Goal: Task Accomplishment & Management: Manage account settings

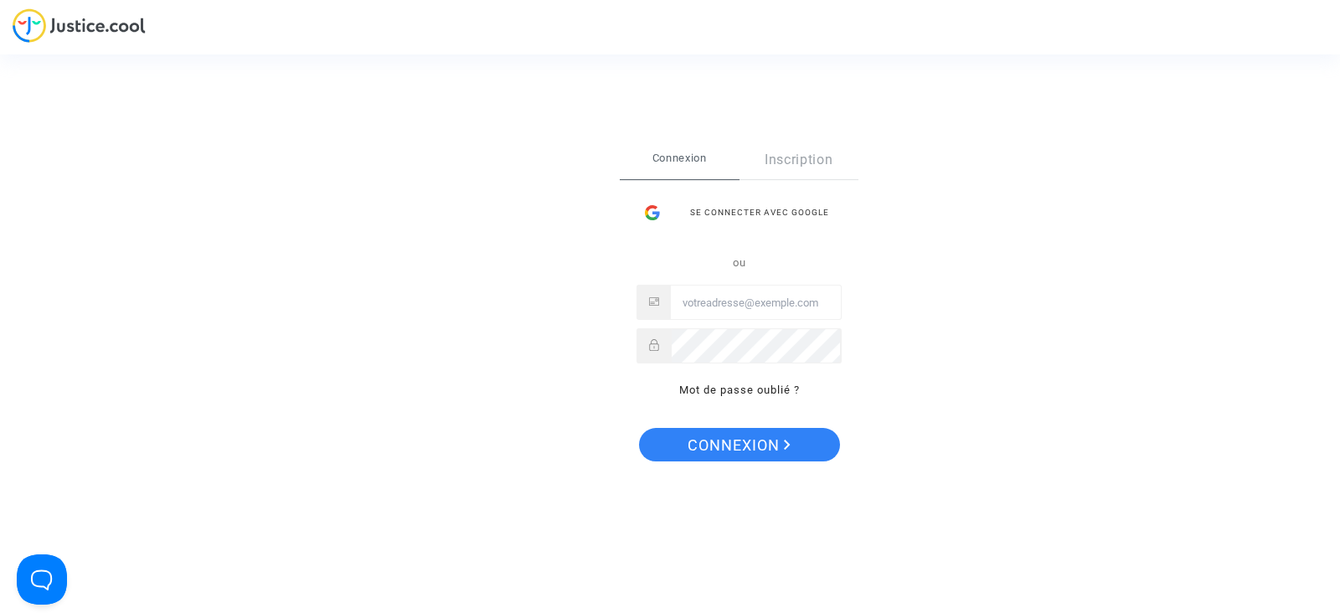
type input "tom@pitcher-avocat.fr"
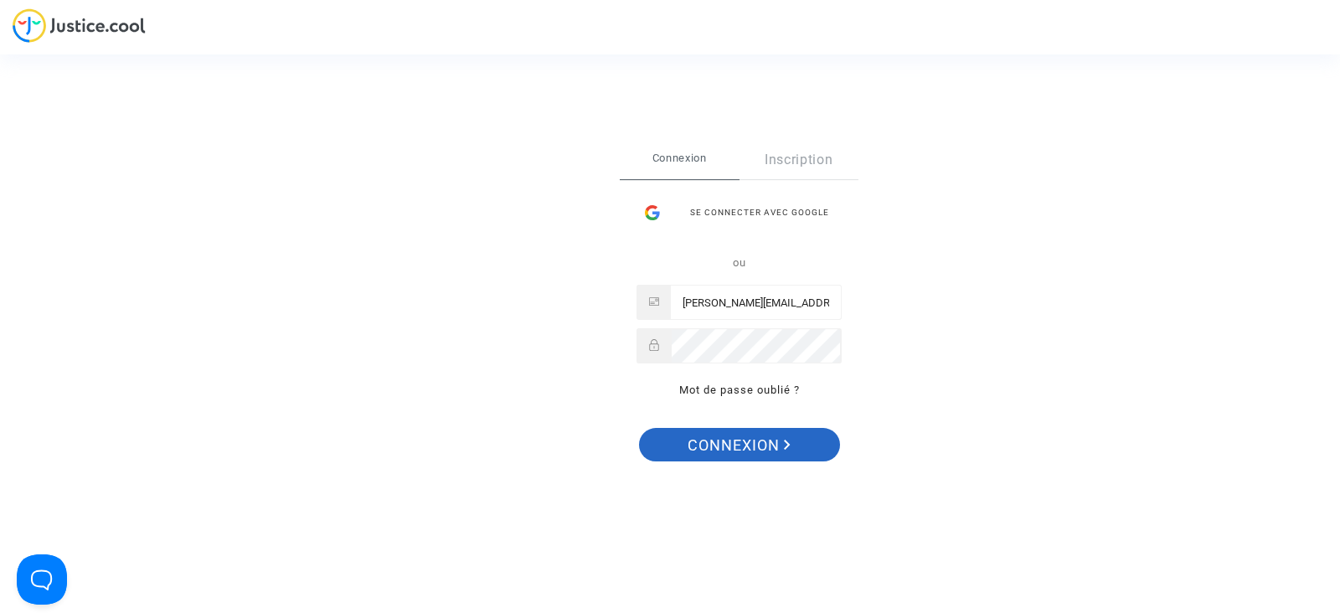
click at [761, 452] on span "Connexion" at bounding box center [739, 445] width 103 height 35
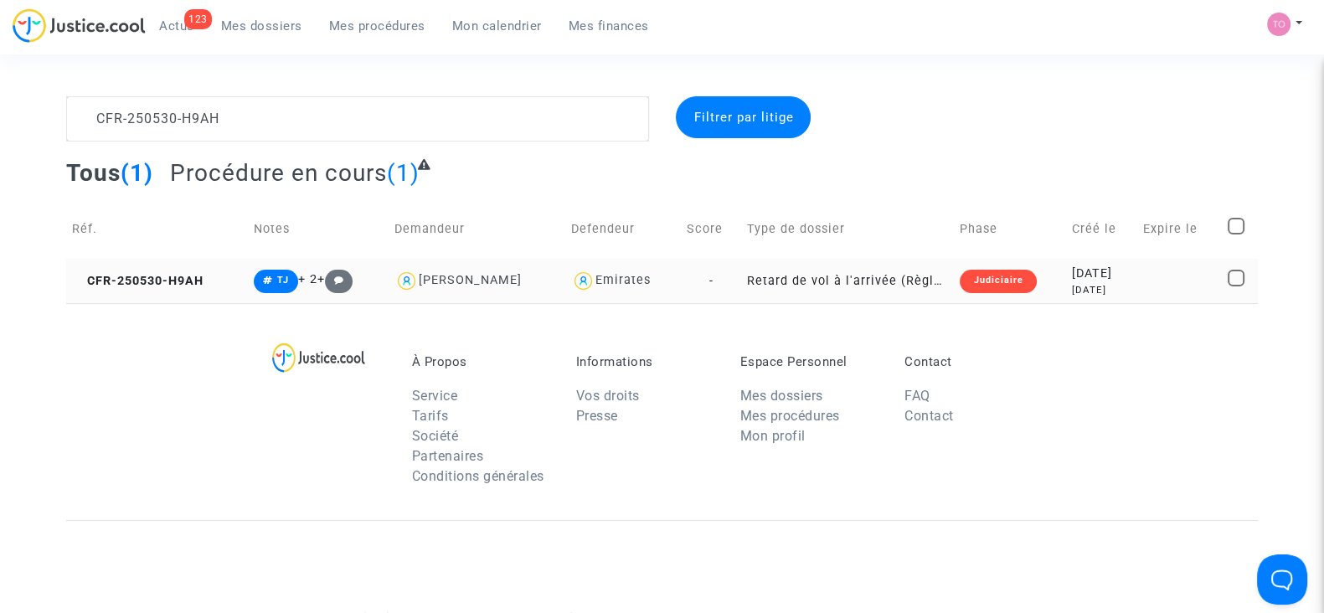
click at [1090, 296] on div "[DATE]" at bounding box center [1101, 290] width 59 height 14
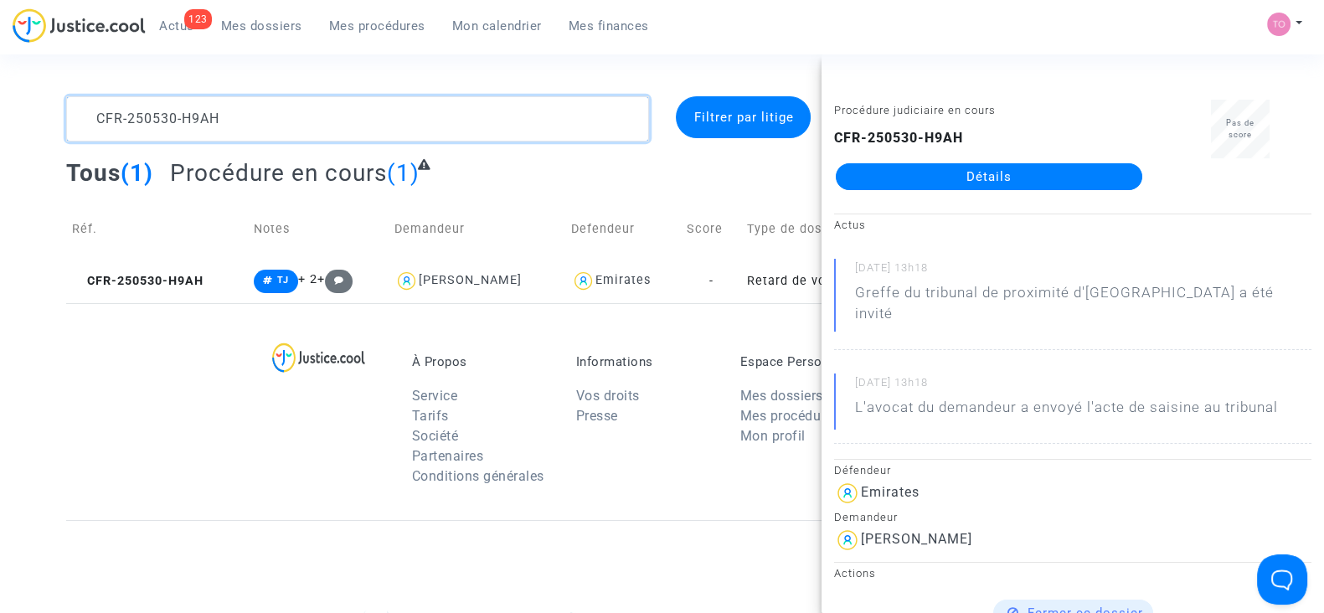
drag, startPoint x: 234, startPoint y: 117, endPoint x: 0, endPoint y: 62, distance: 240.1
click at [0, 62] on section "CFR-250530-H9AH Filtrer par litige Tous (1) Procédure en cours (1) Réf. Notes D…" at bounding box center [662, 462] width 1324 height 925
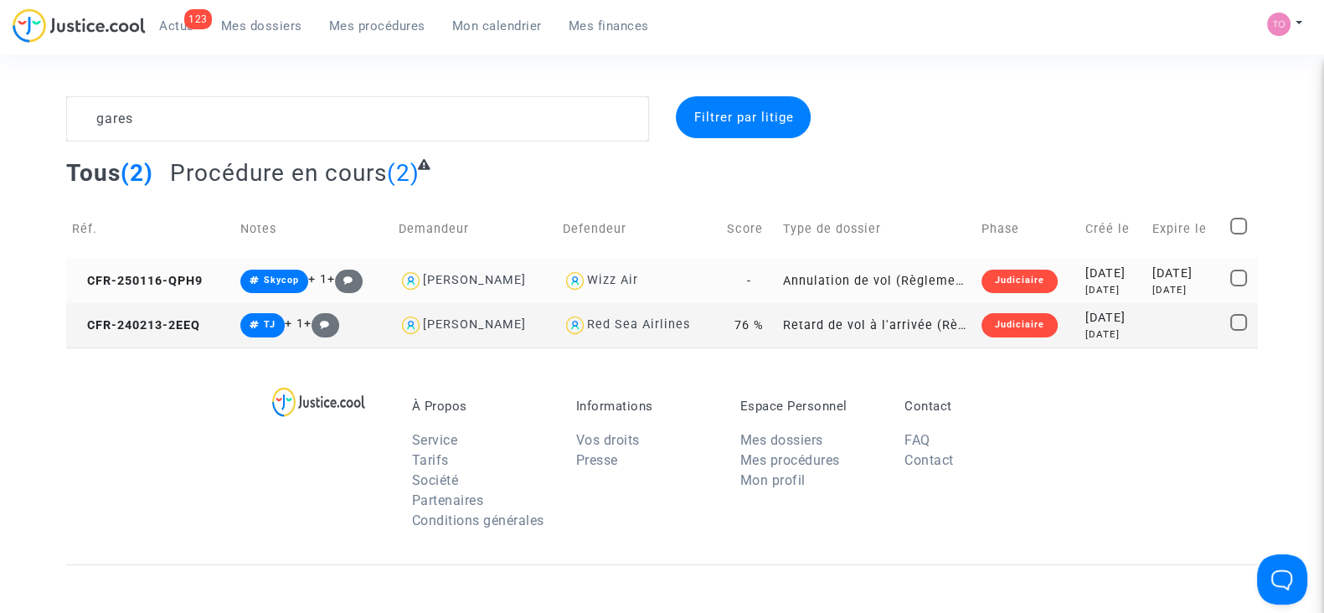
click at [1080, 259] on td "2025-01-16 7 months ago" at bounding box center [1113, 281] width 66 height 44
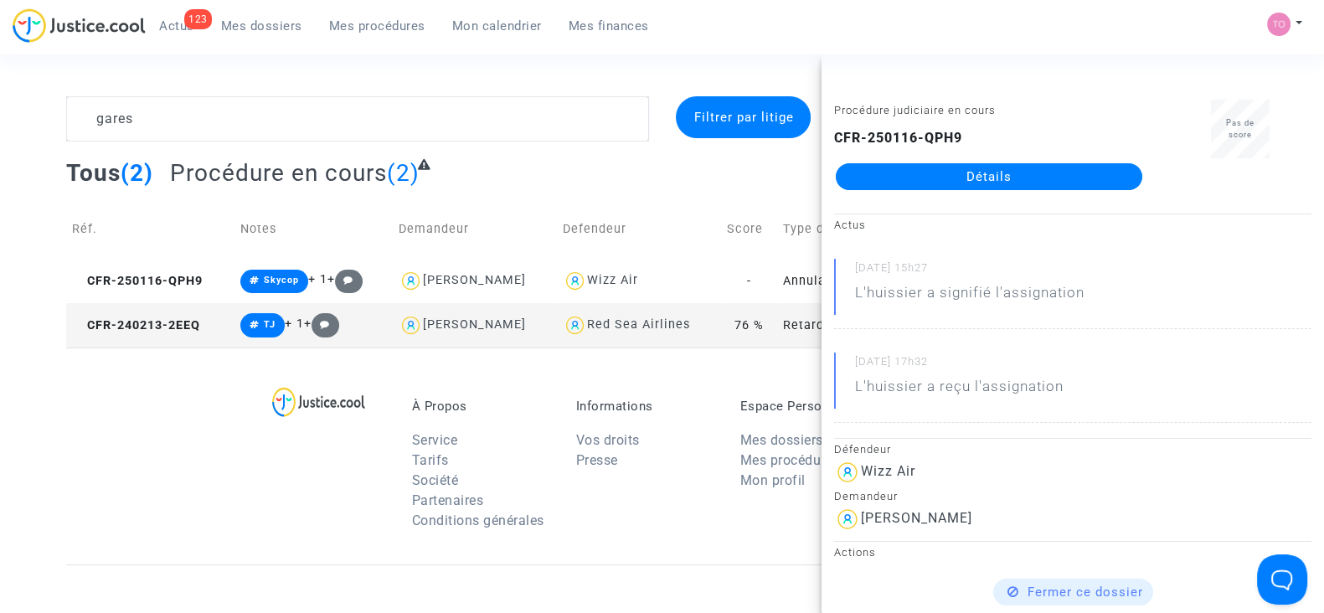
click at [125, 482] on div "À Propos Service Tarifs Société Partenaires Conditions générales Informations V…" at bounding box center [662, 456] width 1192 height 217
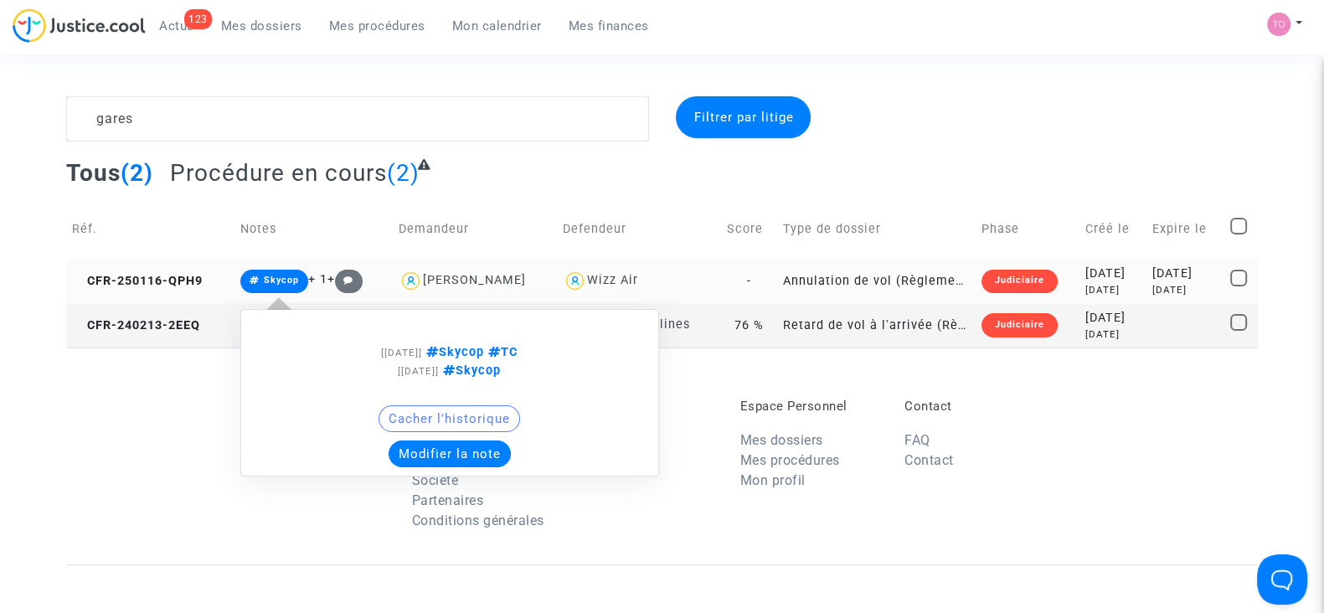
click at [406, 449] on button "Modifier la note" at bounding box center [450, 454] width 122 height 27
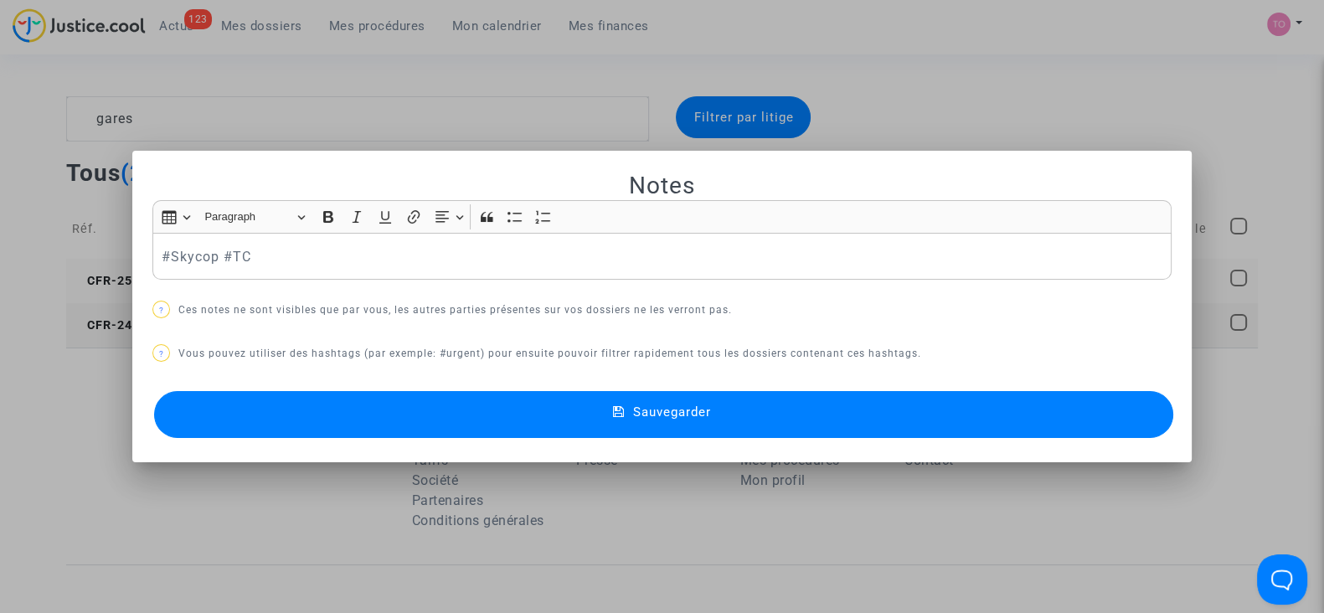
click at [80, 389] on div at bounding box center [662, 306] width 1324 height 613
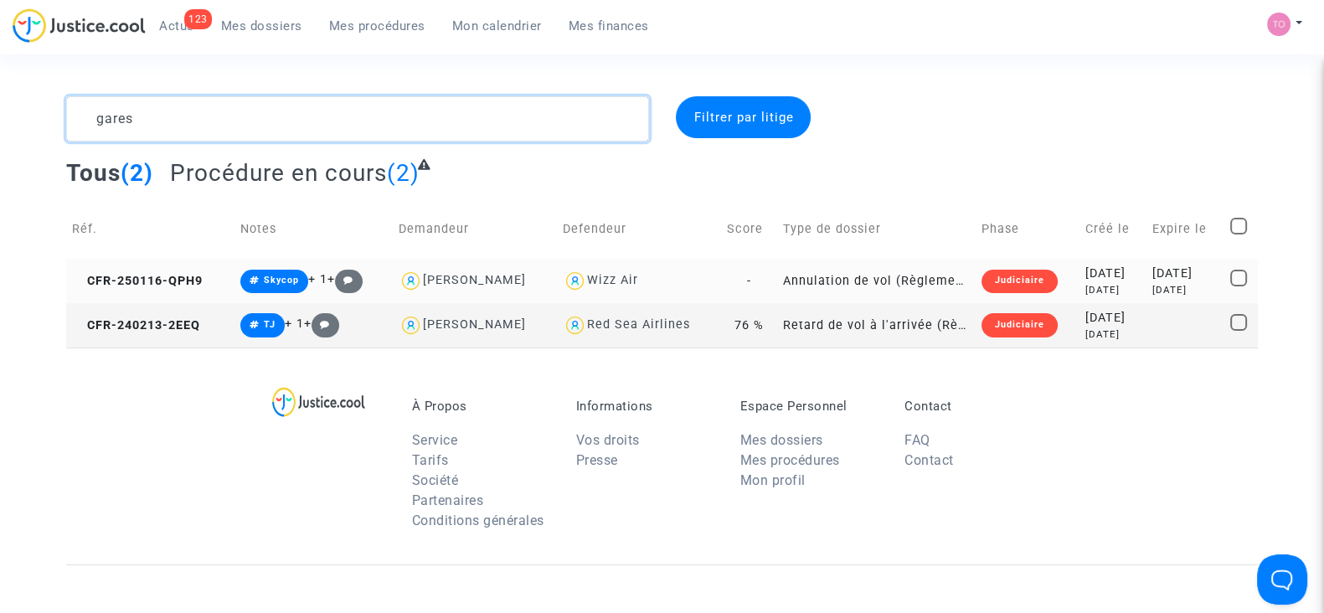
drag, startPoint x: 171, startPoint y: 116, endPoint x: 0, endPoint y: 121, distance: 170.9
click at [0, 121] on div "gares Filtrer par litige Tous (2) Procédure en cours (2) Réf. Notes Demandeur D…" at bounding box center [662, 221] width 1324 height 251
paste textarea "MOLLIER"
type textarea "MOLLIER"
click at [0, 121] on div "MOLLIER Filtrer par litige Tous (2) Procédure en cours (2) Réf. Notes Demandeur…" at bounding box center [662, 221] width 1324 height 251
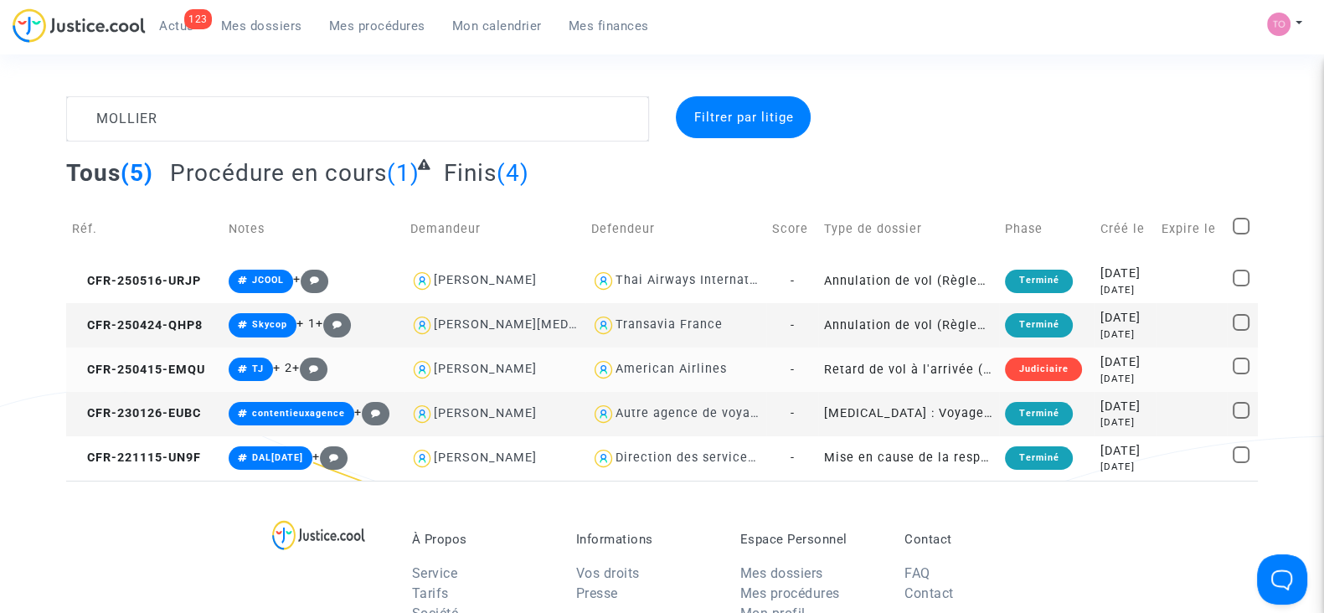
click at [1135, 358] on div "2025-04-15" at bounding box center [1125, 362] width 49 height 18
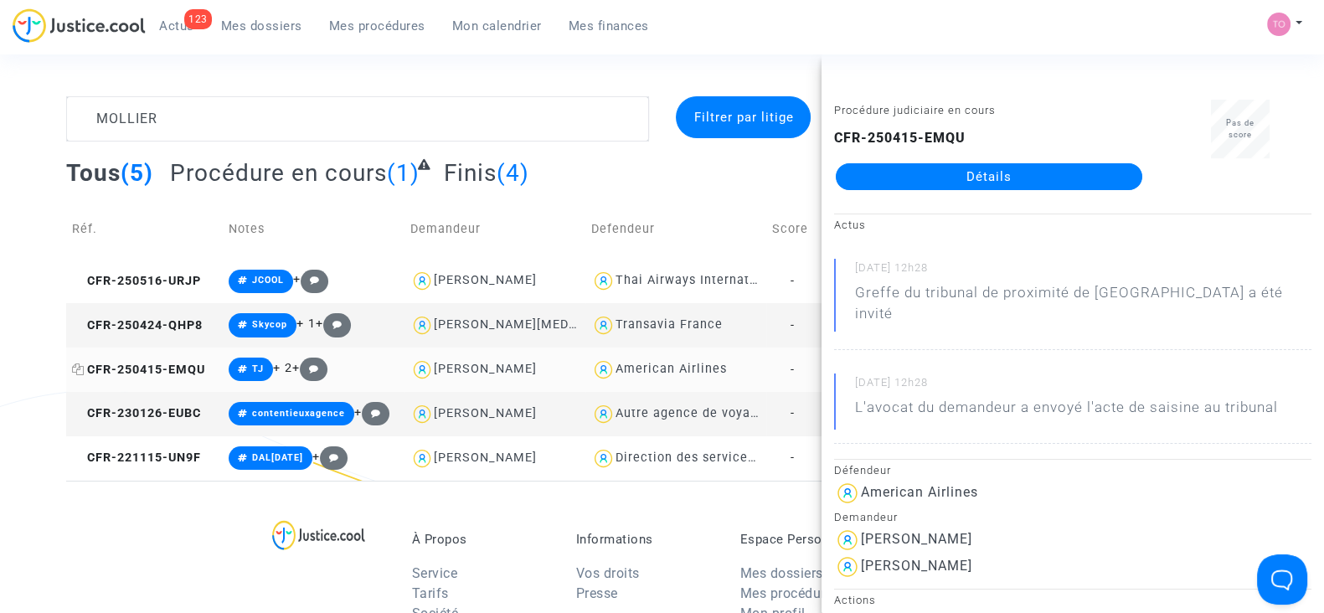
click at [75, 370] on icon at bounding box center [78, 370] width 13 height 12
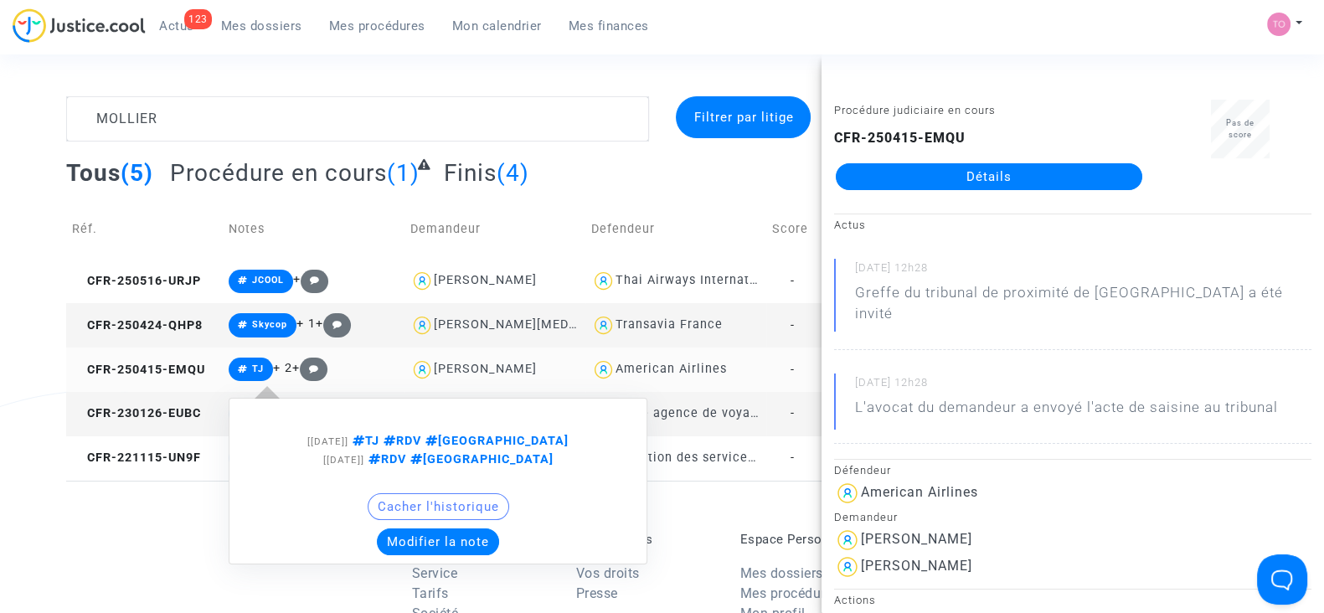
click at [429, 534] on button "Modifier la note" at bounding box center [438, 542] width 122 height 27
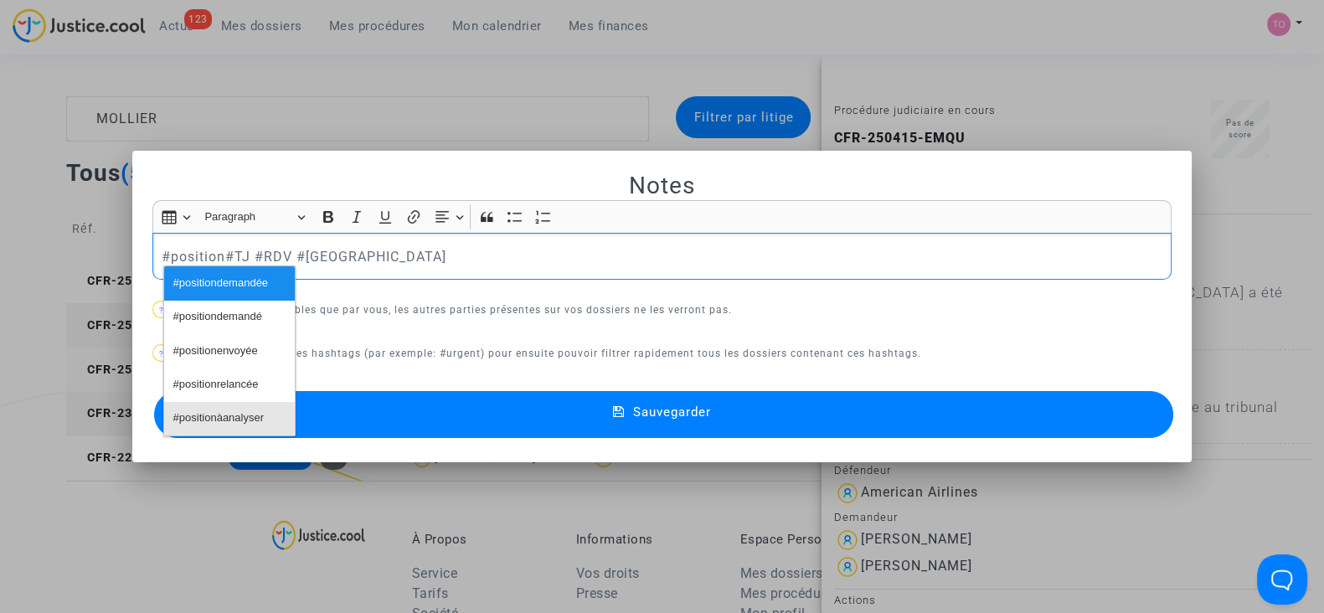
click at [197, 422] on span "#positionàanalyser" at bounding box center [218, 418] width 90 height 24
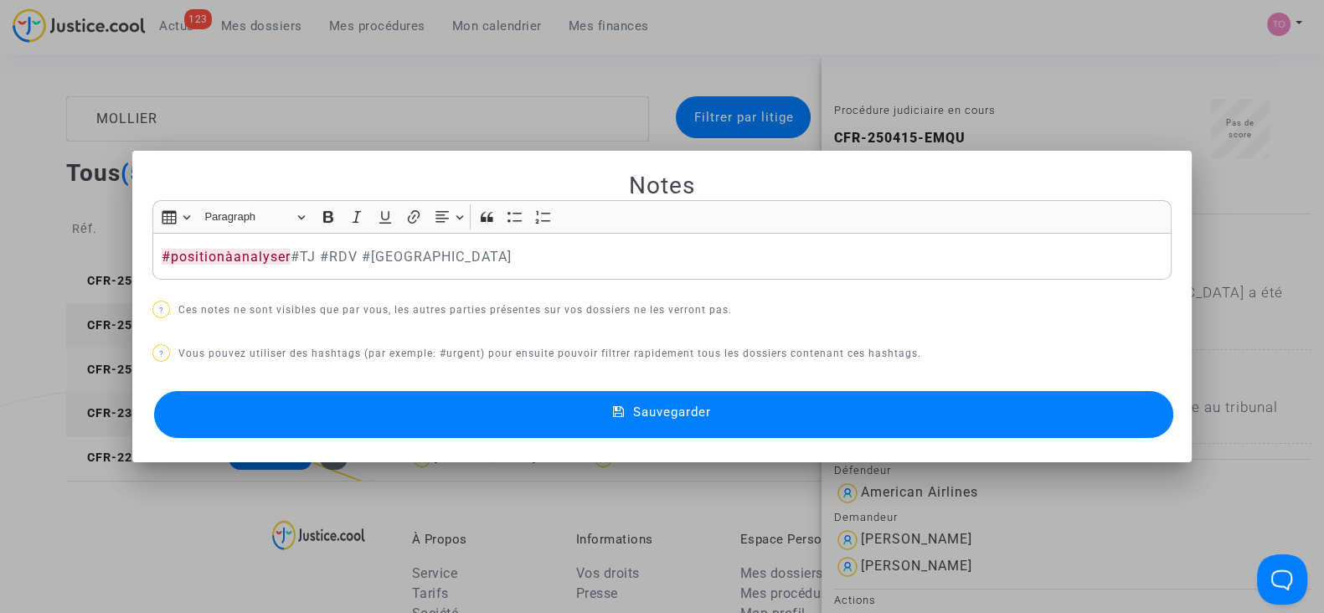
click at [322, 412] on button "Sauvegarder" at bounding box center [663, 414] width 1019 height 47
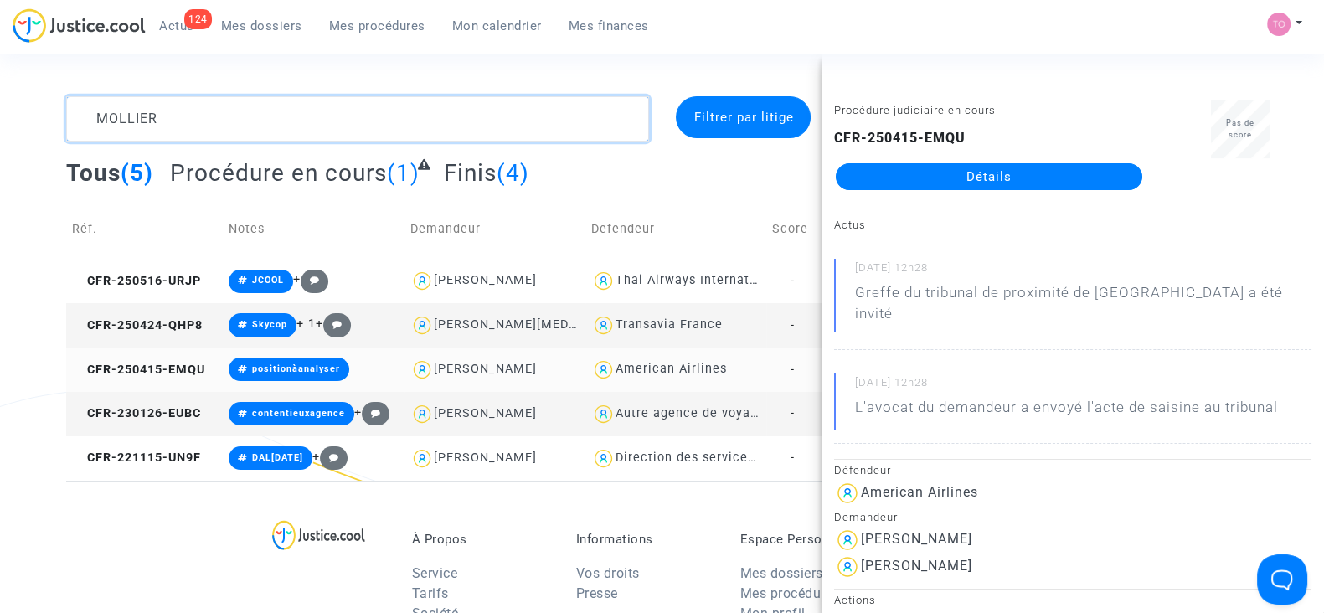
drag, startPoint x: 163, startPoint y: 121, endPoint x: 32, endPoint y: 122, distance: 131.5
click at [32, 122] on div "MOLLIER Filtrer par litige Tous (5) Procédure en cours (1) Finis (4) Réf. Notes…" at bounding box center [662, 288] width 1324 height 384
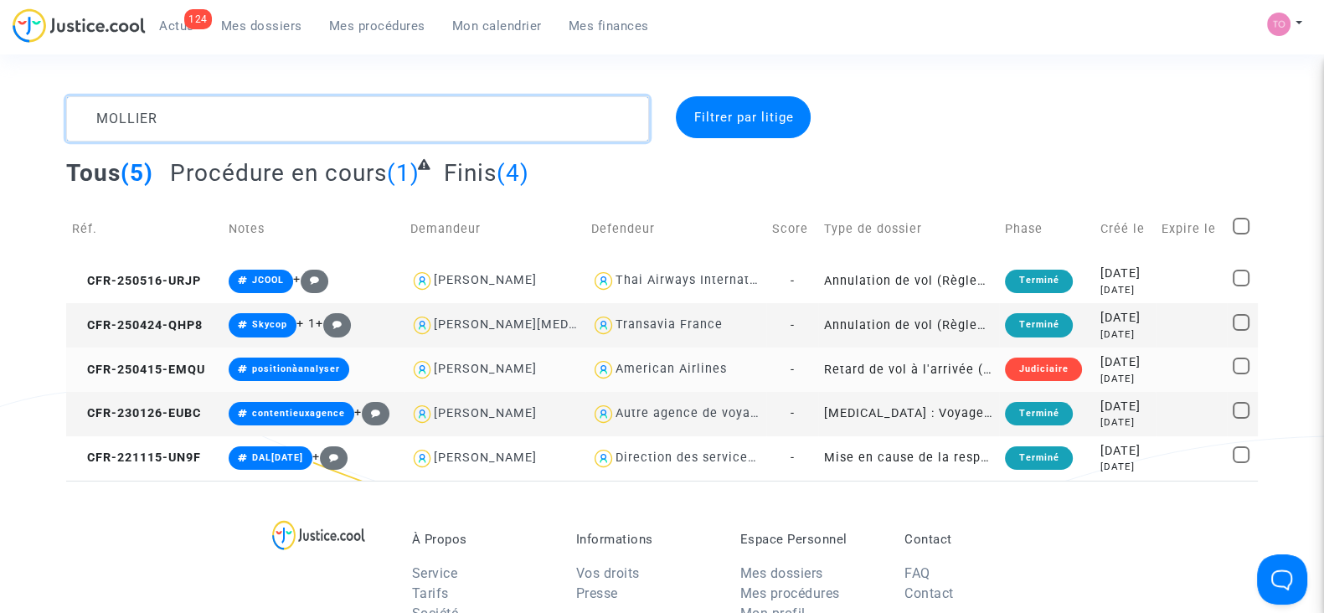
paste textarea "Christini"
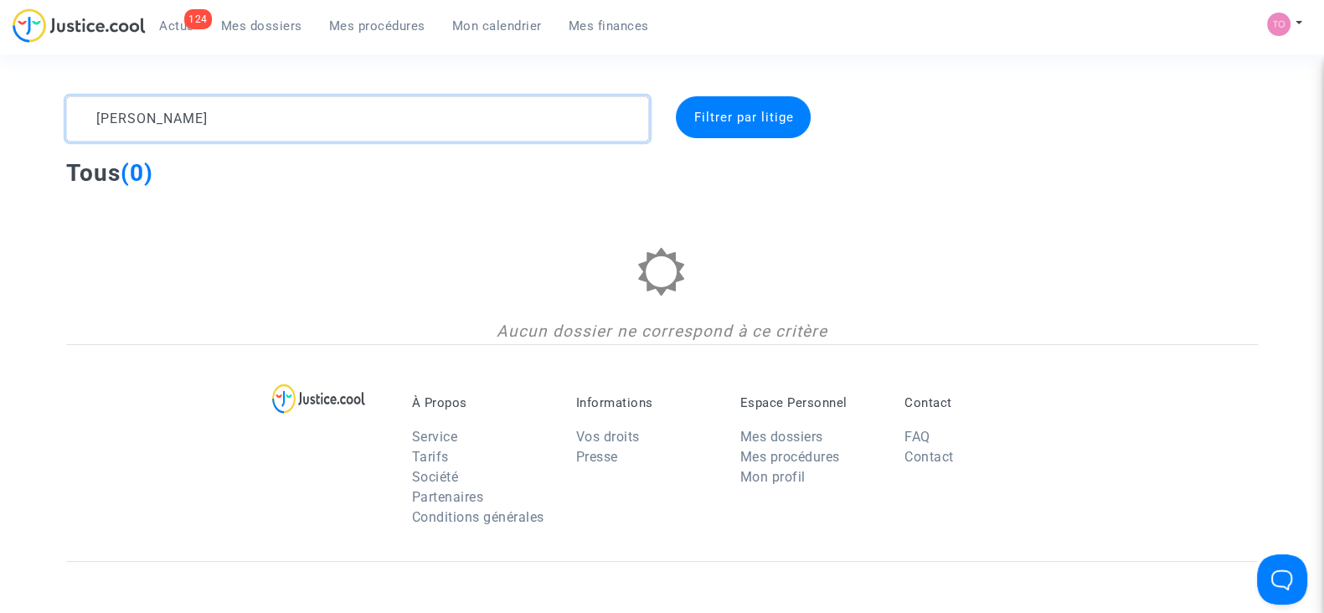
drag, startPoint x: 214, startPoint y: 106, endPoint x: 0, endPoint y: 110, distance: 214.4
click at [0, 110] on div "Christini Filtrer par litige Tous (0) Aucun dossier ne correspond à ce critère" at bounding box center [662, 220] width 1324 height 248
paste textarea "– CFR-250530-H9AH"
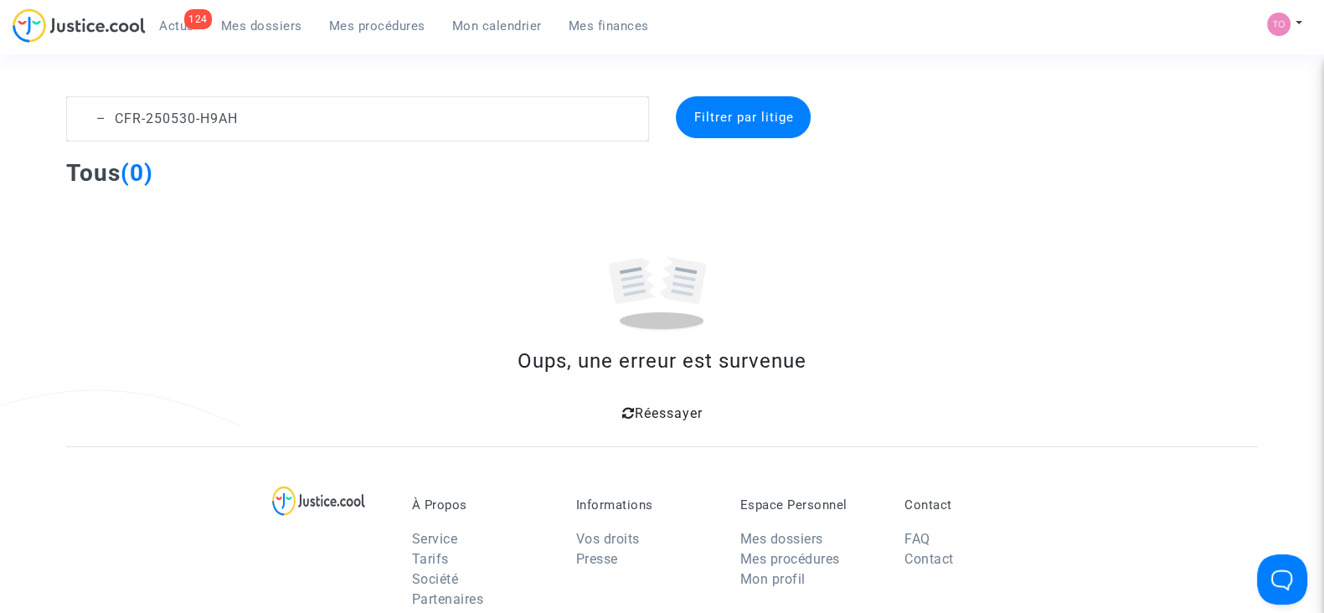
click at [0, 109] on div "– CFR-250530-H9AH Filtrer par litige Tous (0) Oups, une erreur est survenue Rée…" at bounding box center [662, 261] width 1324 height 330
click at [111, 121] on textarea at bounding box center [357, 118] width 583 height 45
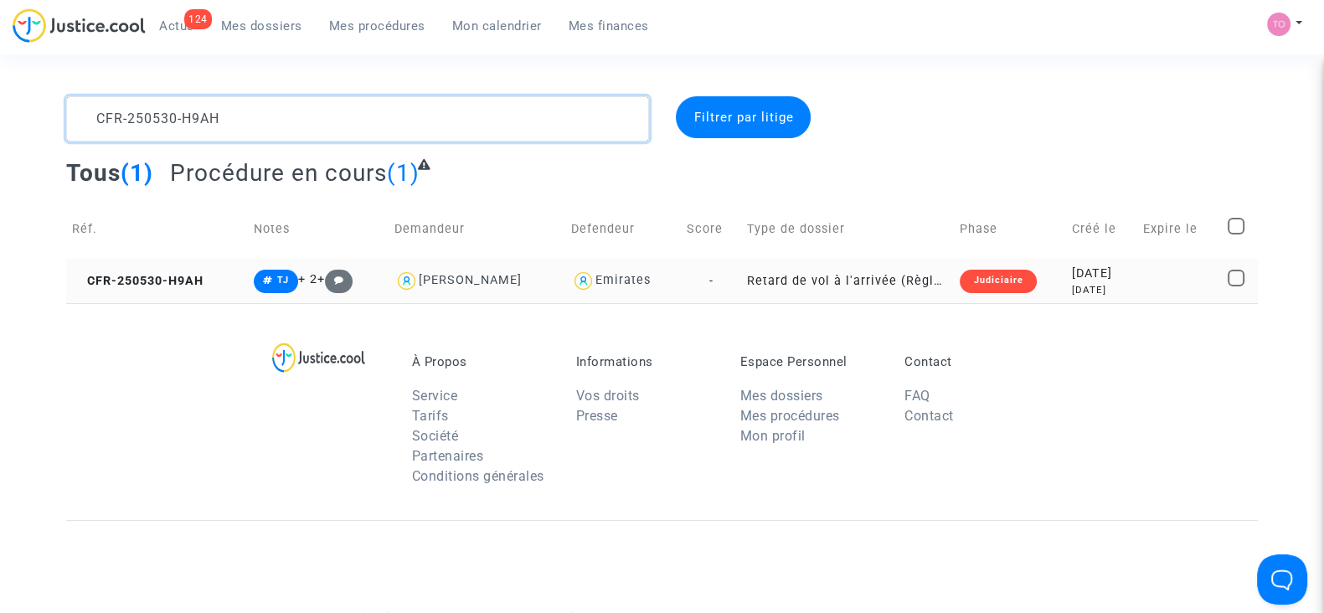
type textarea "CFR-250530-H9AH"
click at [1021, 276] on div "Judiciaire" at bounding box center [998, 281] width 76 height 23
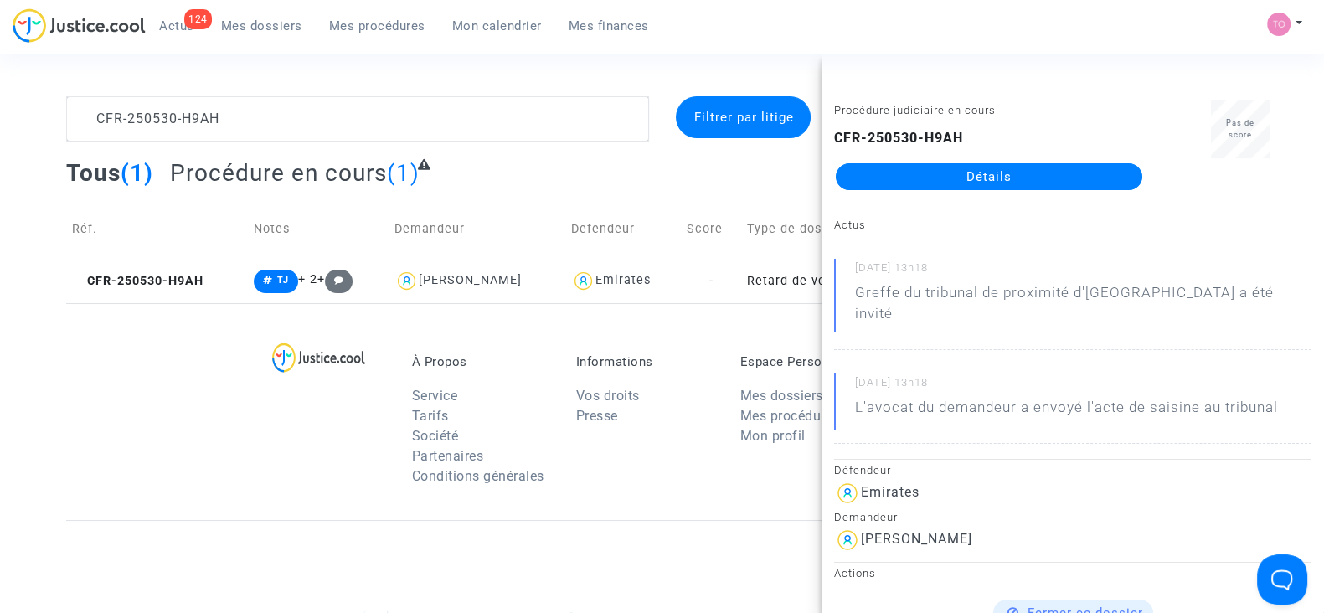
click at [967, 176] on link "Détails" at bounding box center [989, 176] width 307 height 27
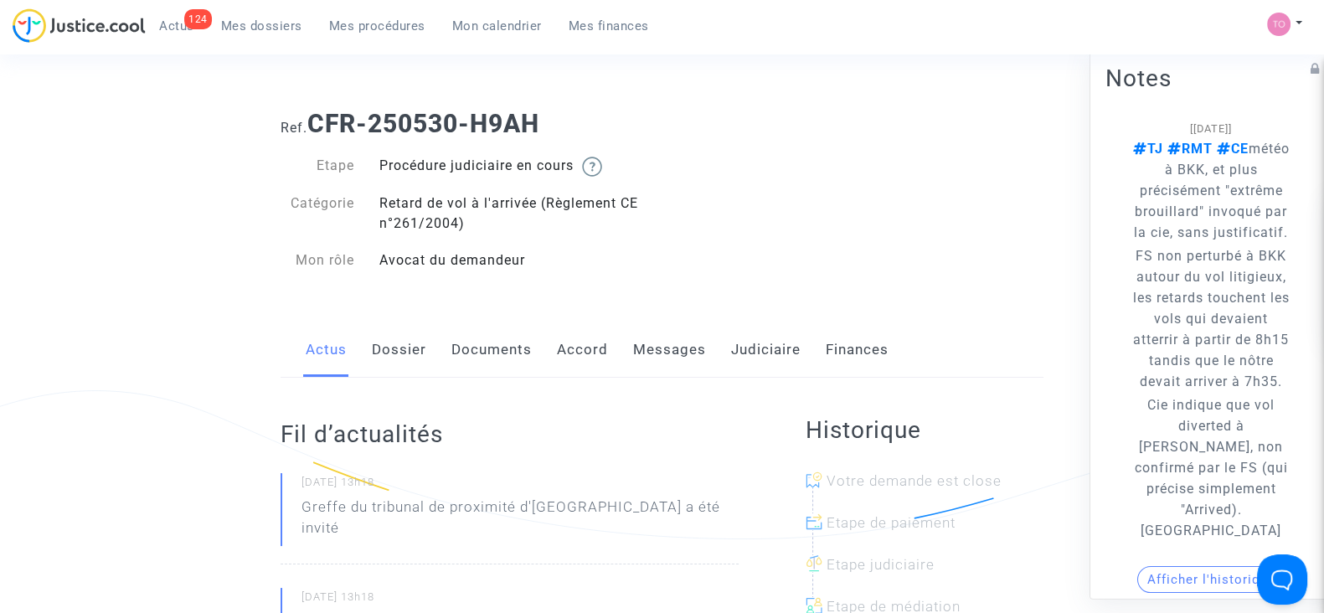
click at [761, 339] on link "Judiciaire" at bounding box center [766, 349] width 70 height 55
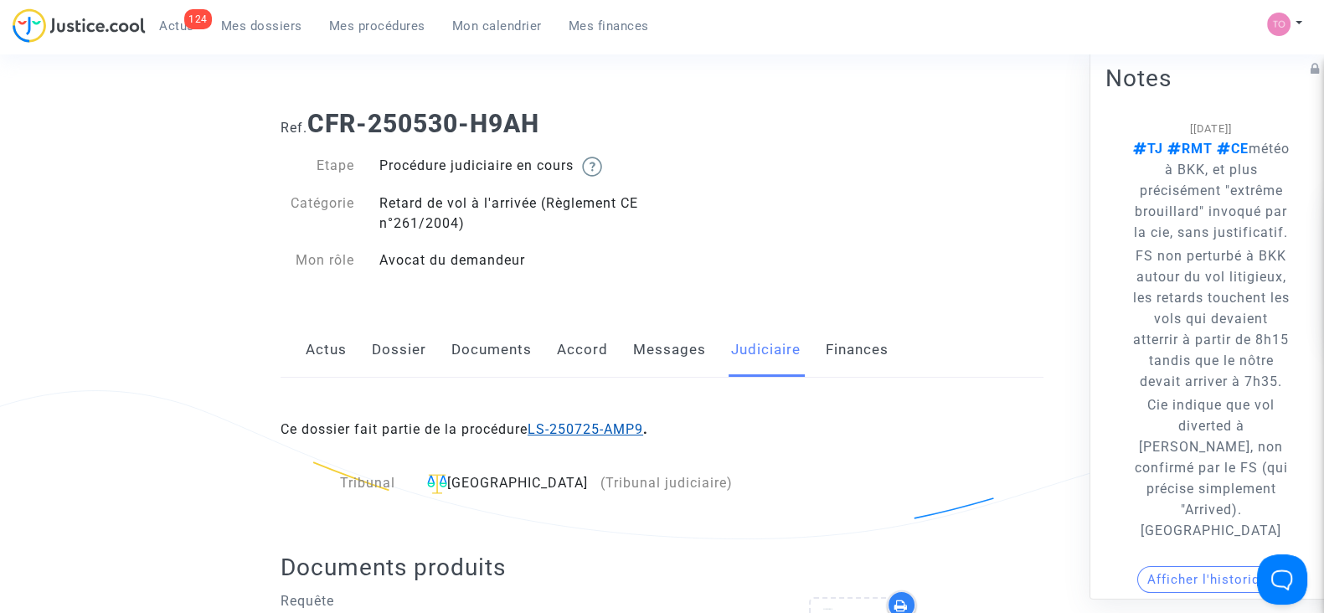
click at [567, 429] on link "LS-250725-AMP9" at bounding box center [586, 429] width 116 height 16
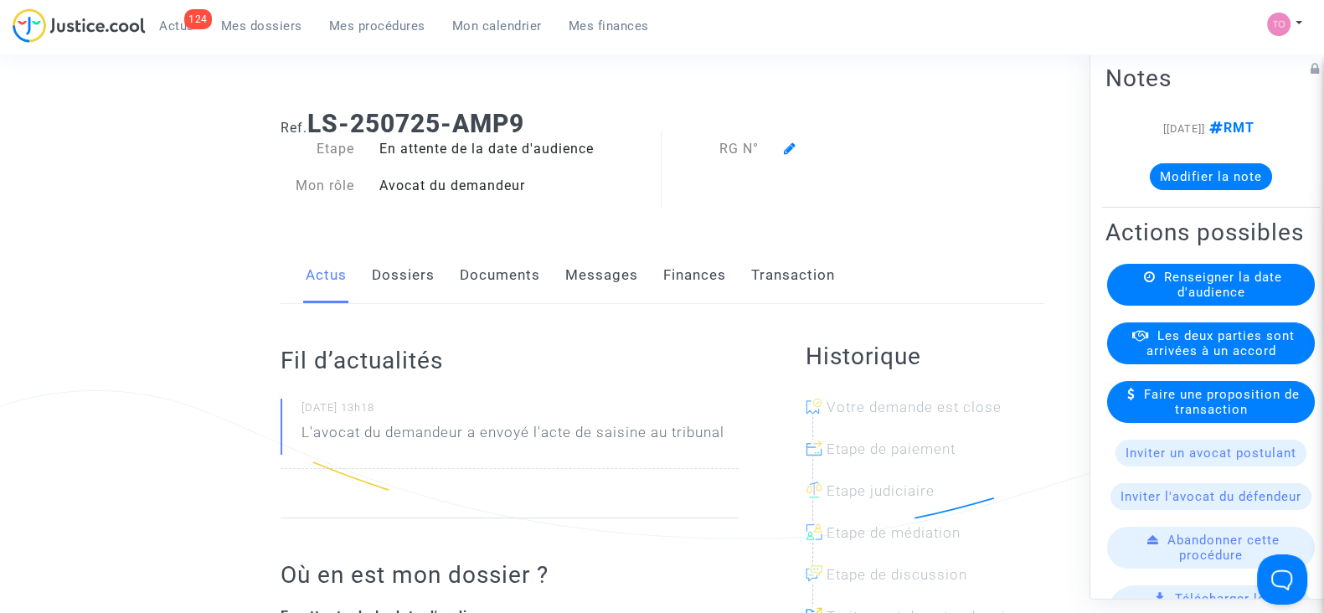
click at [1174, 173] on button "Modifier la note" at bounding box center [1211, 176] width 122 height 27
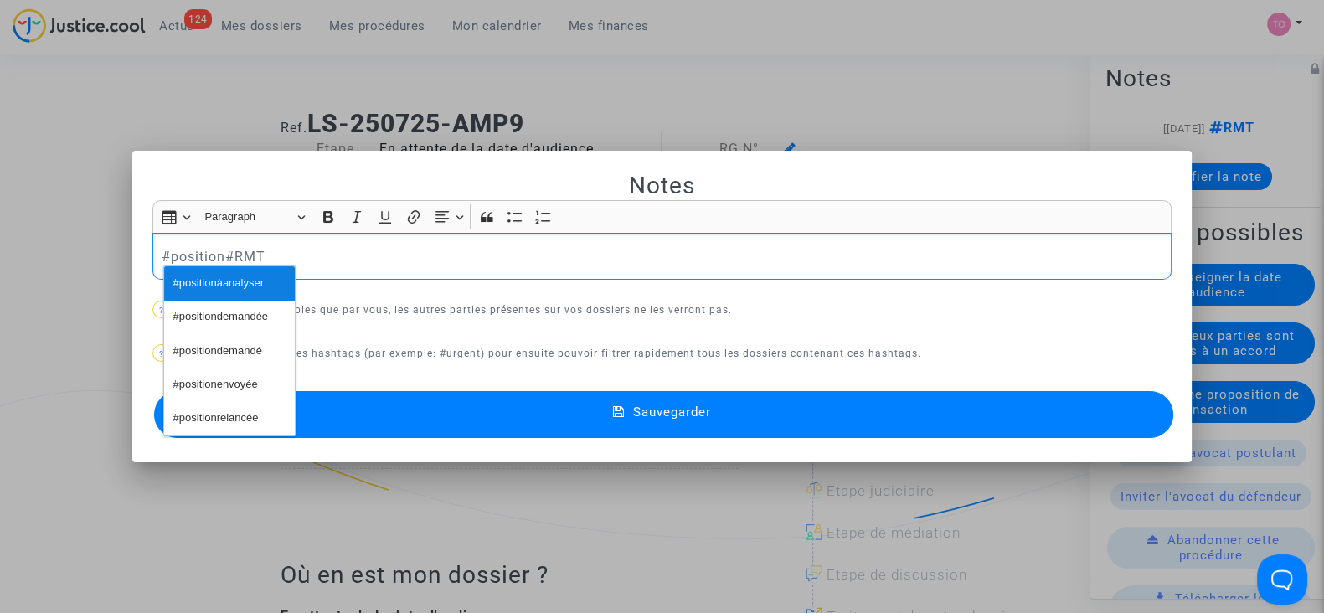
click at [222, 290] on span "#positionàanalyser" at bounding box center [218, 283] width 90 height 24
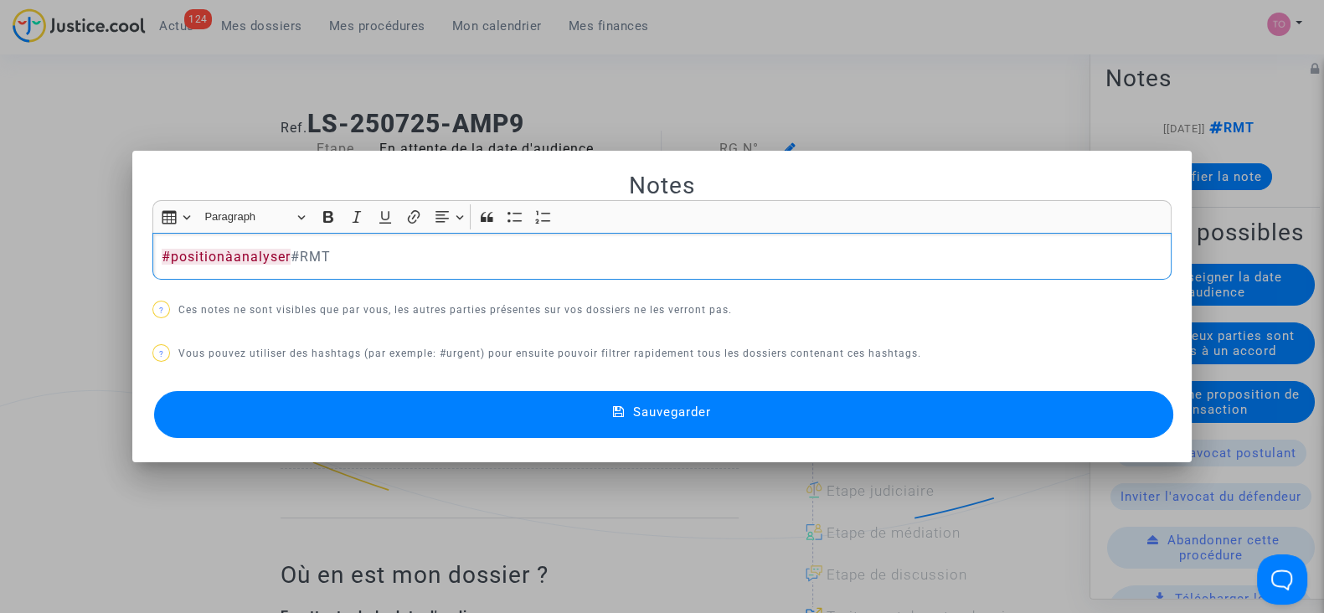
click at [419, 401] on button "Sauvegarder" at bounding box center [663, 414] width 1019 height 47
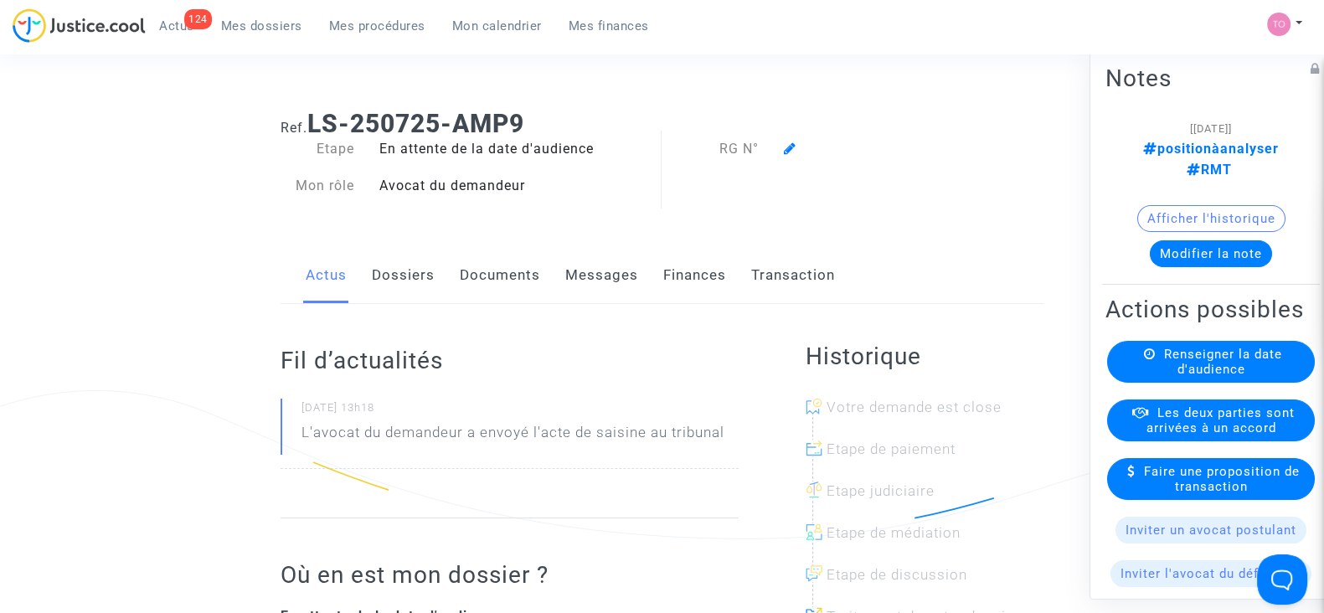
click at [358, 38] on link "Mes procédures" at bounding box center [377, 25] width 123 height 25
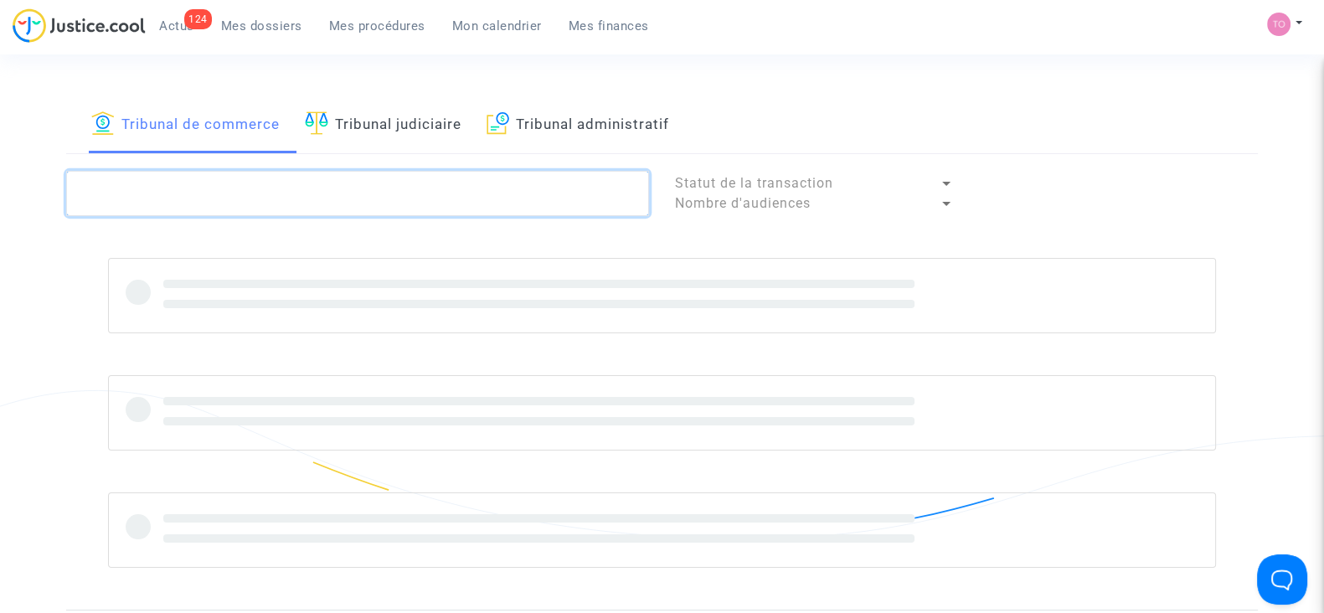
click at [203, 173] on textarea at bounding box center [357, 193] width 583 height 45
paste textarea "CFR – 250606 – QJPJ"
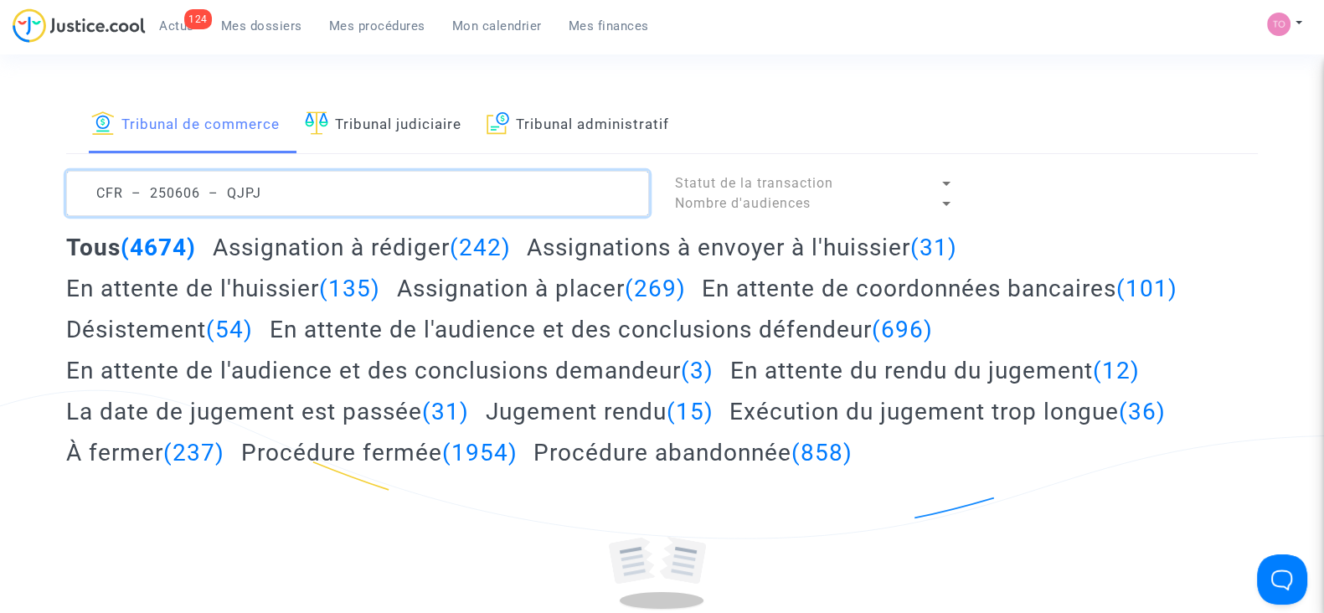
type textarea "CFR – 250606 – QJPJ"
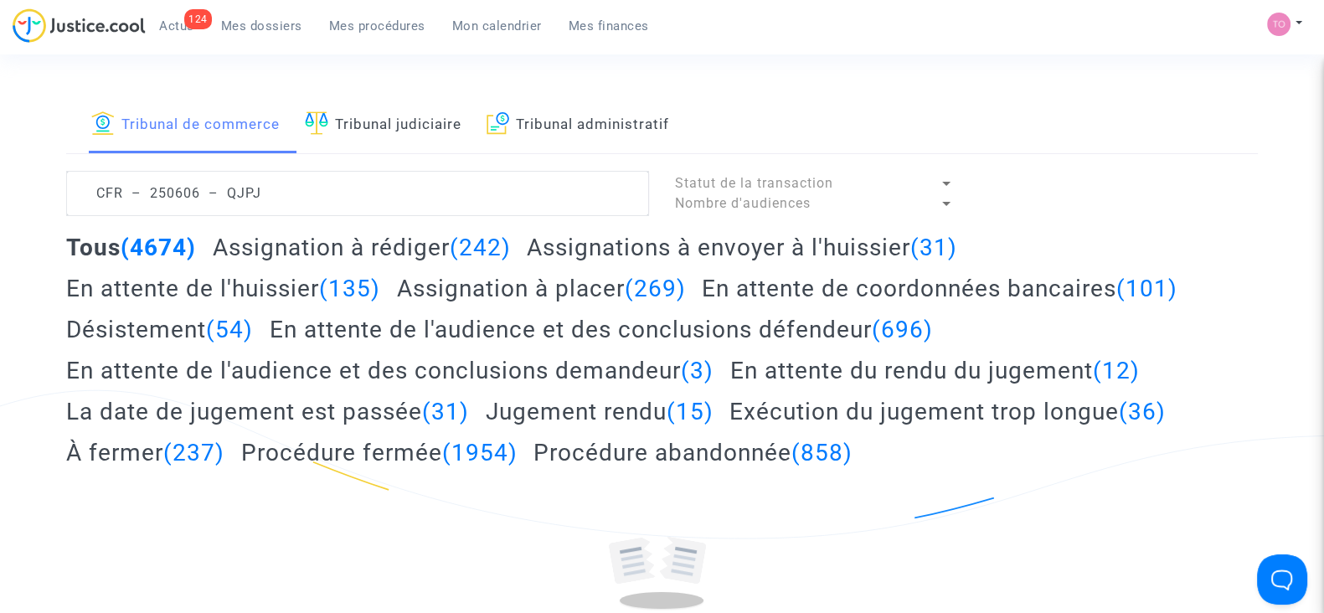
click at [264, 35] on link "Mes dossiers" at bounding box center [262, 25] width 108 height 25
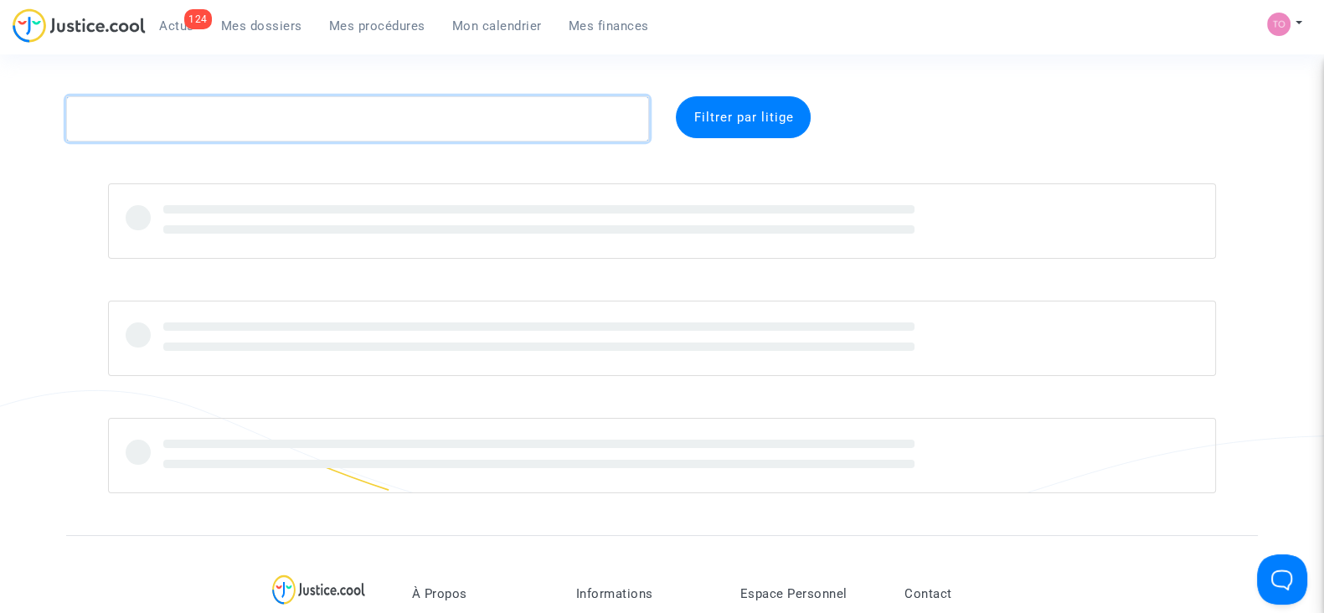
click at [105, 113] on textarea at bounding box center [357, 118] width 583 height 45
paste textarea "CFR – 250606 – QJPJ"
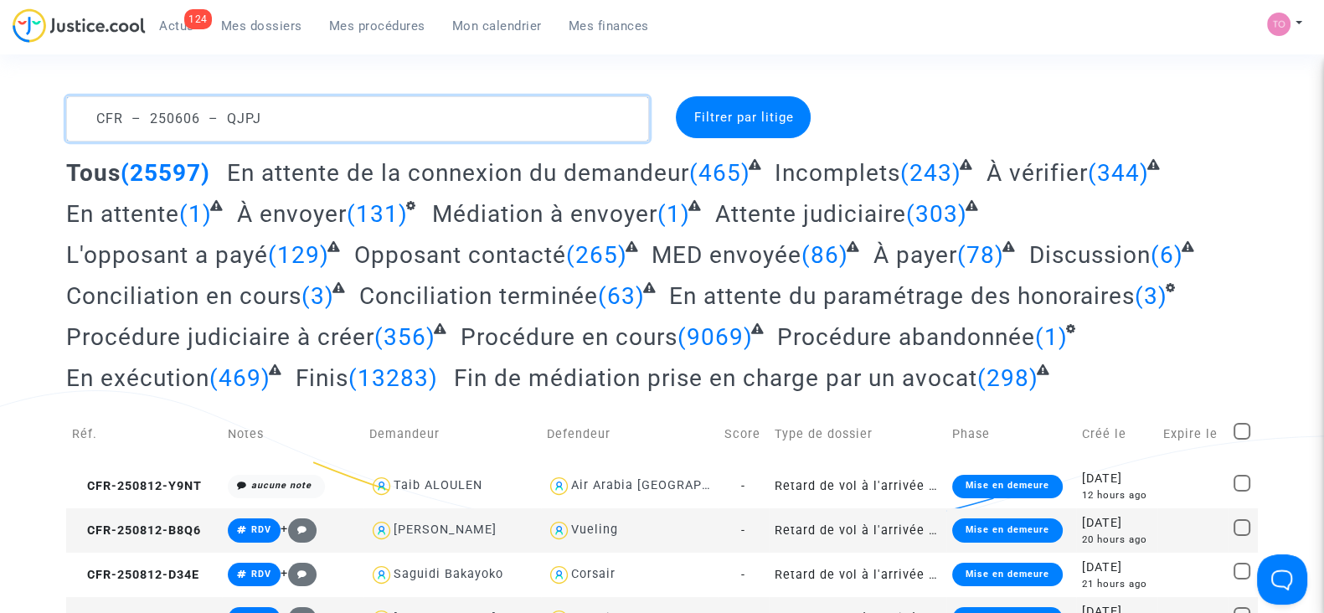
click at [142, 118] on textarea at bounding box center [357, 118] width 583 height 45
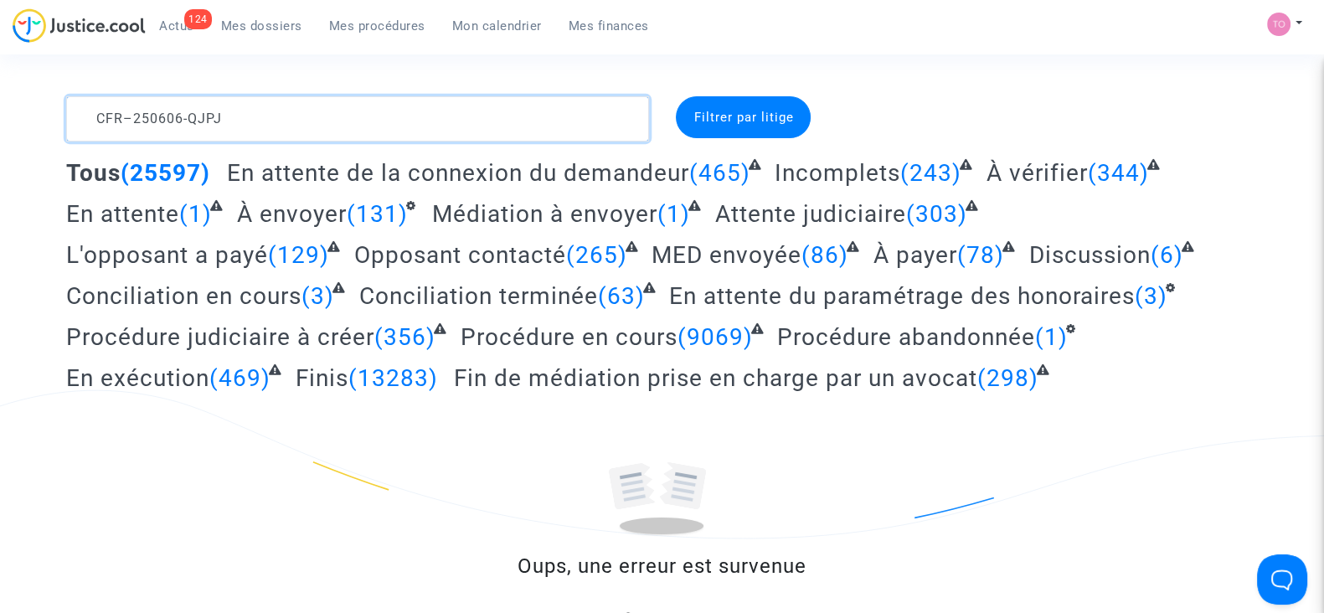
click at [130, 121] on textarea at bounding box center [357, 118] width 583 height 45
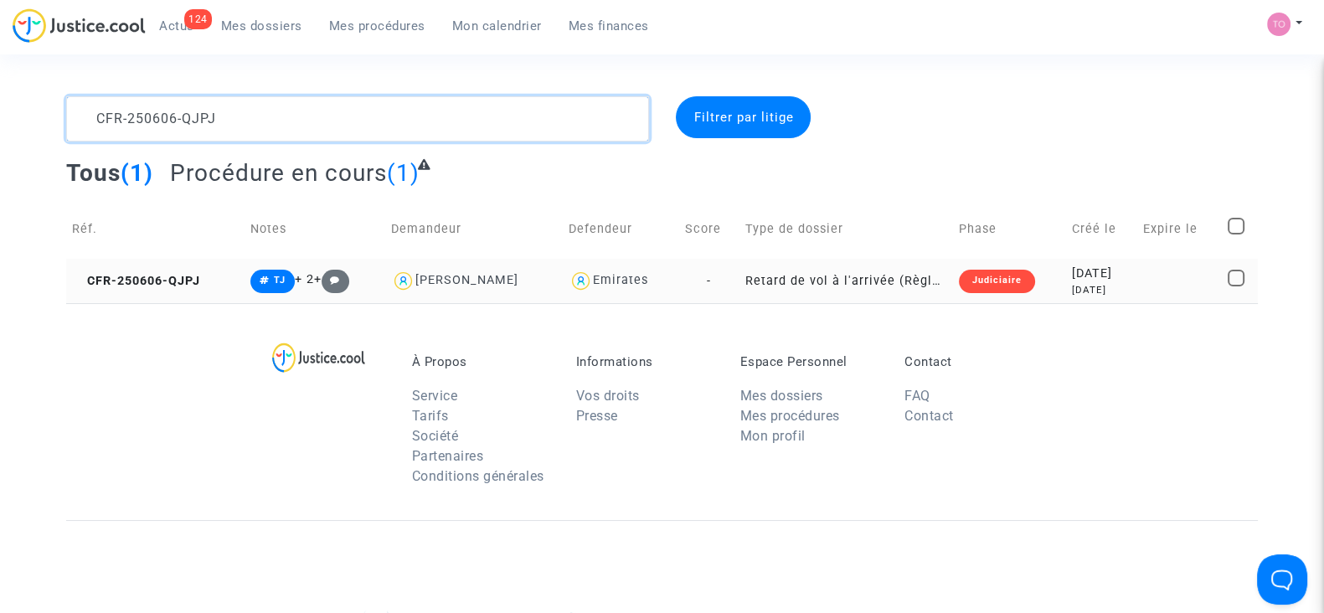
type textarea "CFR-250606-QJPJ"
click at [977, 273] on div "Judiciaire" at bounding box center [997, 281] width 76 height 23
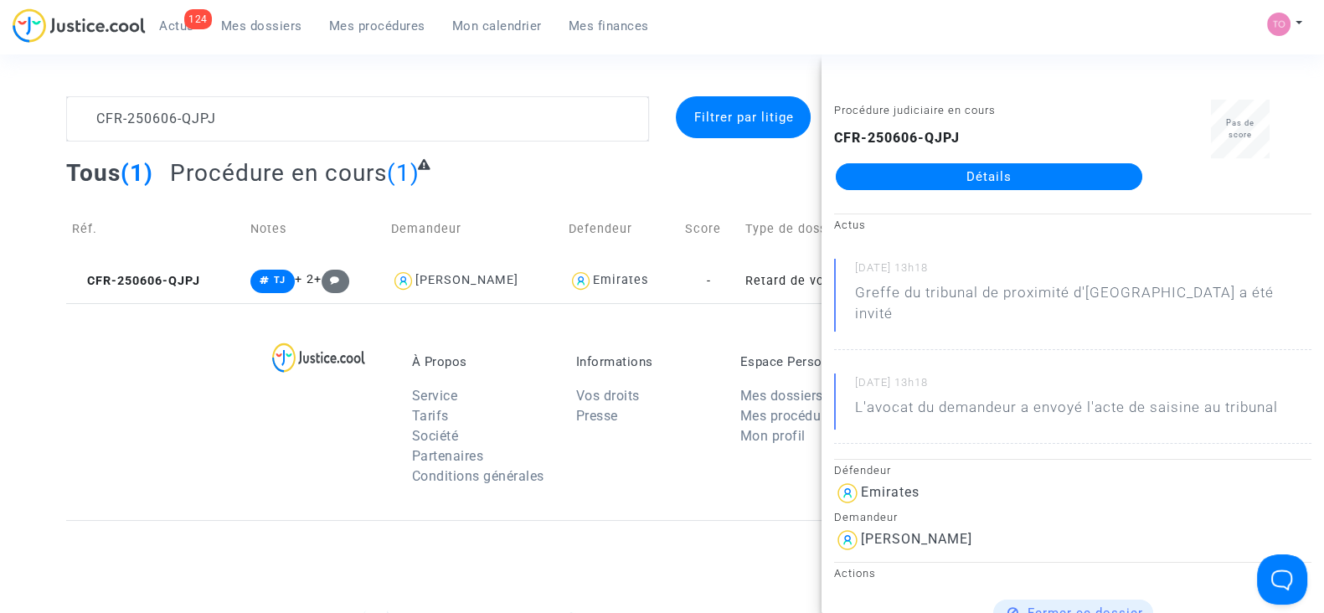
click at [944, 184] on link "Détails" at bounding box center [989, 176] width 307 height 27
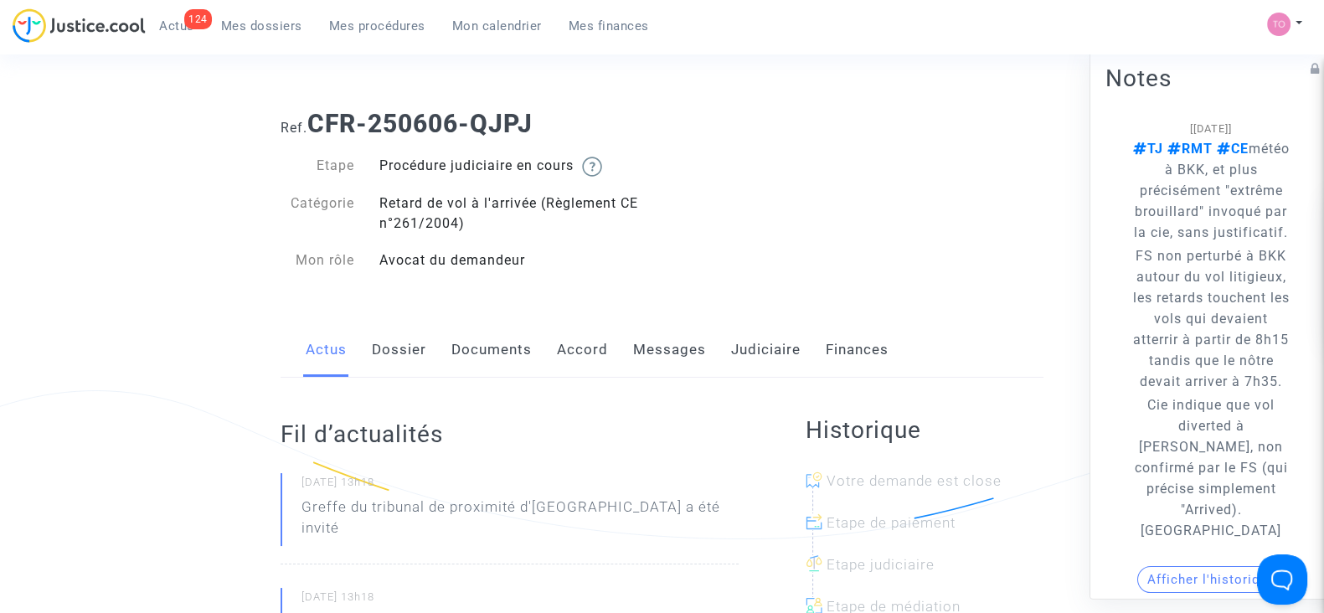
click at [784, 368] on link "Judiciaire" at bounding box center [766, 349] width 70 height 55
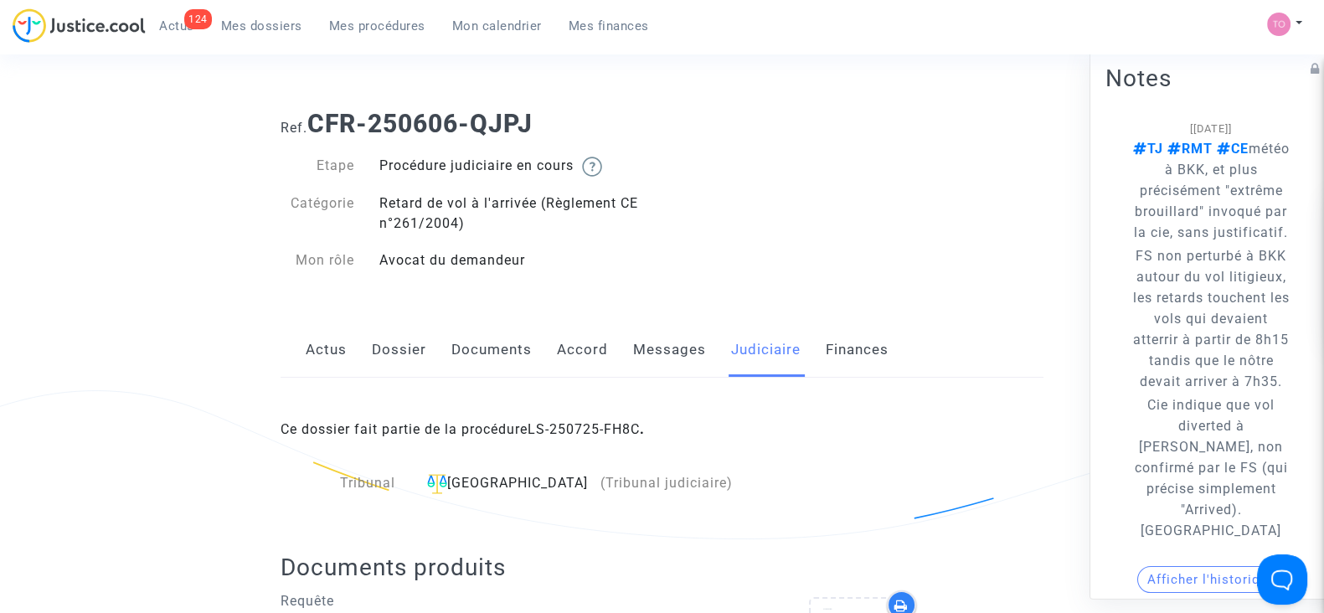
click at [609, 418] on div "Ce dossier fait partie de la procédure LS-250725-FH8C ." at bounding box center [662, 417] width 763 height 79
click at [596, 425] on link "LS-250725-FH8C" at bounding box center [584, 429] width 112 height 16
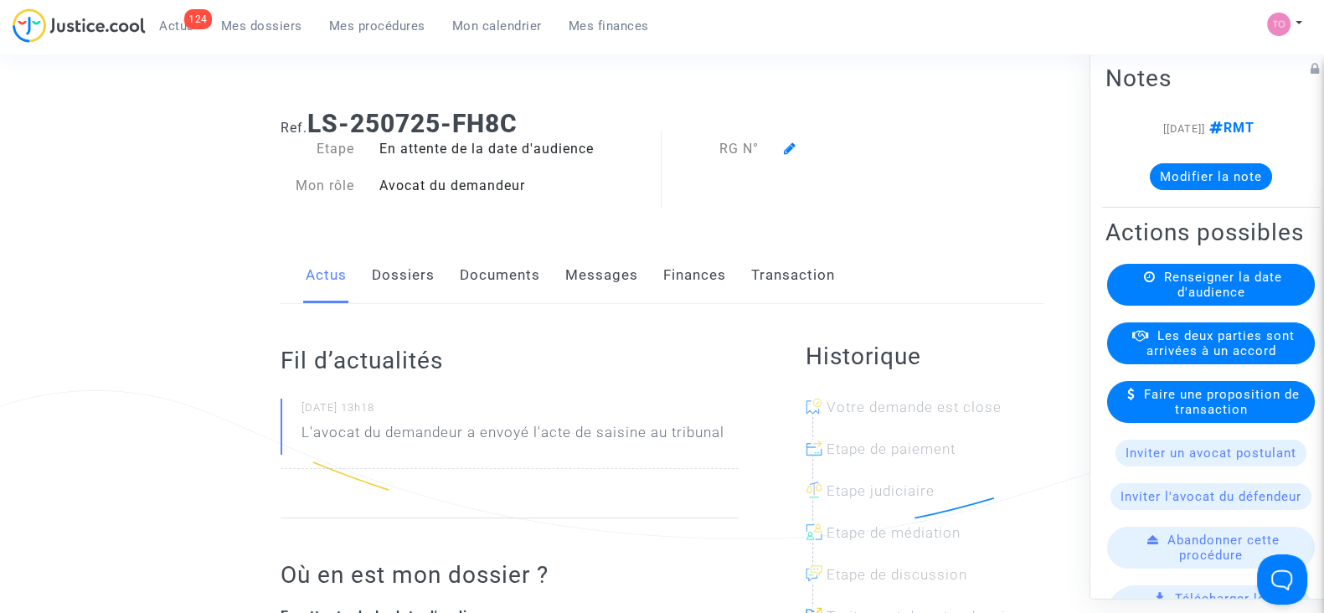
click at [1187, 171] on button "Modifier la note" at bounding box center [1211, 176] width 122 height 27
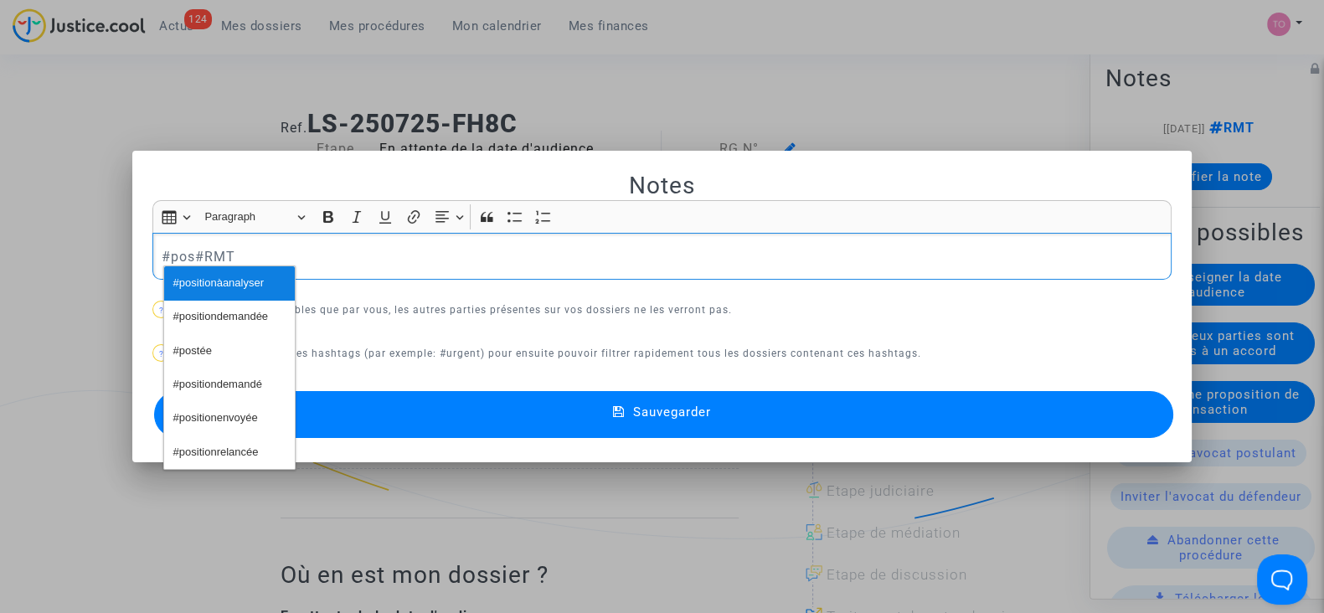
click at [247, 291] on span "#positionàanalyser" at bounding box center [218, 283] width 90 height 24
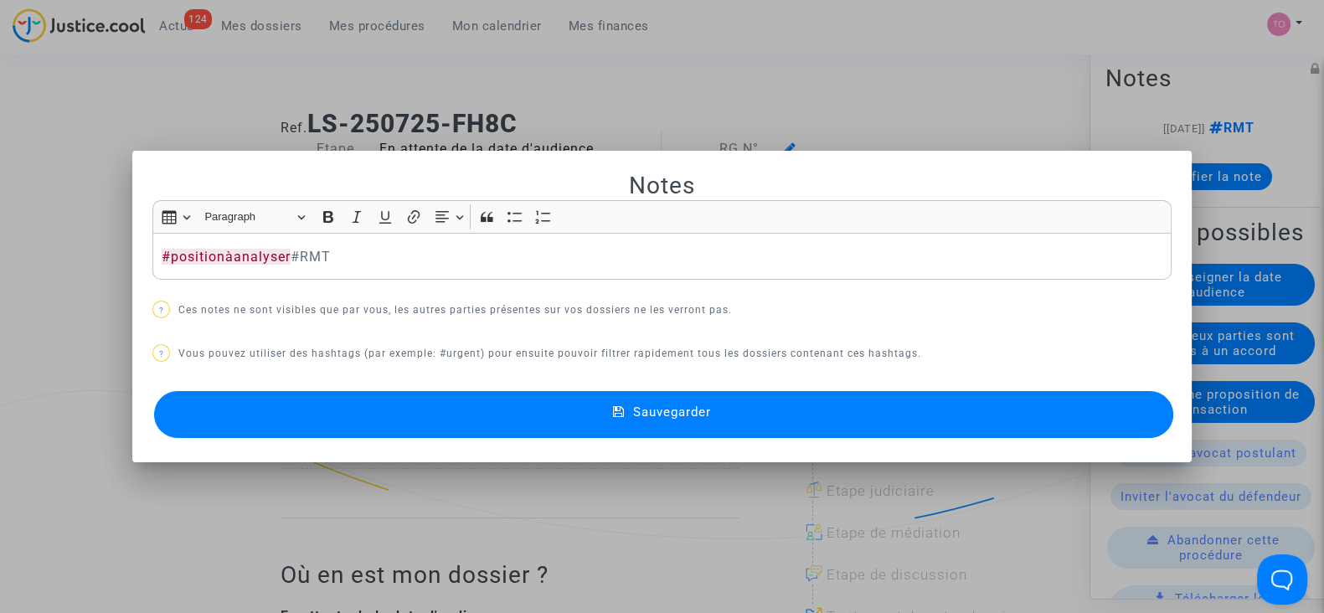
click at [350, 412] on button "Sauvegarder" at bounding box center [663, 414] width 1019 height 47
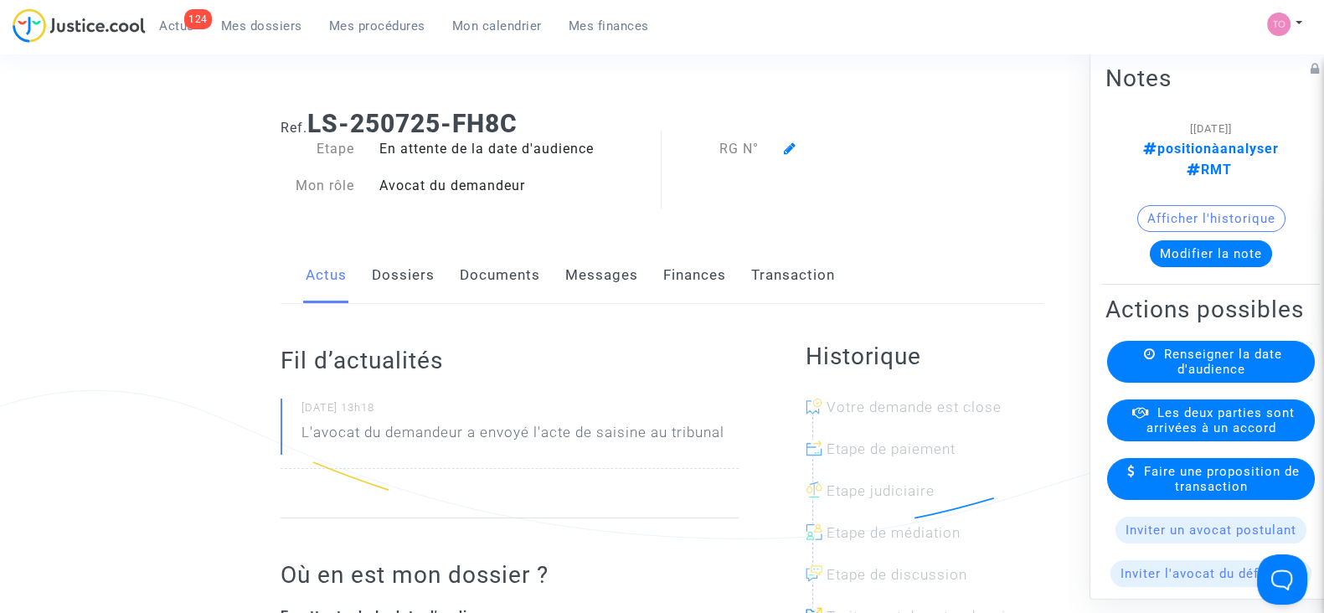
click at [260, 39] on div "124 Actus Mes dossiers Mes procédures Mon calendrier Mes finances" at bounding box center [338, 31] width 650 height 46
click at [376, 13] on link "Mes procédures" at bounding box center [377, 25] width 123 height 25
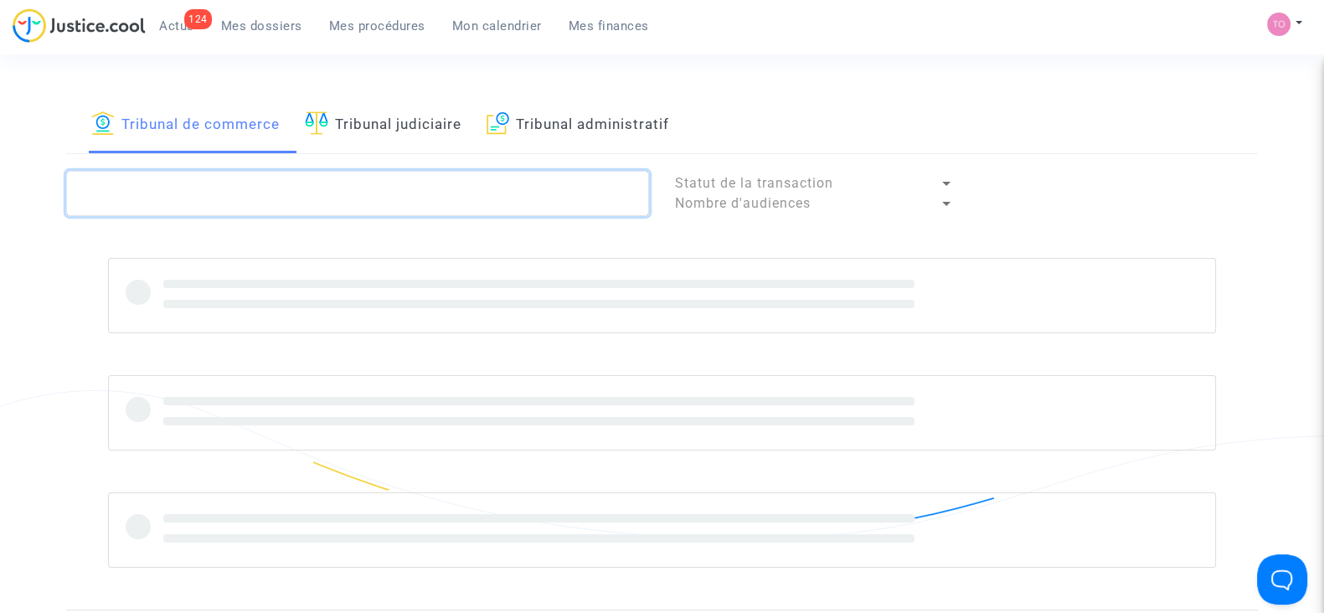
click at [192, 185] on textarea at bounding box center [357, 193] width 583 height 45
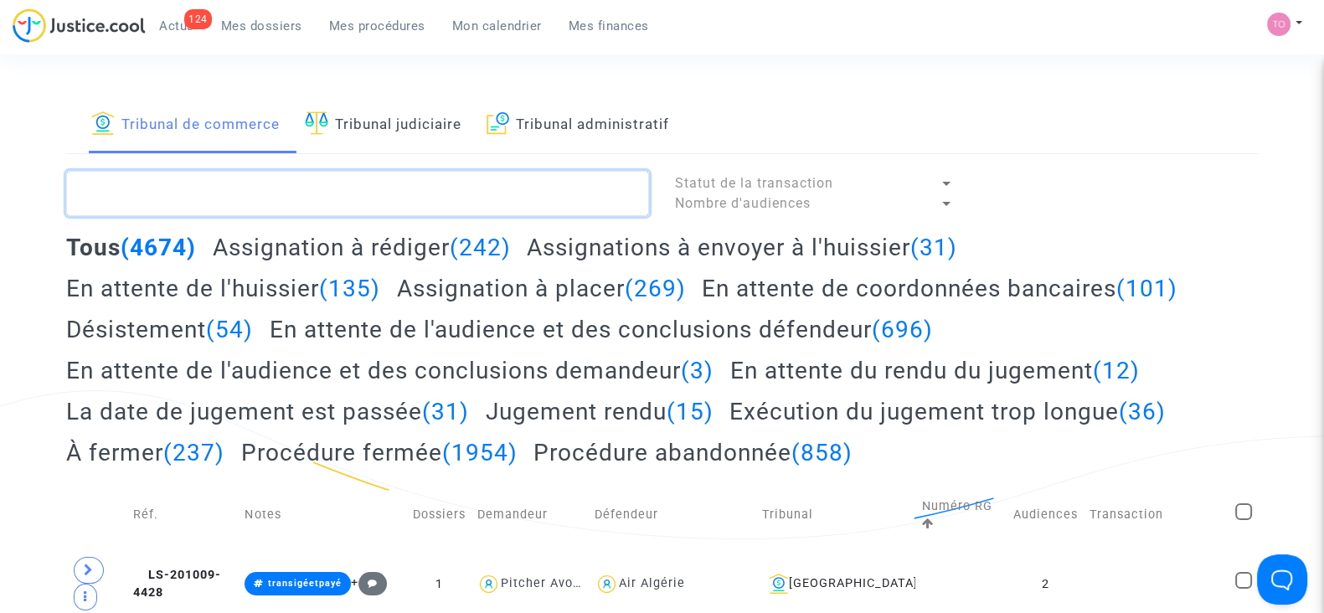
paste textarea "MOLLIER"
click at [192, 185] on textarea at bounding box center [357, 193] width 583 height 45
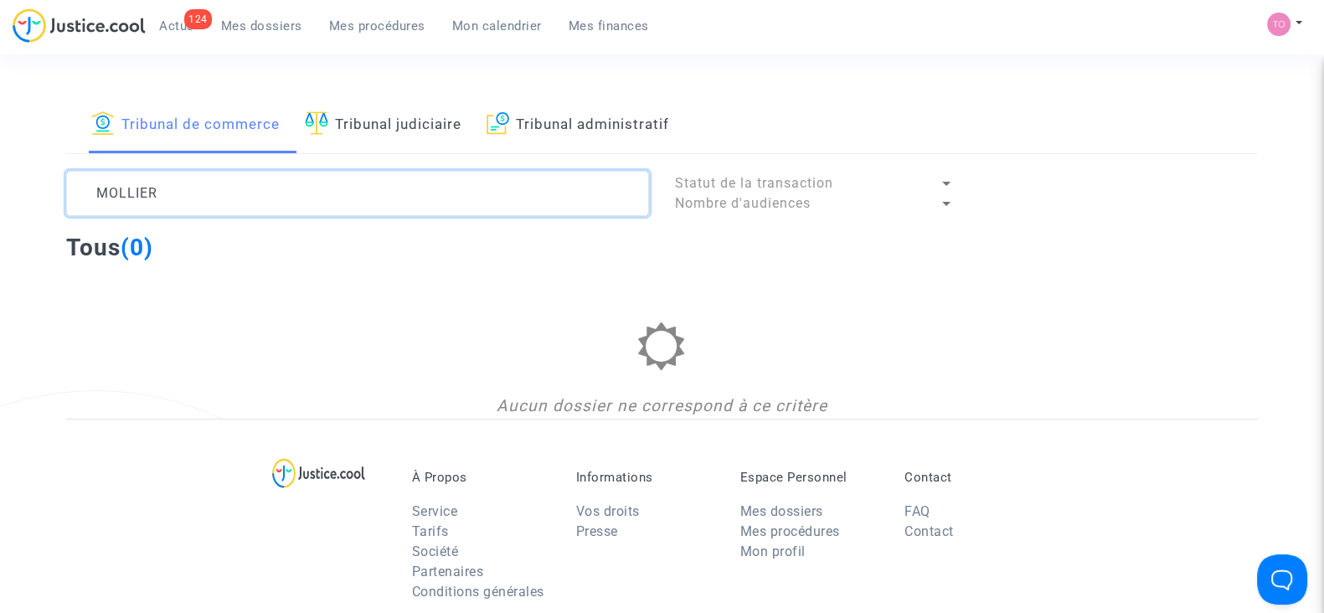
type textarea "MOLLIER"
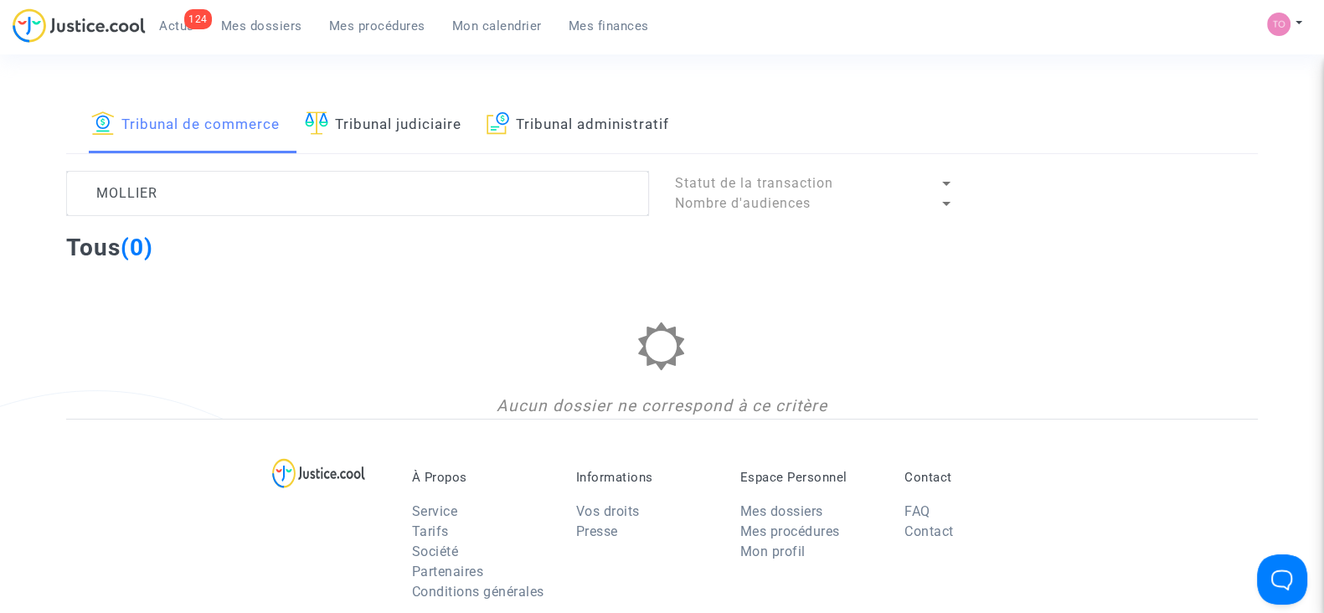
click at [351, 115] on link "Tribunal judiciaire" at bounding box center [383, 124] width 157 height 57
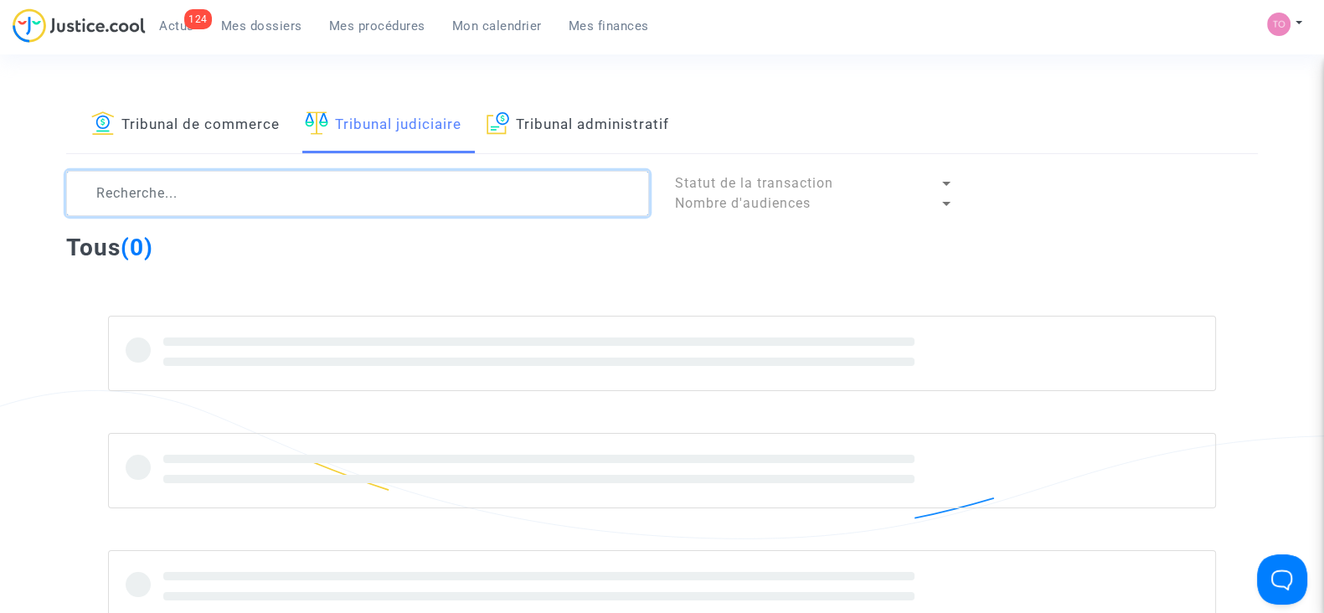
click at [227, 188] on textarea at bounding box center [357, 193] width 583 height 45
paste textarea "MOLLIER"
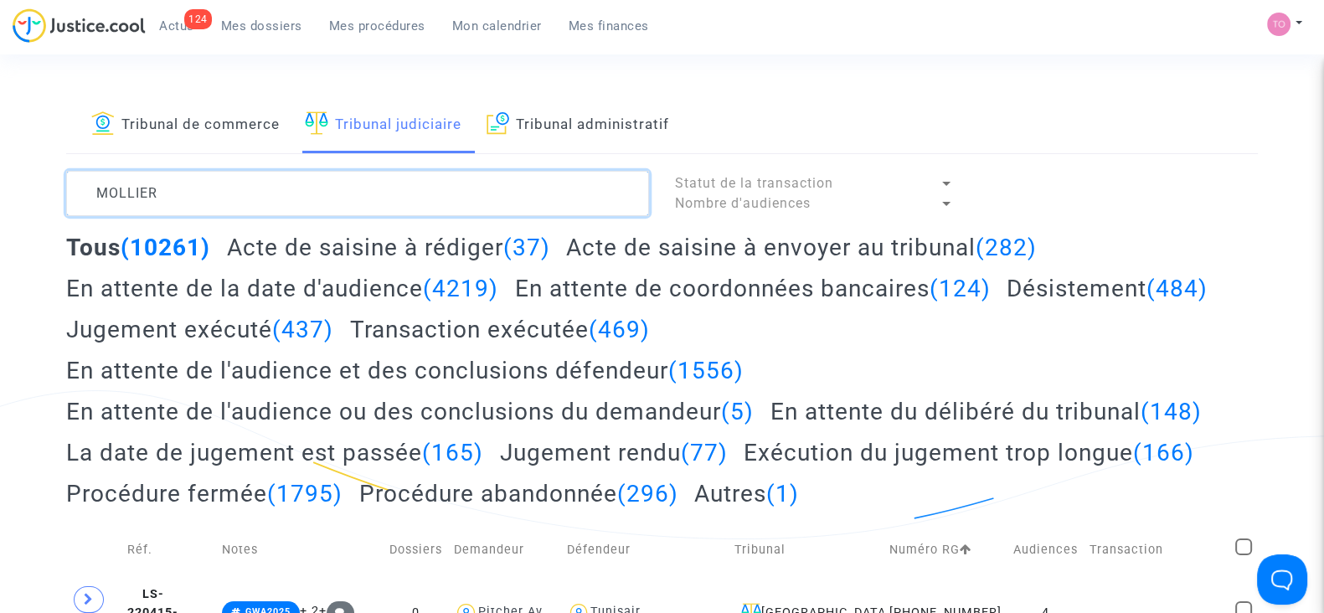
click at [227, 188] on textarea at bounding box center [357, 193] width 583 height 45
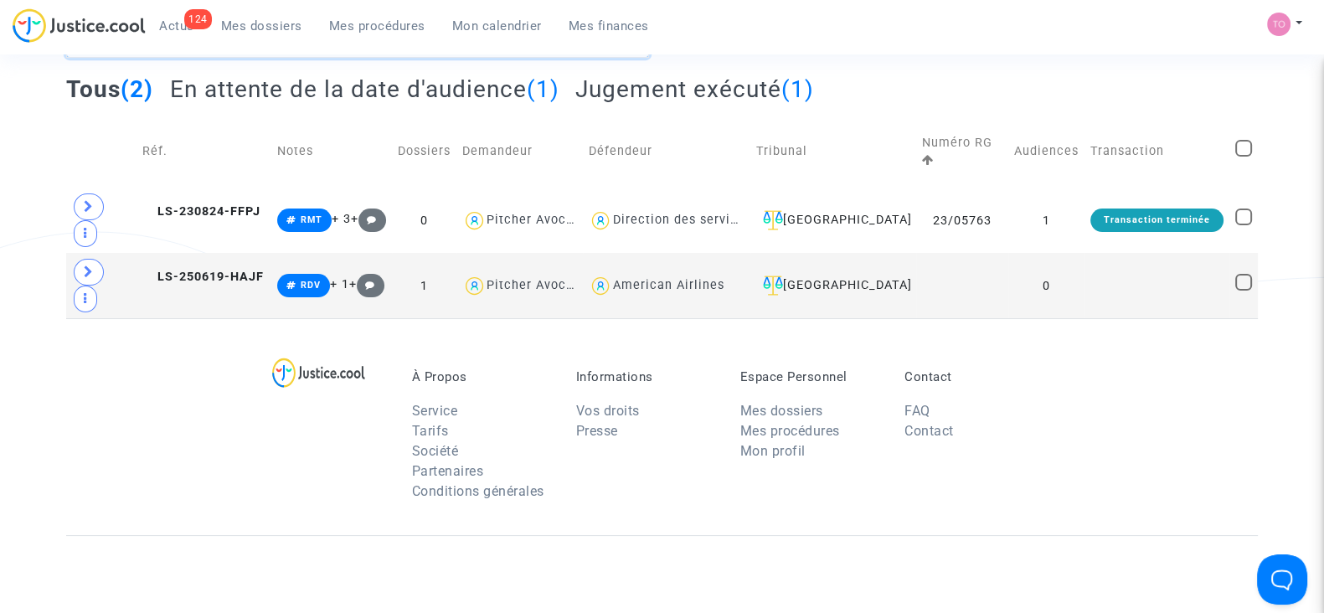
scroll to position [157, 0]
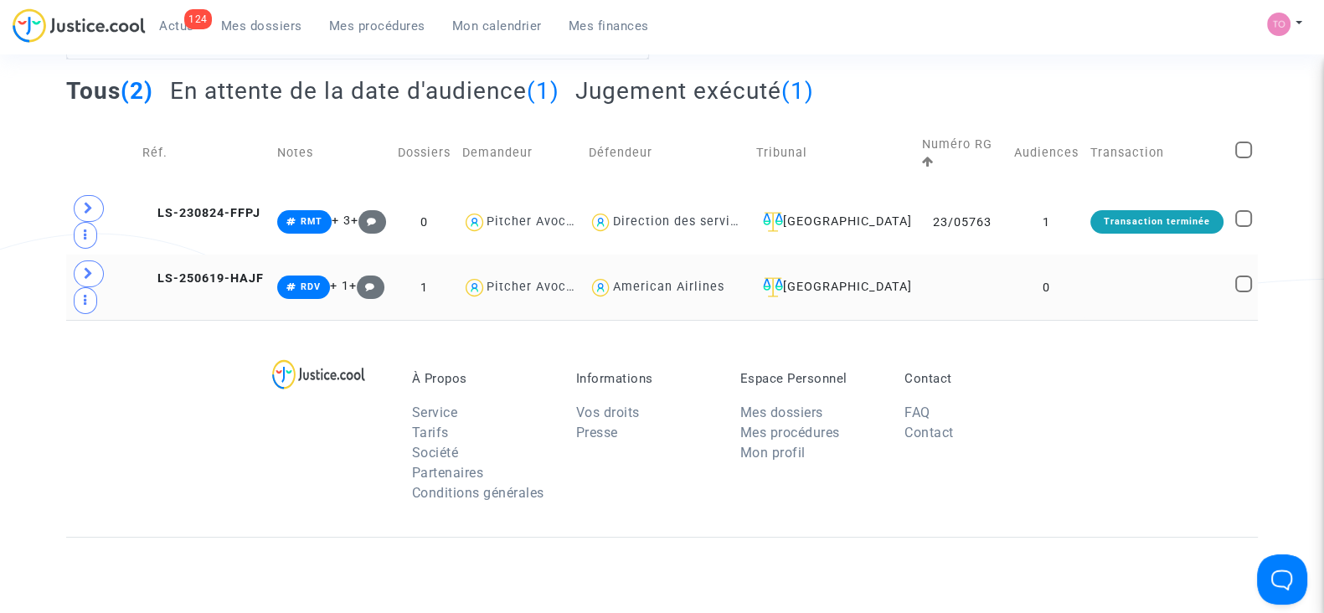
click at [689, 280] on div "American Airlines" at bounding box center [667, 287] width 111 height 14
type textarea "MOLLIER @"American Airlines""
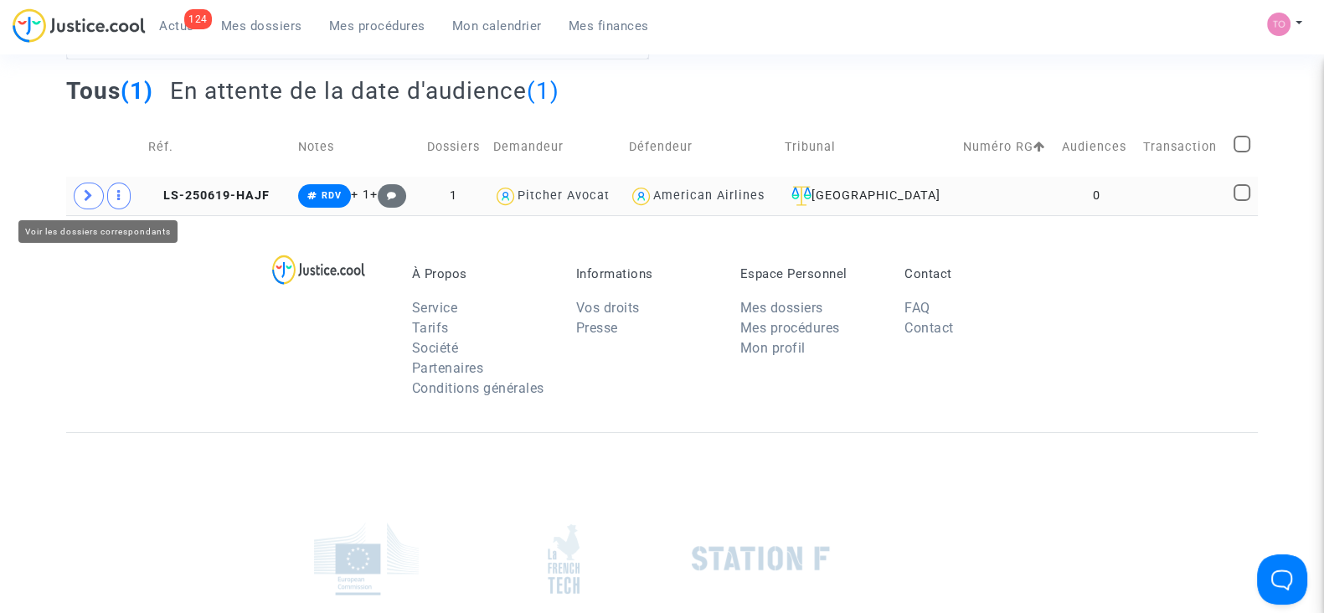
click at [92, 207] on span at bounding box center [89, 196] width 30 height 27
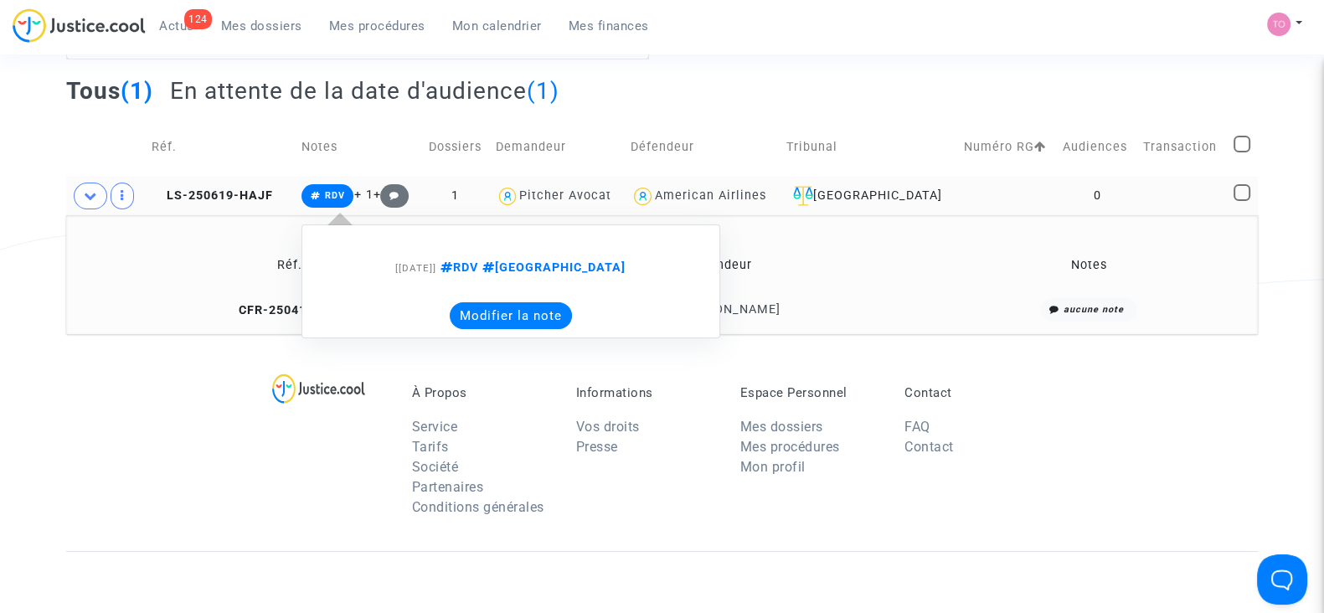
click at [499, 318] on button "Modifier la note" at bounding box center [511, 315] width 122 height 27
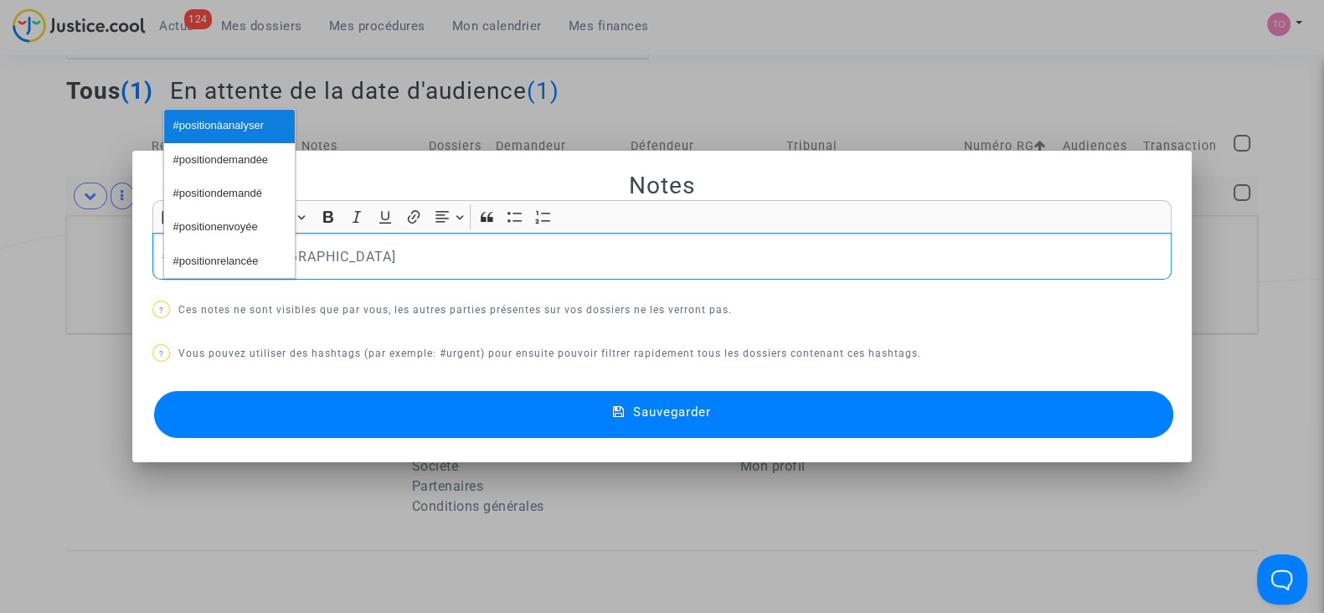
click at [209, 126] on span "#positionàanalyser" at bounding box center [218, 126] width 90 height 24
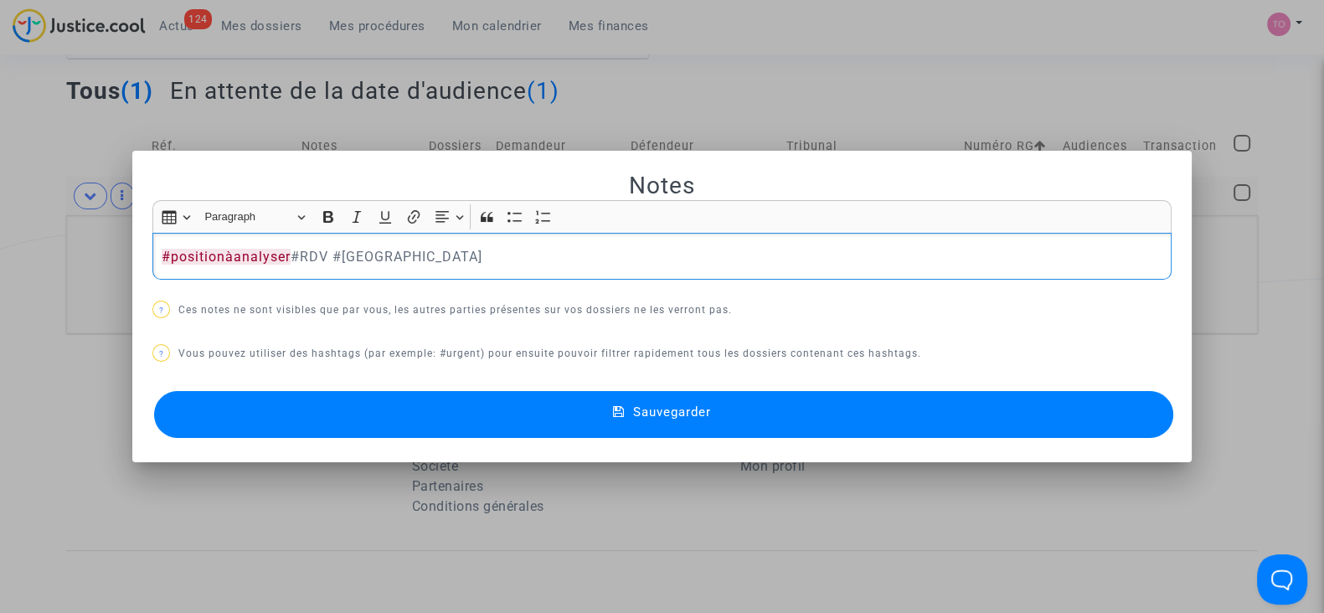
click at [425, 394] on button "Sauvegarder" at bounding box center [663, 414] width 1019 height 47
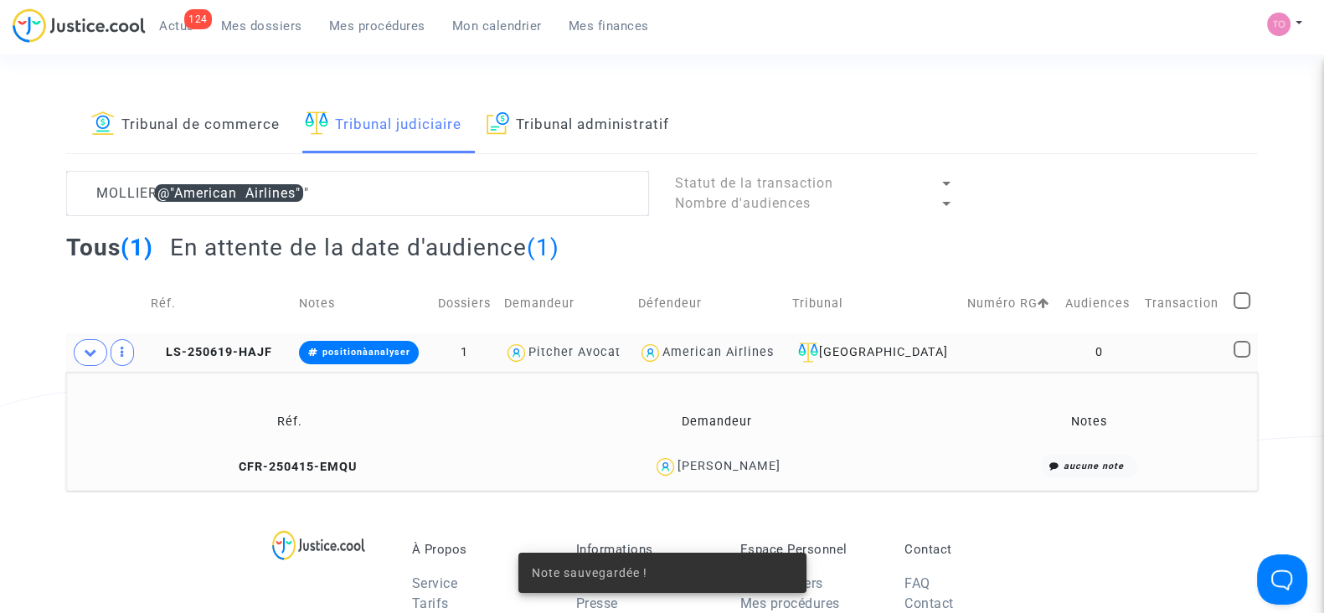
scroll to position [157, 0]
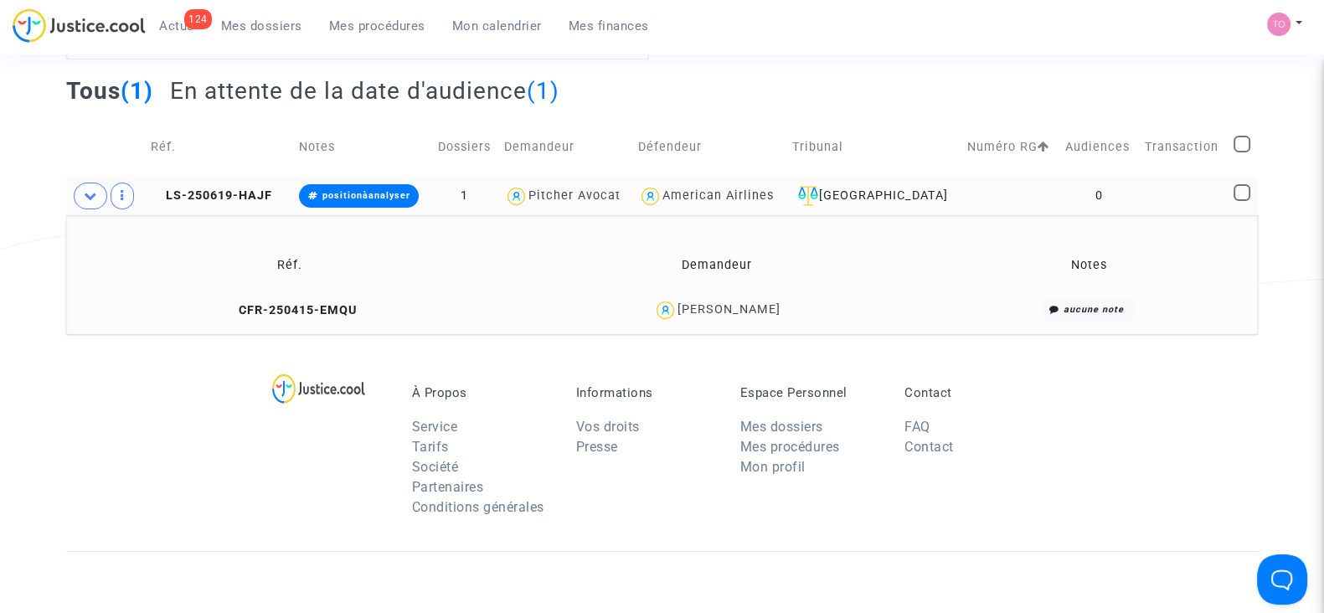
click at [700, 320] on div "Monique Mollier" at bounding box center [716, 310] width 406 height 24
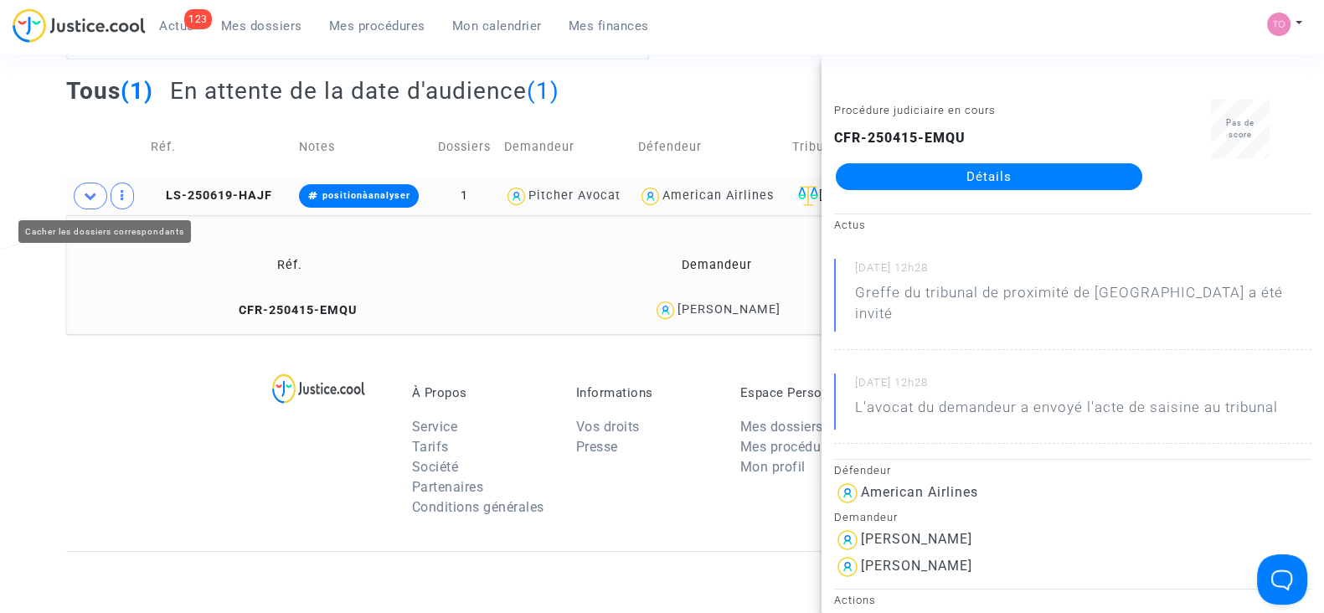
click at [82, 192] on span at bounding box center [91, 196] width 34 height 27
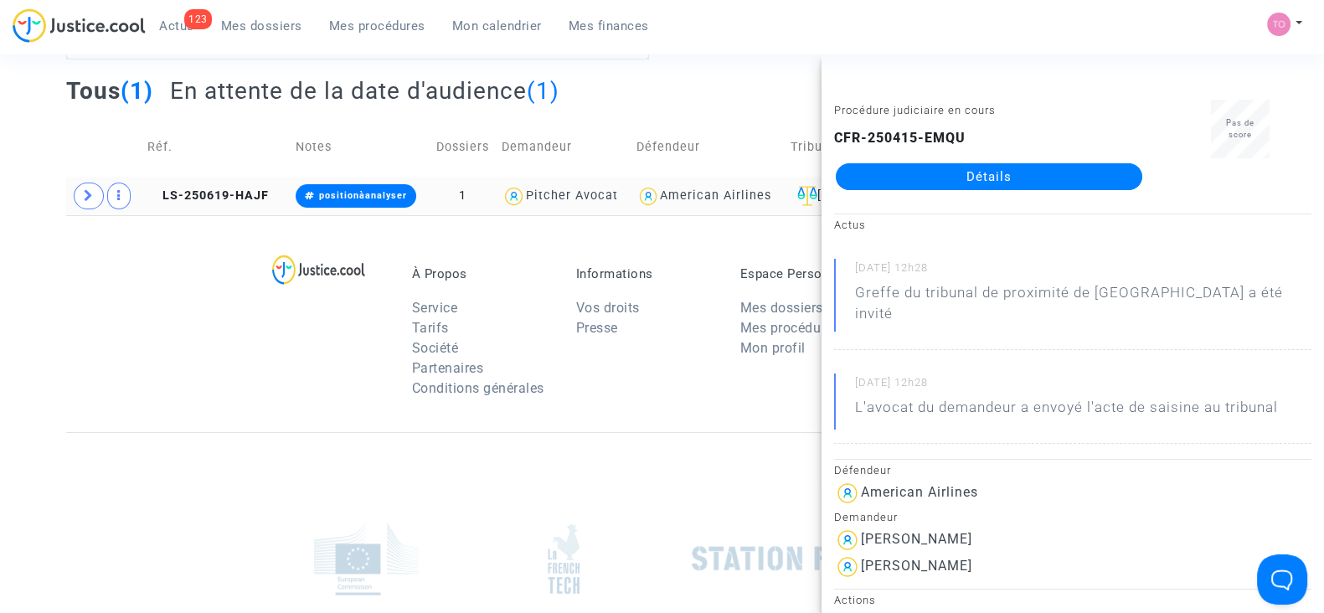
click at [248, 24] on span "Mes dossiers" at bounding box center [261, 25] width 81 height 15
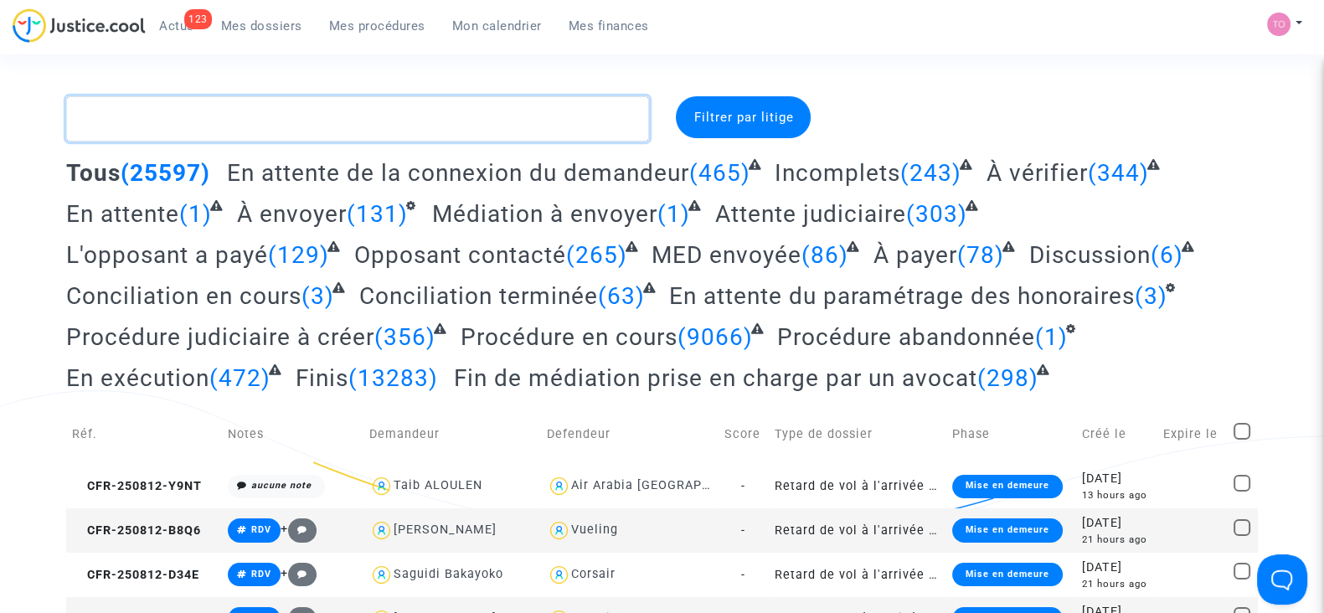
click at [214, 127] on textarea at bounding box center [357, 118] width 583 height 45
paste textarea "Djurdjevic"
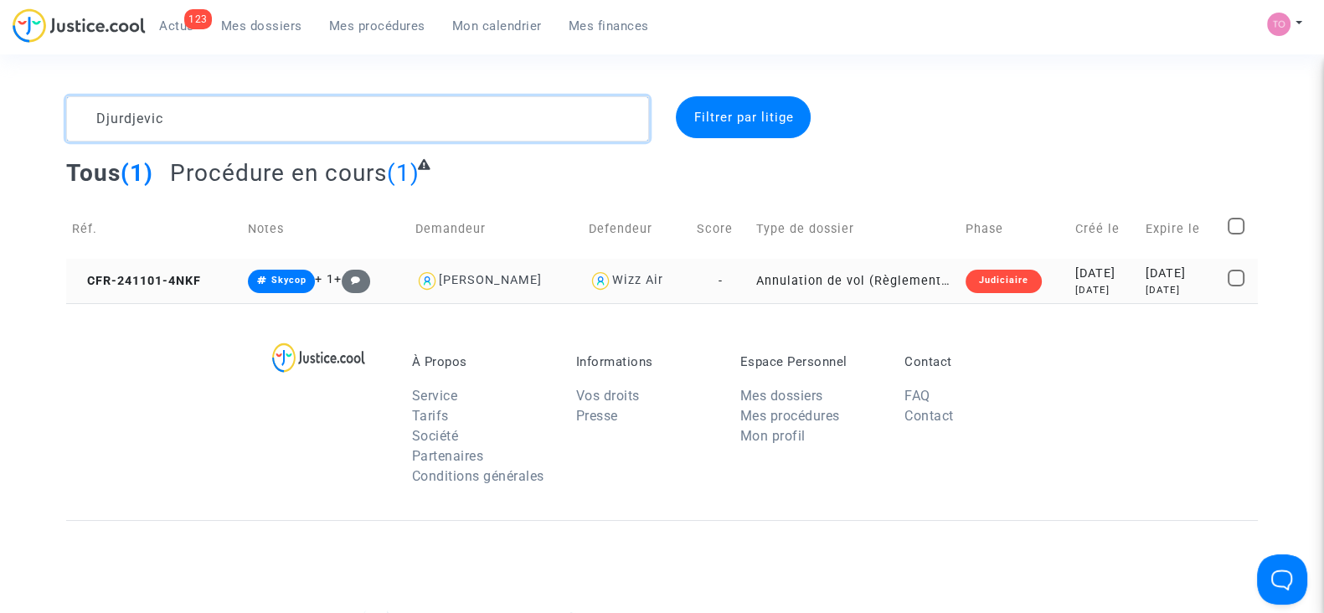
type textarea "Djurdjevic"
click at [998, 293] on td "Judiciaire" at bounding box center [1015, 281] width 111 height 44
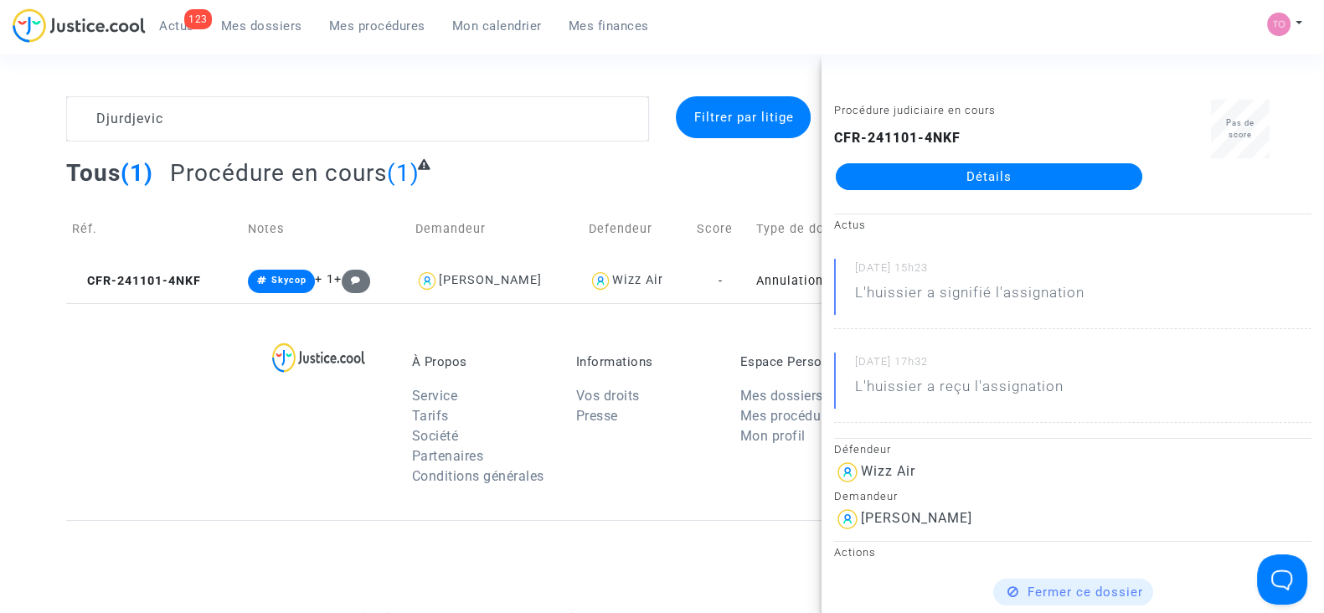
click at [874, 172] on link "Détails" at bounding box center [989, 176] width 307 height 27
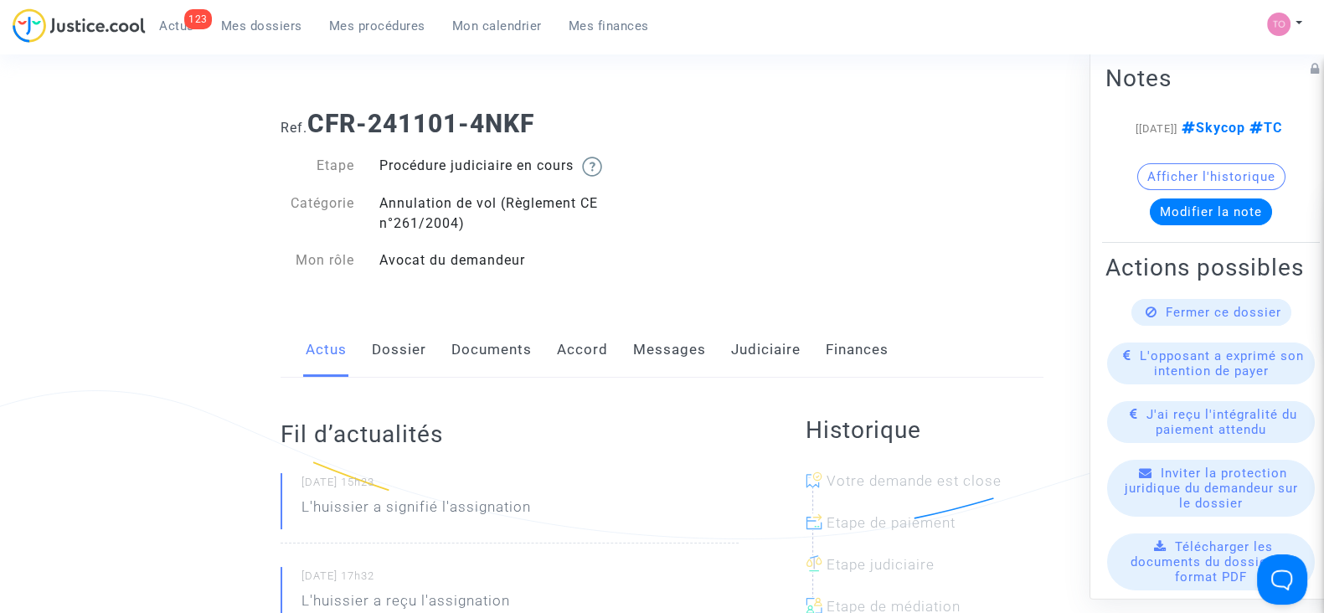
scroll to position [38, 0]
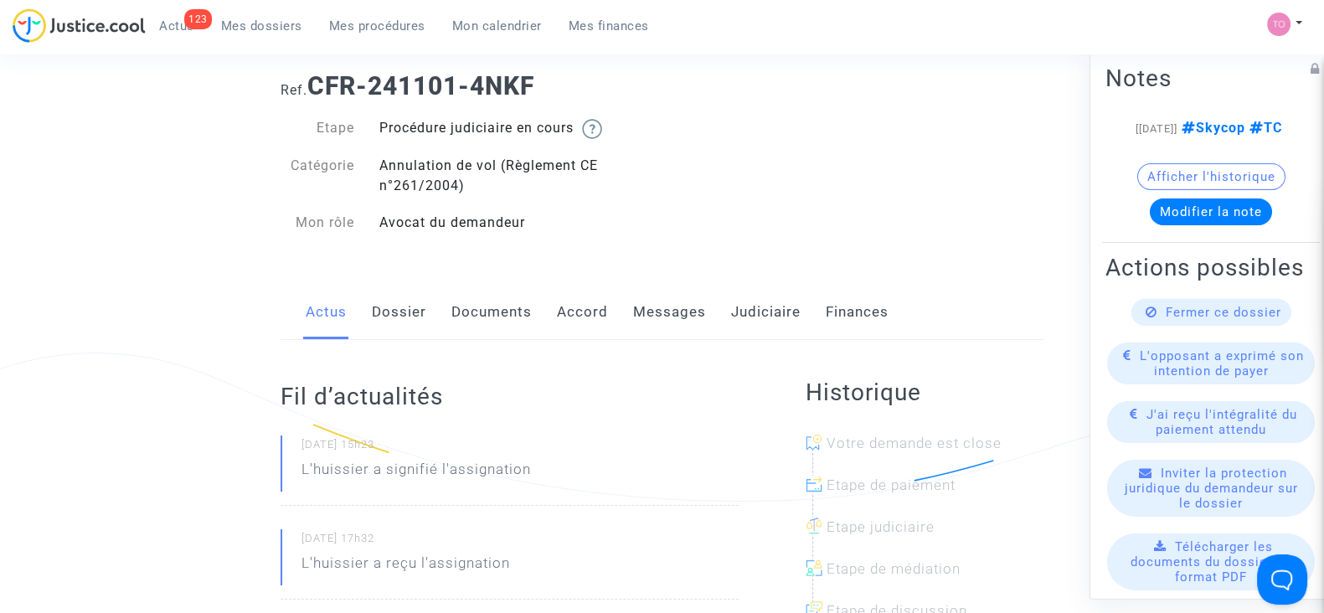
click at [576, 288] on link "Accord" at bounding box center [582, 312] width 51 height 55
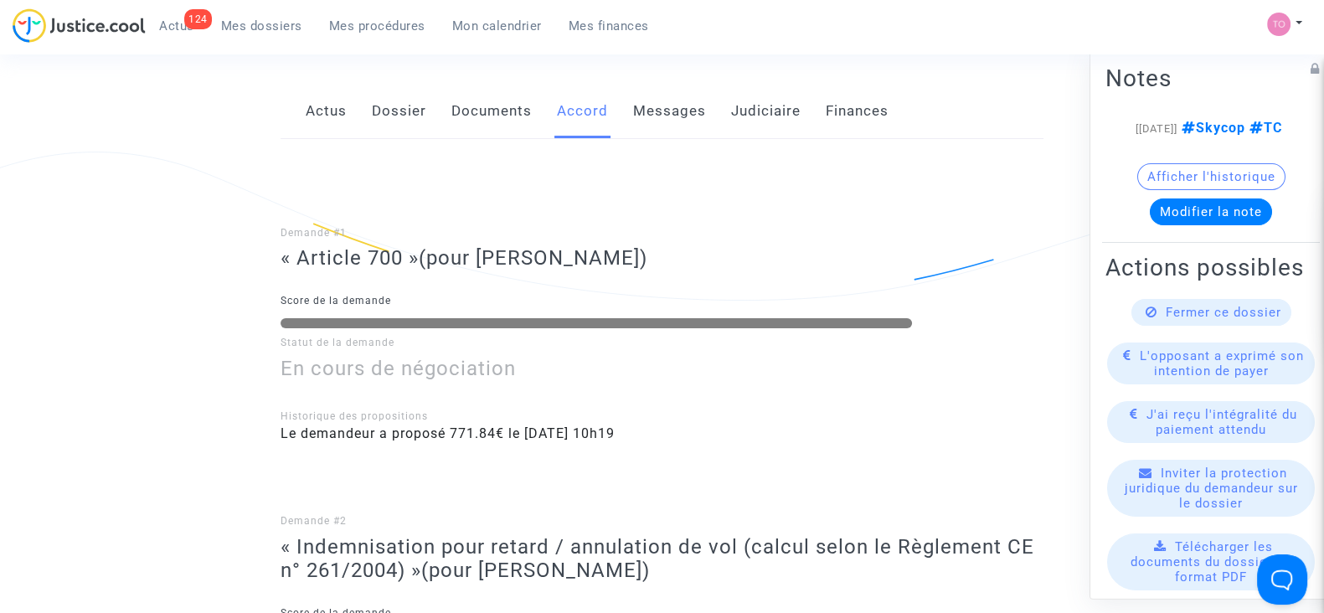
scroll to position [242, 0]
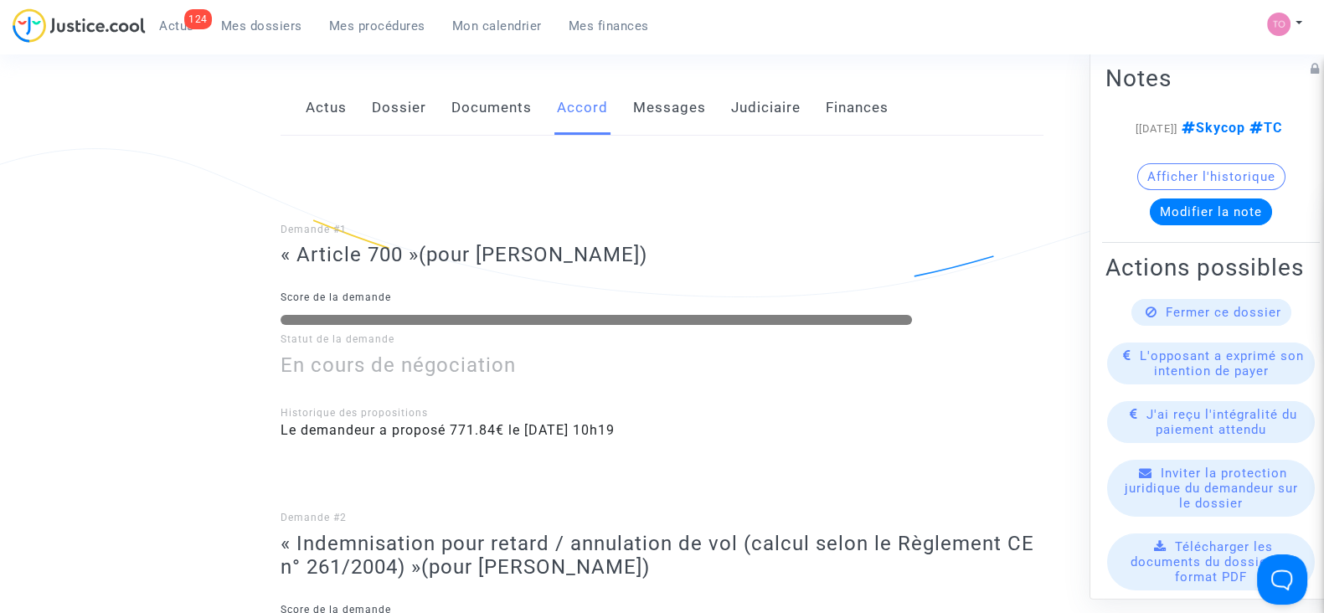
click at [369, 110] on div "Actus Dossier Documents Accord Messages Judiciaire Finances" at bounding box center [662, 108] width 763 height 56
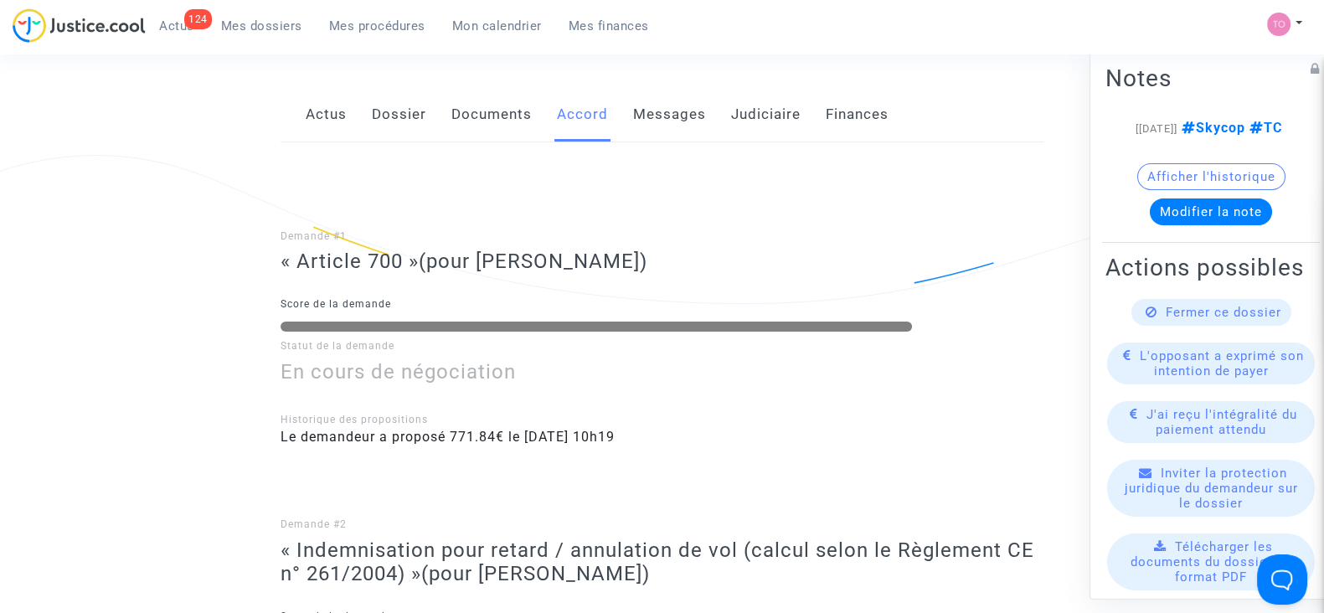
scroll to position [227, 0]
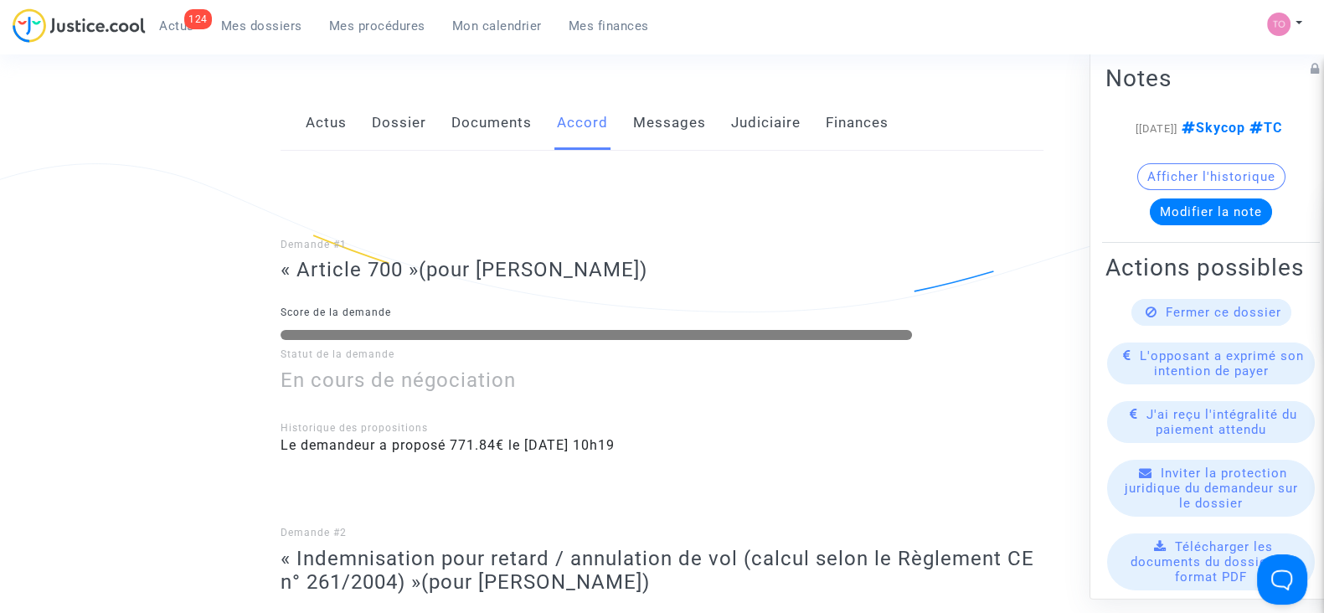
click at [384, 121] on link "Dossier" at bounding box center [399, 122] width 54 height 55
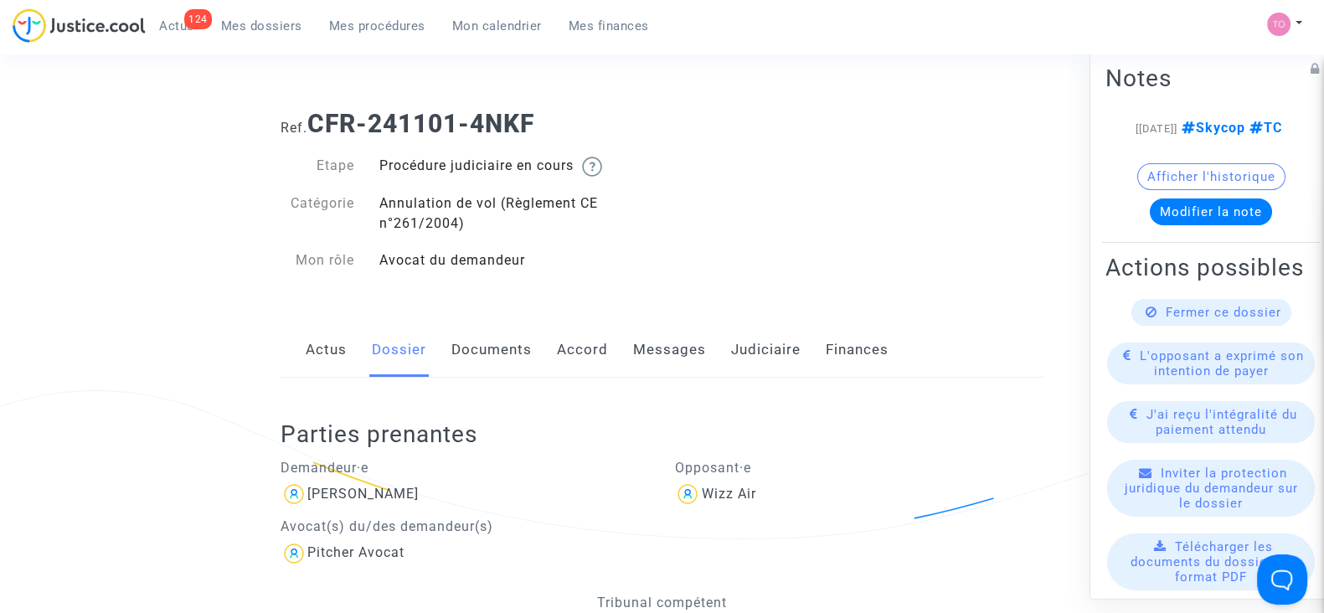
click at [572, 344] on link "Accord" at bounding box center [582, 349] width 51 height 55
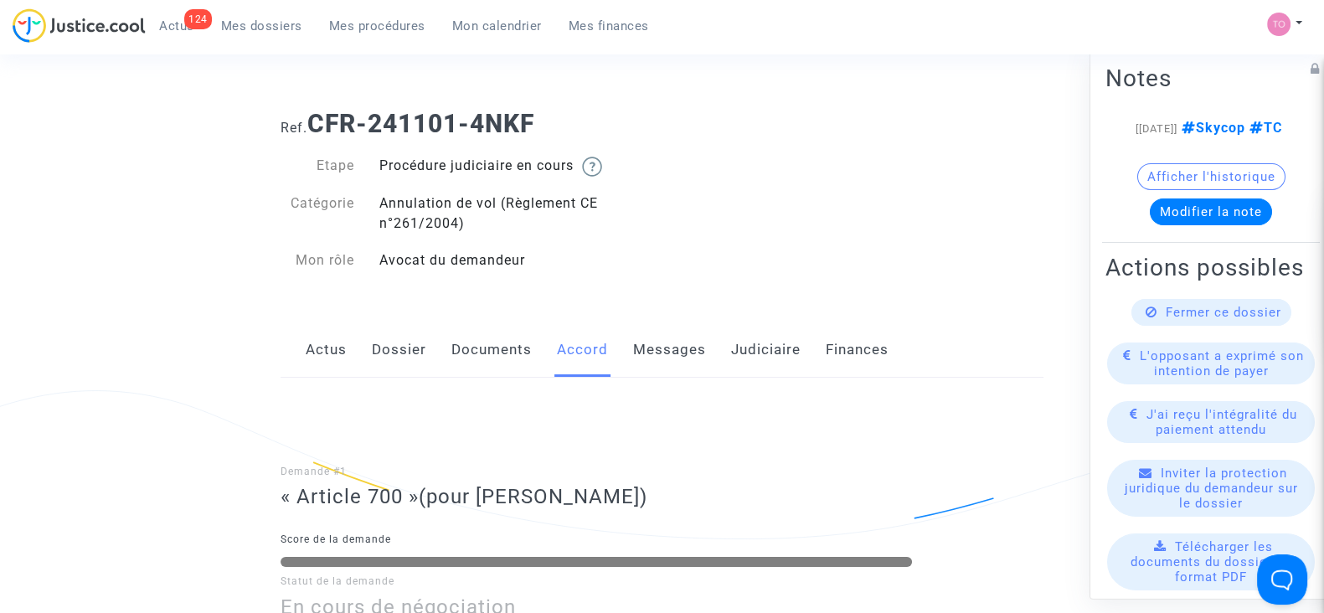
drag, startPoint x: 537, startPoint y: 112, endPoint x: 311, endPoint y: 111, distance: 226.2
click at [311, 111] on b "CFR-241101-4NKF" at bounding box center [420, 123] width 227 height 29
copy b "CFR-241101-4NKF"
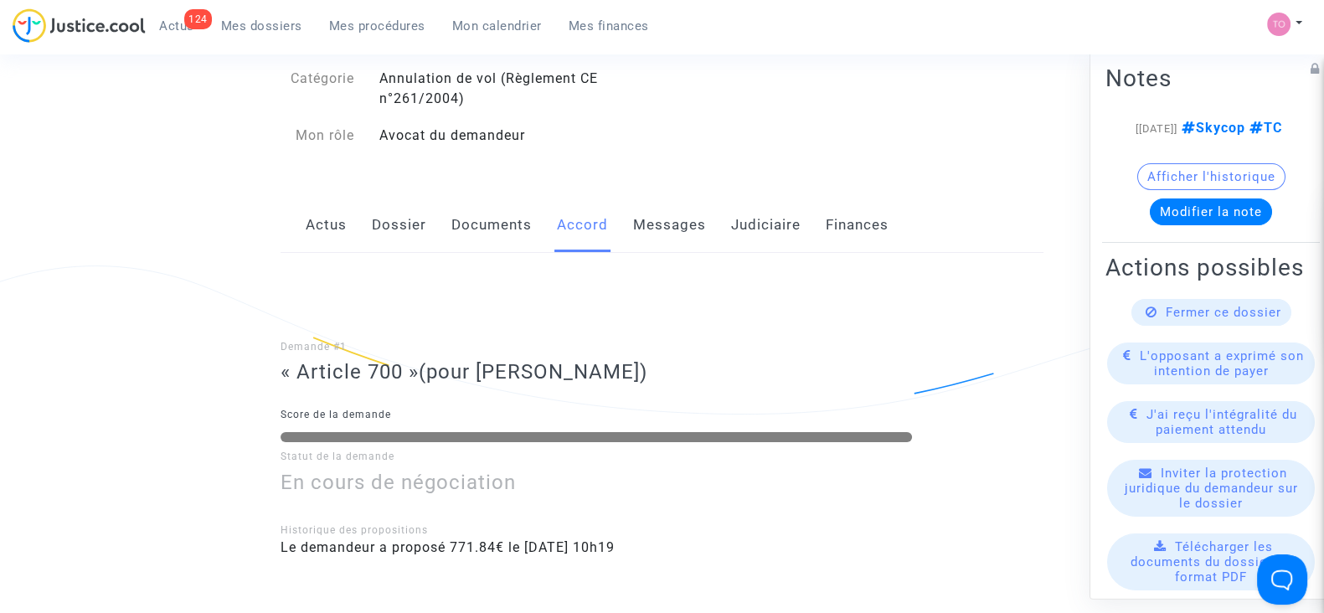
scroll to position [123, 0]
click at [391, 224] on link "Dossier" at bounding box center [399, 226] width 54 height 55
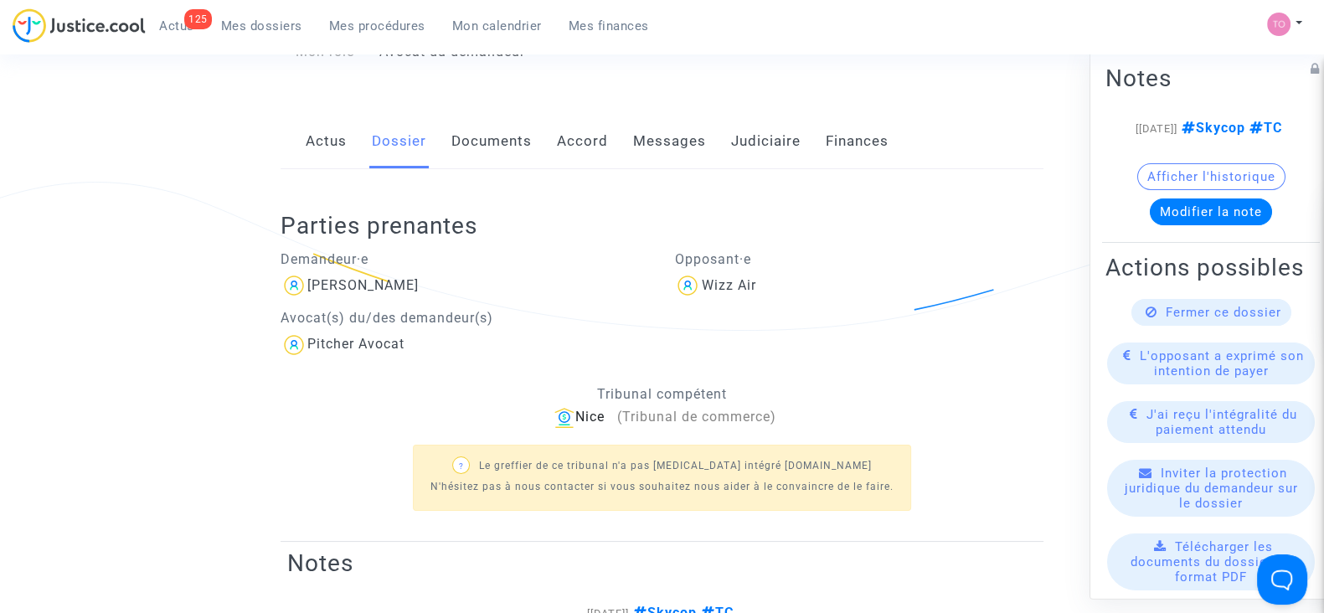
scroll to position [209, 0]
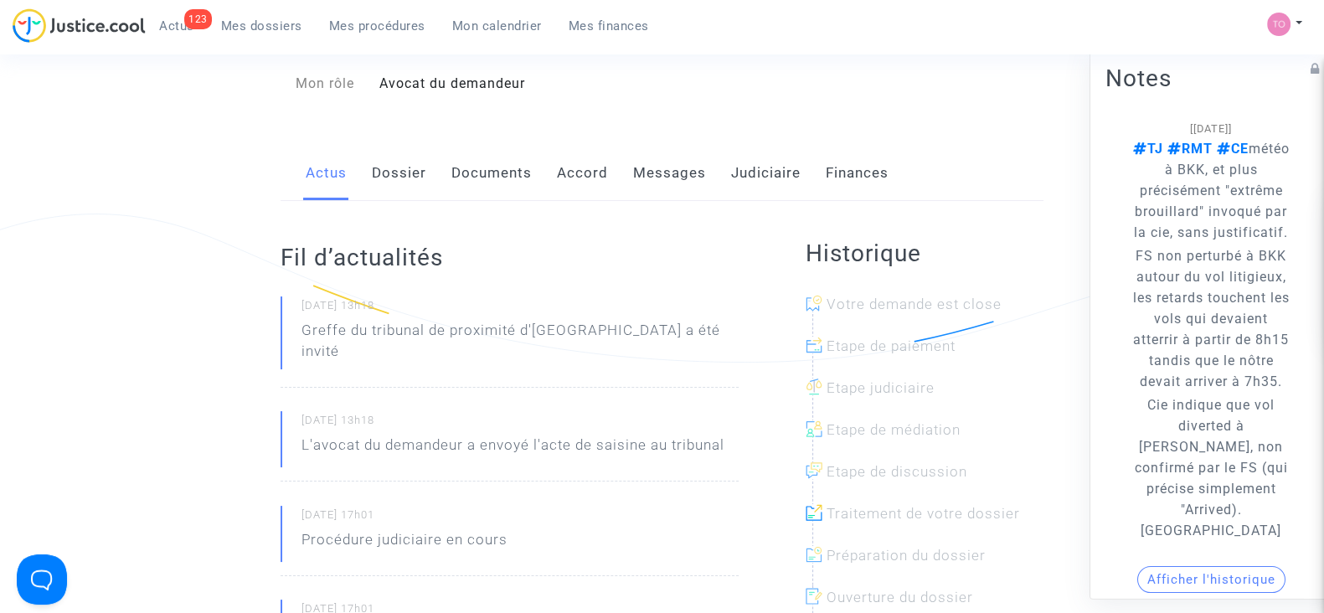
scroll to position [179, 0]
click at [389, 158] on link "Dossier" at bounding box center [399, 170] width 54 height 55
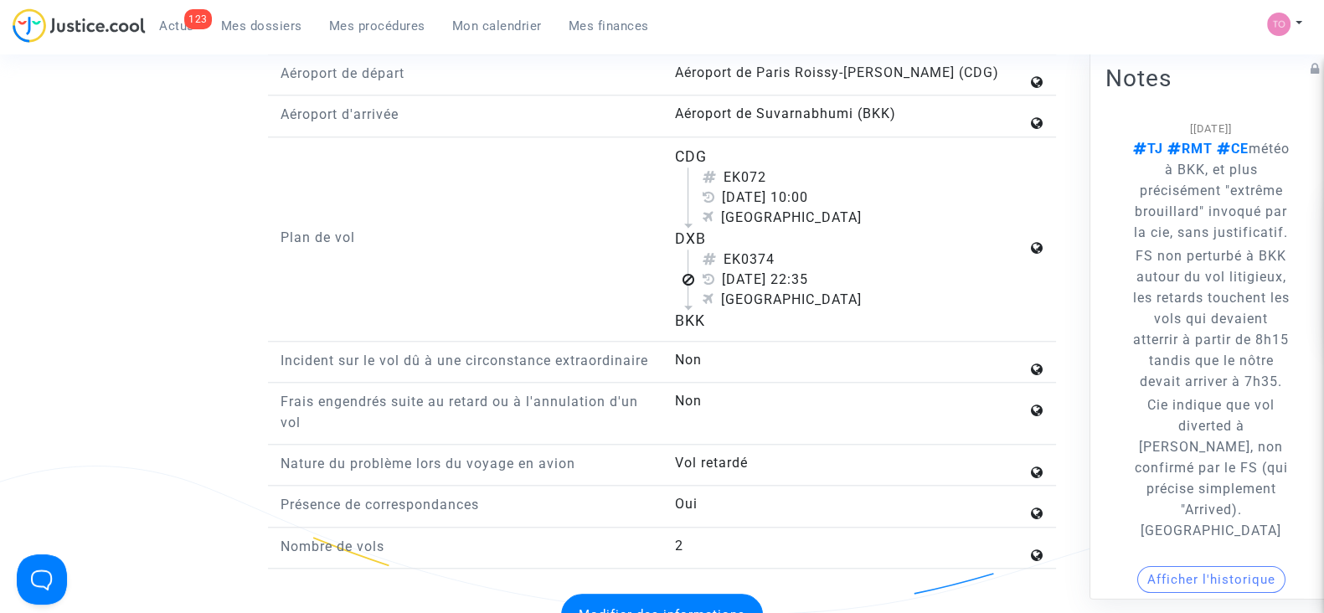
scroll to position [2136, 0]
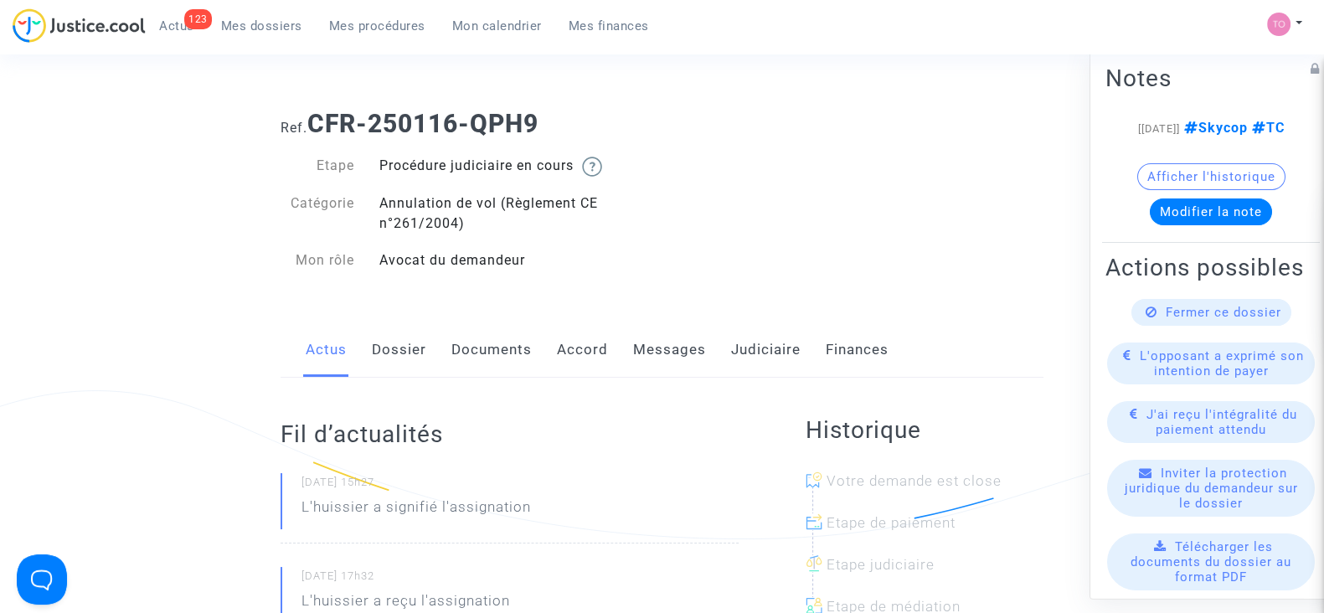
click at [859, 343] on link "Finances" at bounding box center [857, 349] width 63 height 55
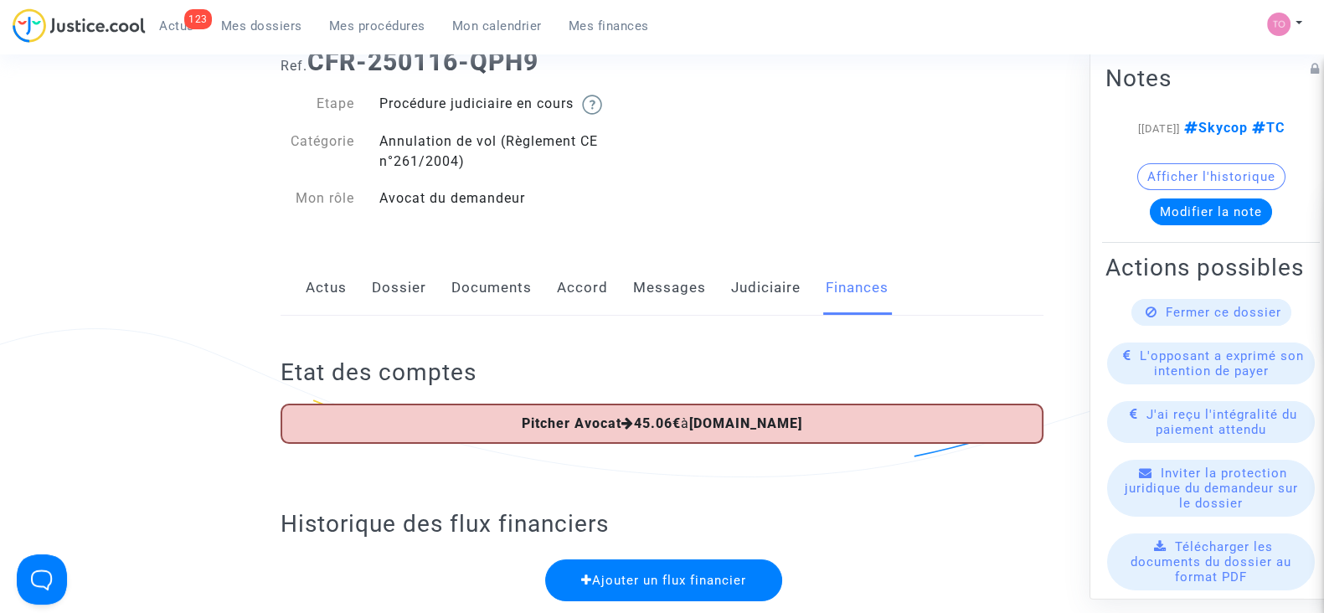
scroll to position [63, 0]
click at [749, 291] on link "Judiciaire" at bounding box center [766, 287] width 70 height 55
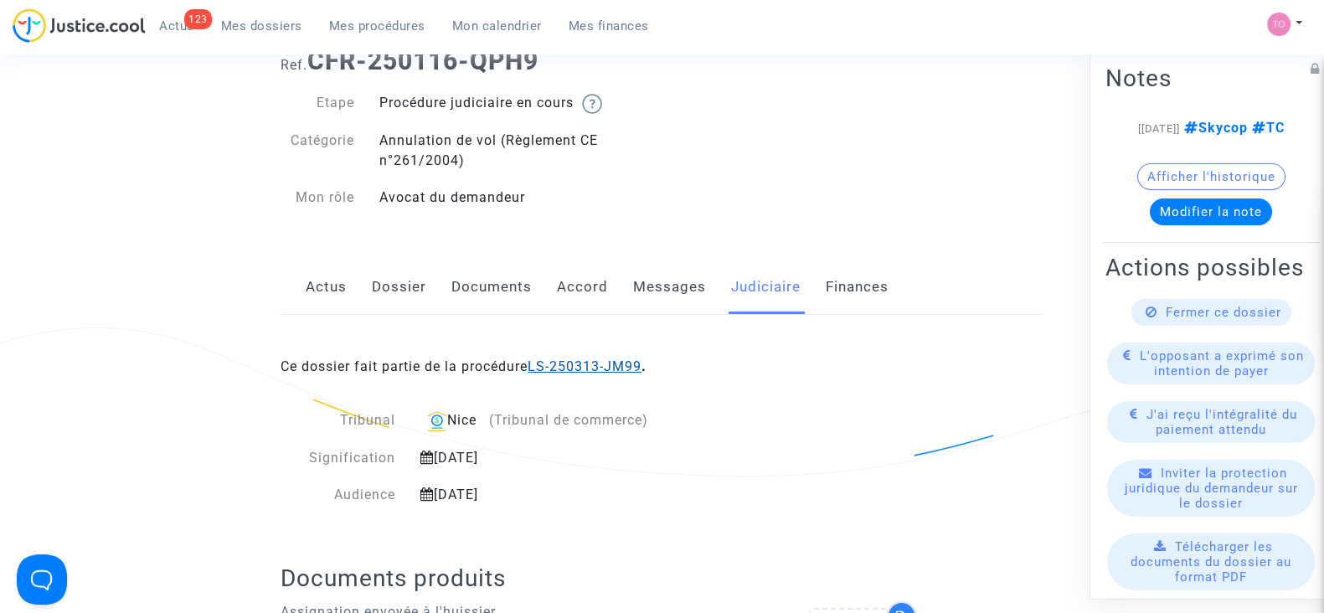
click at [580, 362] on link "LS-250313-JM99" at bounding box center [585, 366] width 114 height 16
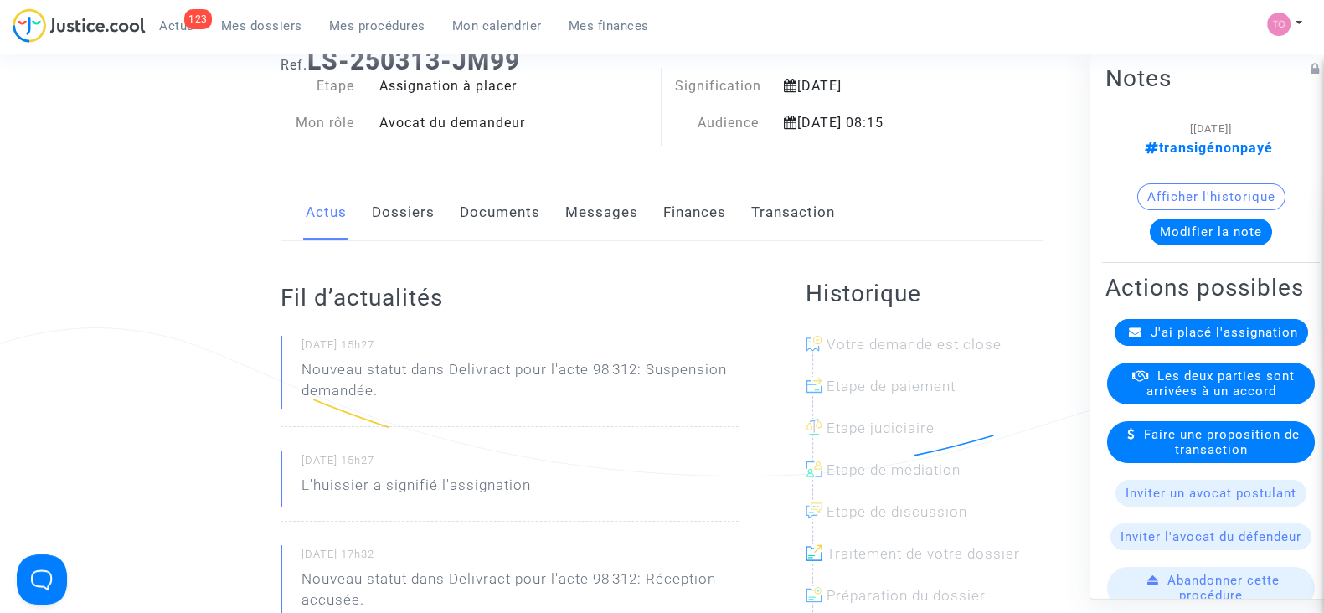
scroll to position [106, 0]
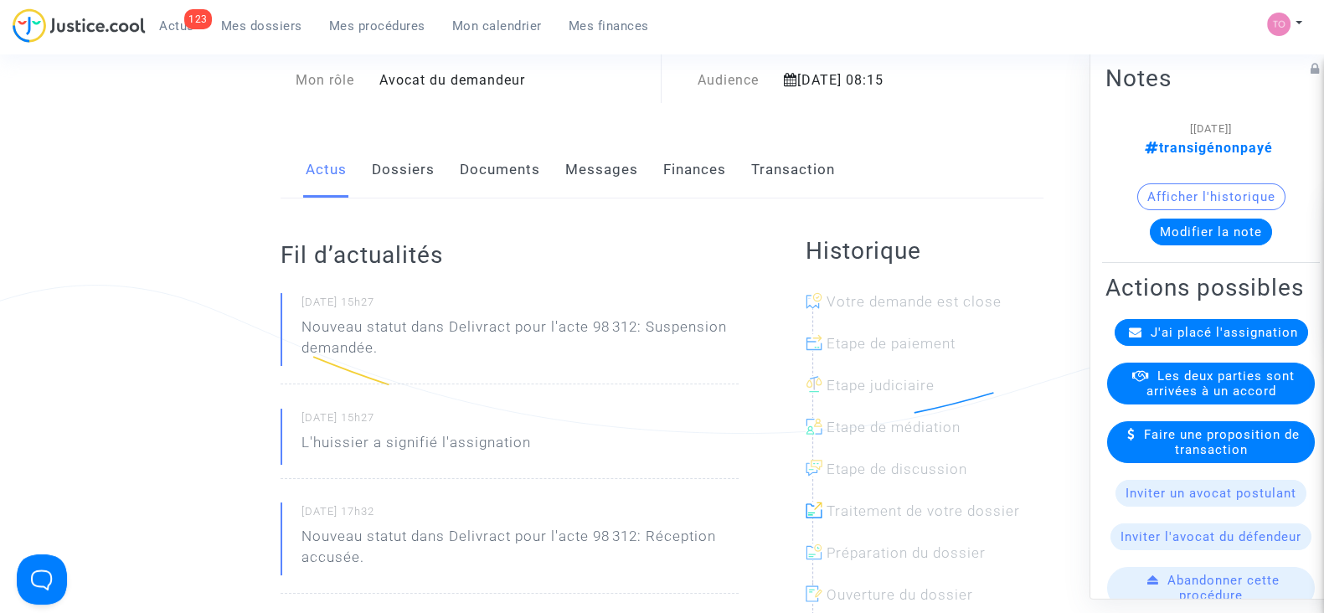
click at [672, 161] on link "Finances" at bounding box center [694, 169] width 63 height 55
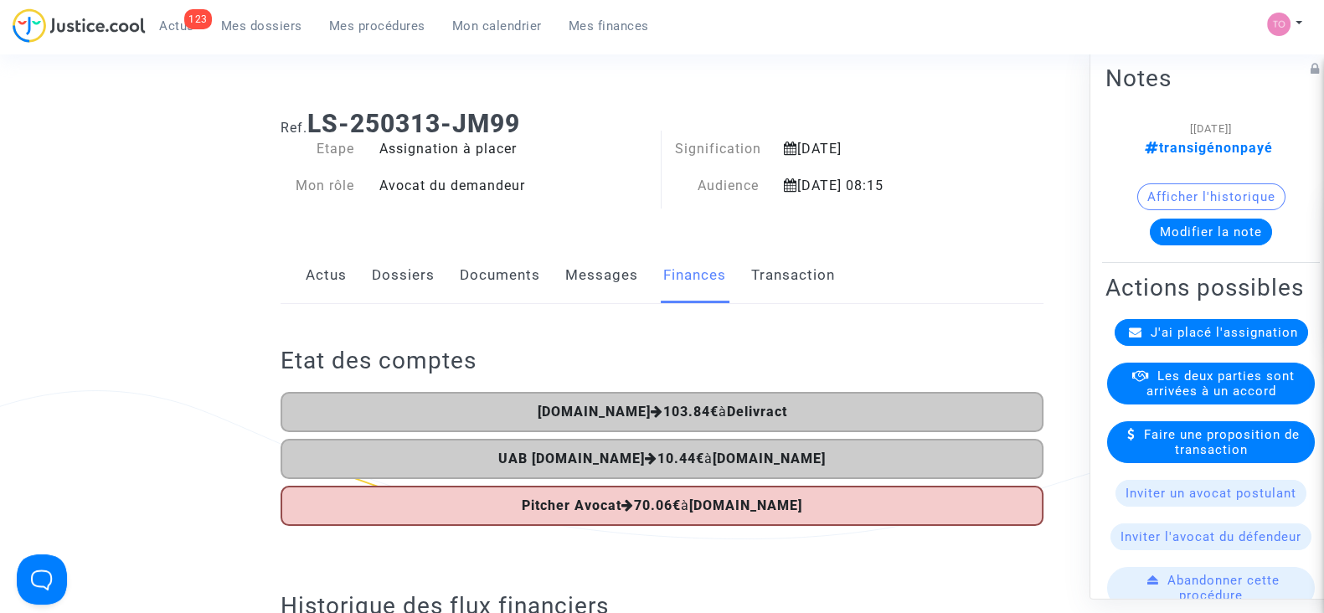
click at [579, 293] on link "Messages" at bounding box center [601, 275] width 73 height 55
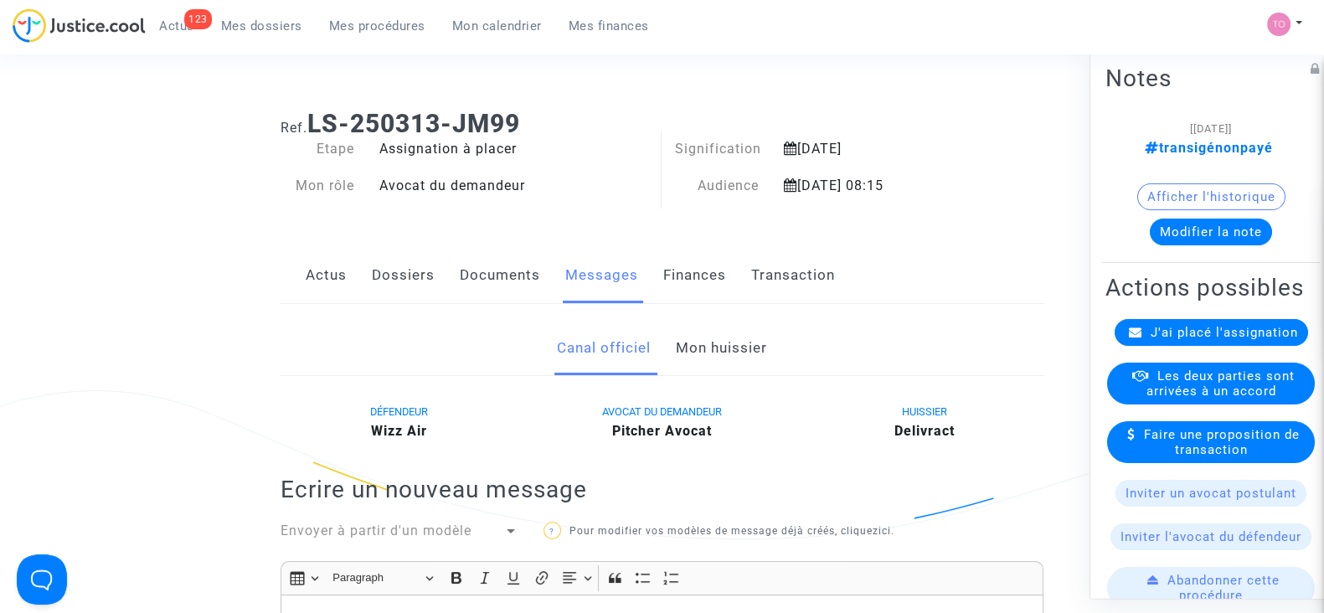
click at [487, 278] on link "Documents" at bounding box center [500, 275] width 80 height 55
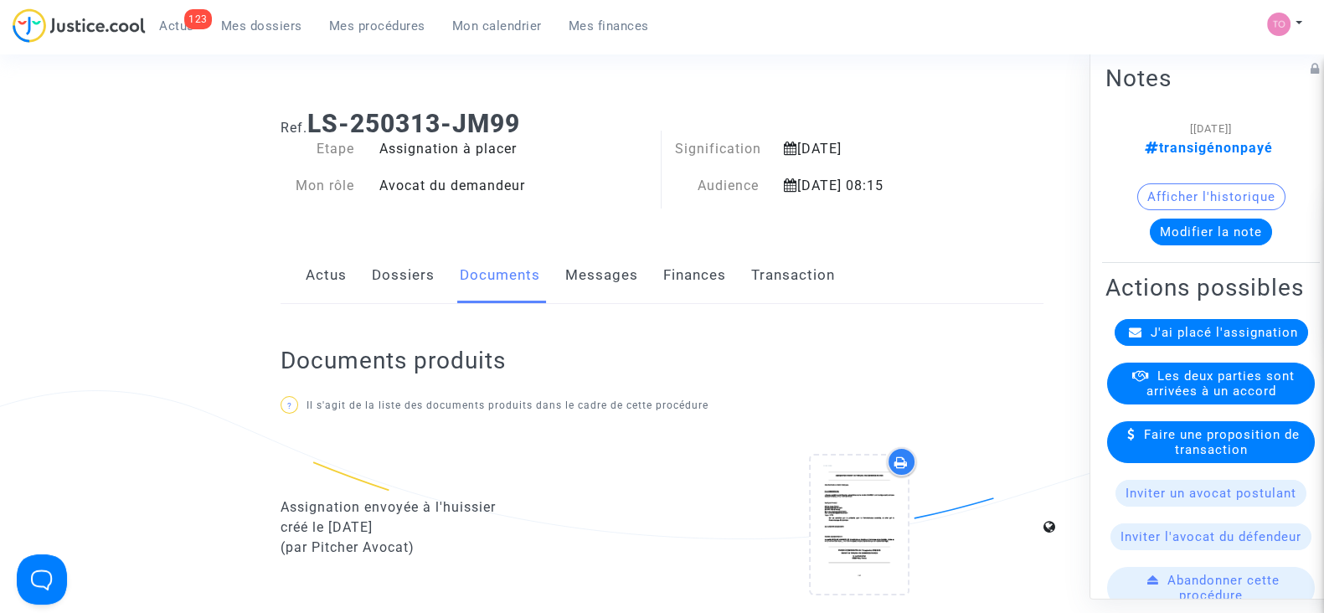
click at [1183, 197] on button "Afficher l'historique" at bounding box center [1211, 196] width 148 height 27
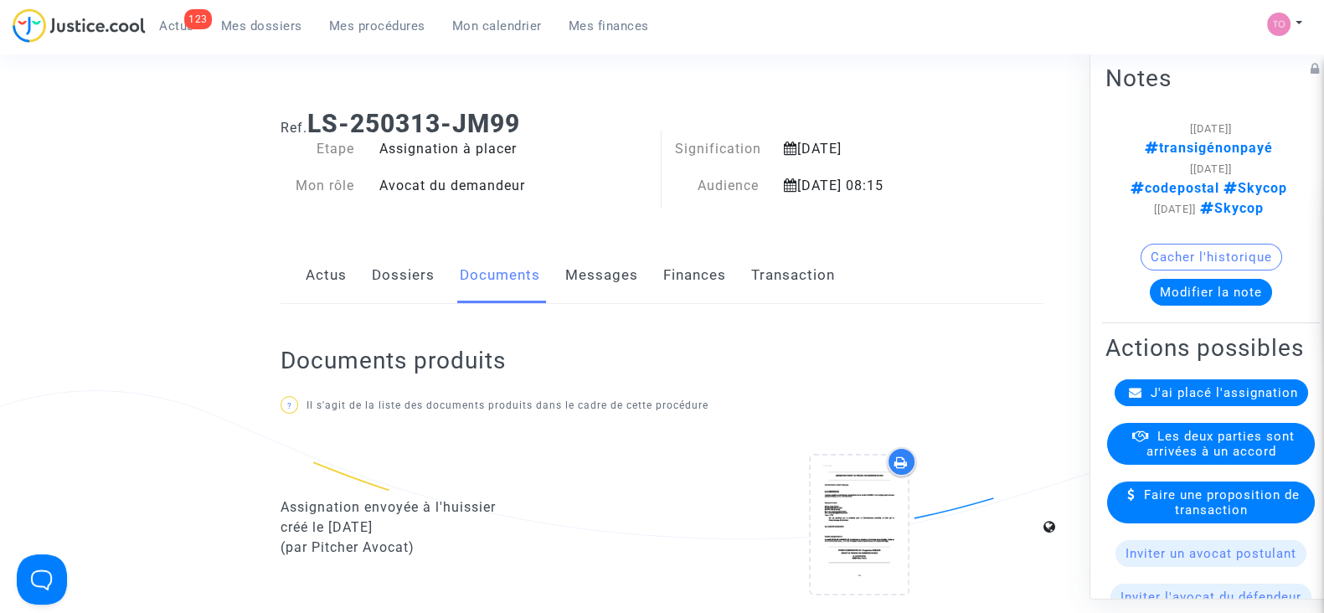
click at [1169, 271] on button "Cacher l'historique" at bounding box center [1212, 257] width 142 height 27
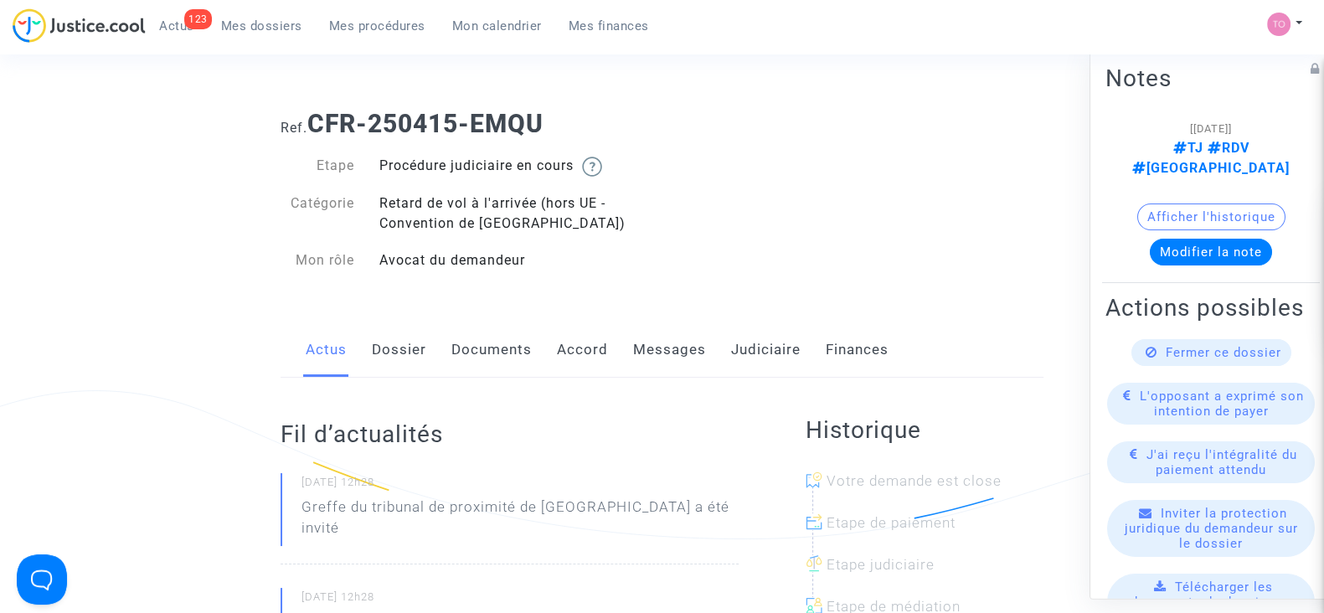
click at [731, 352] on link "Judiciaire" at bounding box center [766, 349] width 70 height 55
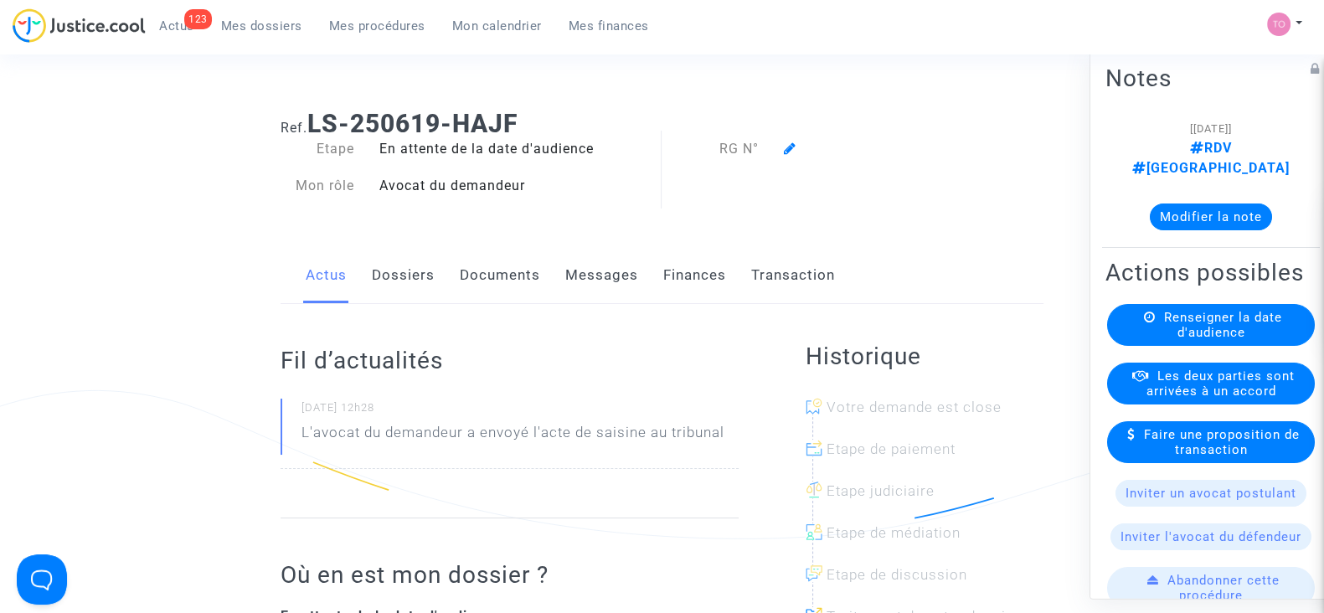
click at [1187, 204] on button "Modifier la note" at bounding box center [1211, 217] width 122 height 27
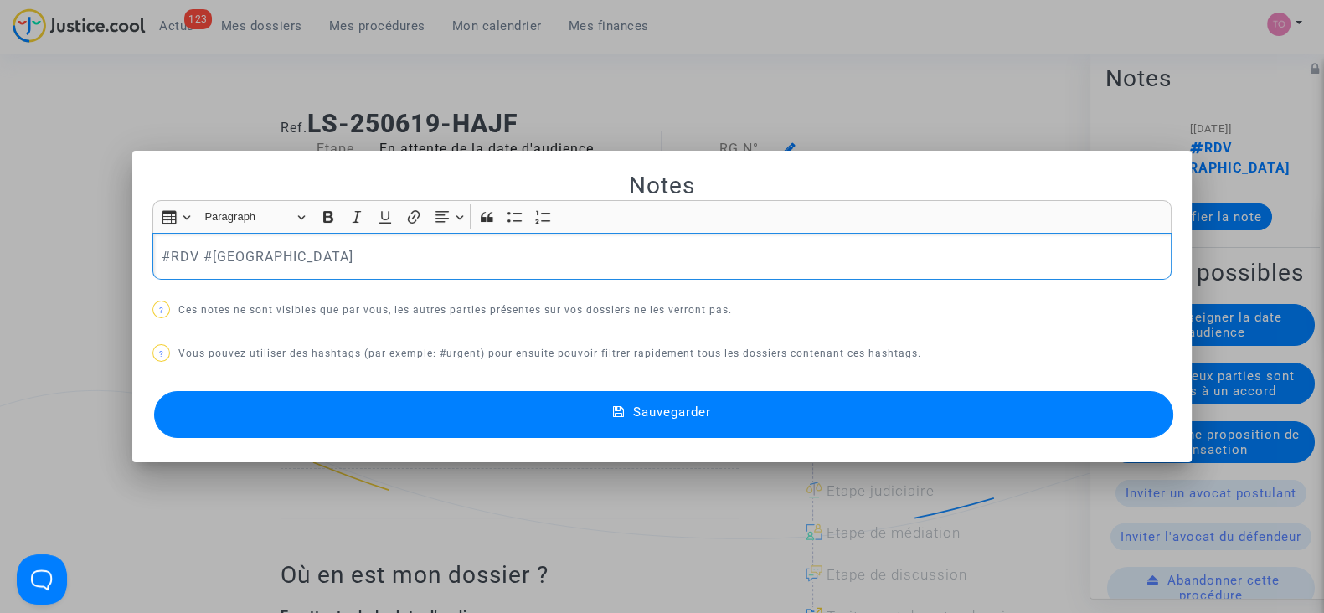
click at [162, 260] on p "#RDV #MONTREAL" at bounding box center [663, 256] width 1002 height 21
click at [210, 291] on span "#positiondemandée" at bounding box center [220, 283] width 95 height 24
drag, startPoint x: 290, startPoint y: 250, endPoint x: 123, endPoint y: 243, distance: 166.8
click at [123, 243] on div "Notes Rich Text Editor Insert table Insert table Heading Paragraph Paragraph He…" at bounding box center [662, 306] width 1324 height 613
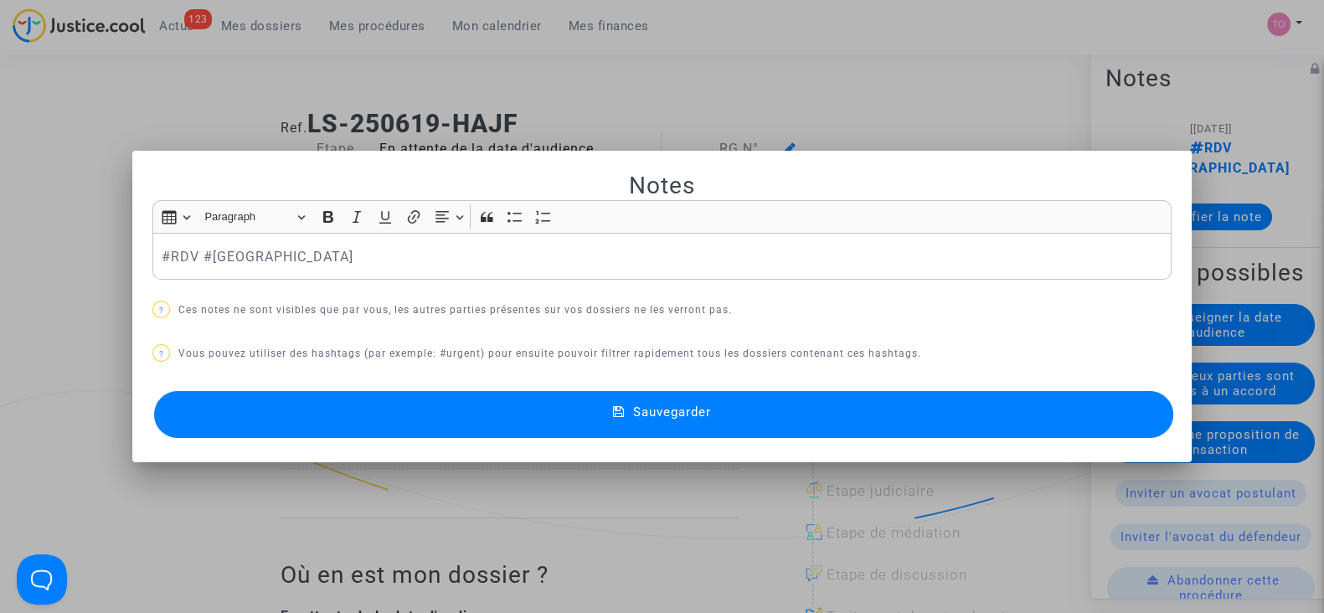
click at [112, 91] on div at bounding box center [662, 306] width 1324 height 613
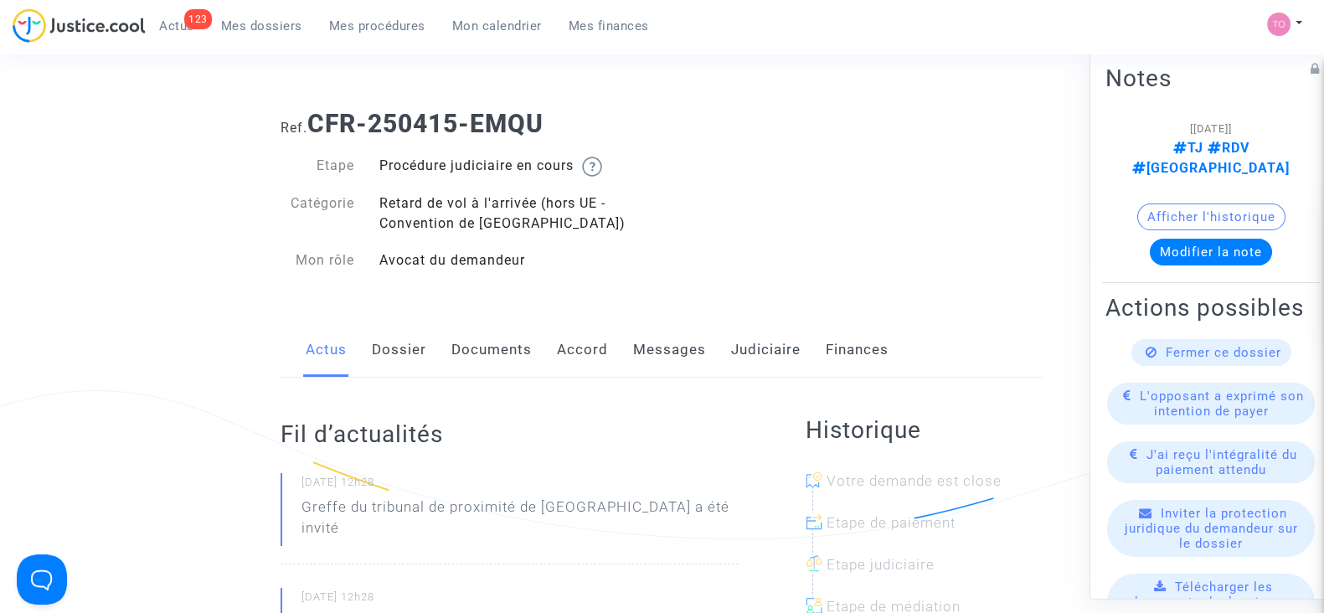
click at [735, 352] on link "Judiciaire" at bounding box center [766, 349] width 70 height 55
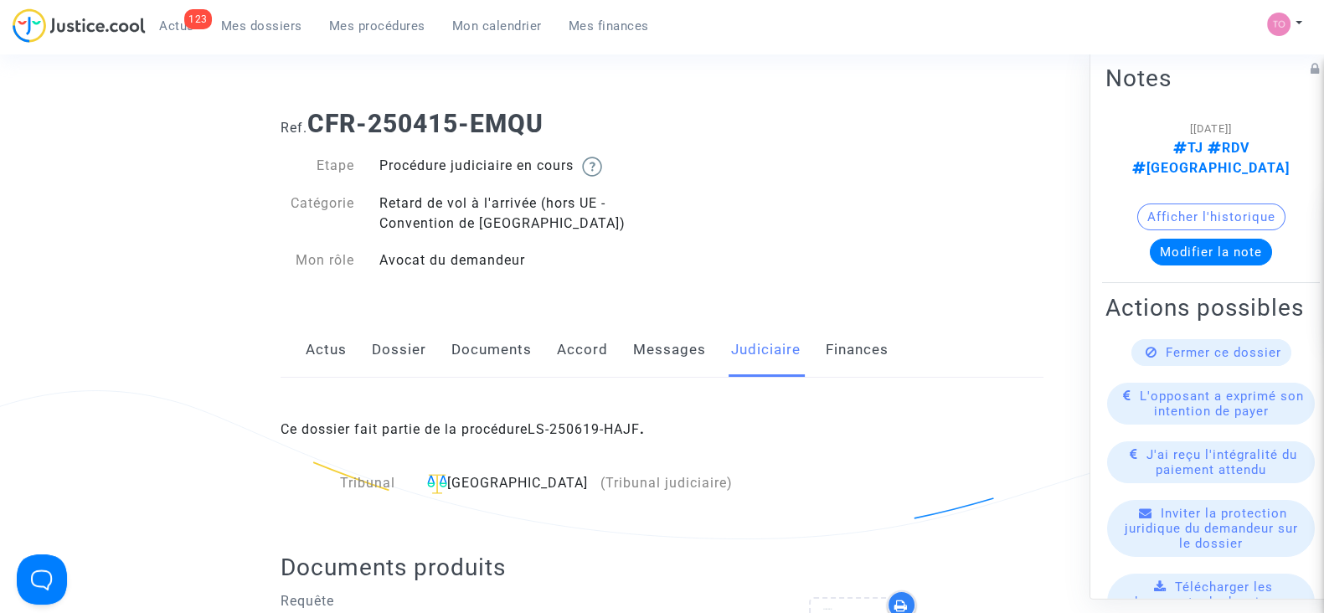
scroll to position [289, 0]
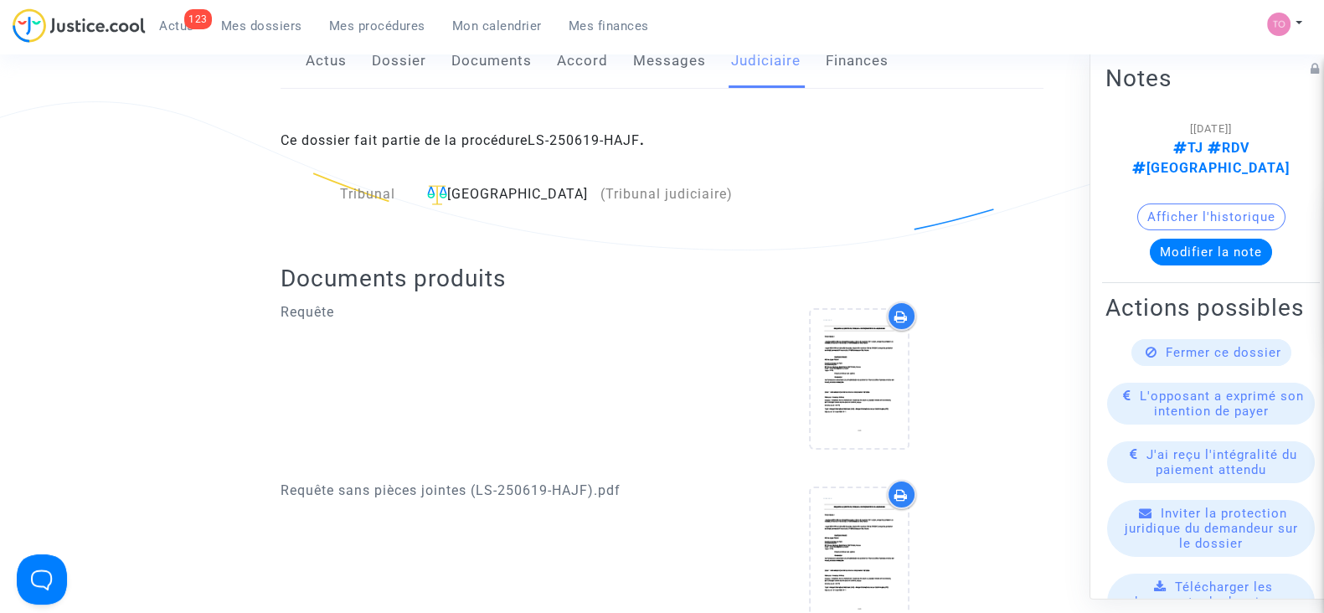
click at [392, 73] on link "Dossier" at bounding box center [399, 61] width 54 height 55
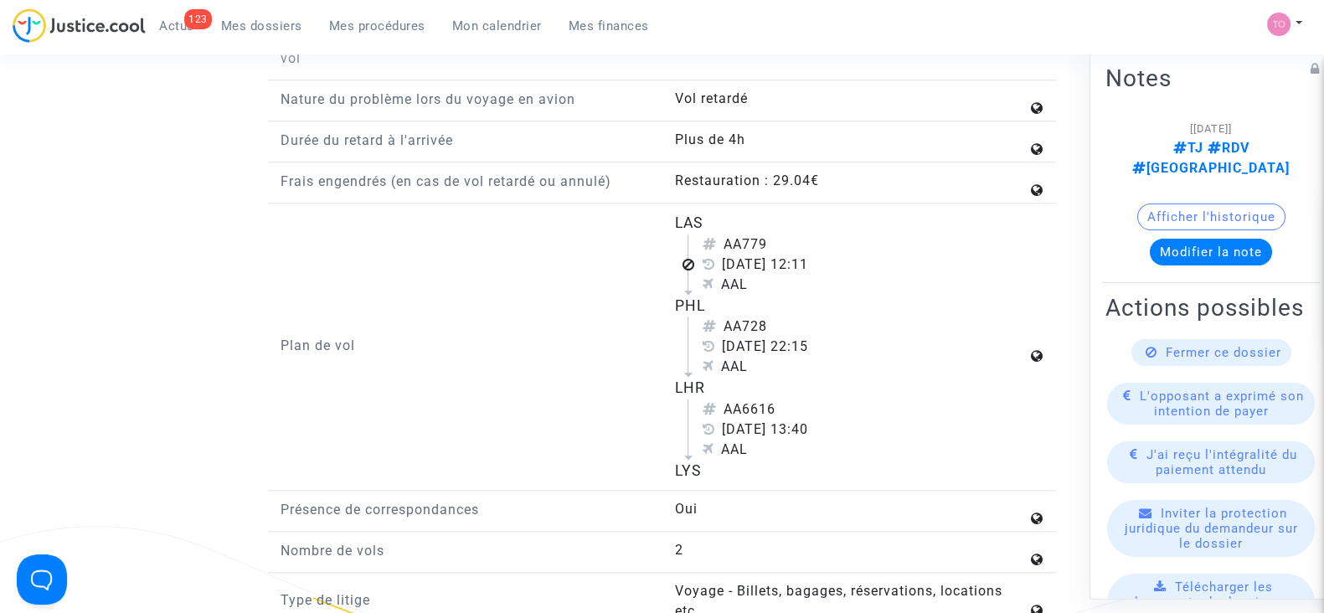
scroll to position [1956, 0]
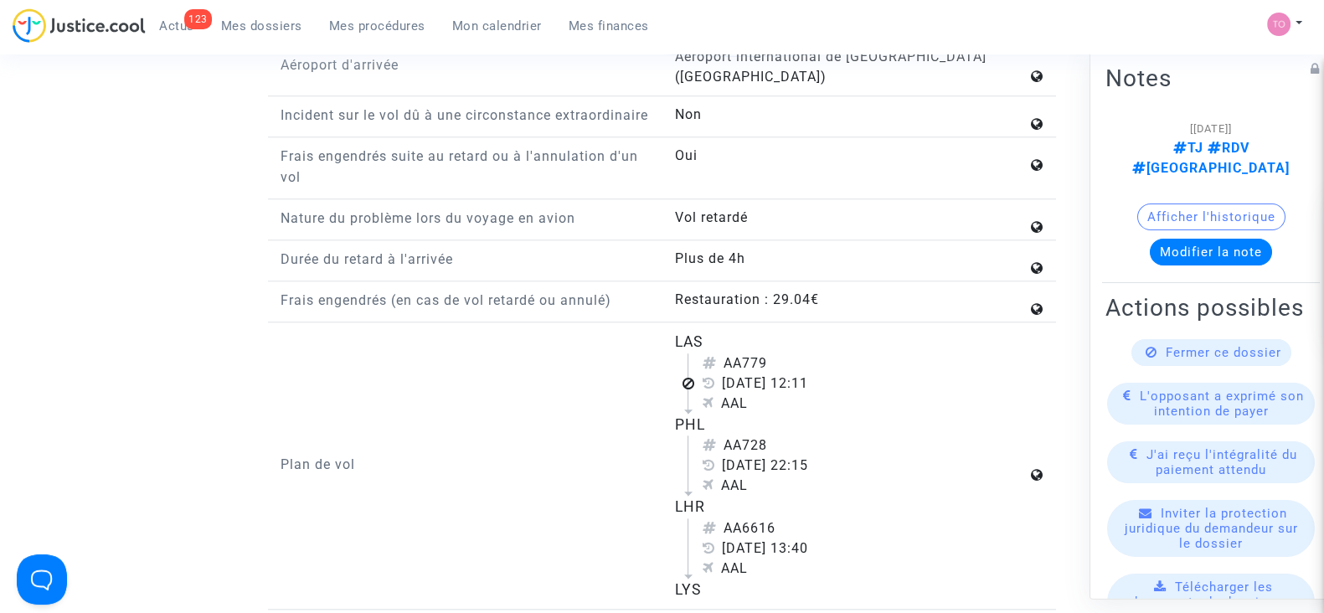
click at [1196, 204] on button "Afficher l'historique" at bounding box center [1211, 217] width 148 height 27
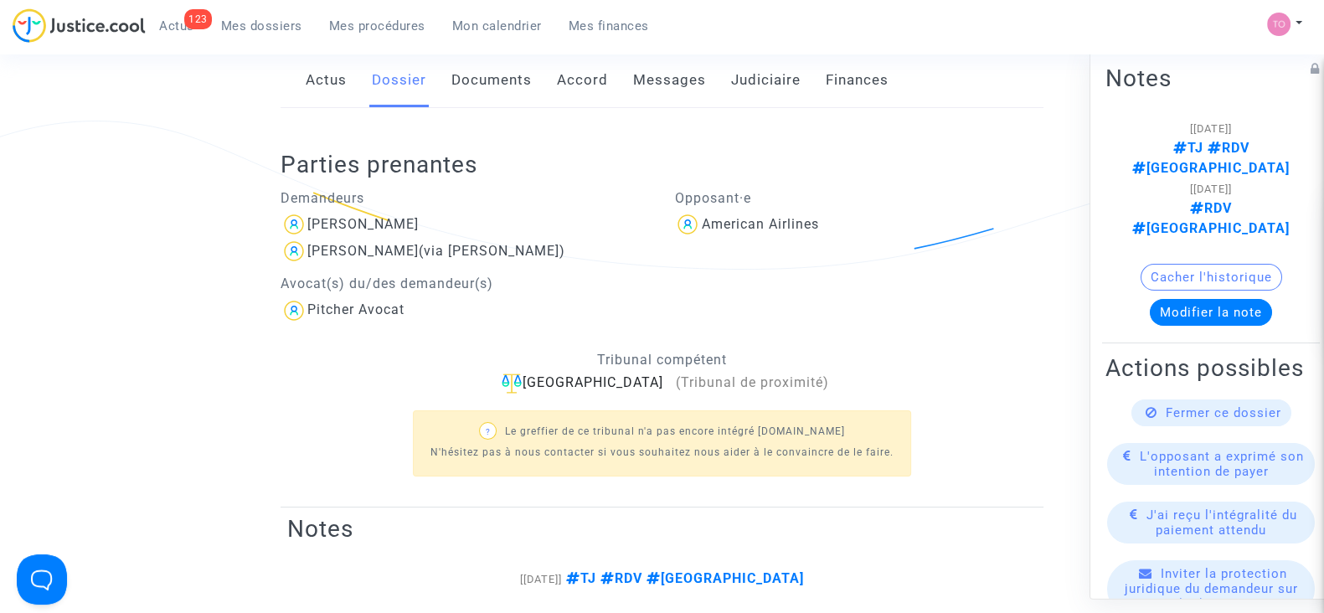
scroll to position [274, 0]
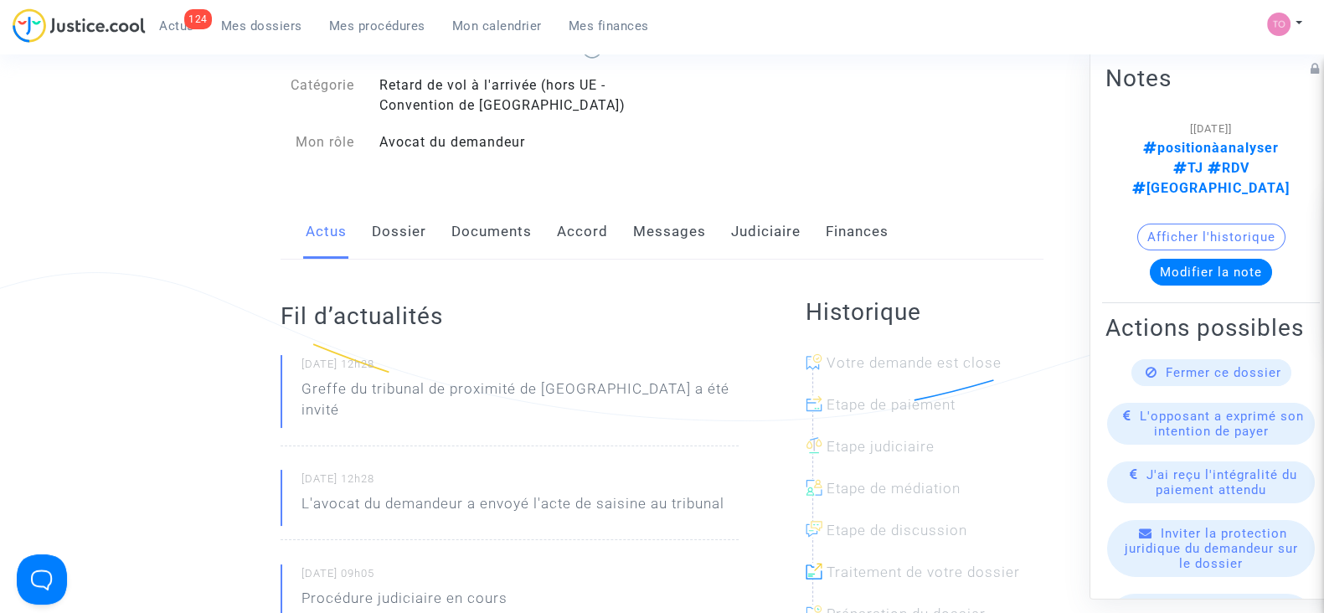
click at [379, 231] on link "Dossier" at bounding box center [399, 231] width 54 height 55
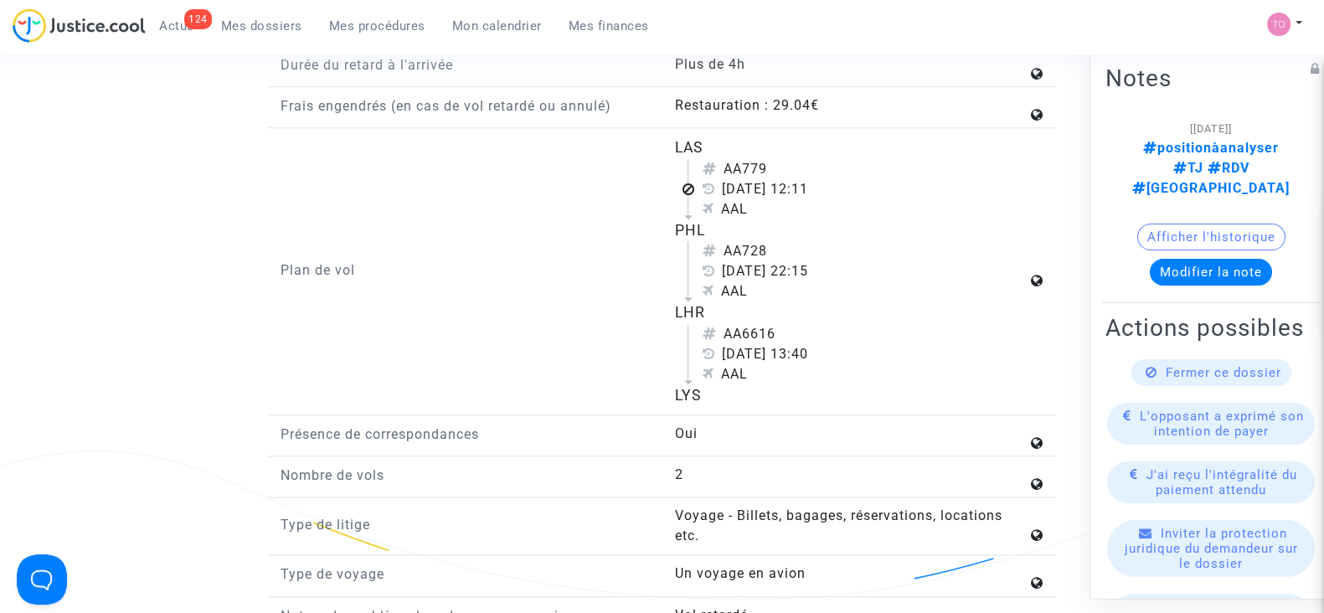
scroll to position [2152, 0]
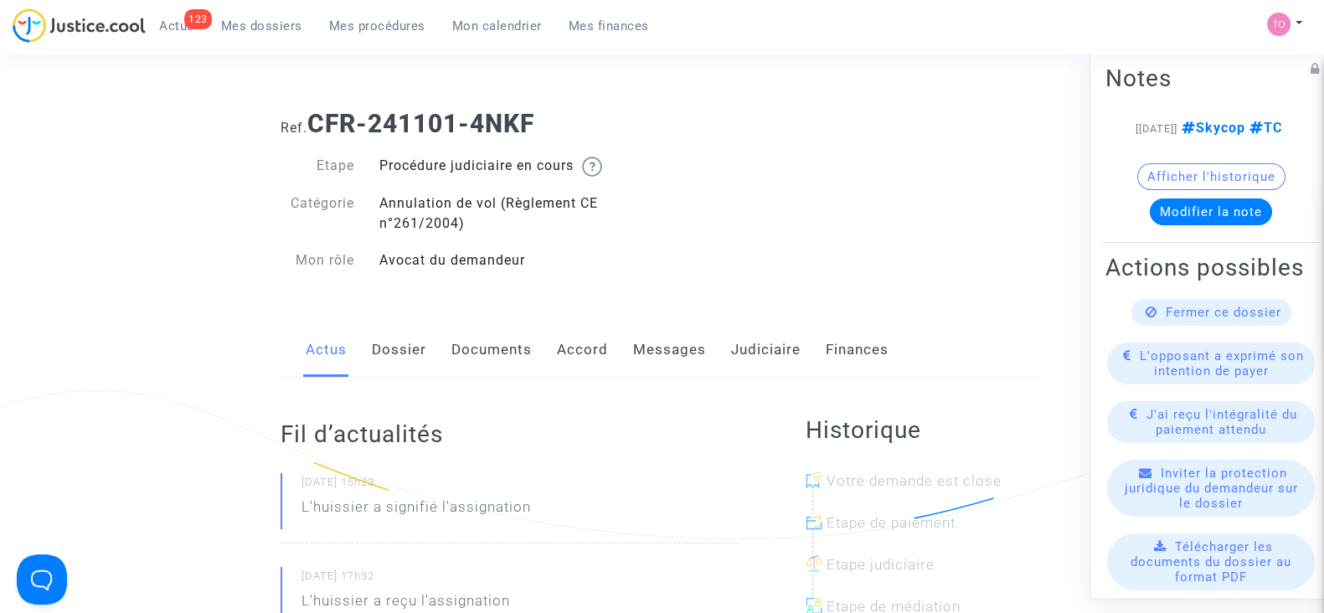
click at [731, 353] on link "Judiciaire" at bounding box center [766, 349] width 70 height 55
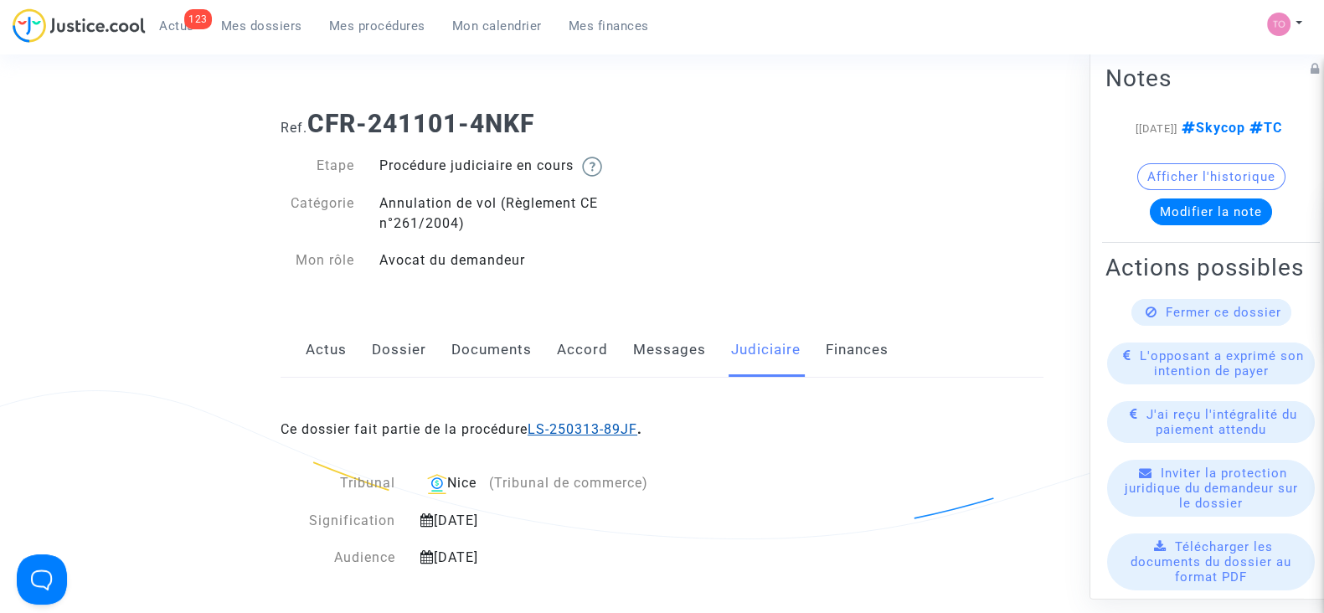
click at [580, 422] on link "LS-250313-89JF" at bounding box center [583, 429] width 110 height 16
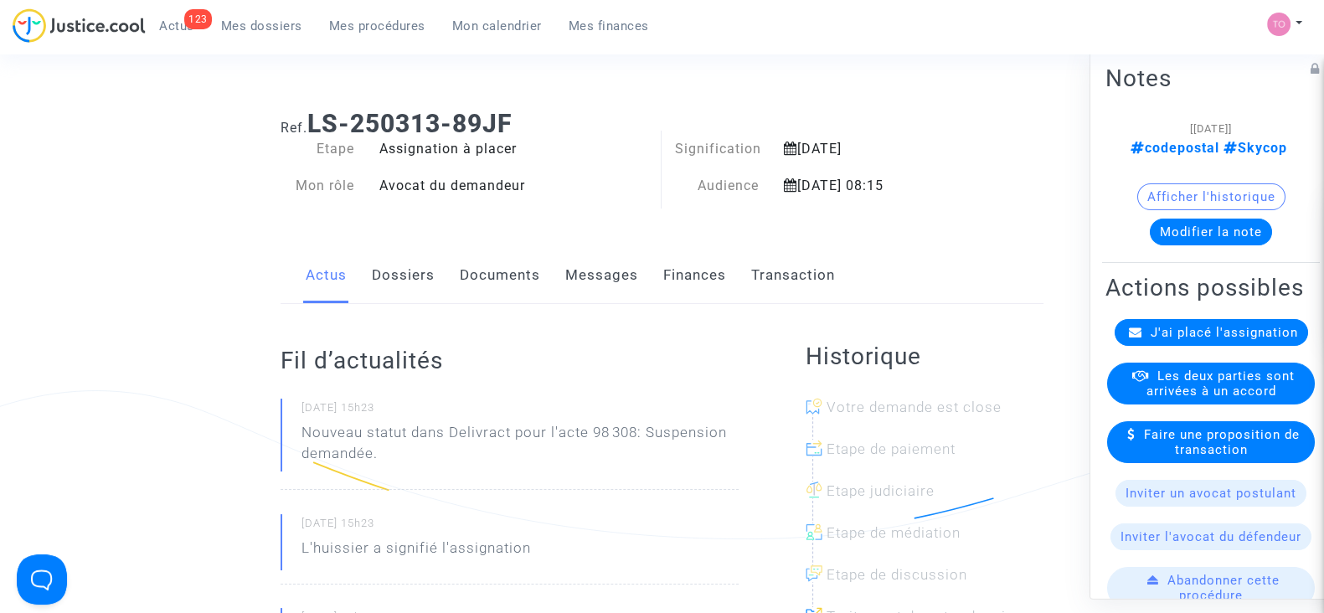
click at [674, 259] on link "Finances" at bounding box center [694, 275] width 63 height 55
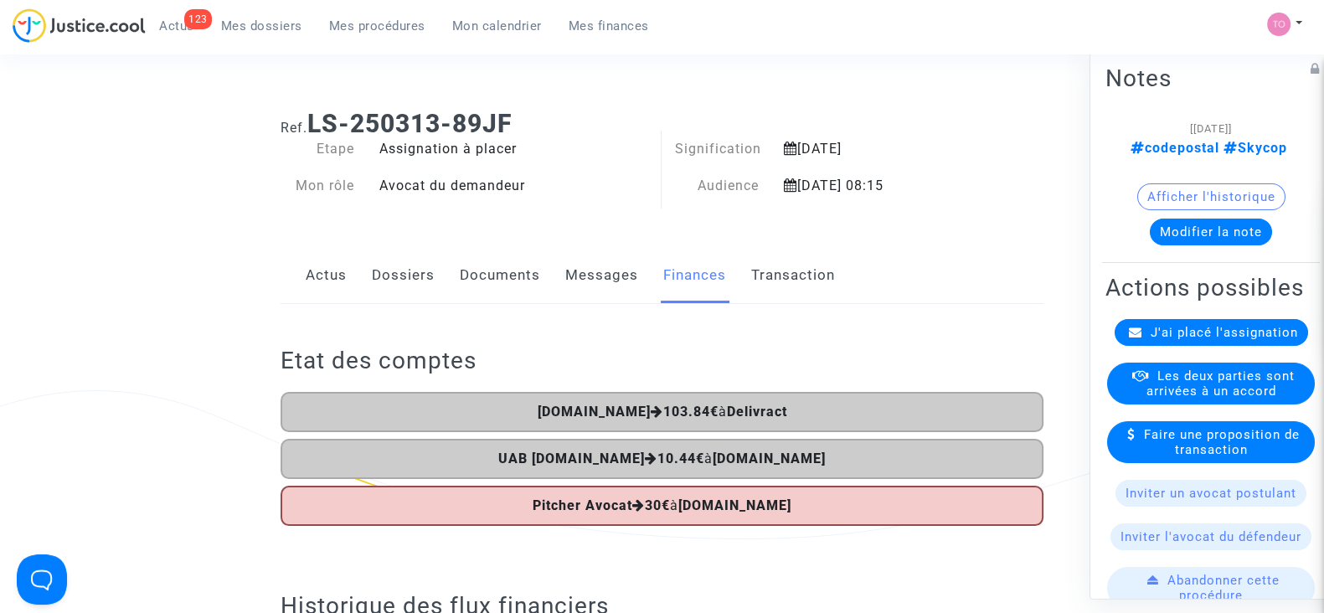
click at [397, 278] on link "Dossiers" at bounding box center [403, 275] width 63 height 55
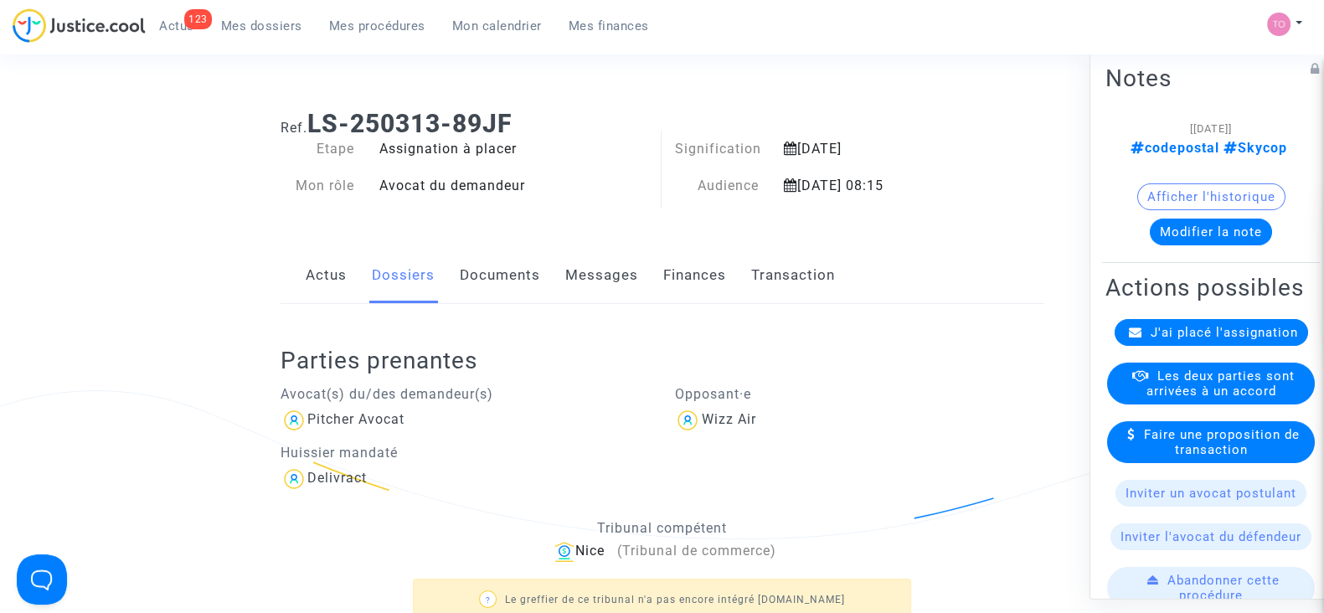
click at [792, 283] on link "Transaction" at bounding box center [793, 275] width 84 height 55
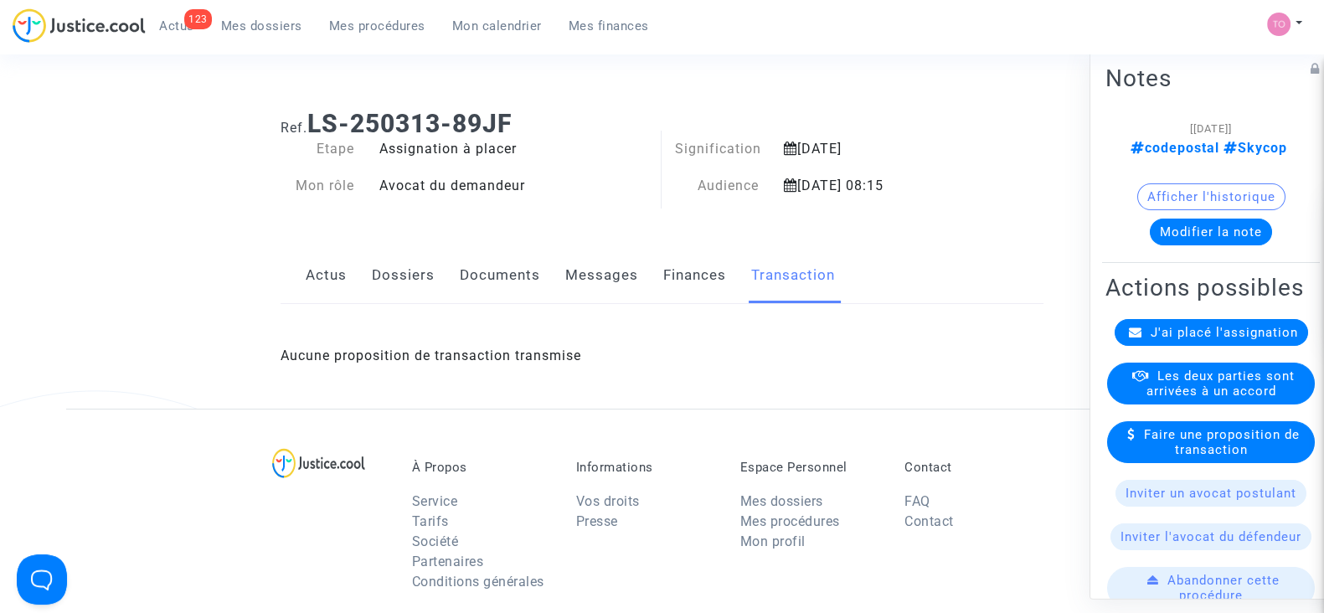
click at [708, 278] on link "Finances" at bounding box center [694, 275] width 63 height 55
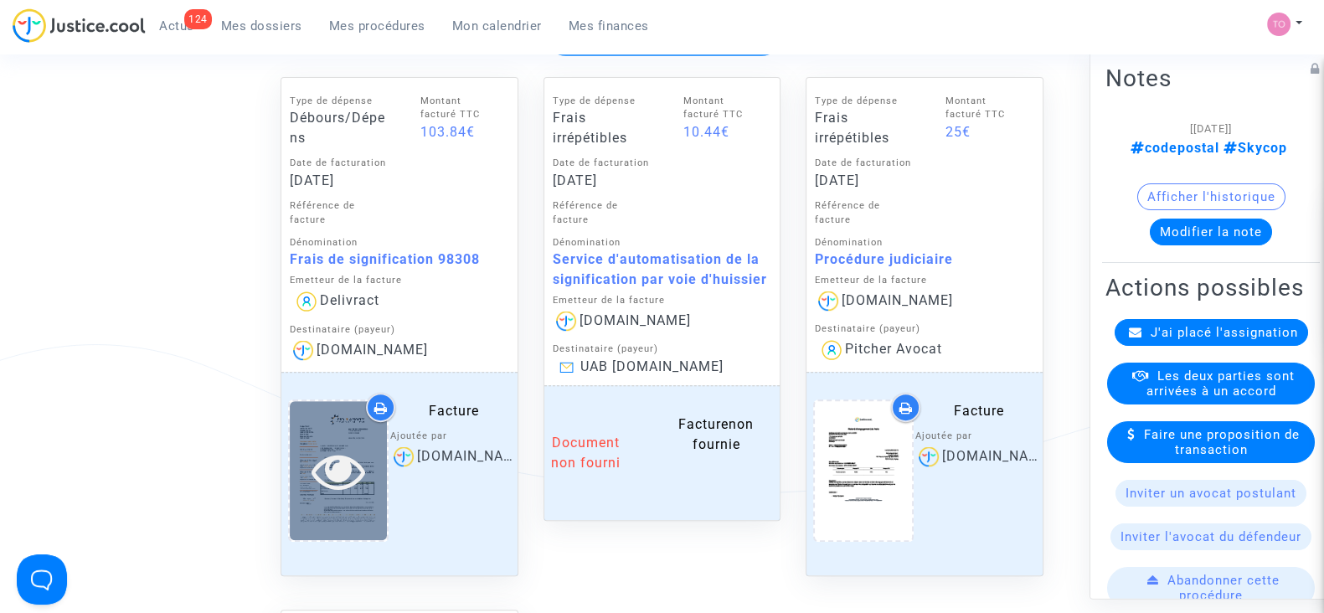
scroll to position [778, 0]
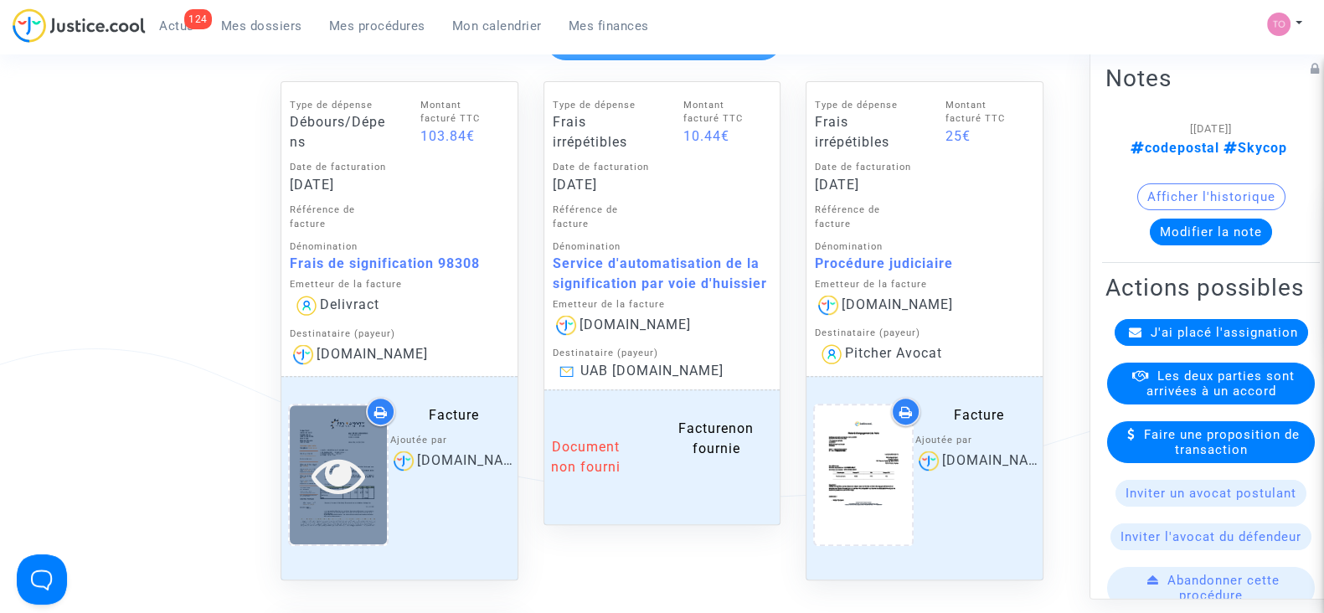
click at [322, 479] on icon at bounding box center [338, 475] width 54 height 54
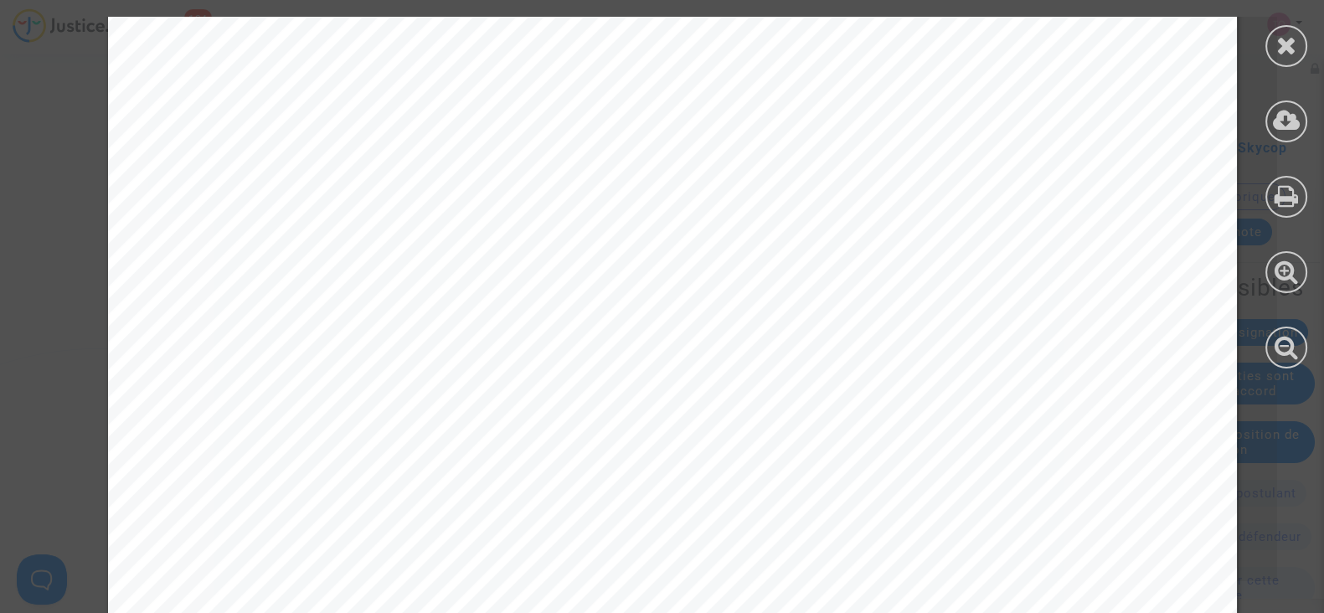
scroll to position [852, 0]
click at [1288, 41] on icon at bounding box center [1286, 45] width 21 height 25
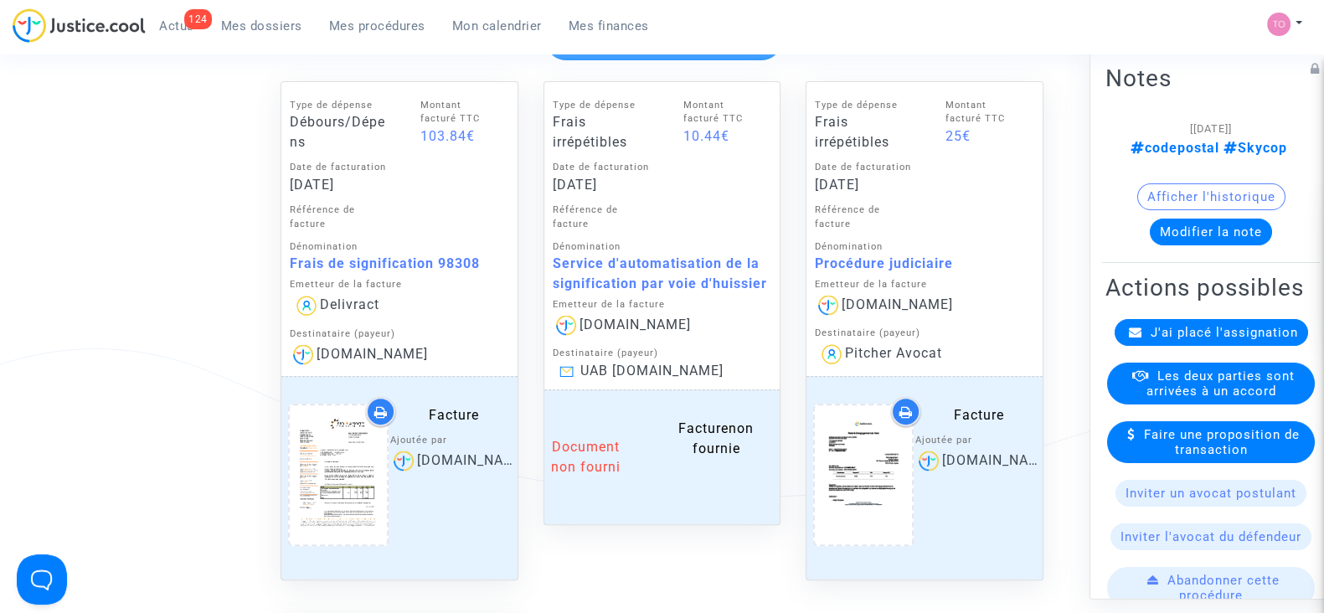
scroll to position [0, 0]
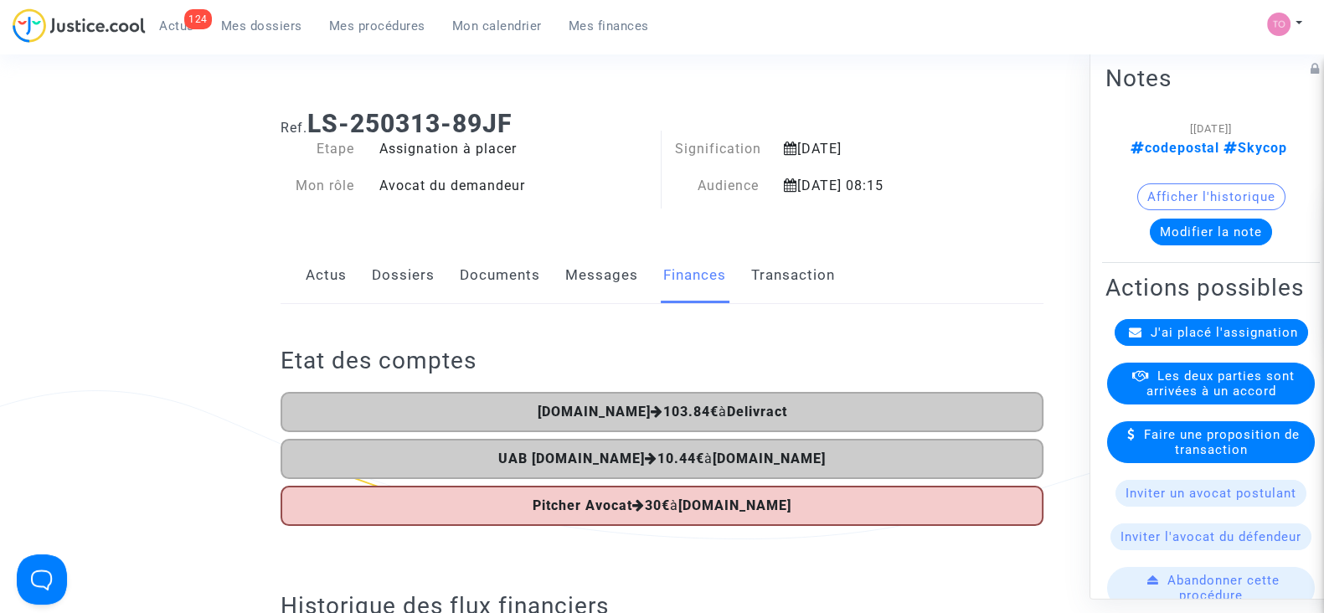
click at [394, 262] on link "Dossiers" at bounding box center [403, 275] width 63 height 55
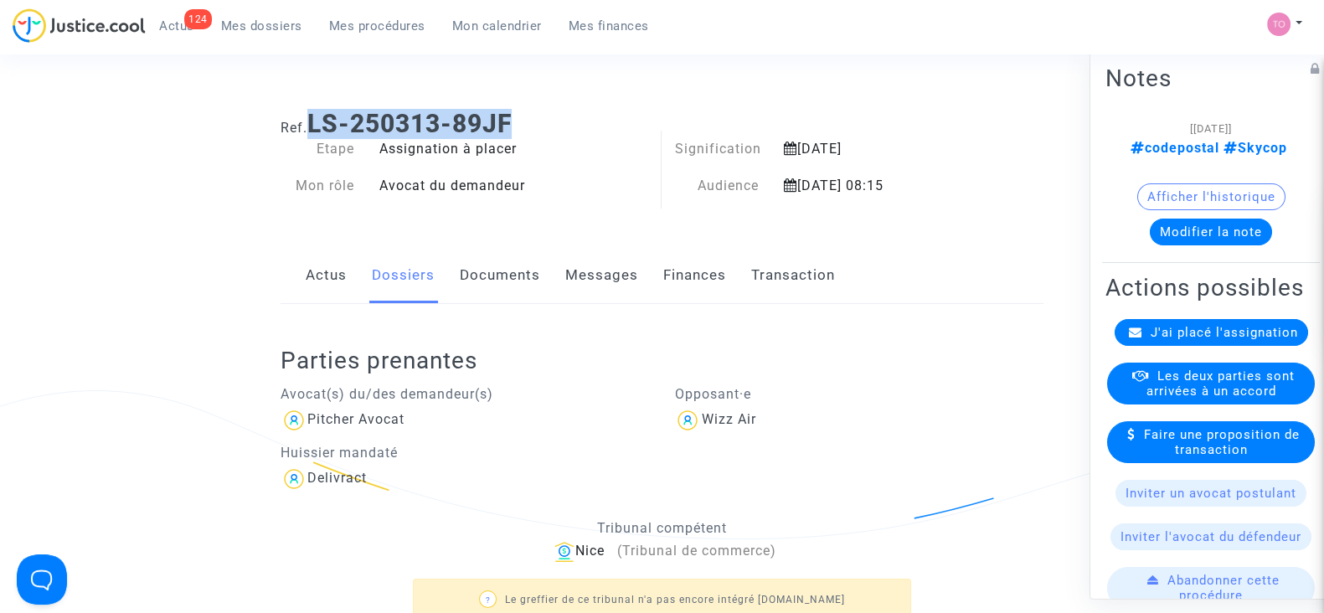
drag, startPoint x: 518, startPoint y: 123, endPoint x: 314, endPoint y: 121, distance: 204.4
click at [314, 121] on h1 "Ref. LS-250313-89JF" at bounding box center [662, 124] width 763 height 30
copy b "LS-250313-89JF"
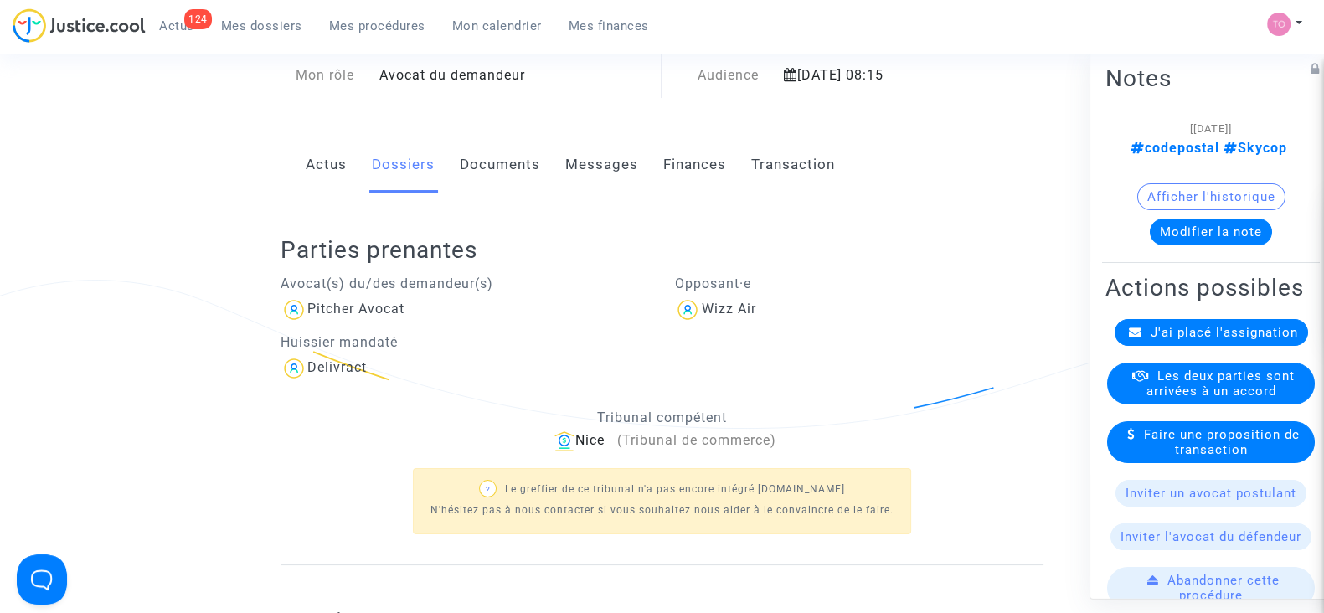
click at [489, 169] on link "Documents" at bounding box center [500, 164] width 80 height 55
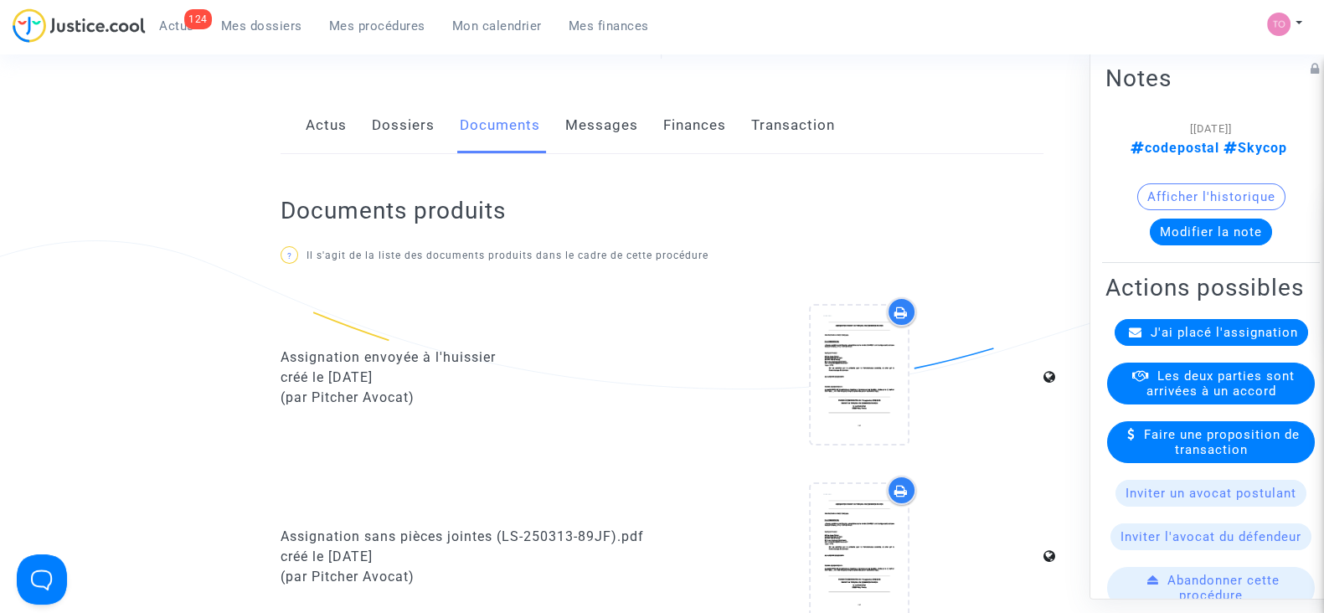
scroll to position [155, 0]
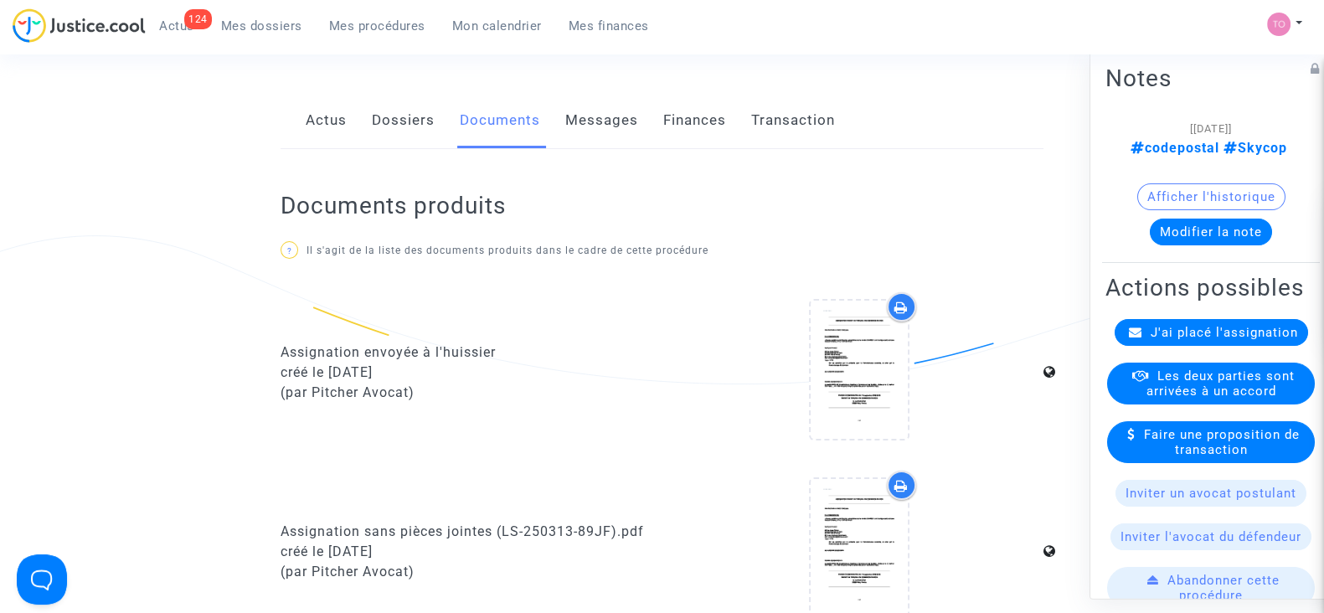
click at [398, 131] on link "Dossiers" at bounding box center [403, 120] width 63 height 55
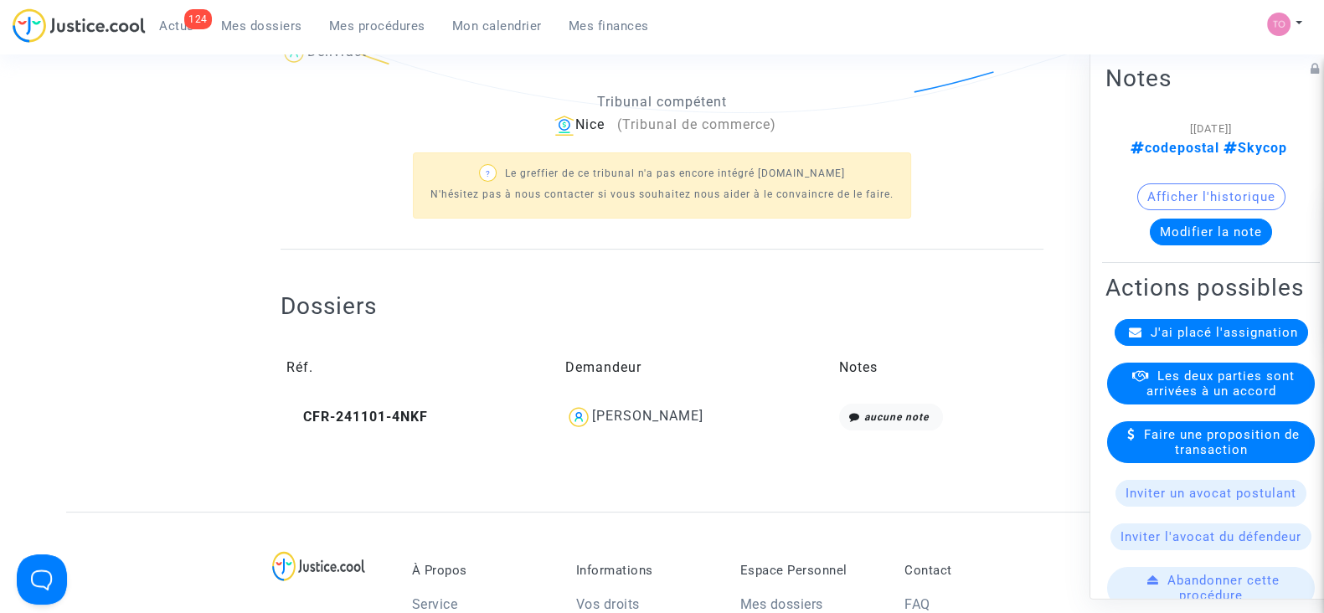
scroll to position [449, 0]
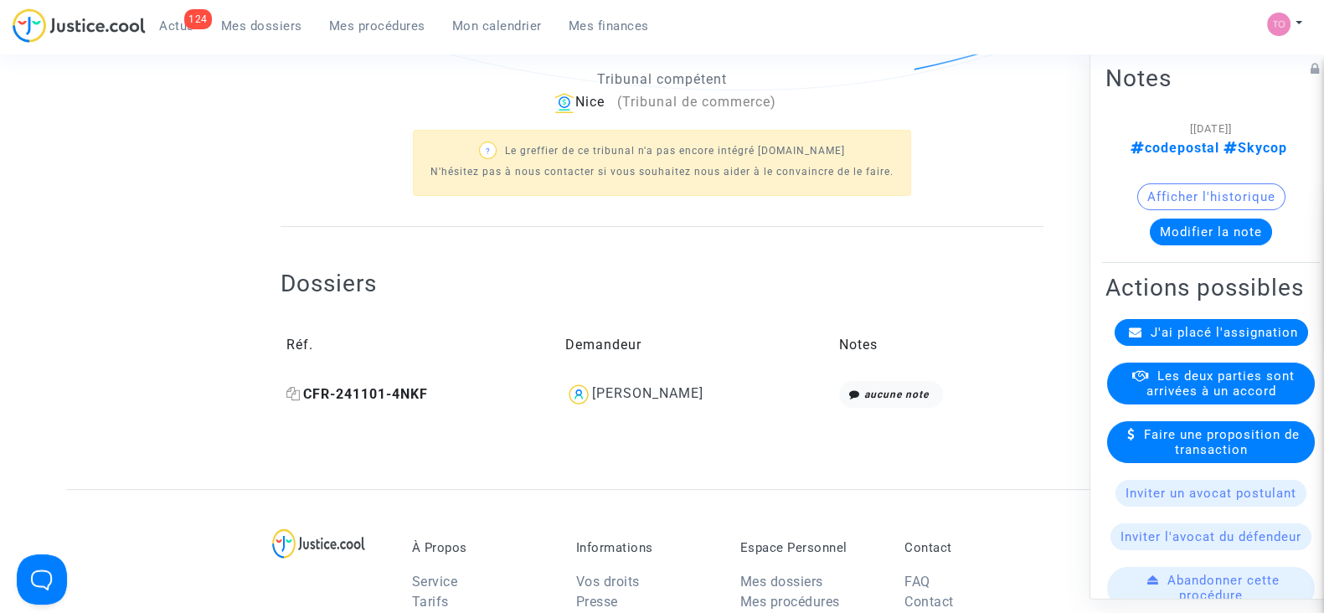
click at [292, 395] on icon at bounding box center [293, 393] width 14 height 13
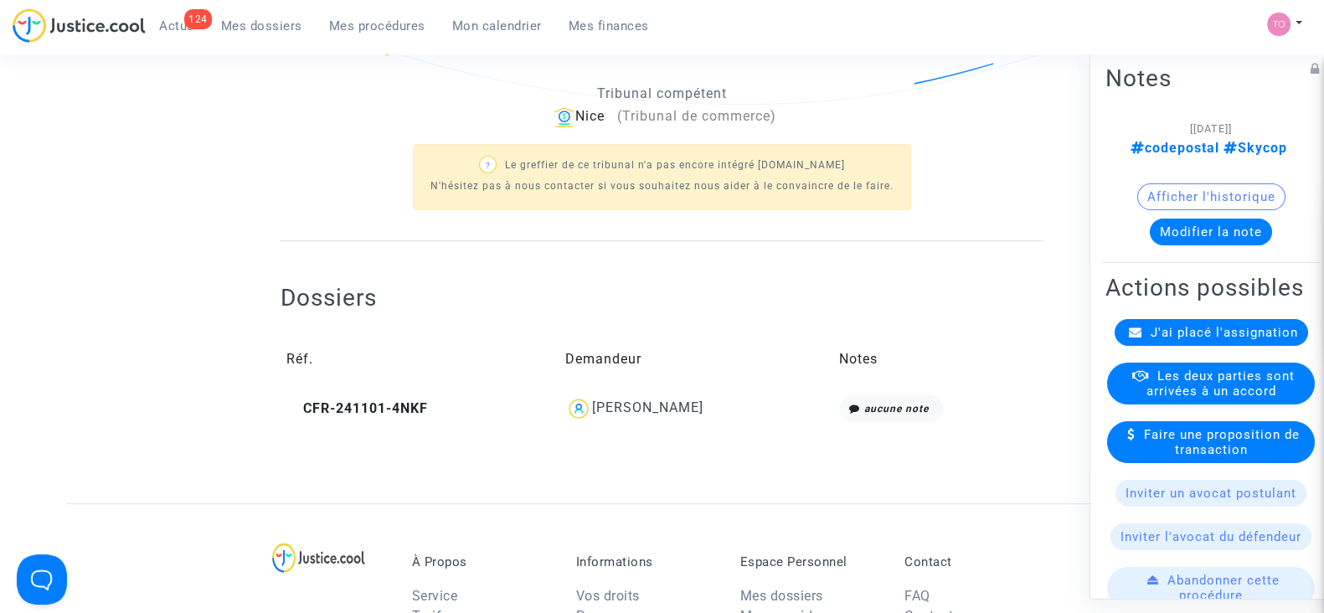
scroll to position [433, 0]
drag, startPoint x: 716, startPoint y: 400, endPoint x: 595, endPoint y: 413, distance: 122.1
click at [595, 413] on div "Marija Djurdjevic" at bounding box center [695, 410] width 261 height 27
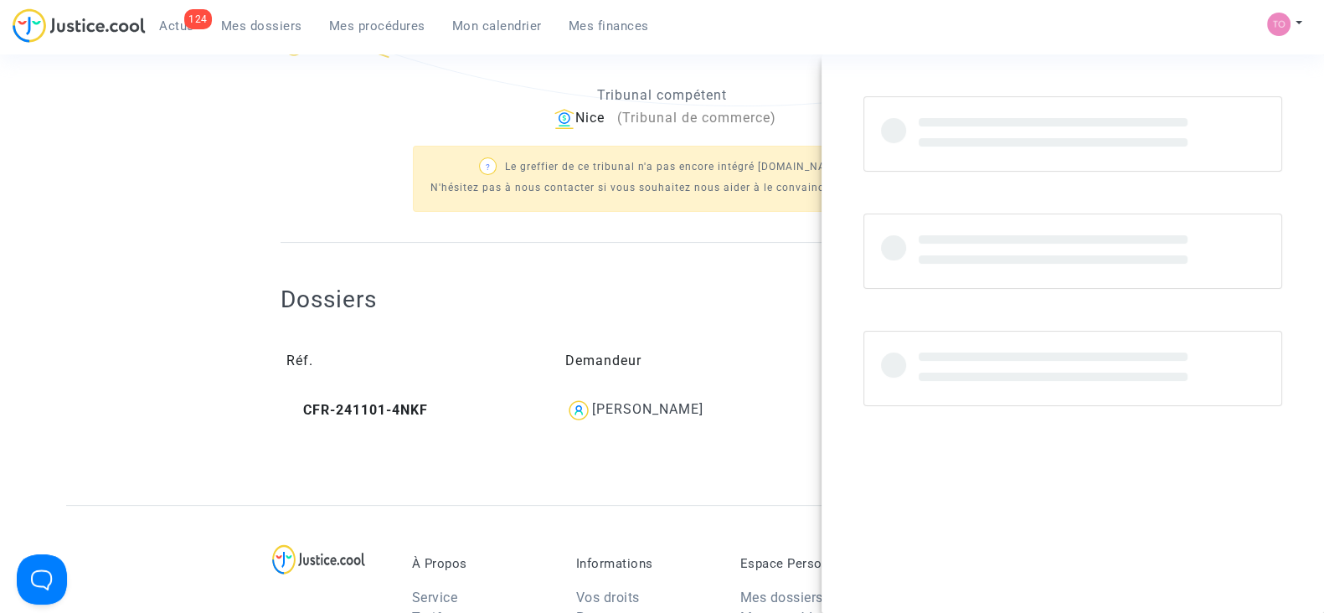
copy div "Marija Djurdjevic"
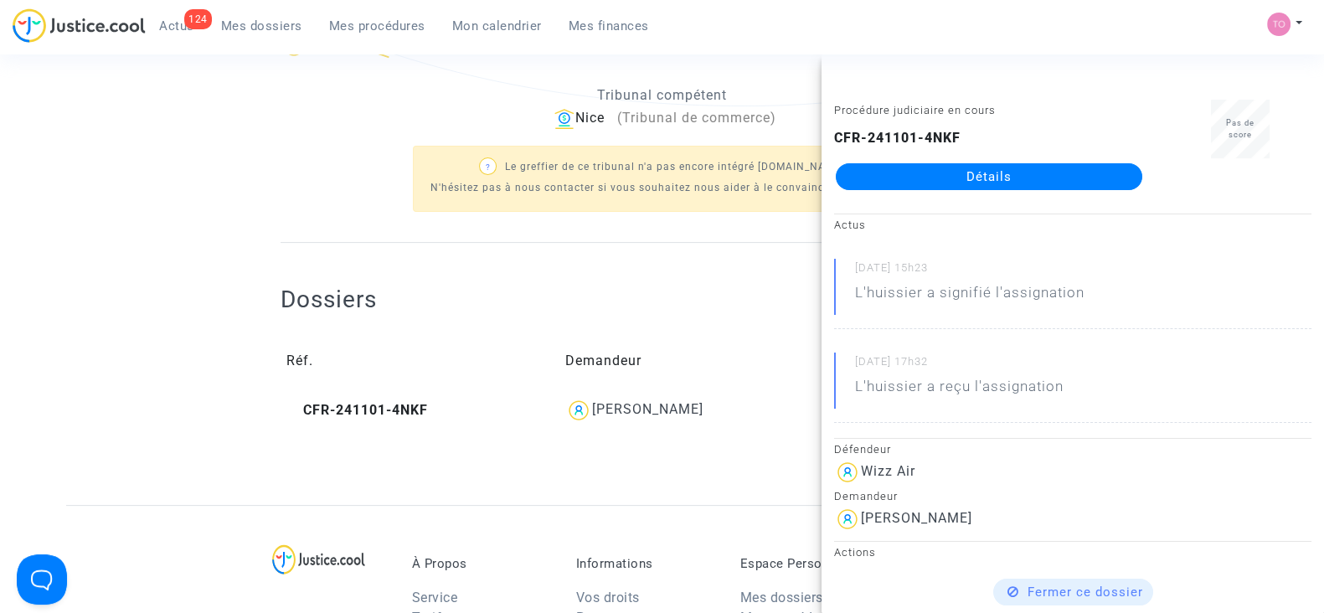
click at [180, 125] on ng-component "Ref. LS-250313-89JF Etape Assignation à placer Mon rôle Avocat du demandeur Sig…" at bounding box center [662, 84] width 1192 height 842
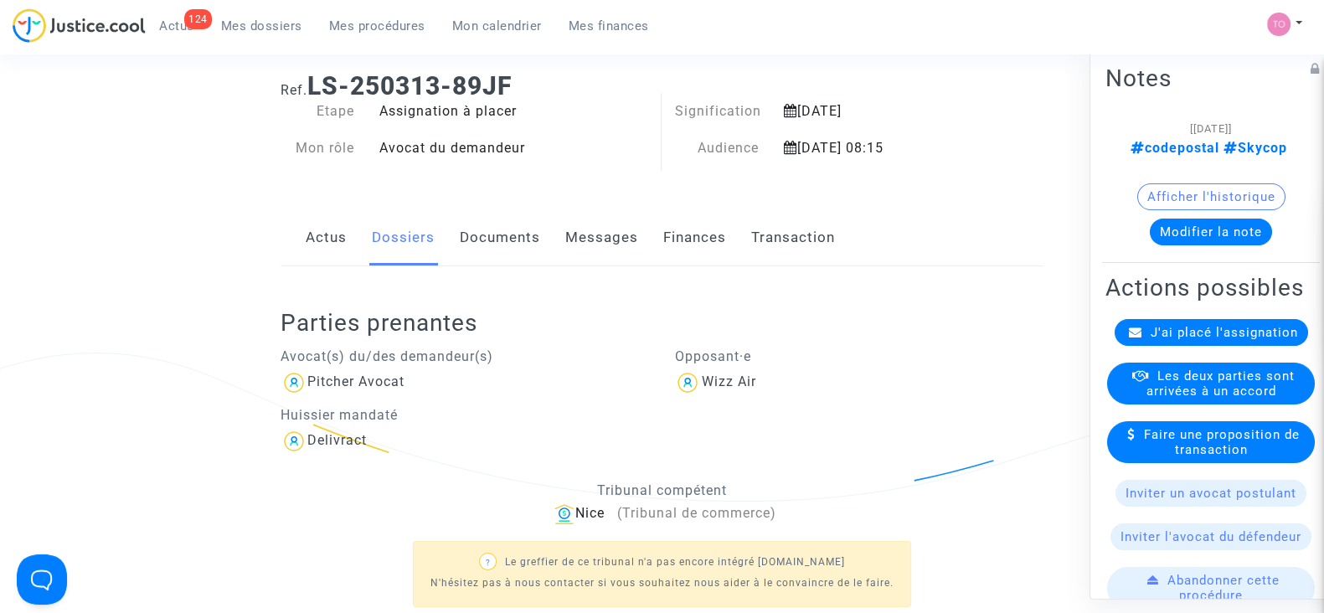
scroll to position [0, 0]
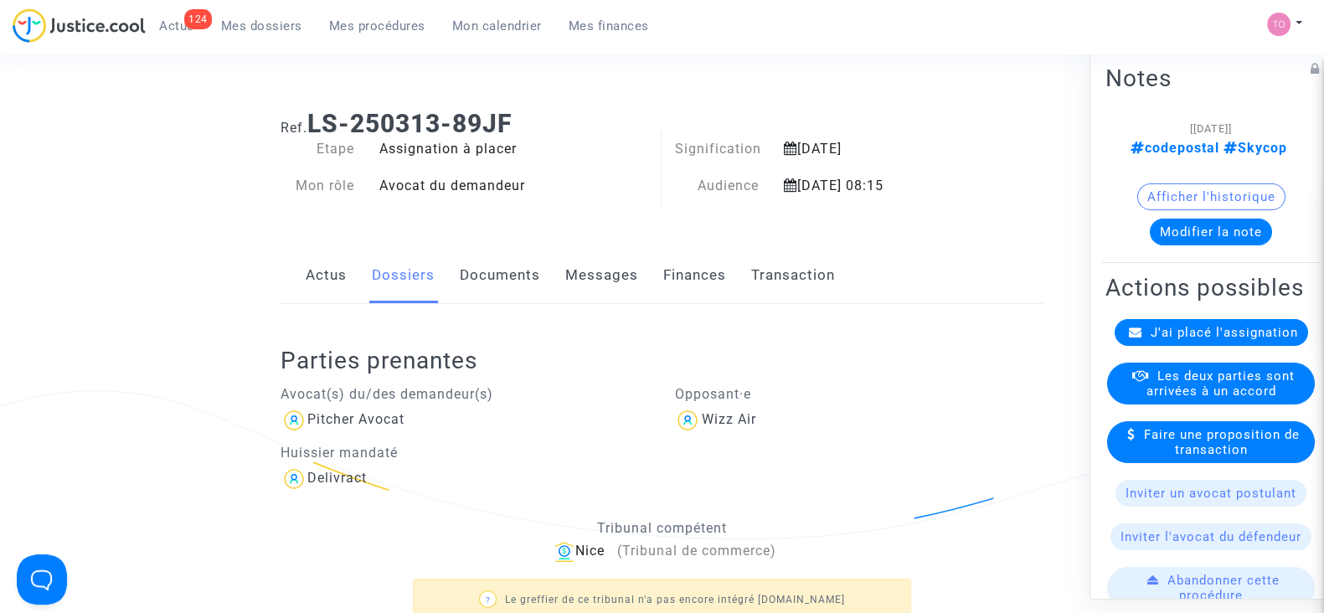
click at [493, 261] on link "Documents" at bounding box center [500, 275] width 80 height 55
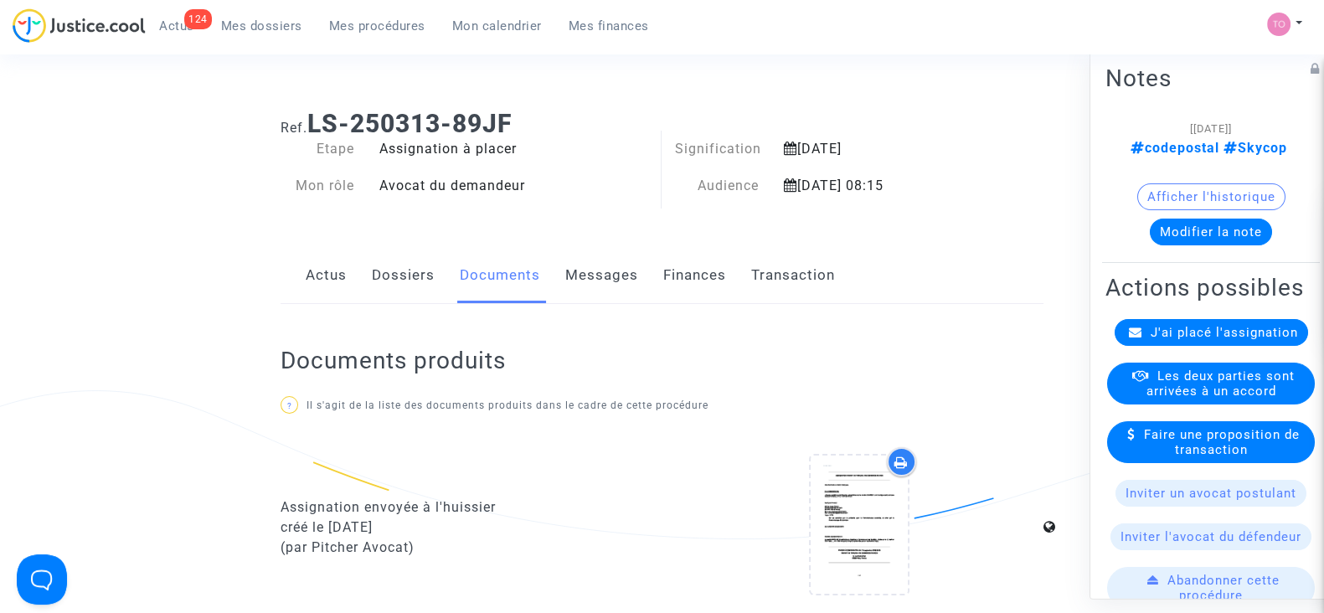
scroll to position [43, 0]
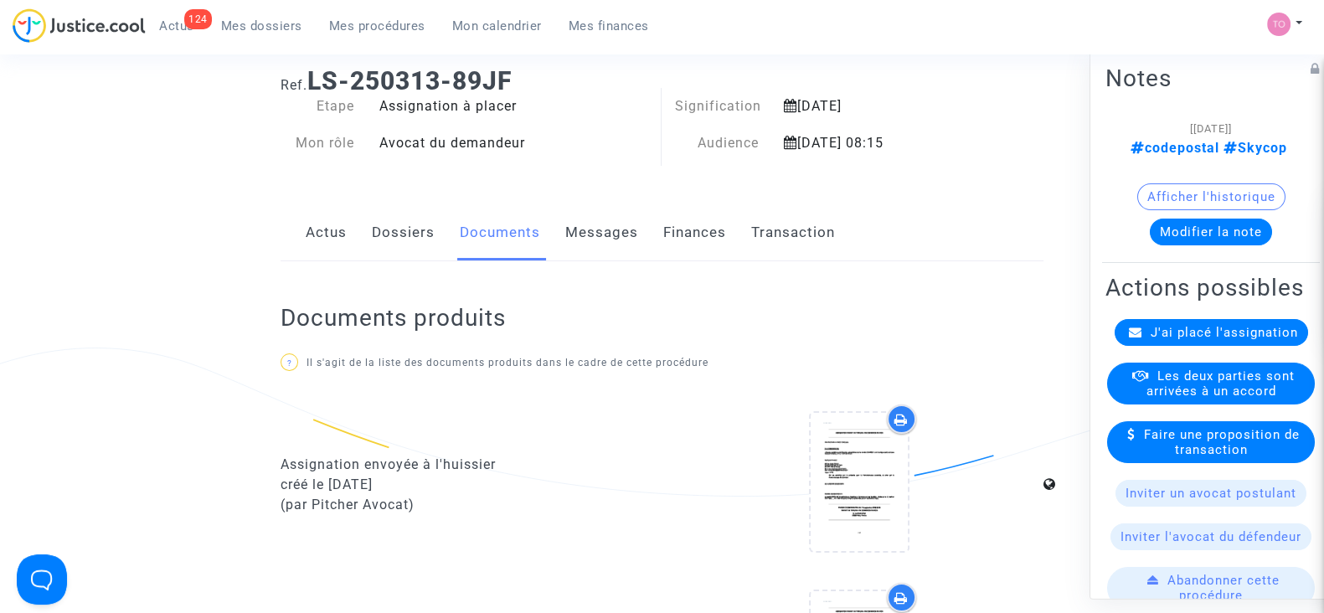
click at [401, 253] on link "Dossiers" at bounding box center [403, 232] width 63 height 55
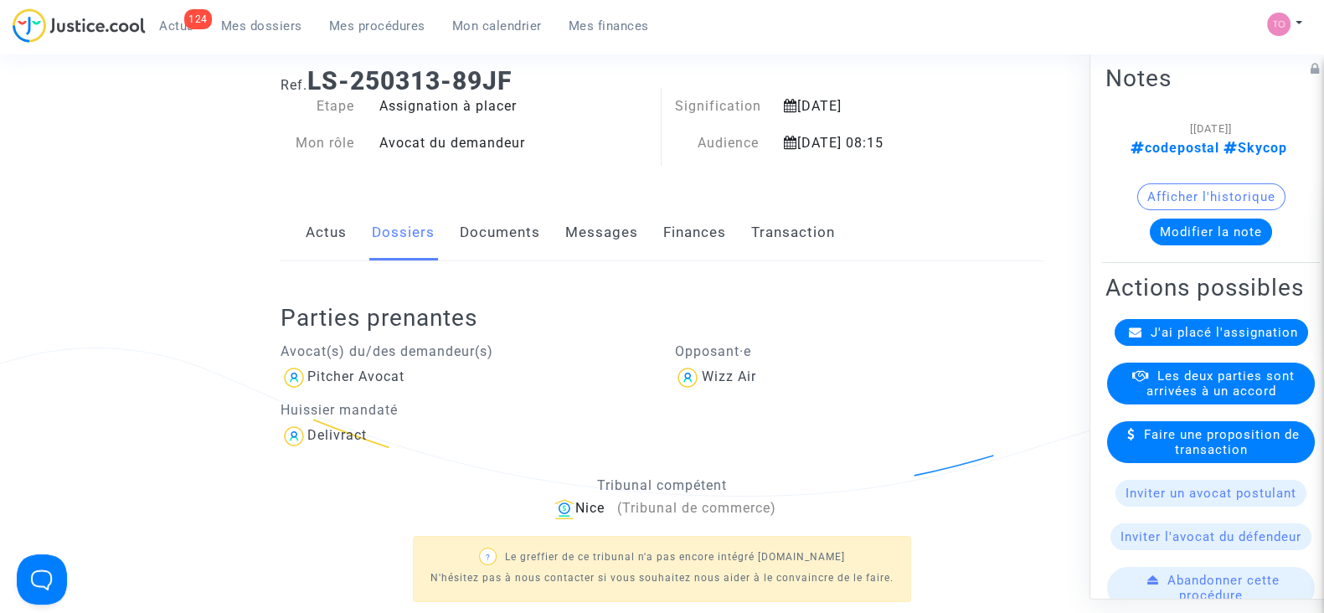
click at [1172, 190] on button "Afficher l'historique" at bounding box center [1211, 196] width 148 height 27
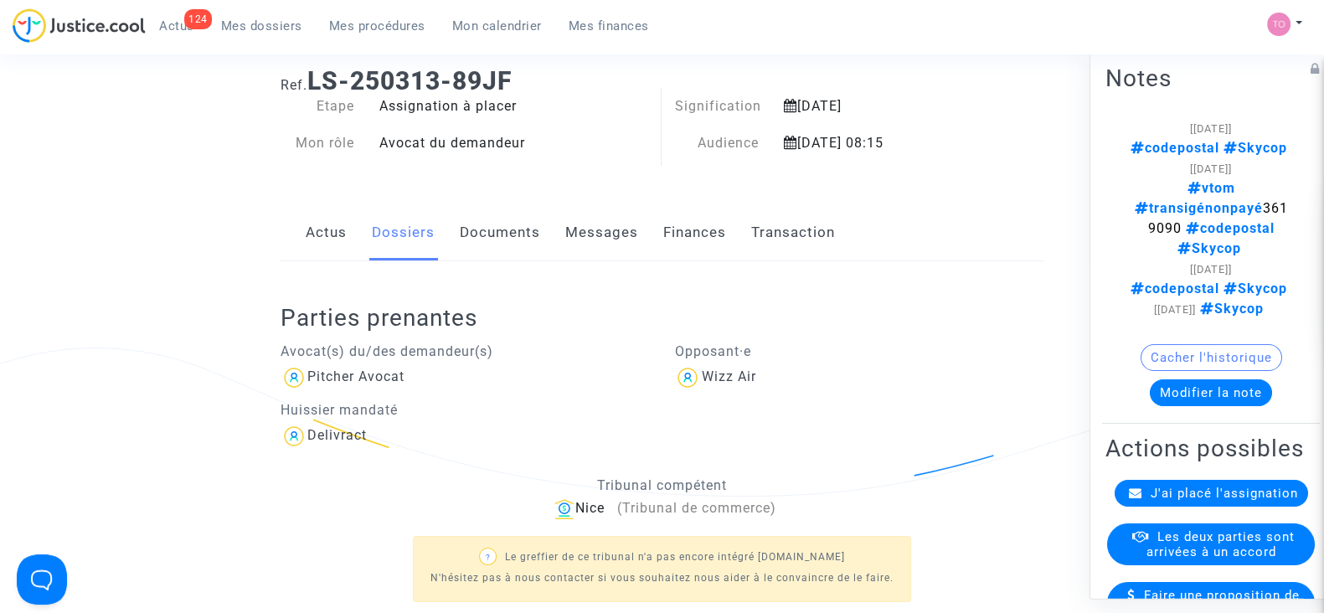
click at [847, 431] on div "Opposant·e Wizz Air" at bounding box center [859, 391] width 394 height 117
click at [868, 309] on h2 "Parties prenantes" at bounding box center [662, 317] width 763 height 29
click at [1217, 394] on button "Modifier la note" at bounding box center [1211, 392] width 122 height 27
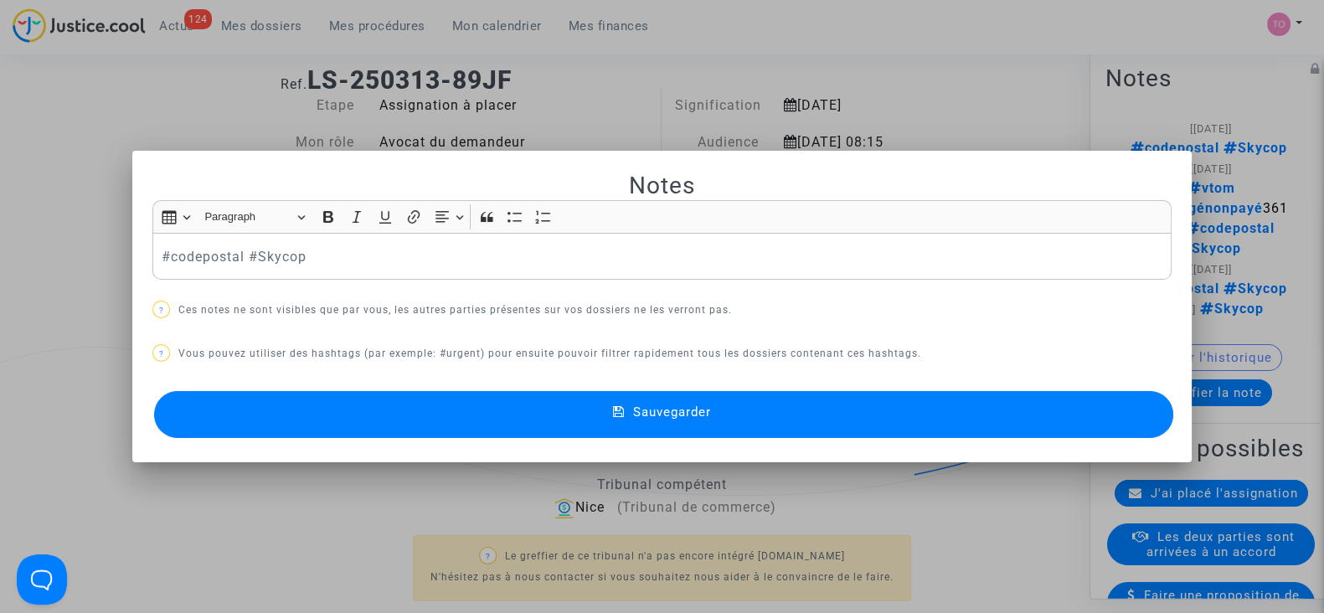
click at [162, 249] on p "#codepostal #Skycop" at bounding box center [663, 256] width 1002 height 21
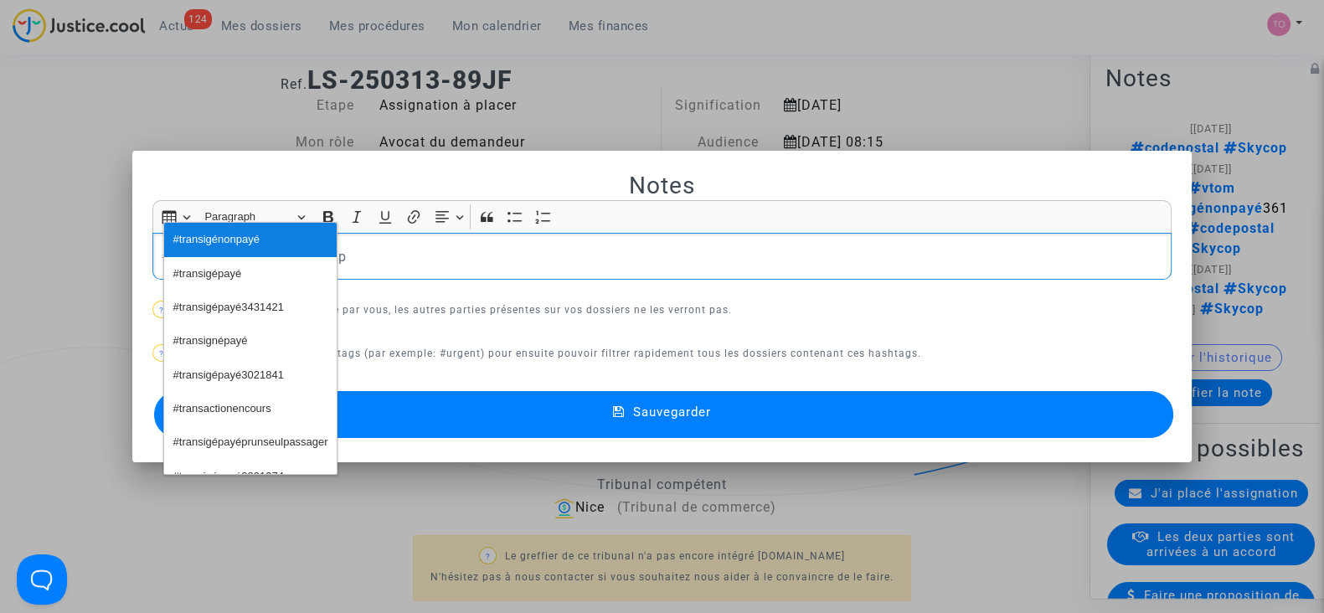
click at [243, 249] on span "#transigénonpayé" at bounding box center [216, 240] width 86 height 24
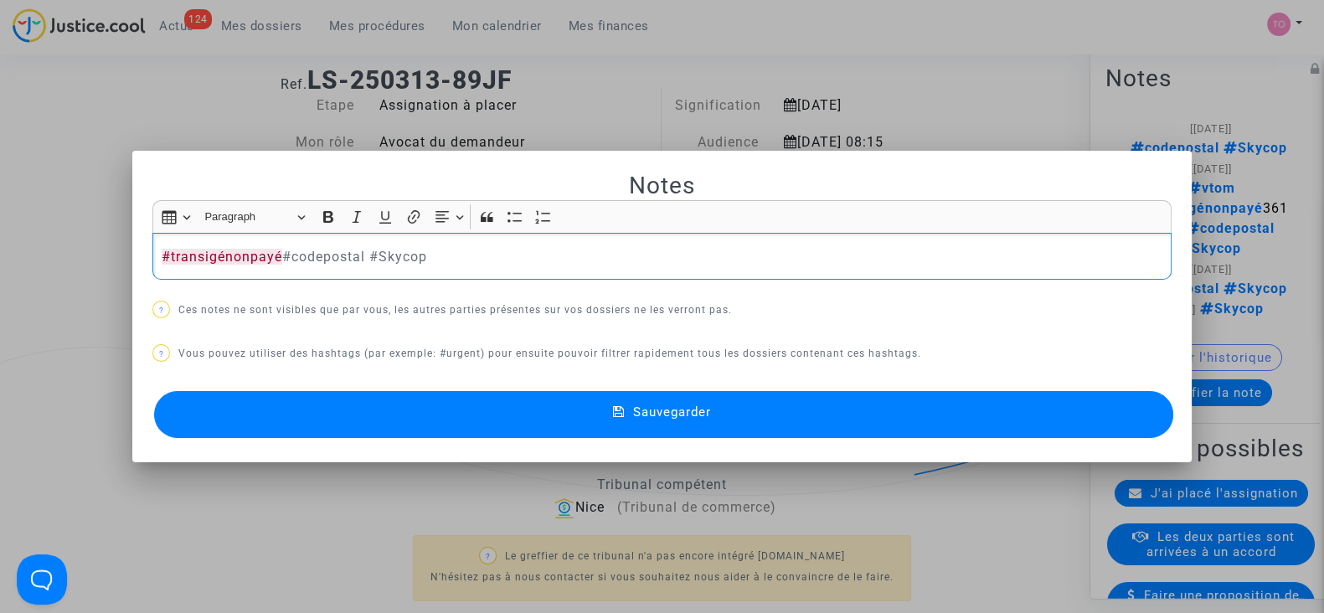
click at [327, 405] on button "Sauvegarder" at bounding box center [663, 414] width 1019 height 47
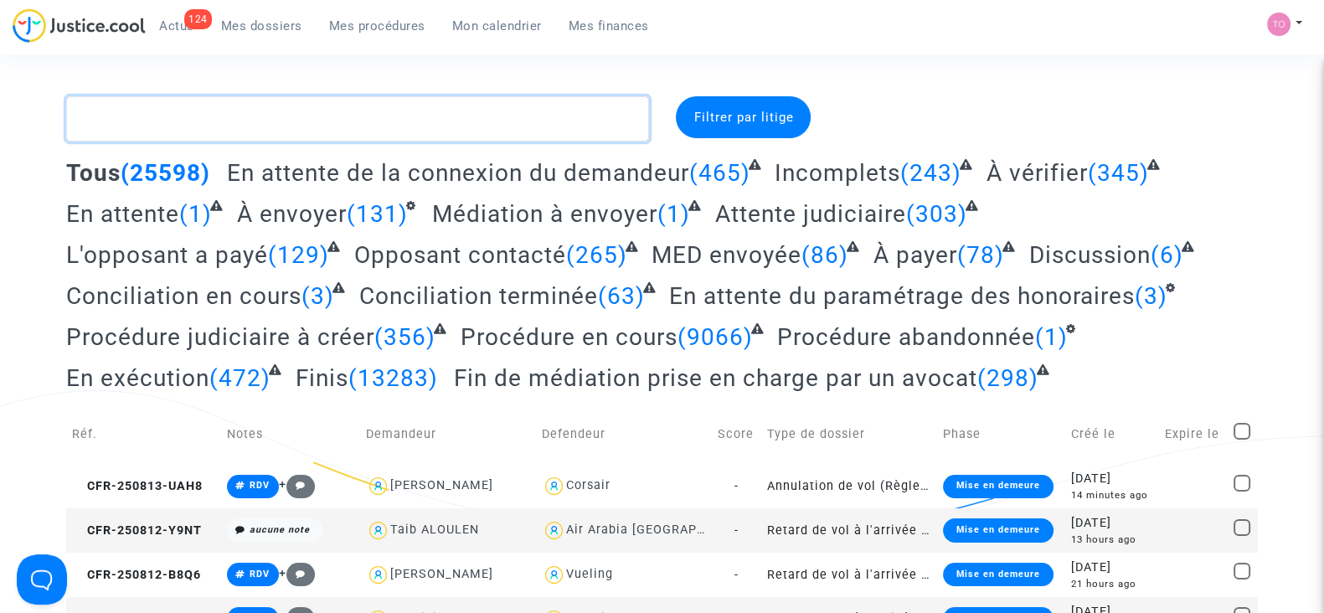
click at [240, 111] on textarea at bounding box center [357, 118] width 583 height 45
paste textarea "CFR-250331-H66F"
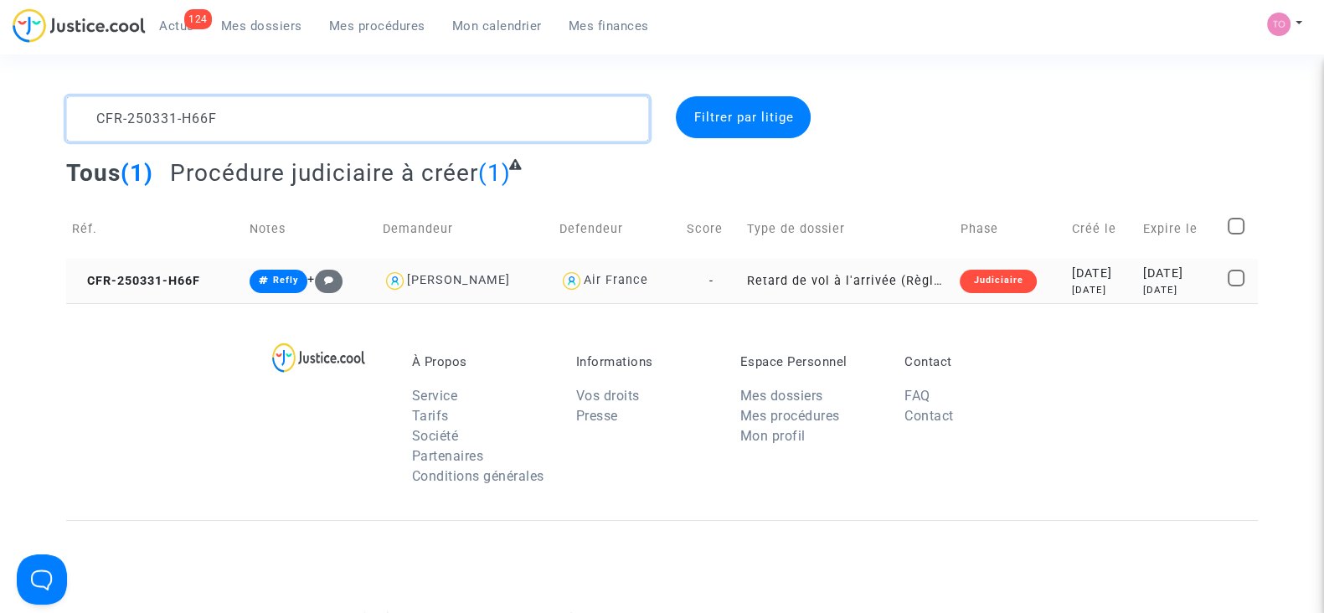
type textarea "CFR-250331-H66F"
click at [1009, 276] on td "Judiciaire" at bounding box center [1010, 281] width 112 height 44
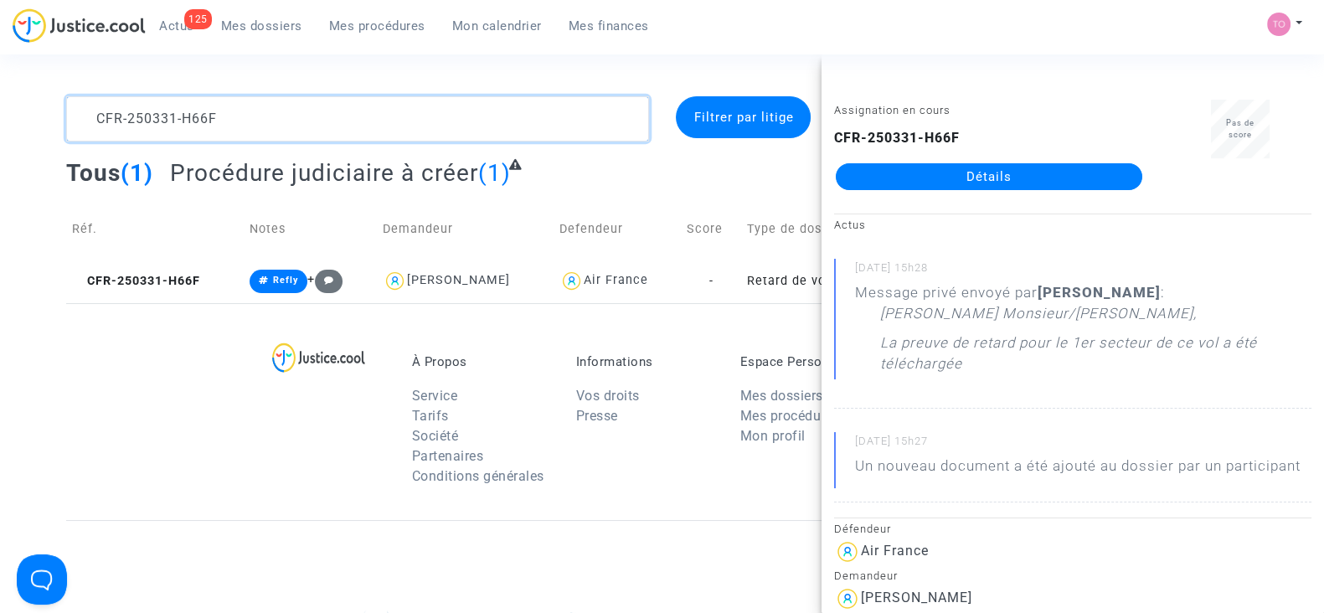
drag, startPoint x: 296, startPoint y: 103, endPoint x: 0, endPoint y: 110, distance: 296.6
click at [0, 110] on div "CFR-250331-H66F Filtrer par litige Tous (1) Procédure judiciaire à créer (1) Ré…" at bounding box center [662, 199] width 1324 height 207
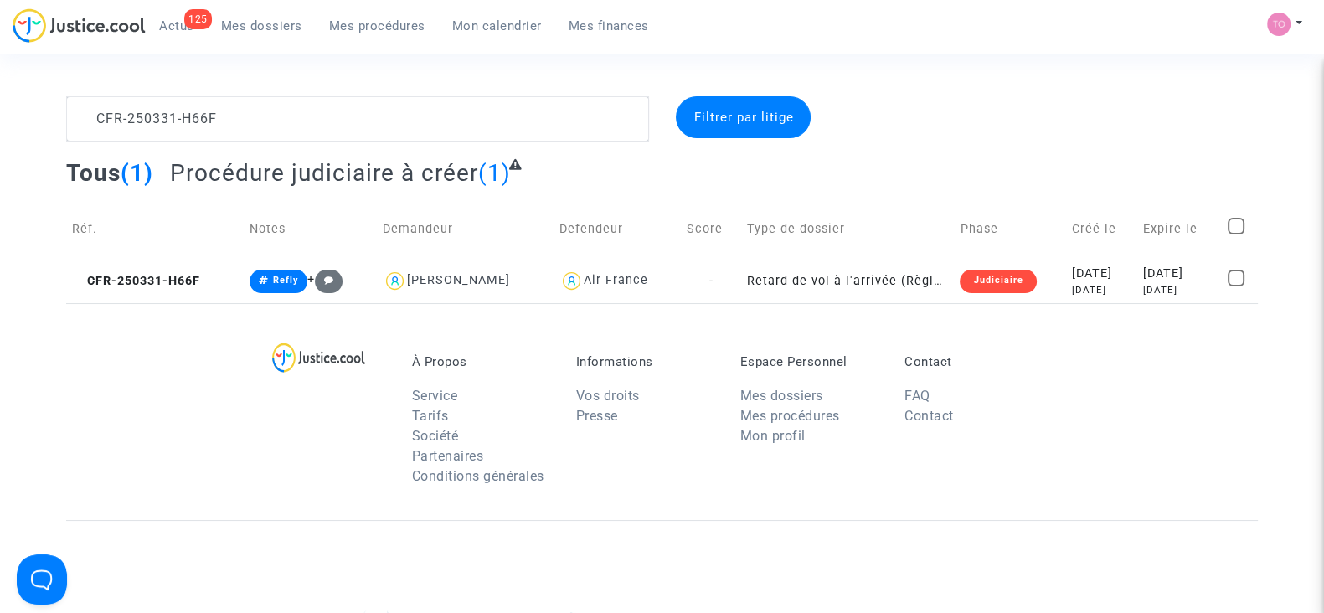
click at [0, 110] on div "CFR-250331-H66F Filtrer par litige Tous (1) Procédure judiciaire à créer (1) Ré…" at bounding box center [662, 199] width 1324 height 207
click at [333, 24] on span "Mes procédures" at bounding box center [377, 25] width 96 height 15
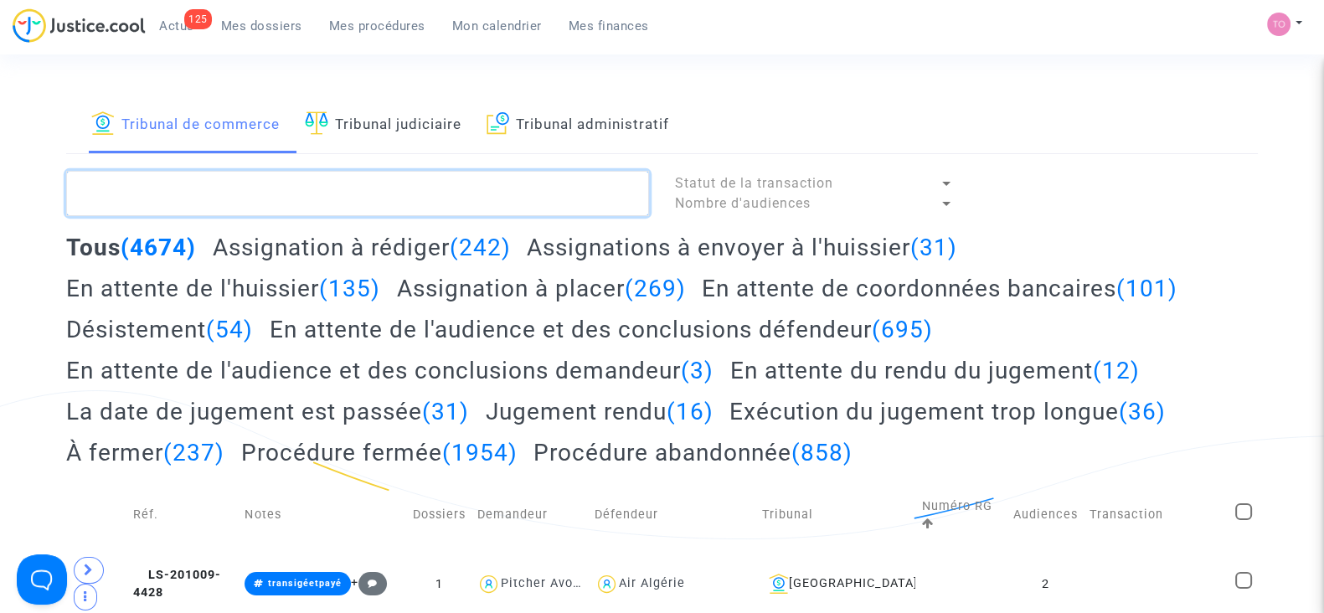
click at [239, 193] on textarea at bounding box center [357, 193] width 583 height 45
paste textarea "LS-250313-GJU9"
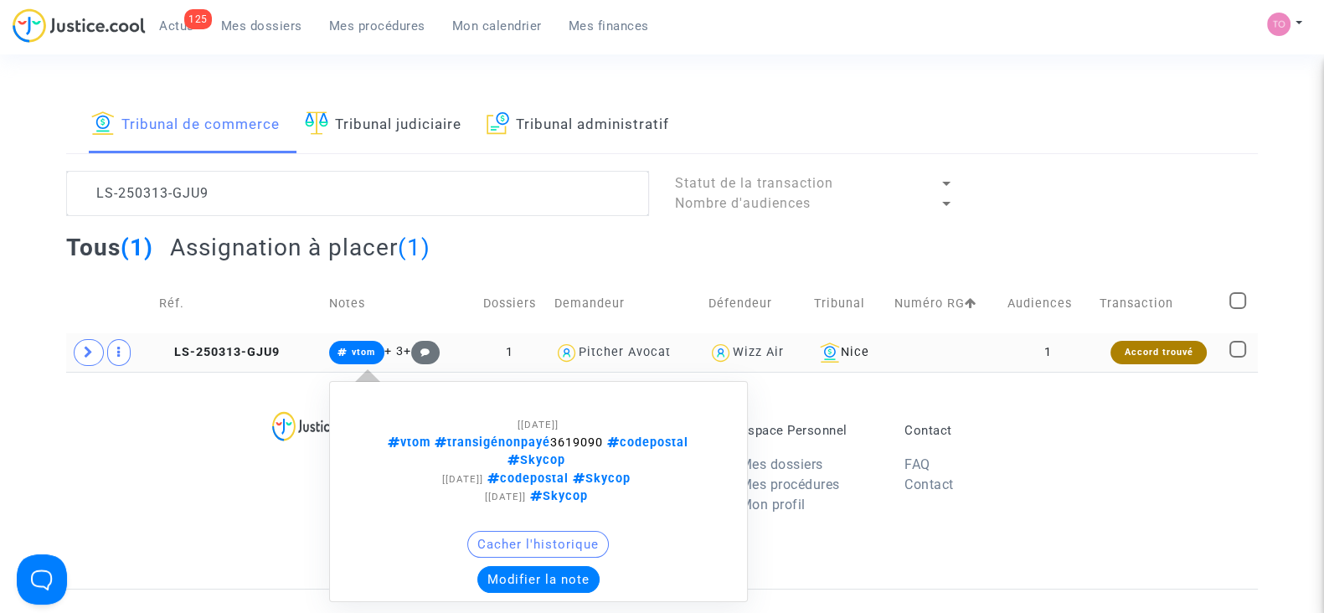
click at [498, 566] on button "Modifier la note" at bounding box center [538, 579] width 122 height 27
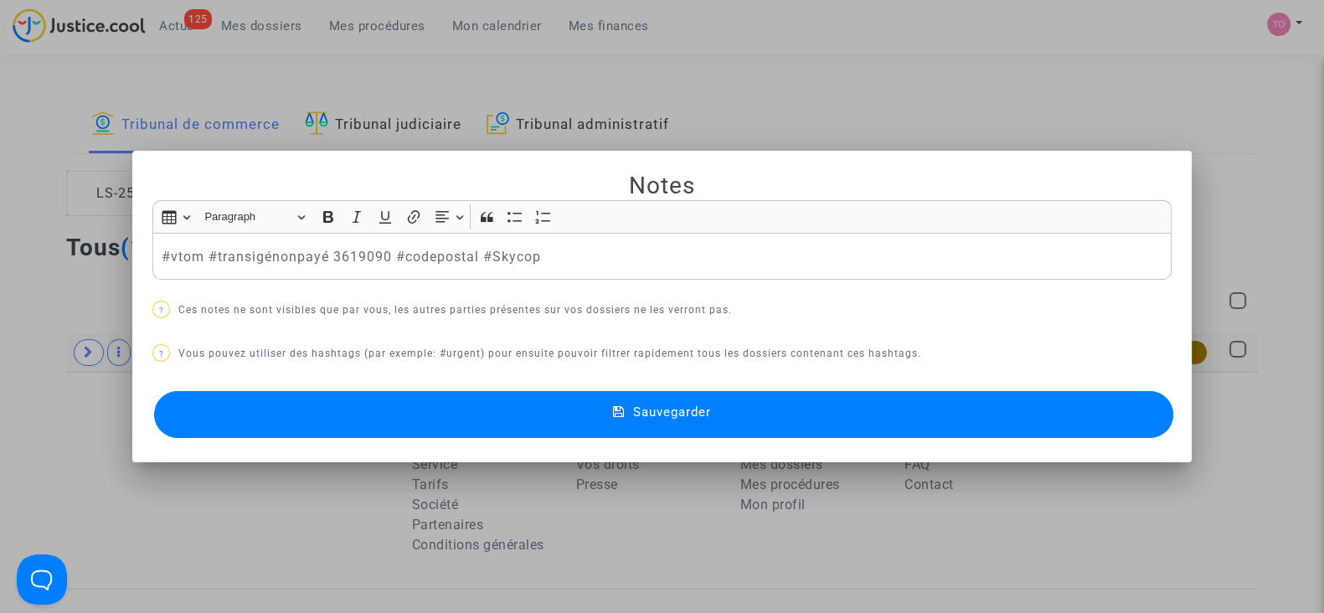
click at [513, 55] on div at bounding box center [662, 306] width 1324 height 613
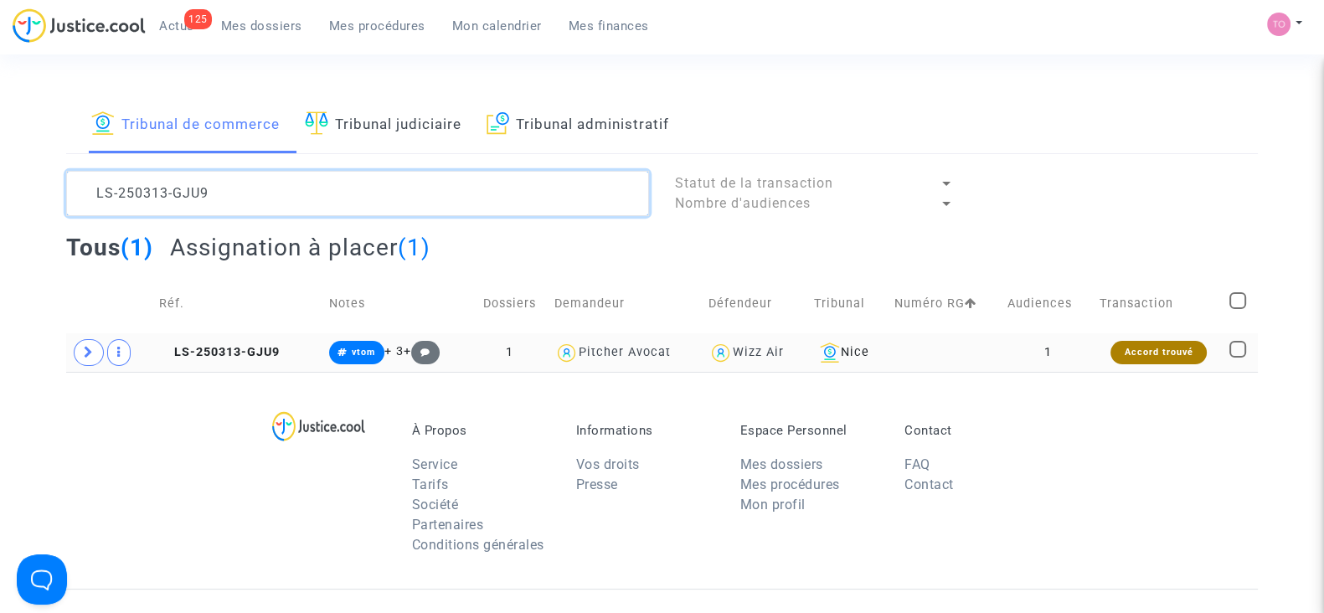
drag, startPoint x: 297, startPoint y: 184, endPoint x: 0, endPoint y: 190, distance: 297.4
click at [0, 190] on div "Tribunal de commerce Tribunal judiciaire Tribunal administratif LS-250313-GJU9 …" at bounding box center [662, 234] width 1324 height 276
paste textarea "HPCT"
drag, startPoint x: 243, startPoint y: 183, endPoint x: 0, endPoint y: 152, distance: 244.9
click at [0, 152] on div "Tribunal de commerce Tribunal judiciaire Tribunal administratif LS-250313-HPCT …" at bounding box center [662, 234] width 1324 height 276
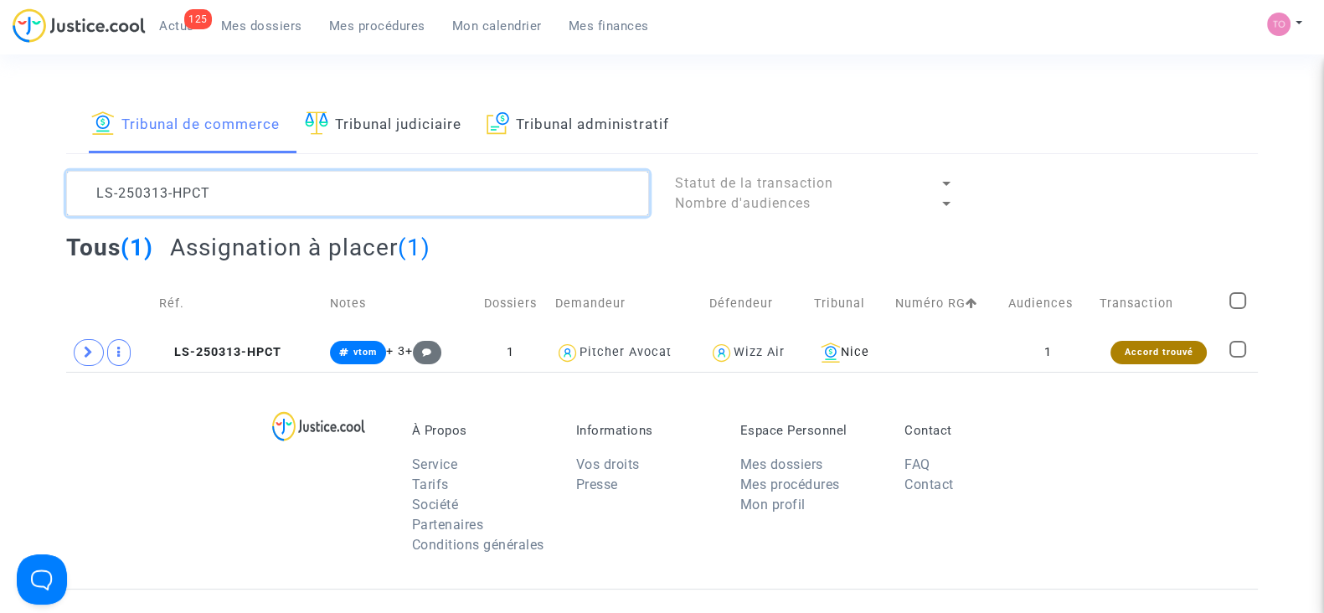
paste textarea "JM99"
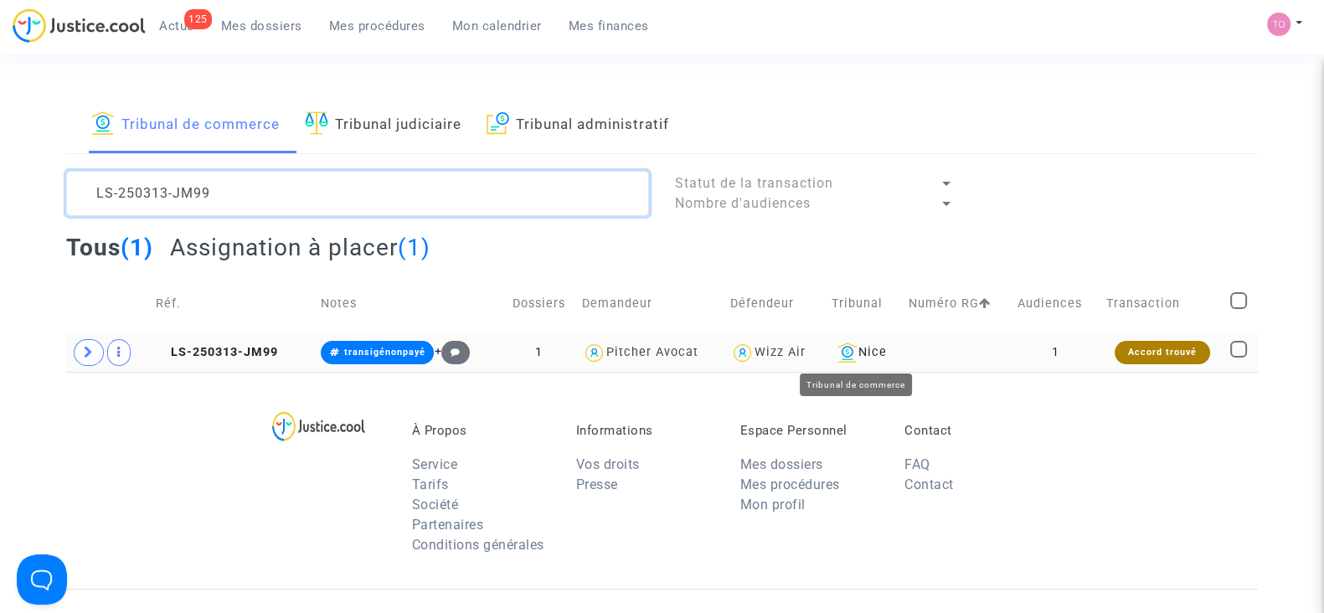
type textarea "LS-250313-JM99"
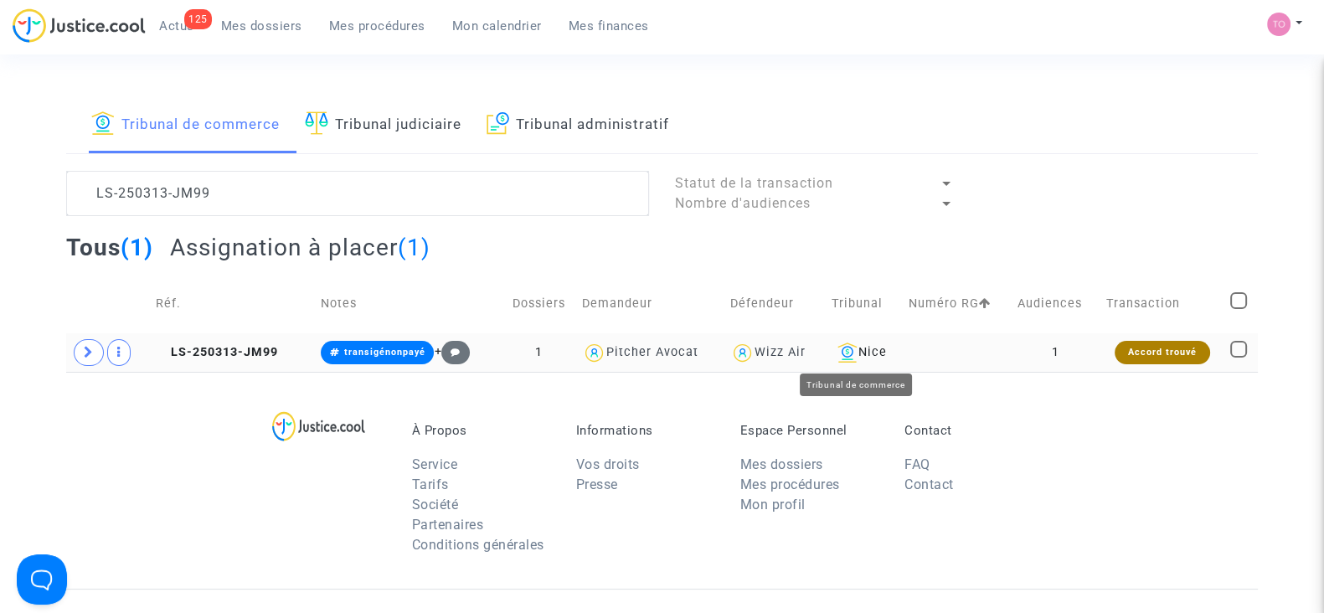
click at [879, 343] on div "Nice" at bounding box center [864, 353] width 66 height 20
click at [995, 354] on td at bounding box center [957, 352] width 109 height 39
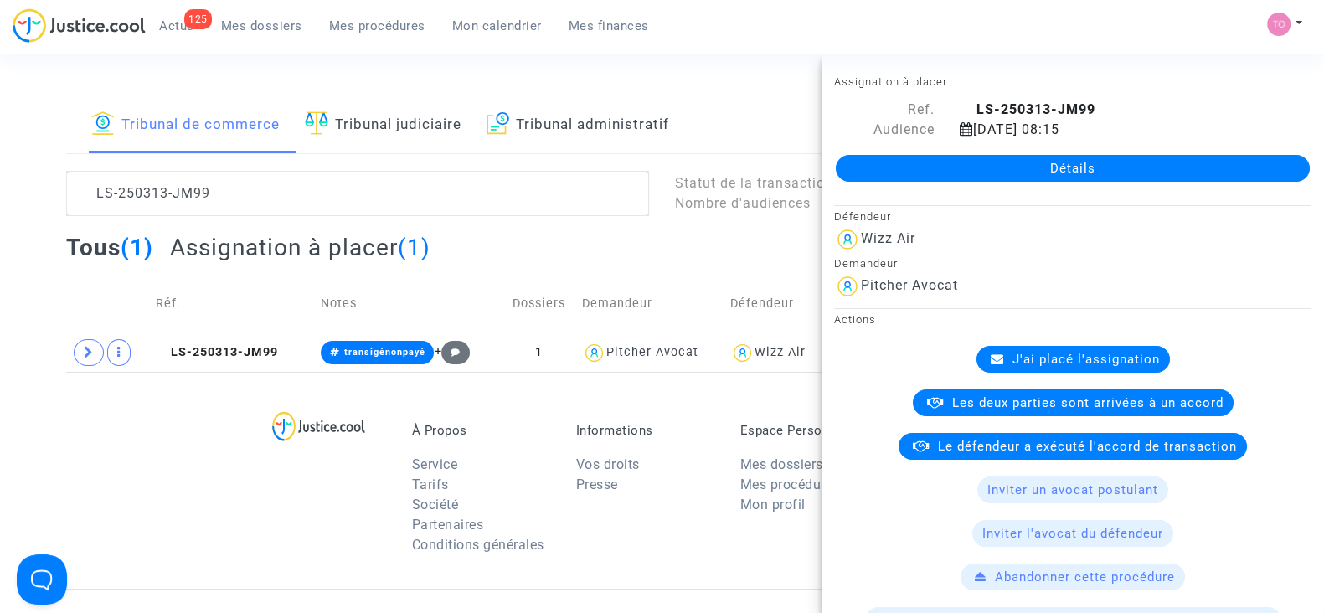
click at [1010, 178] on link "Détails" at bounding box center [1073, 168] width 474 height 27
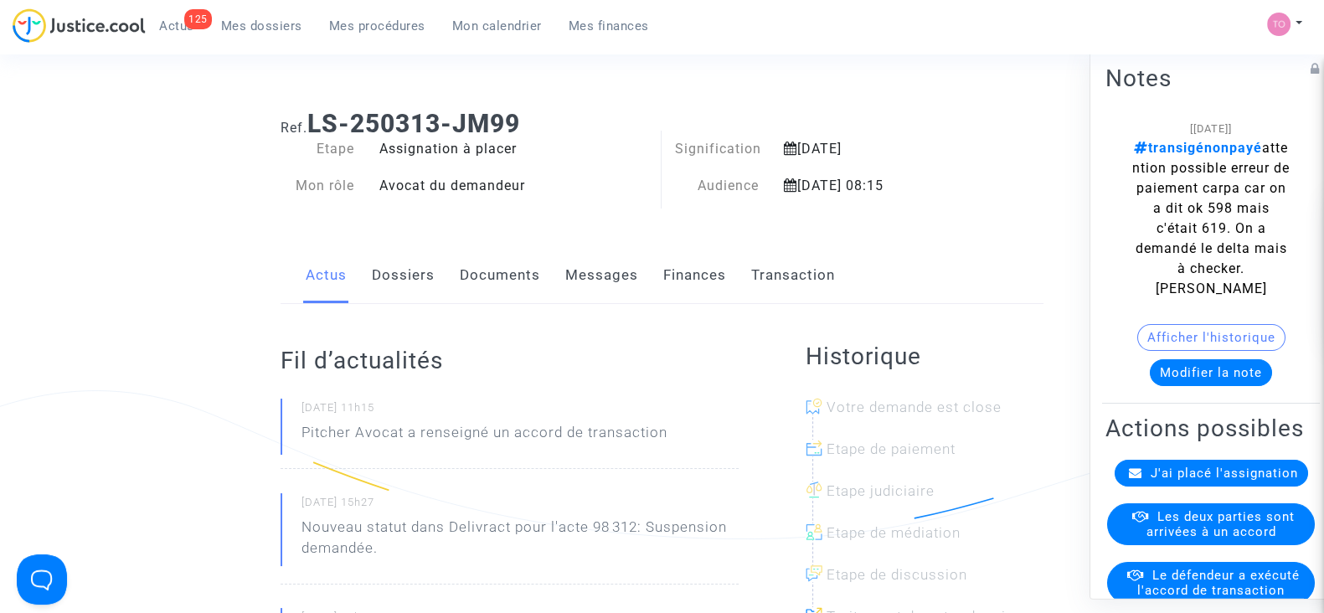
click at [698, 269] on link "Finances" at bounding box center [694, 275] width 63 height 55
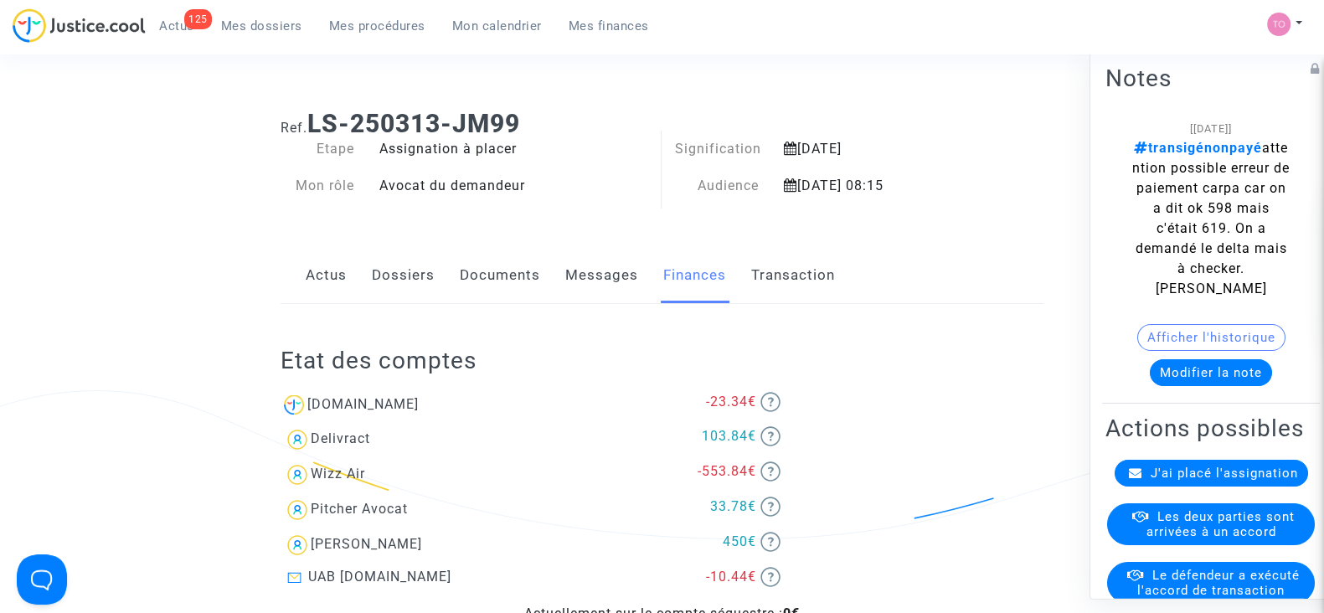
click at [485, 262] on link "Documents" at bounding box center [500, 275] width 80 height 55
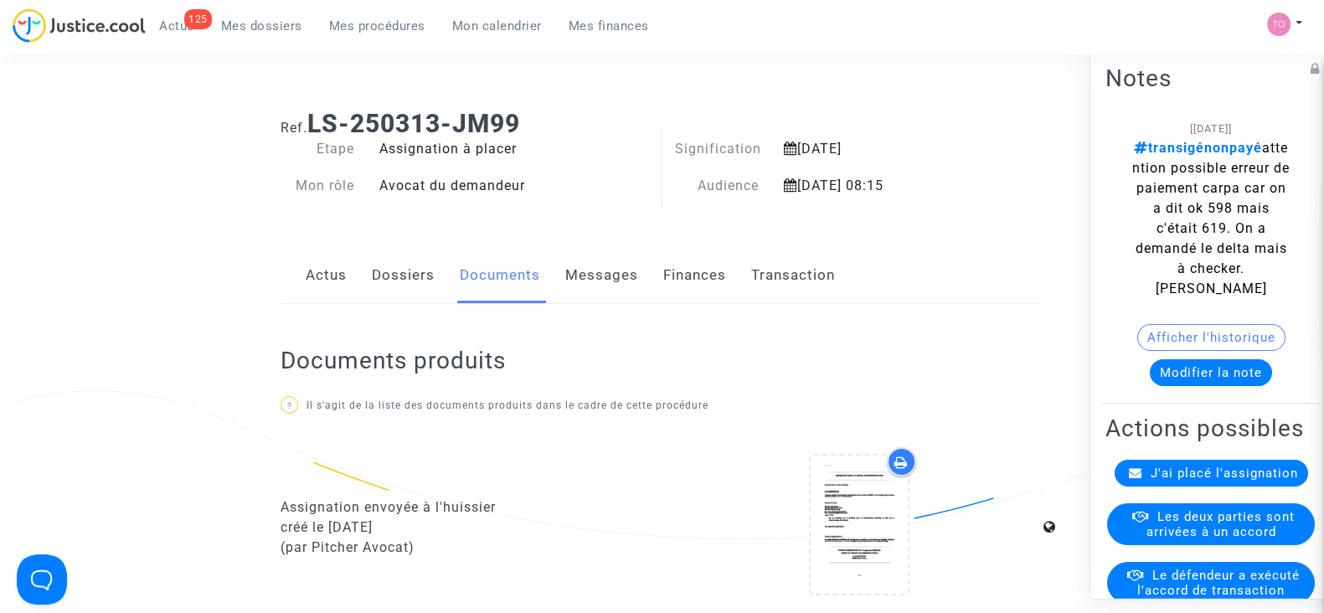
click at [785, 261] on link "Transaction" at bounding box center [793, 275] width 84 height 55
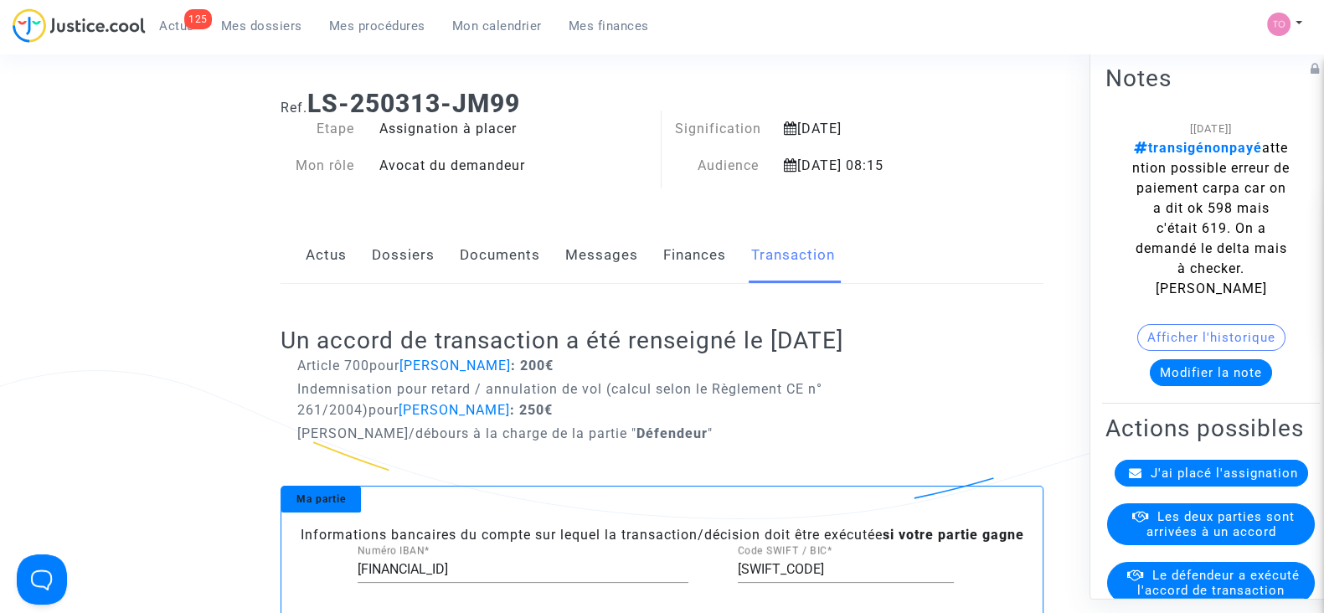
scroll to position [20, 0]
click at [671, 241] on link "Finances" at bounding box center [694, 255] width 63 height 55
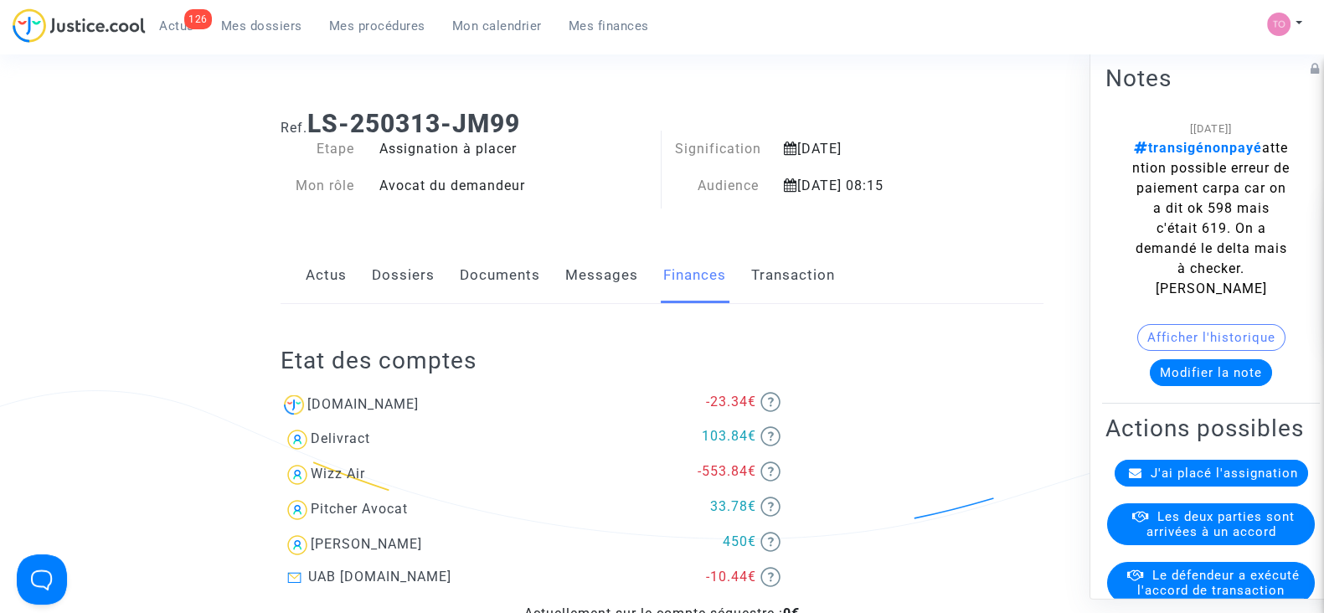
click at [350, 23] on span "Mes procédures" at bounding box center [377, 25] width 96 height 15
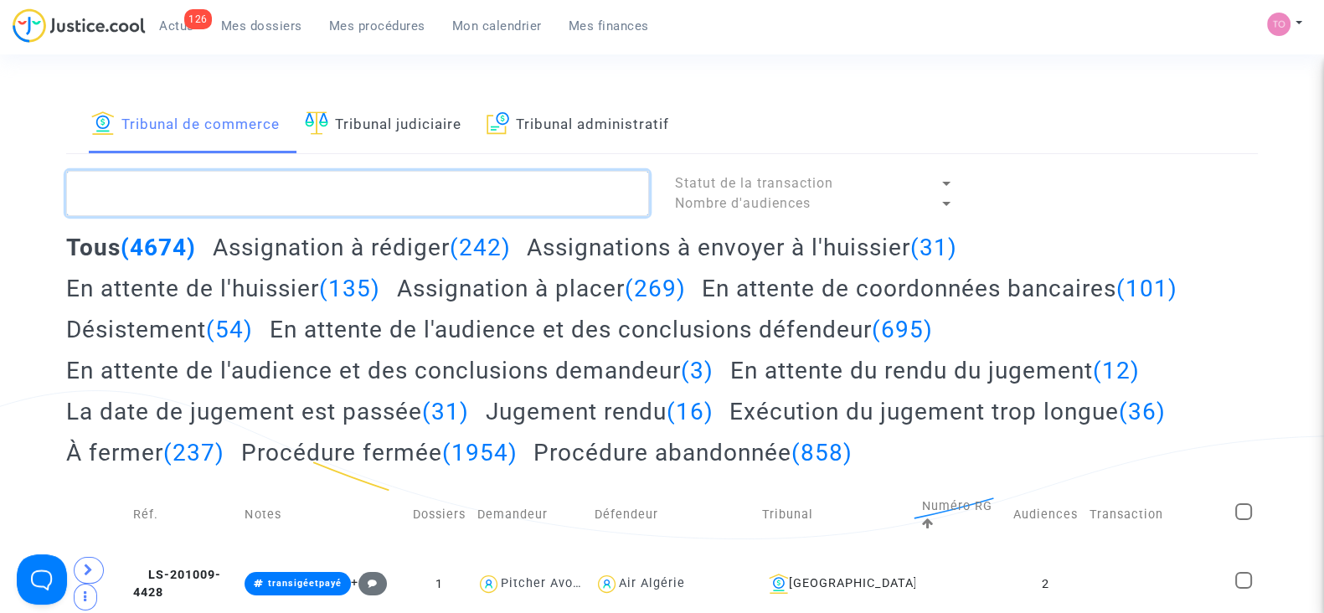
click at [343, 173] on textarea at bounding box center [357, 193] width 583 height 45
paste textarea "Igor Bajovi"
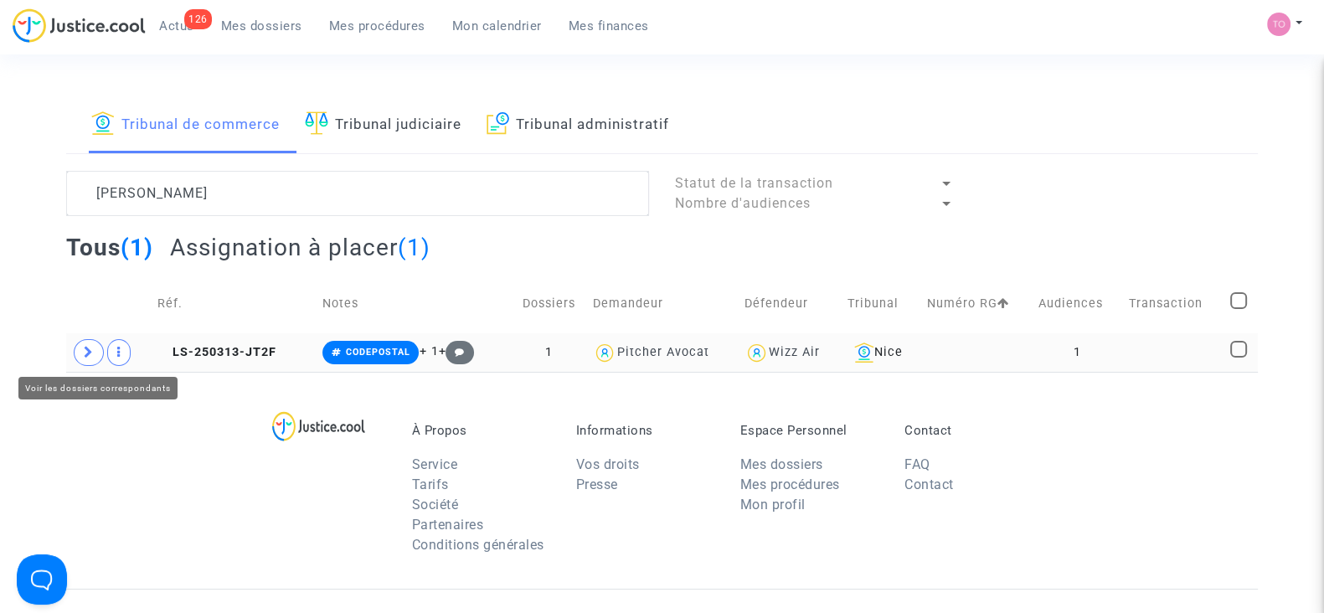
click at [86, 349] on icon at bounding box center [89, 352] width 10 height 13
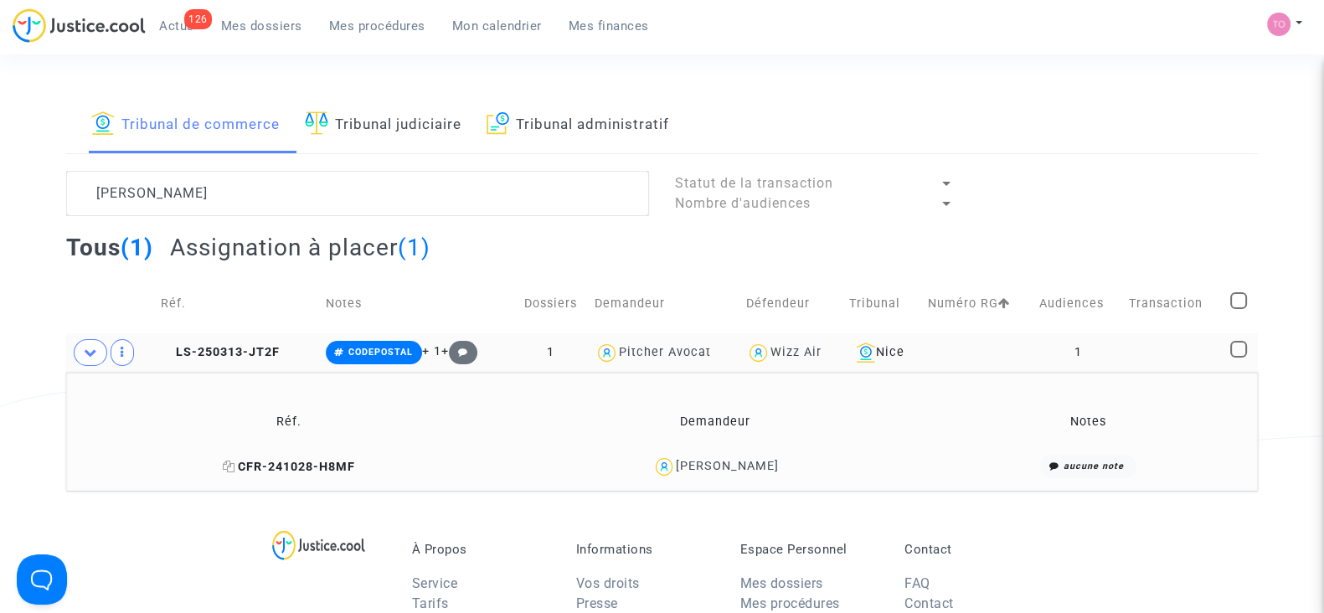
click at [235, 466] on icon at bounding box center [229, 467] width 13 height 12
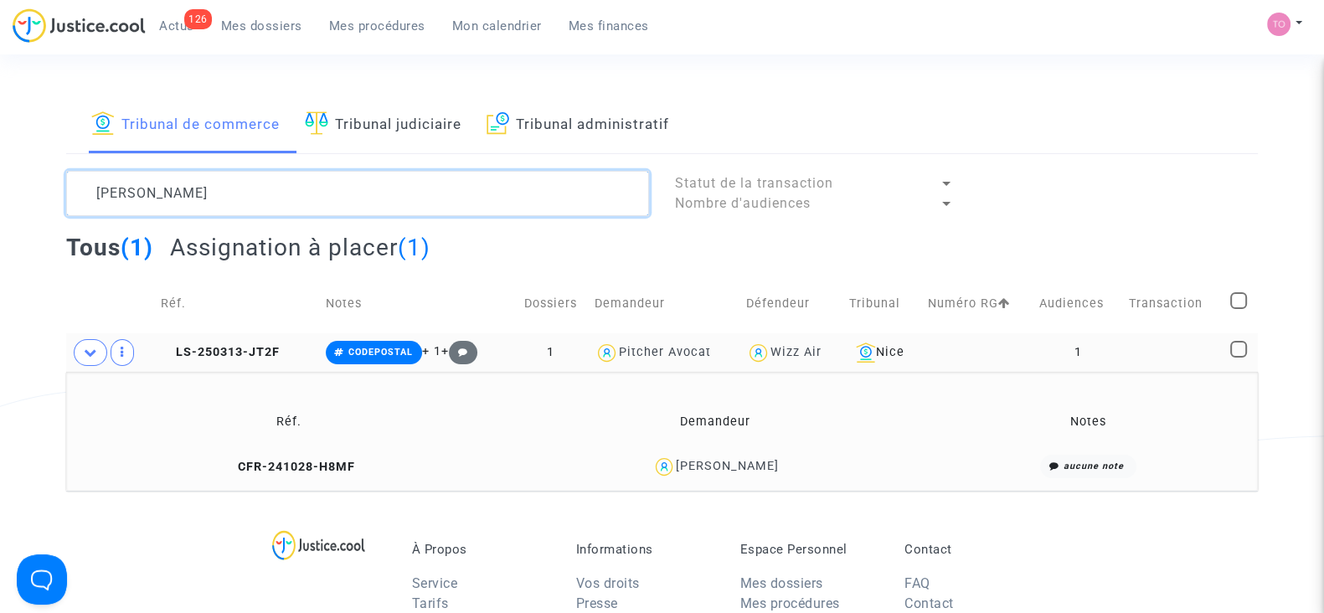
drag, startPoint x: 266, startPoint y: 188, endPoint x: 0, endPoint y: 177, distance: 266.6
click at [0, 177] on div "Tribunal de commerce Tribunal judiciaire Tribunal administratif Igor Bajovi Sta…" at bounding box center [662, 293] width 1324 height 394
paste textarea "Uros Cigoja"
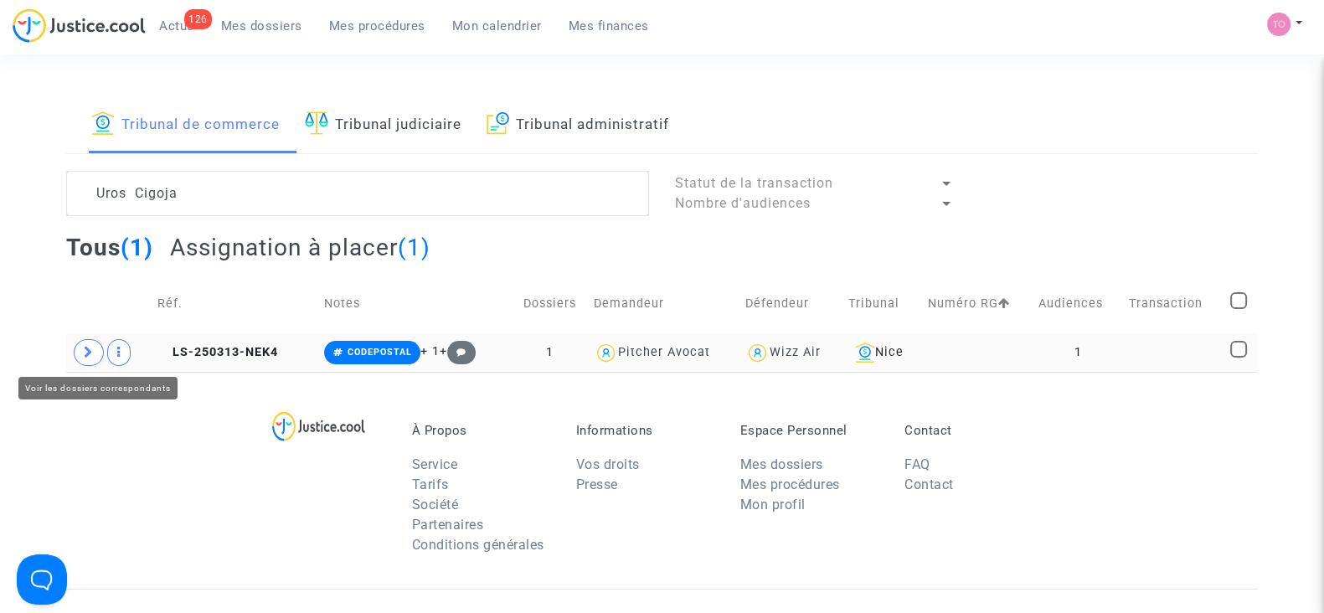
click at [84, 350] on icon at bounding box center [89, 352] width 10 height 13
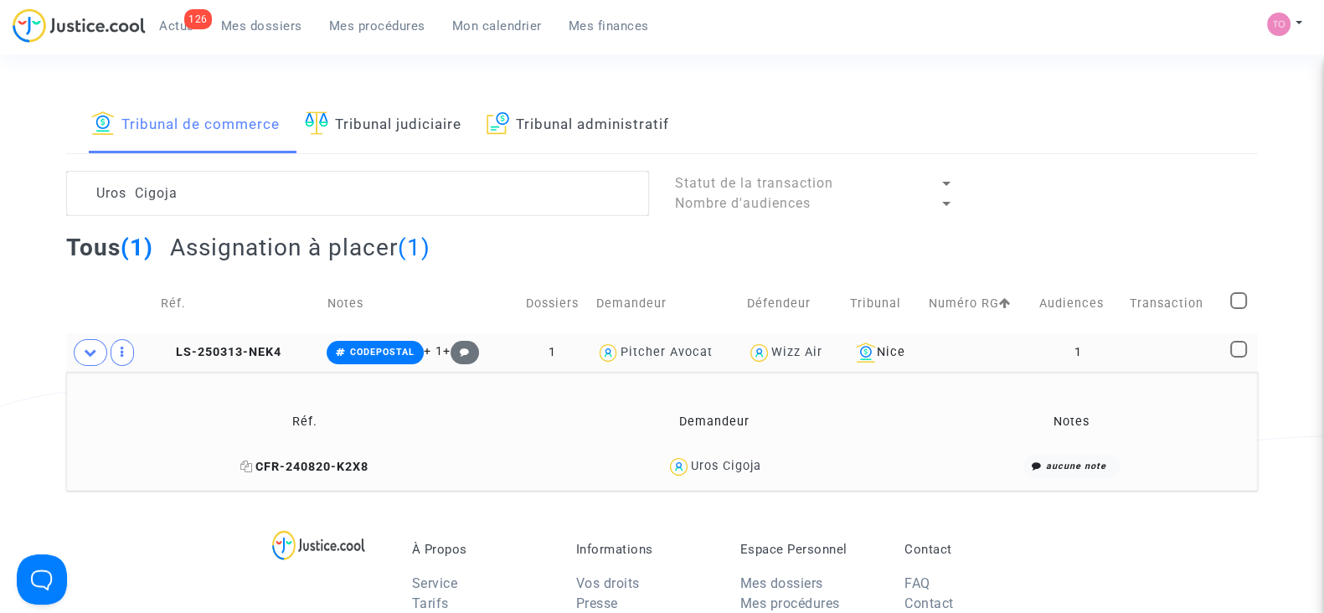
click at [250, 467] on icon at bounding box center [246, 467] width 13 height 12
click at [726, 460] on div "Uros Cigoja" at bounding box center [726, 466] width 70 height 14
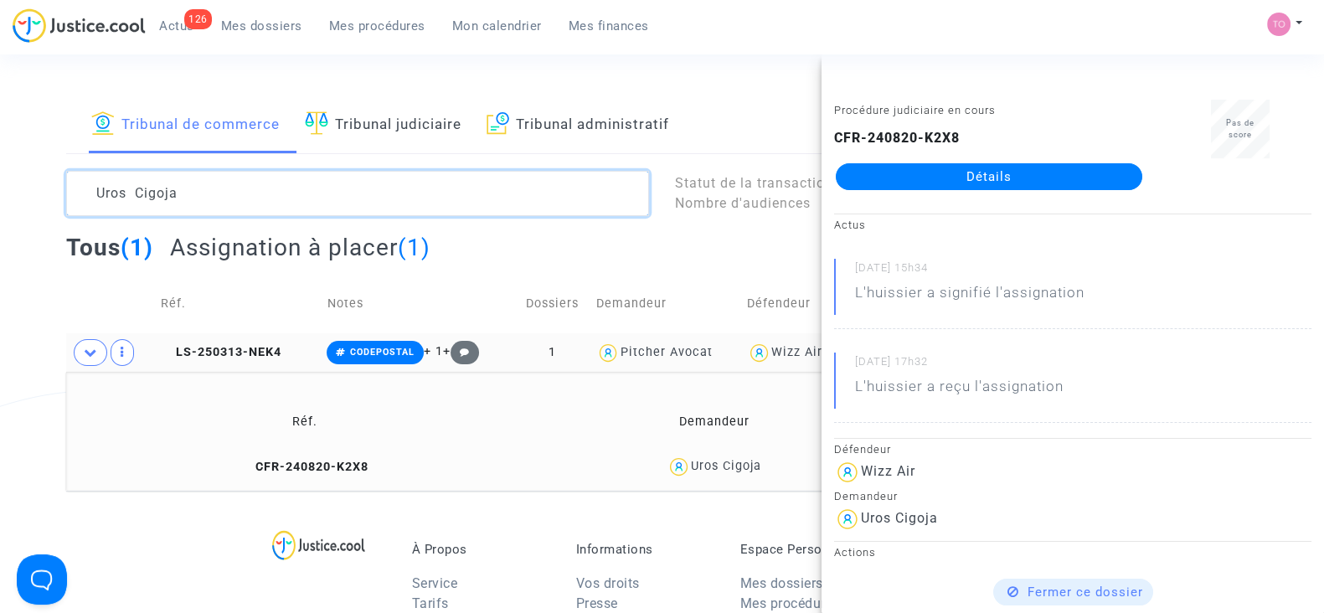
drag, startPoint x: 283, startPoint y: 201, endPoint x: 5, endPoint y: 192, distance: 278.2
click at [5, 192] on div "Tribunal de commerce Tribunal judiciaire Tribunal administratif Uros Cigoja Sta…" at bounding box center [662, 293] width 1324 height 394
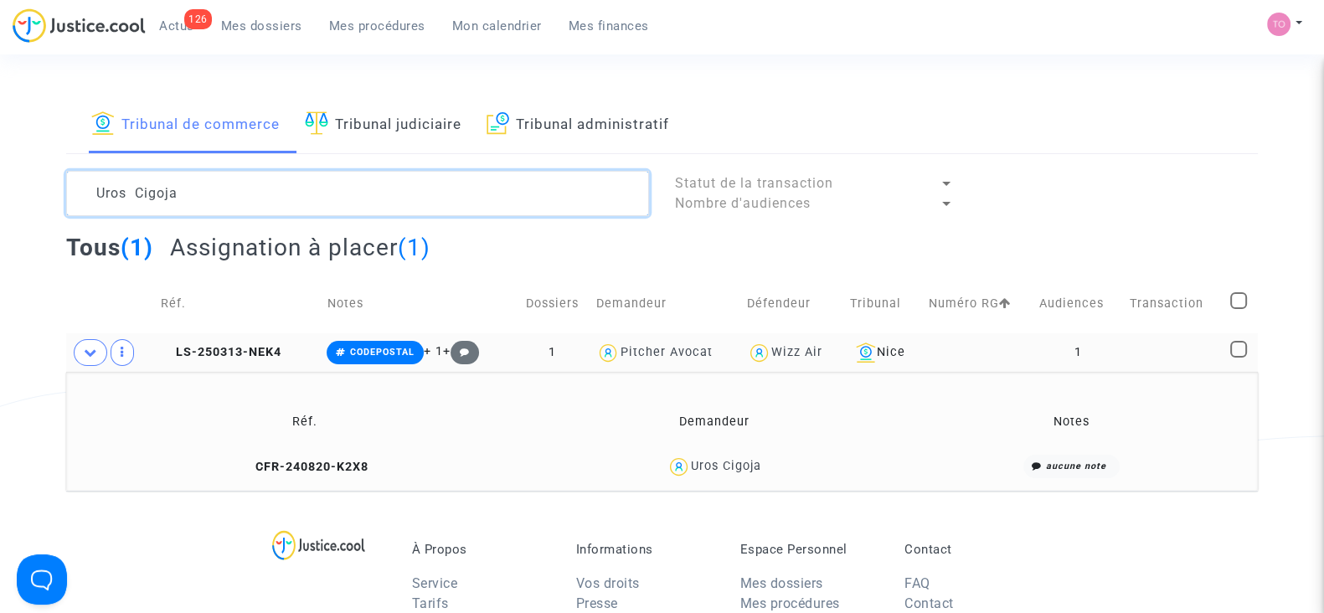
paste textarea "Skenderaj"
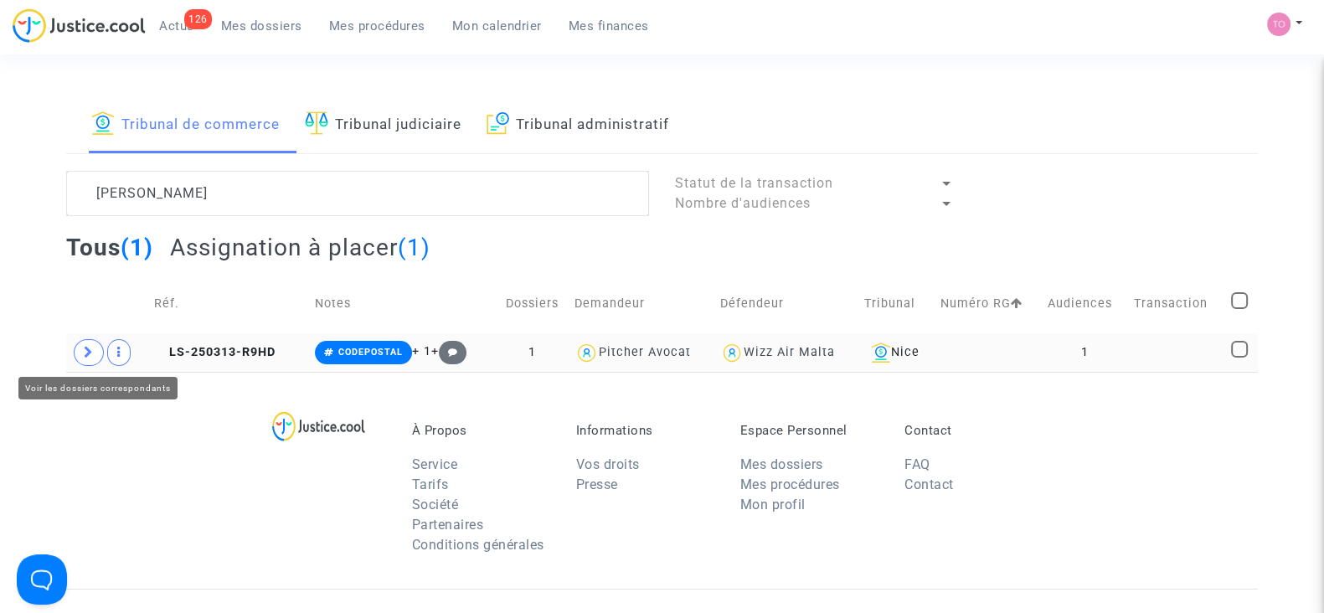
click at [80, 348] on span at bounding box center [89, 352] width 30 height 27
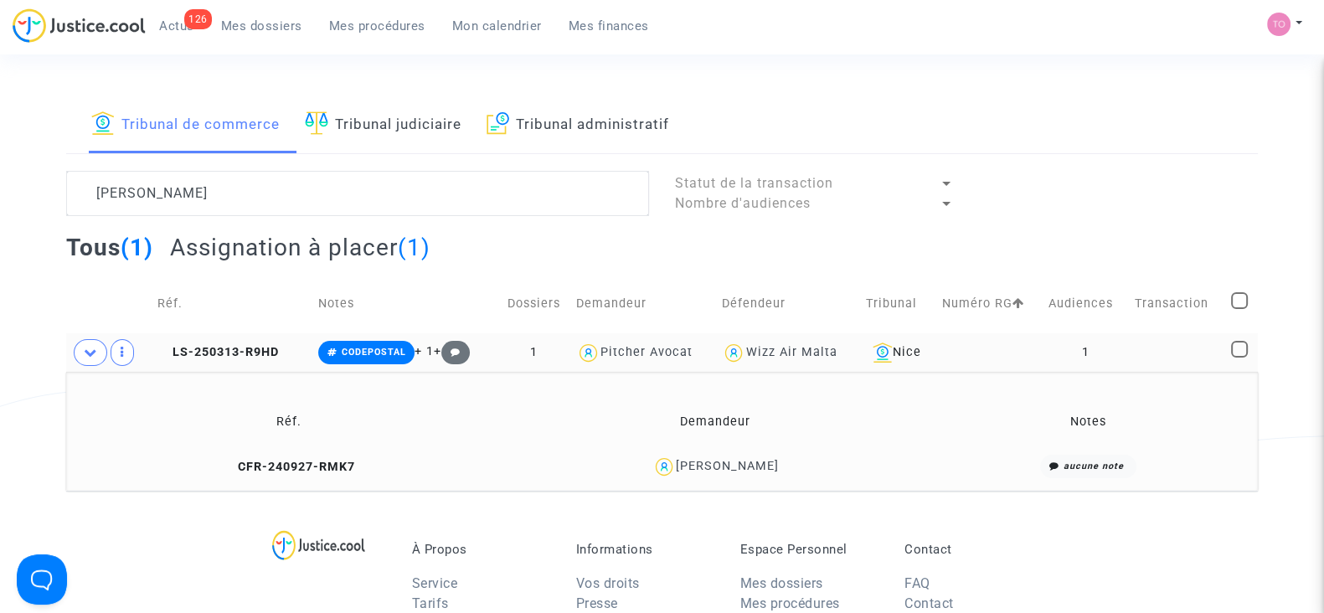
drag, startPoint x: 789, startPoint y: 470, endPoint x: 748, endPoint y: 475, distance: 41.3
click at [748, 475] on div "Elton Skenderaj" at bounding box center [716, 467] width 407 height 24
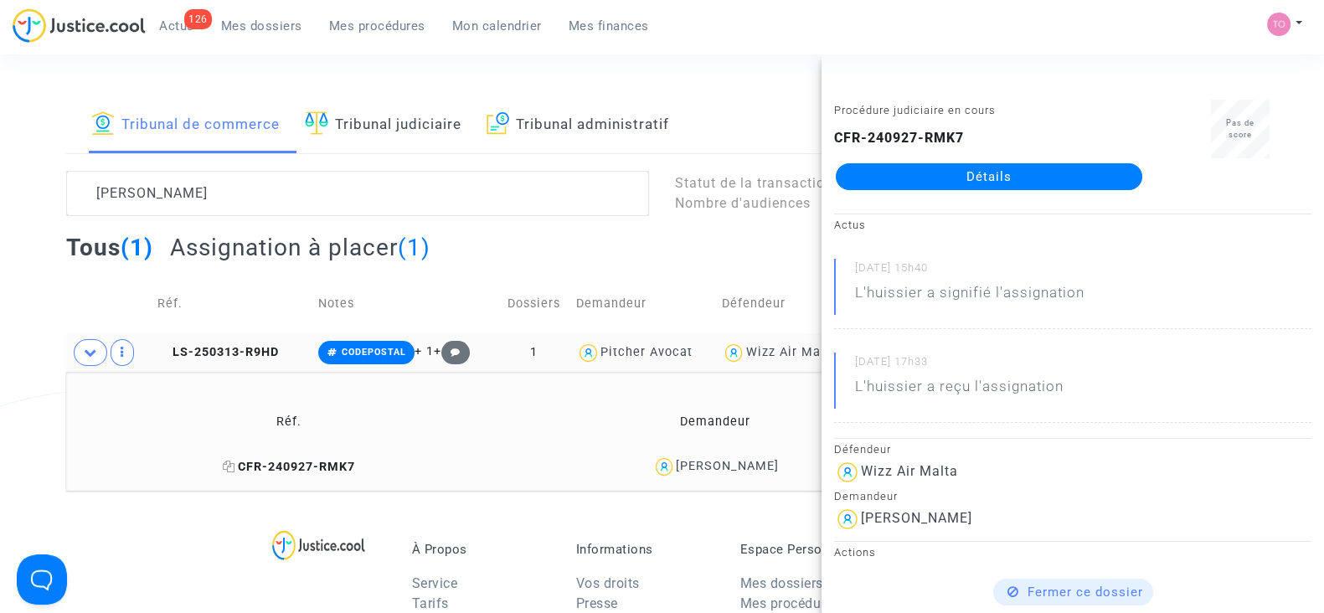
click at [235, 462] on icon at bounding box center [229, 467] width 13 height 12
click at [34, 425] on div "Tribunal de commerce Tribunal judiciaire Tribunal administratif Skenderaj Statu…" at bounding box center [662, 293] width 1324 height 394
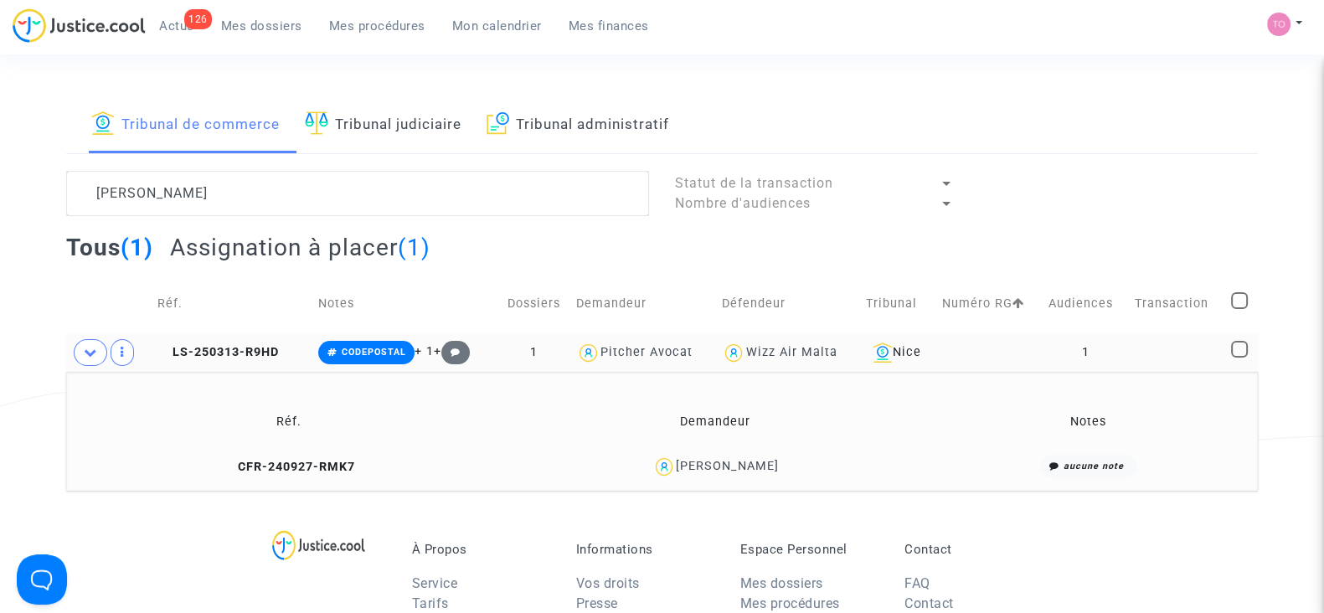
scroll to position [12, 0]
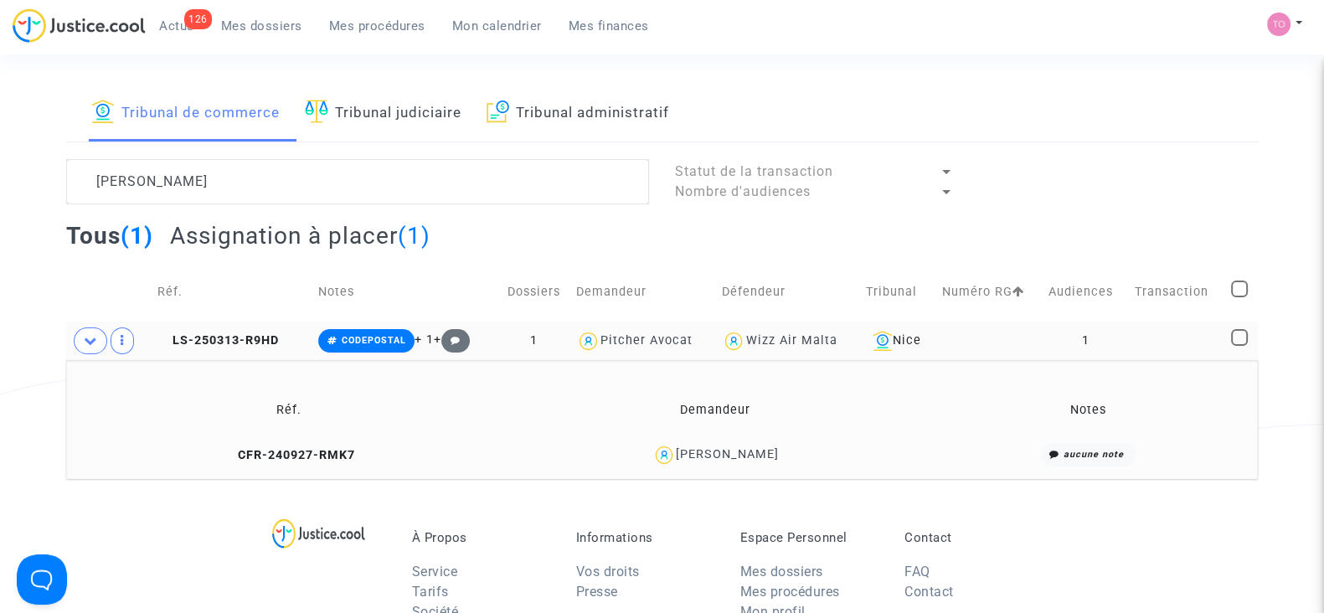
drag, startPoint x: 733, startPoint y: 447, endPoint x: 699, endPoint y: 465, distance: 37.8
click at [699, 465] on div "Elton Skenderaj" at bounding box center [716, 455] width 407 height 24
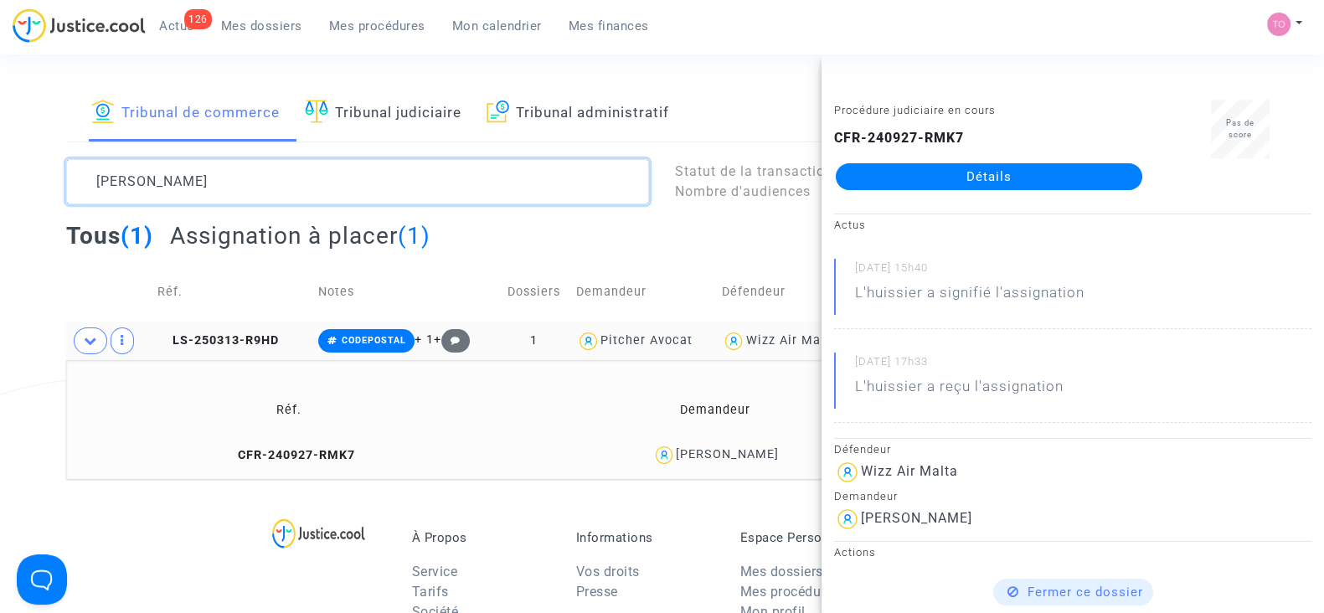
drag, startPoint x: 193, startPoint y: 174, endPoint x: 19, endPoint y: 184, distance: 174.5
click at [19, 184] on div "Tribunal de commerce Tribunal judiciaire Tribunal administratif Skenderaj Statu…" at bounding box center [662, 282] width 1324 height 394
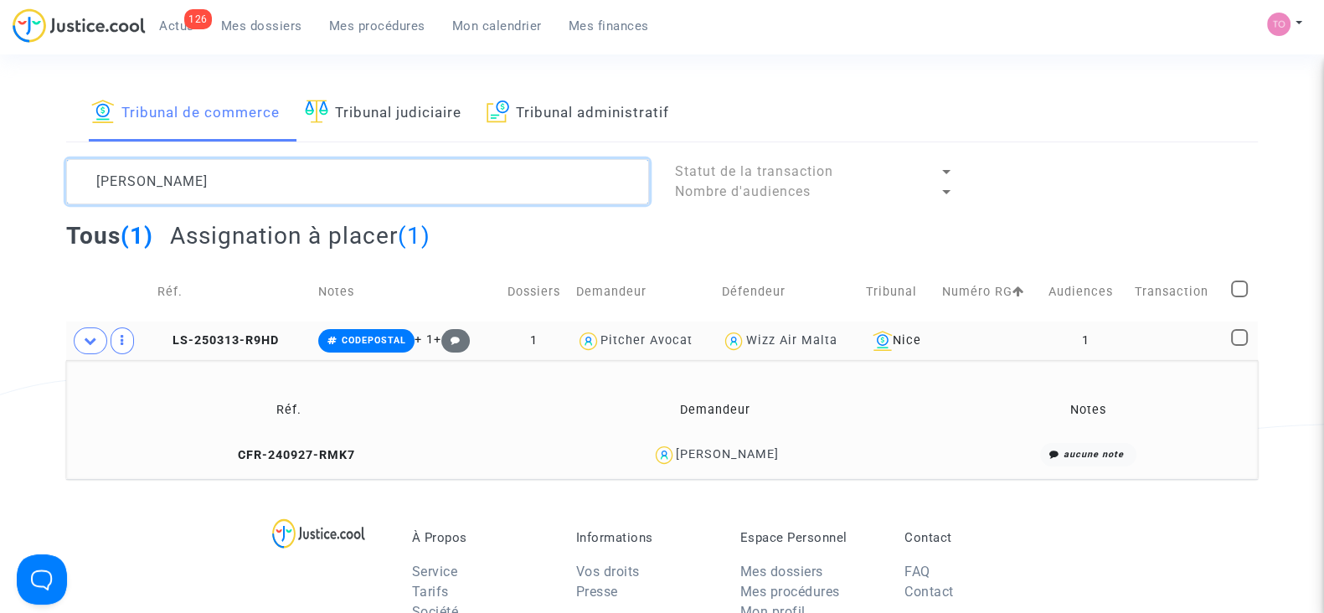
paste textarea "Denis"
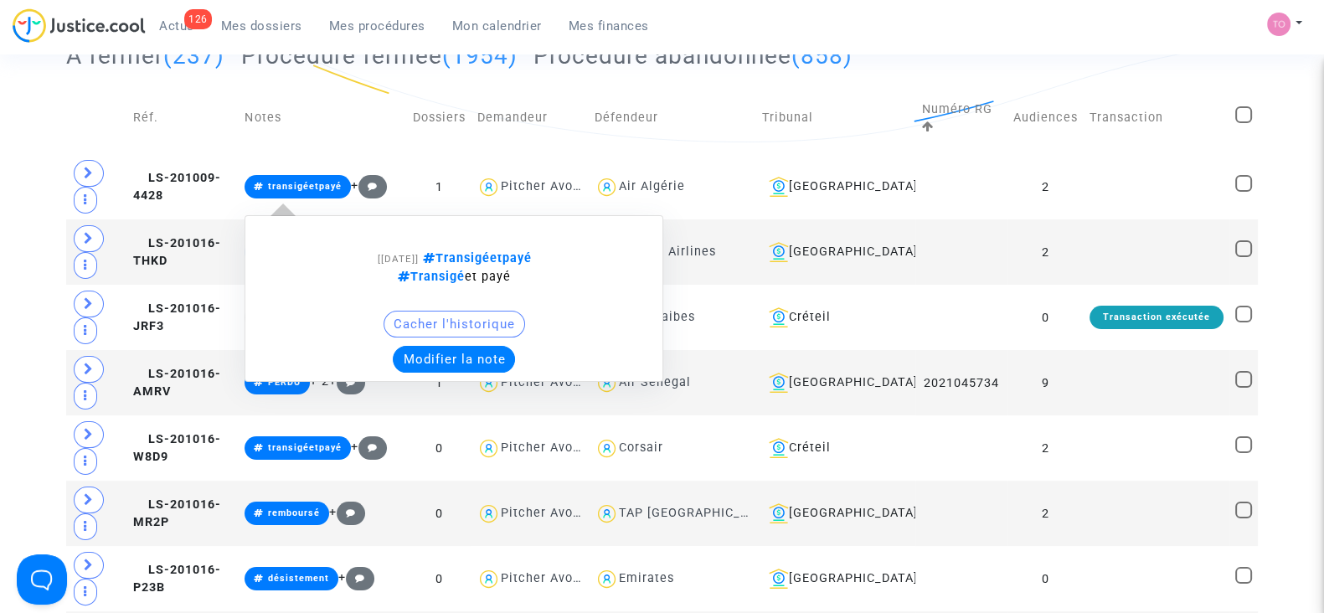
scroll to position [405, 0]
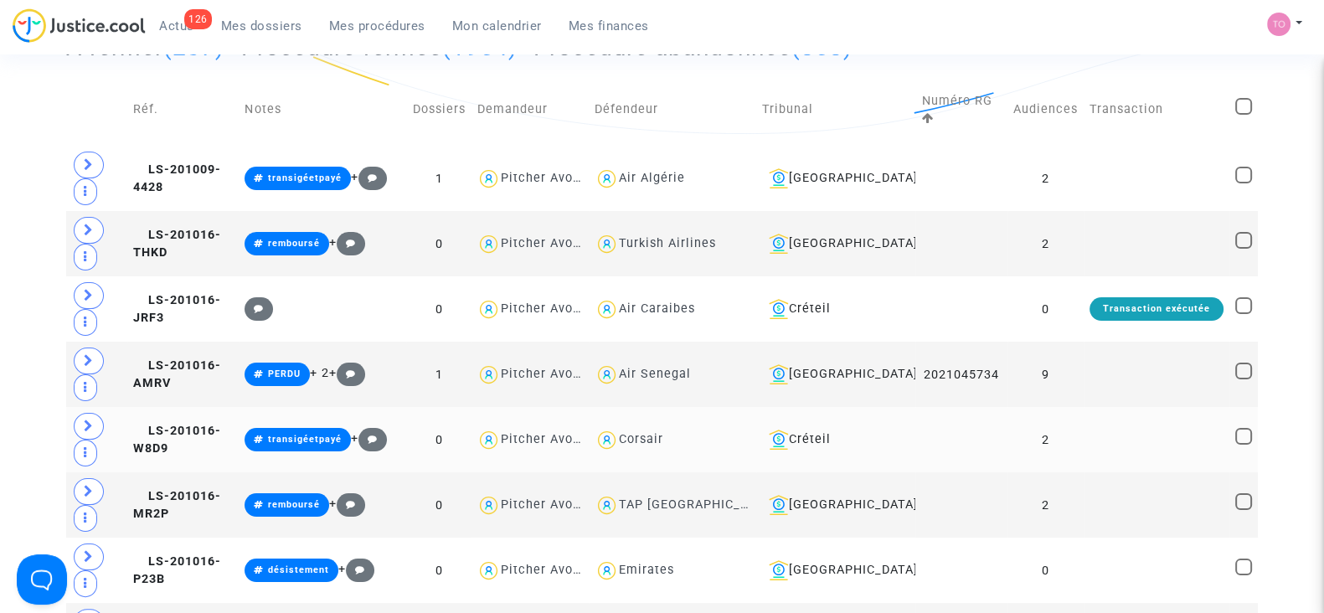
click at [375, 415] on td "transigéetpayé +" at bounding box center [323, 439] width 168 height 65
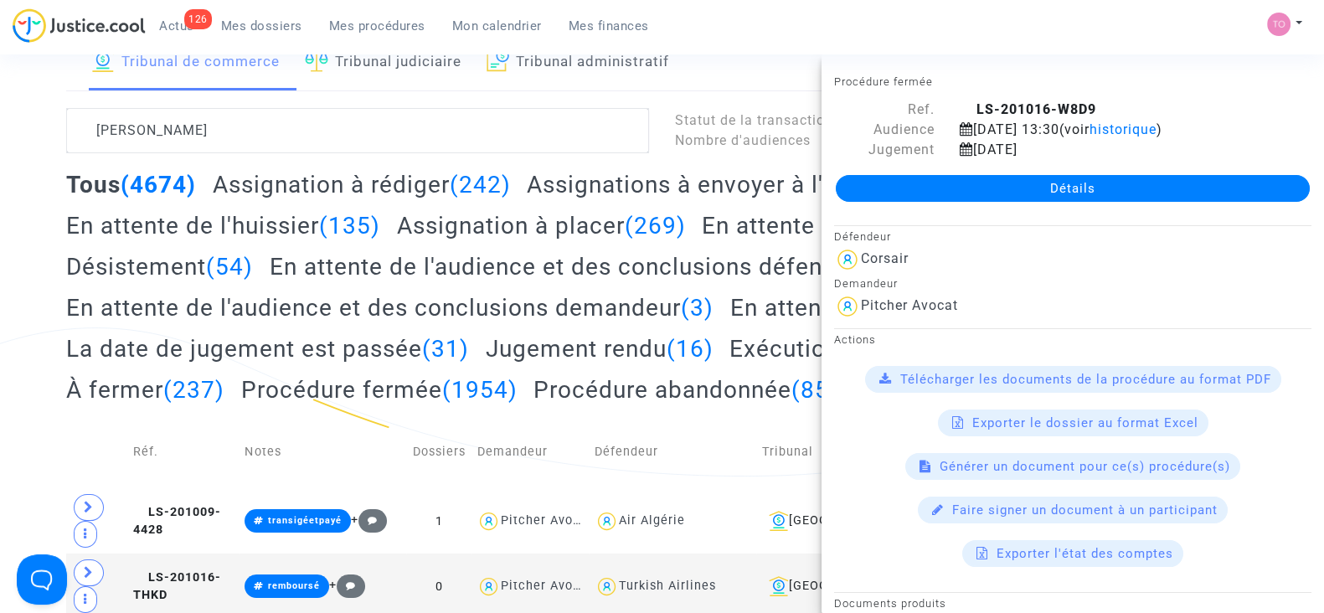
scroll to position [60, 0]
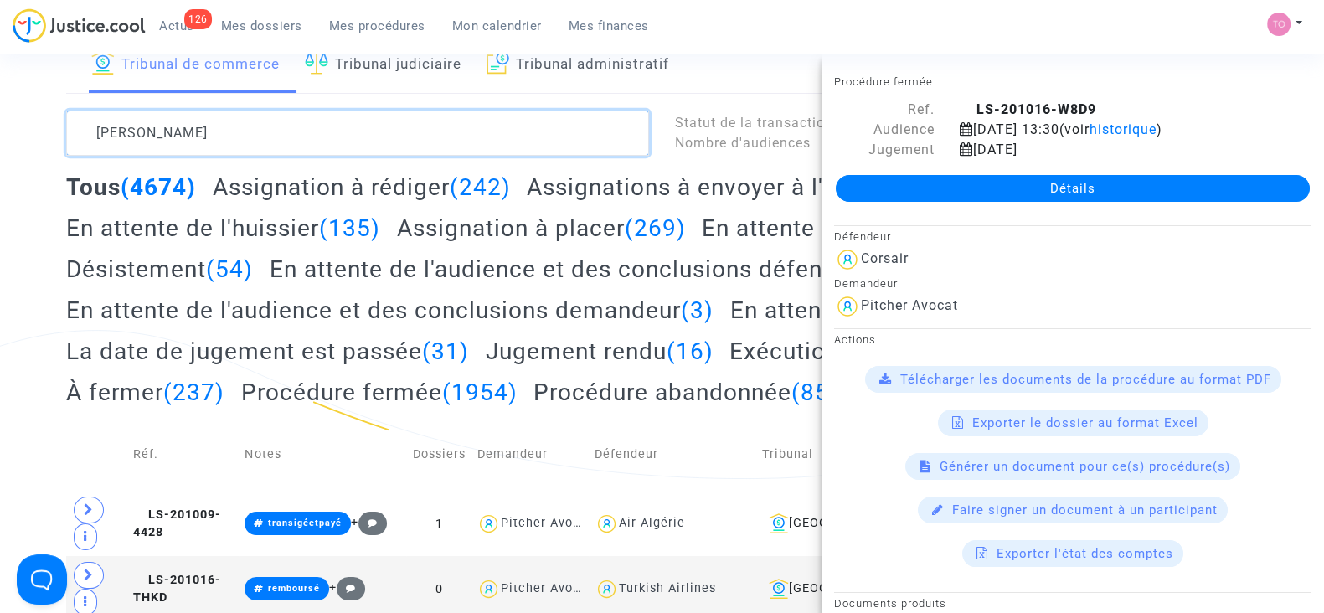
click at [214, 130] on textarea at bounding box center [357, 133] width 583 height 45
paste textarea "Bicani"
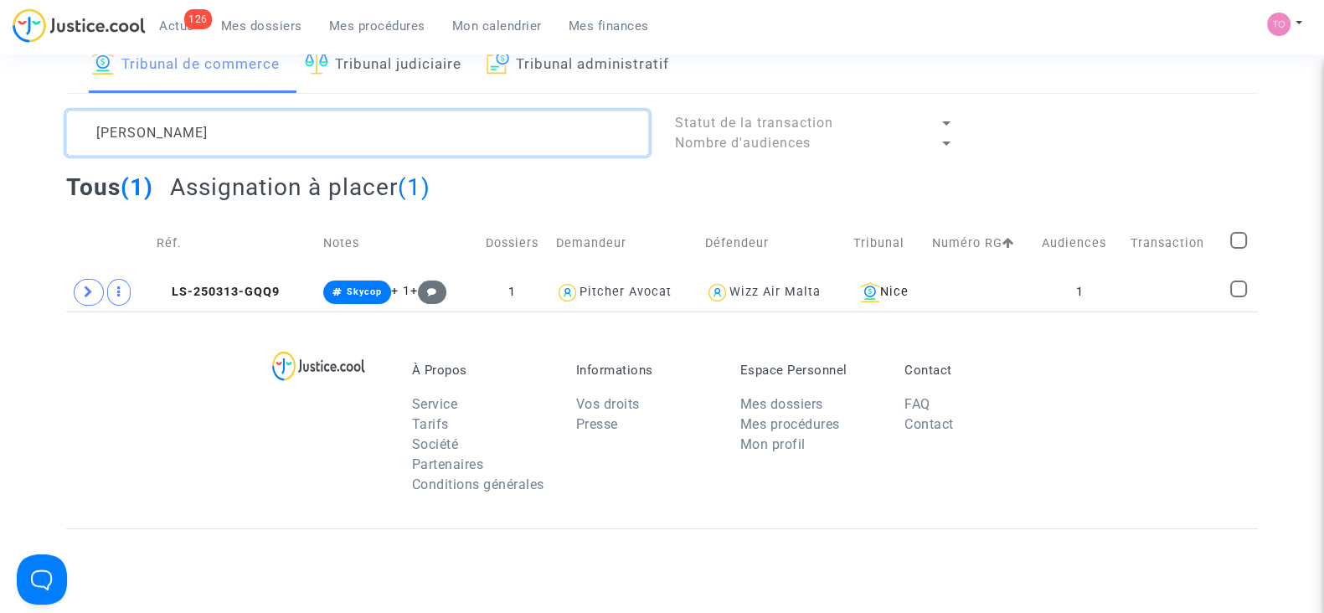
click at [137, 135] on textarea at bounding box center [357, 133] width 583 height 45
type textarea "Denis Bicani"
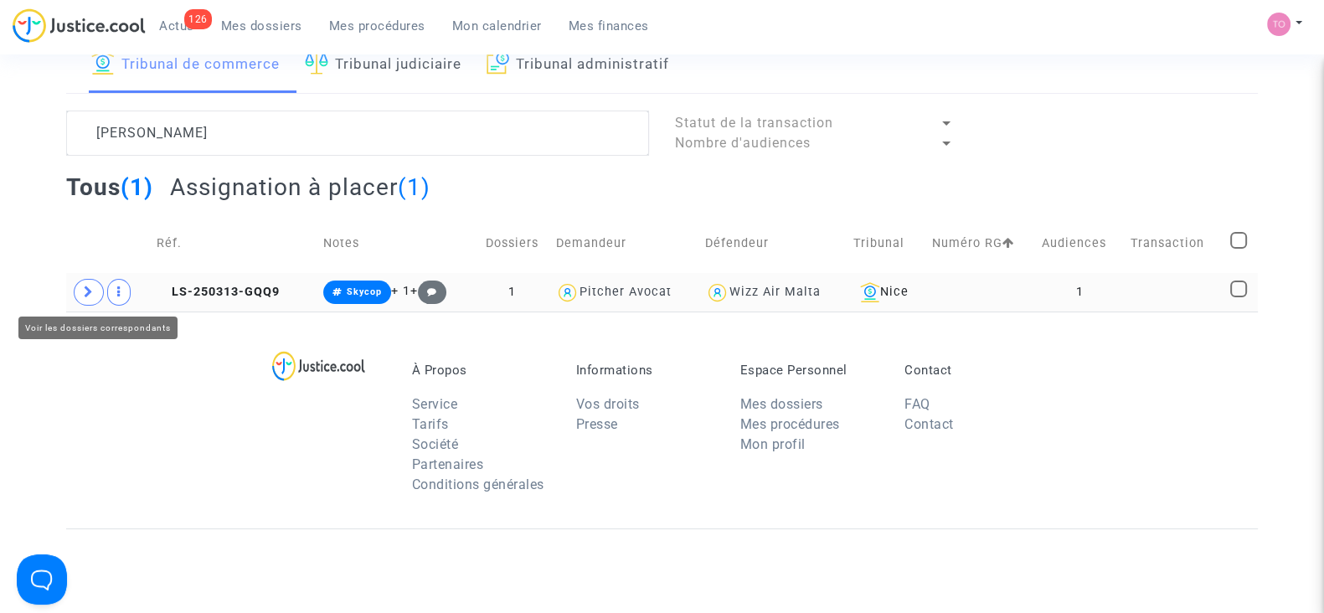
click at [78, 288] on span at bounding box center [89, 292] width 30 height 27
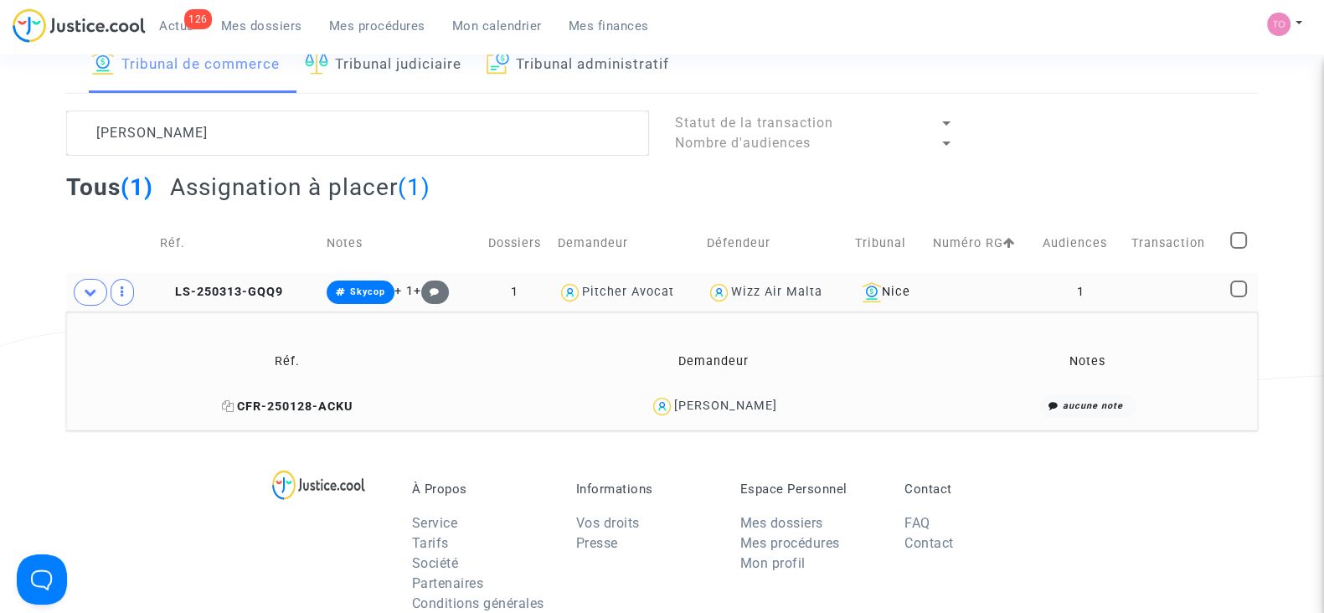
click at [235, 405] on icon at bounding box center [228, 406] width 13 height 12
drag, startPoint x: 775, startPoint y: 407, endPoint x: 693, endPoint y: 412, distance: 82.2
click at [693, 412] on div "Denis Bicani" at bounding box center [713, 406] width 409 height 24
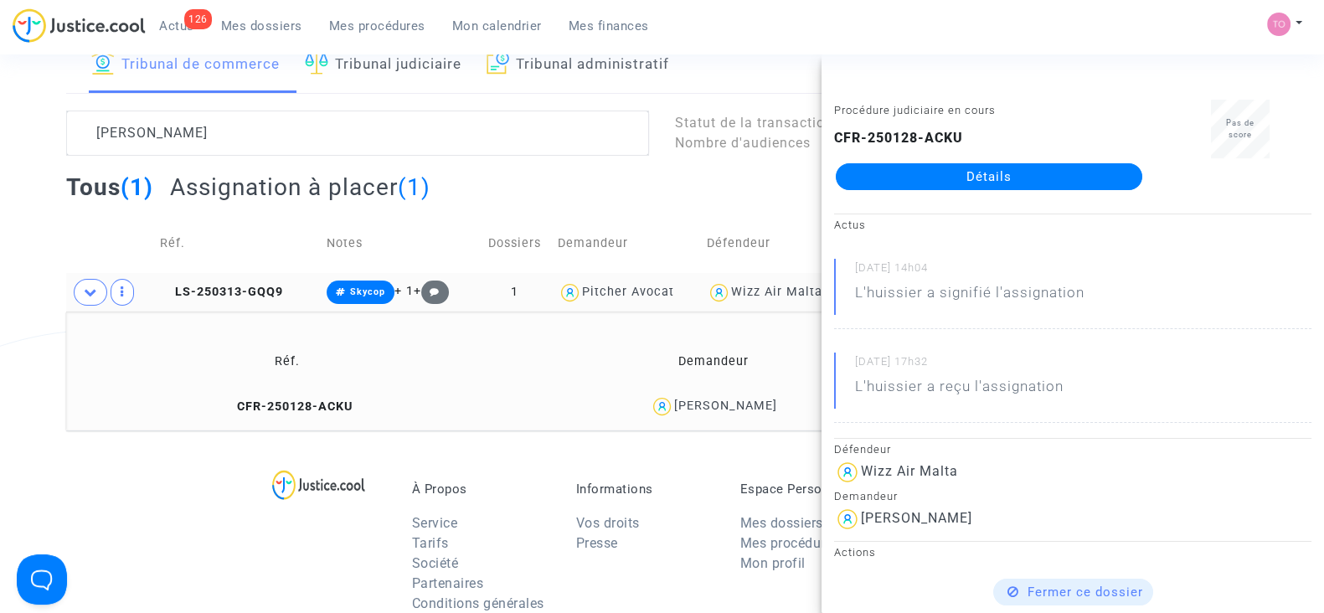
copy div "Denis Bicani"
click at [12, 366] on div "Tribunal de commerce Tribunal judiciaire Tribunal administratif Denis Bicani St…" at bounding box center [662, 233] width 1324 height 394
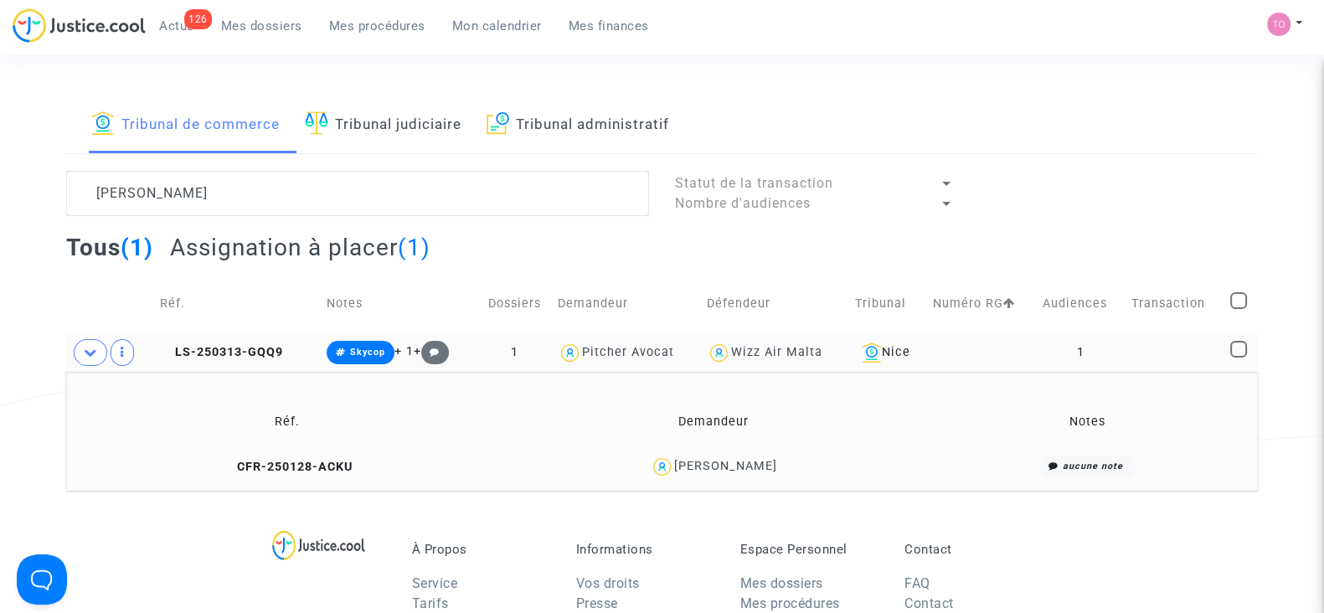
click at [733, 460] on div "Denis Bicani" at bounding box center [725, 466] width 103 height 14
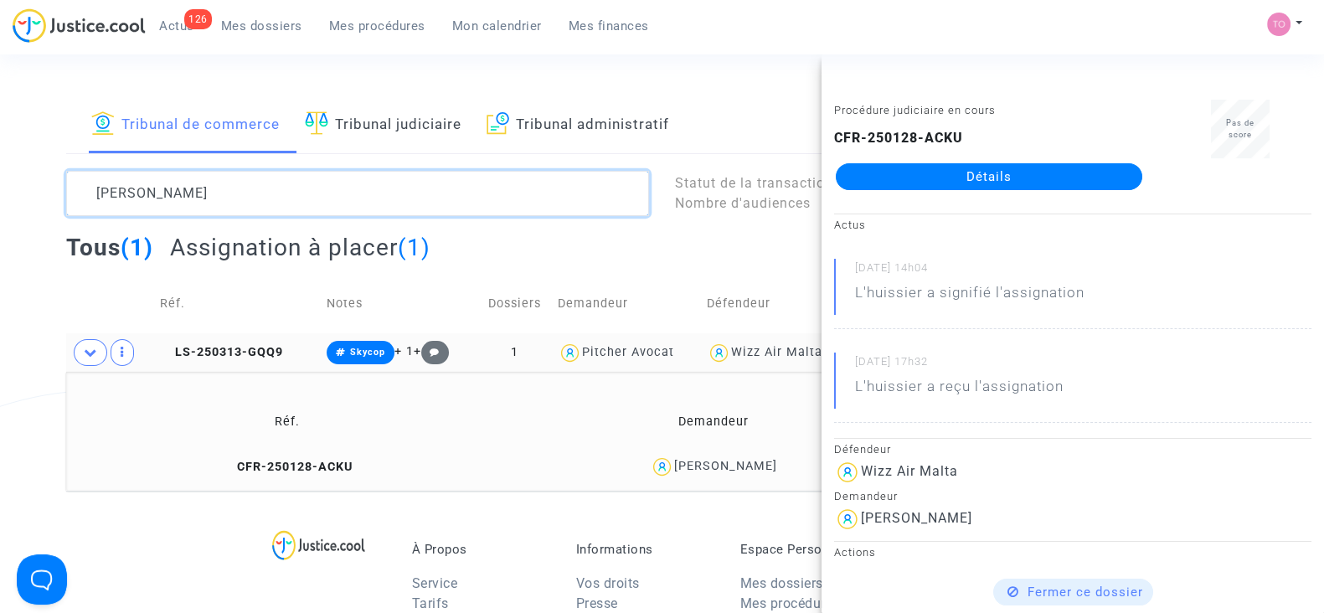
drag, startPoint x: 402, startPoint y: 190, endPoint x: 25, endPoint y: 180, distance: 377.0
click at [25, 180] on div "Tribunal de commerce Tribunal judiciaire Tribunal administratif Denis Bicani St…" at bounding box center [662, 293] width 1324 height 394
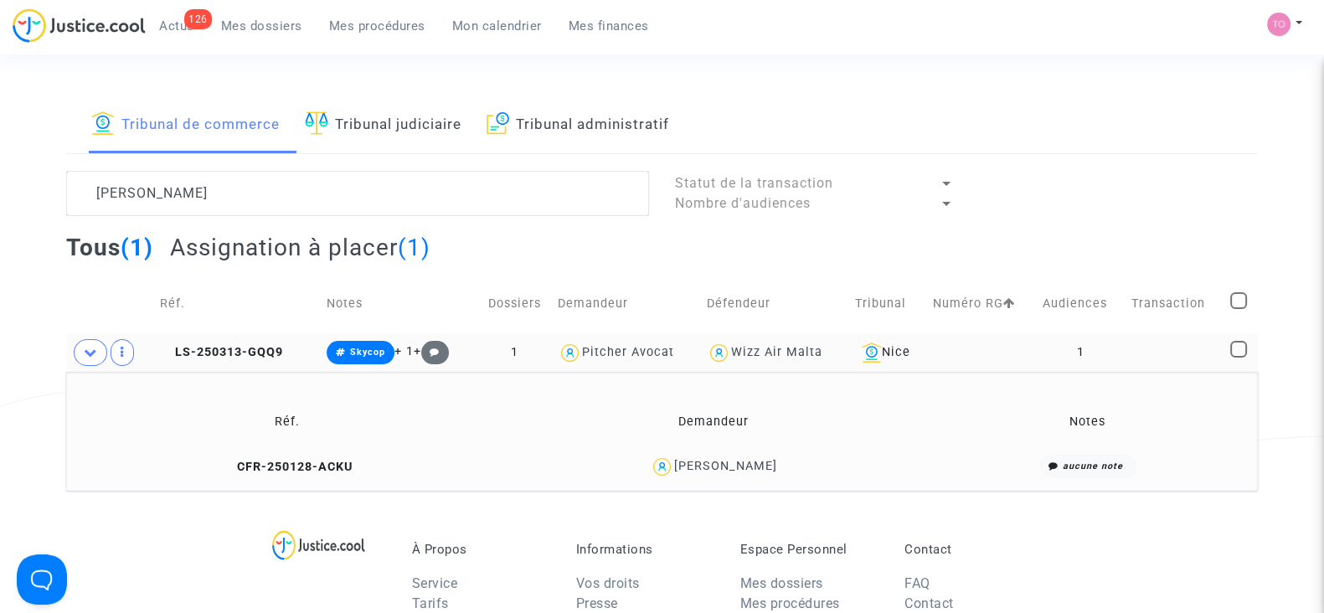
click at [255, 33] on span "Mes dossiers" at bounding box center [261, 25] width 81 height 15
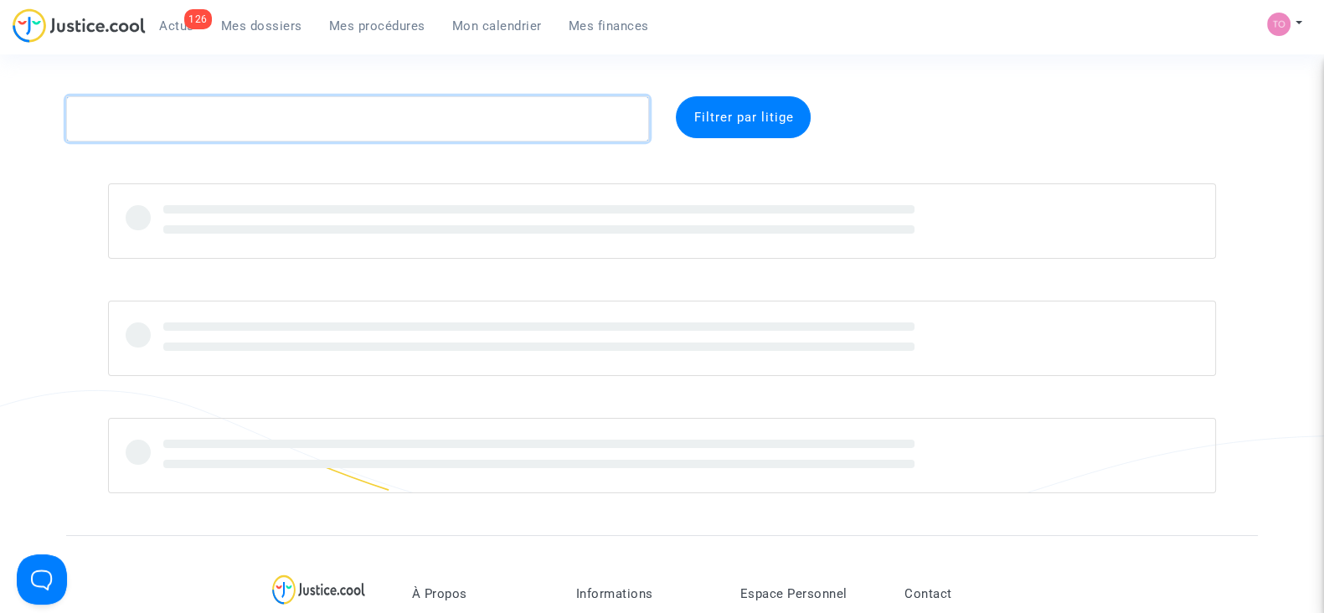
click at [199, 124] on textarea at bounding box center [357, 118] width 583 height 45
paste textarea "CFR-241028-H8MF"
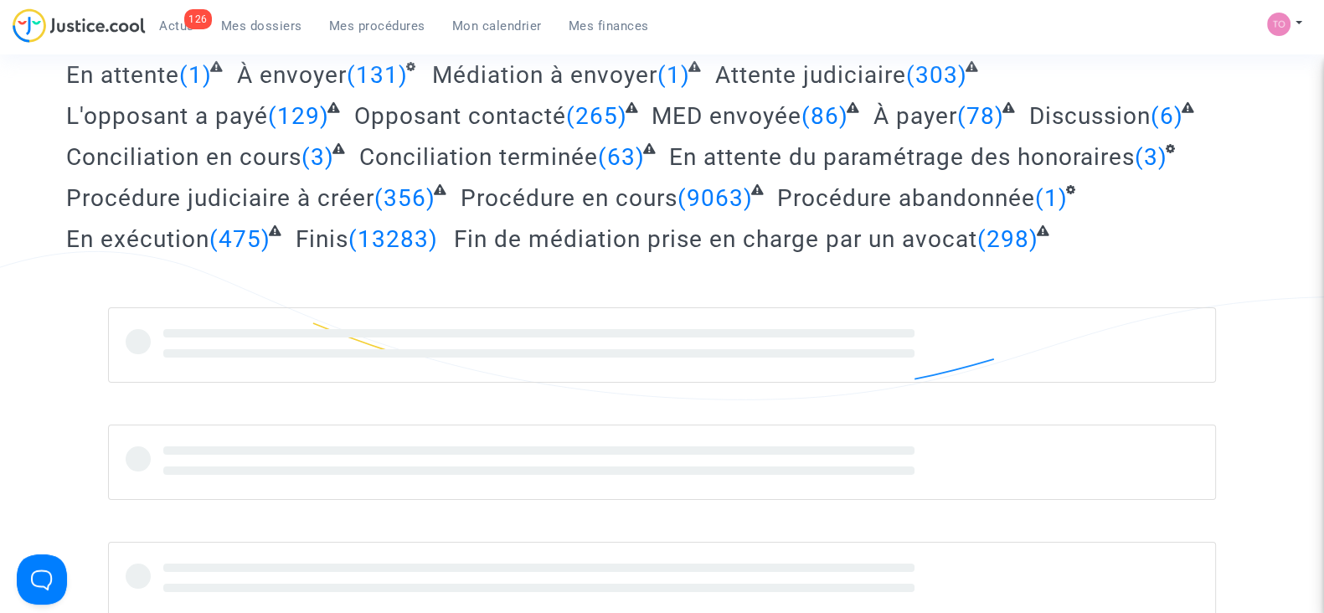
scroll to position [140, 0]
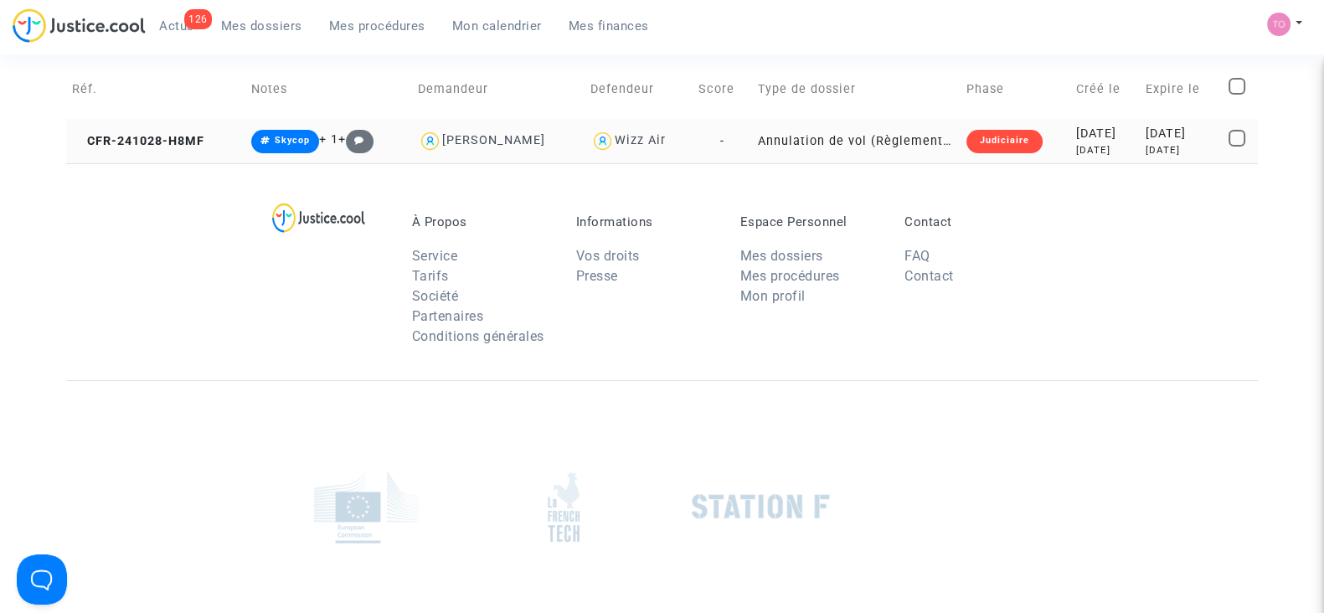
click at [972, 140] on div "Judiciaire" at bounding box center [1005, 141] width 76 height 23
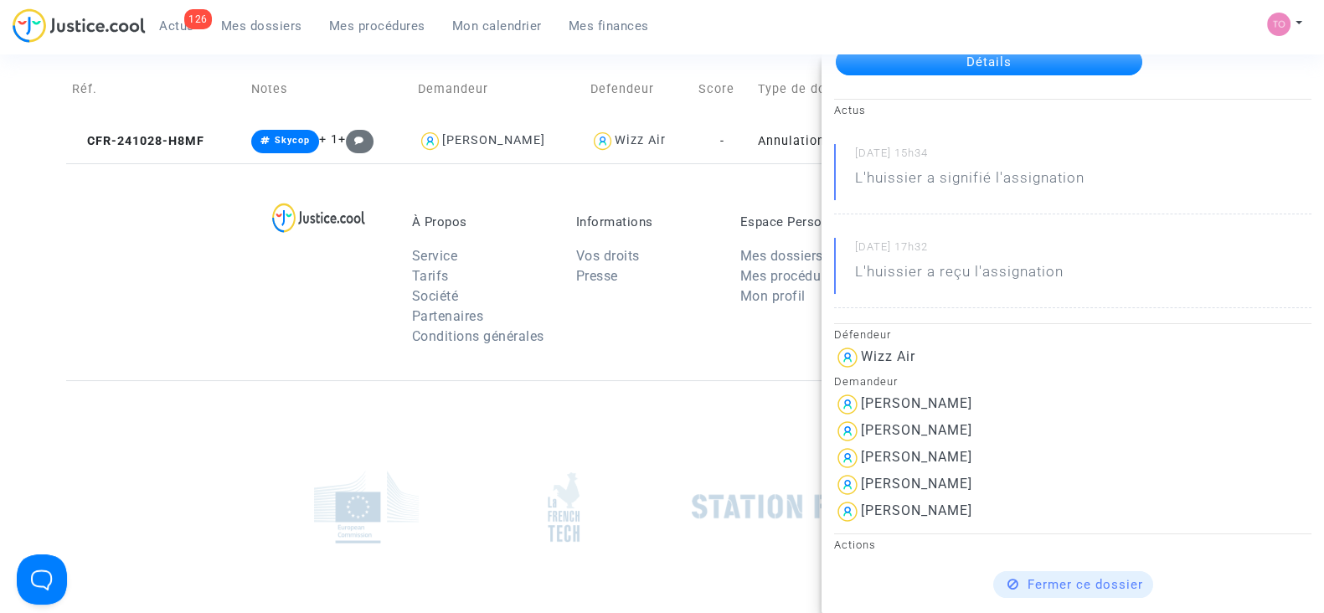
scroll to position [121, 0]
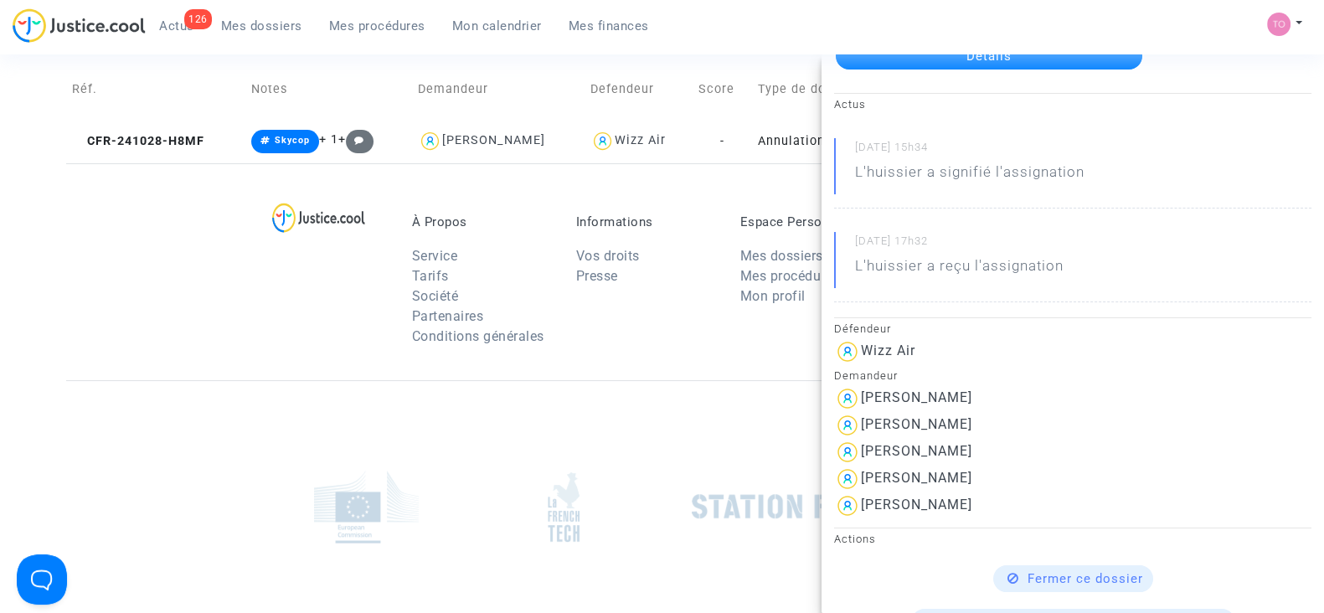
click at [369, 397] on div at bounding box center [662, 506] width 1192 height 252
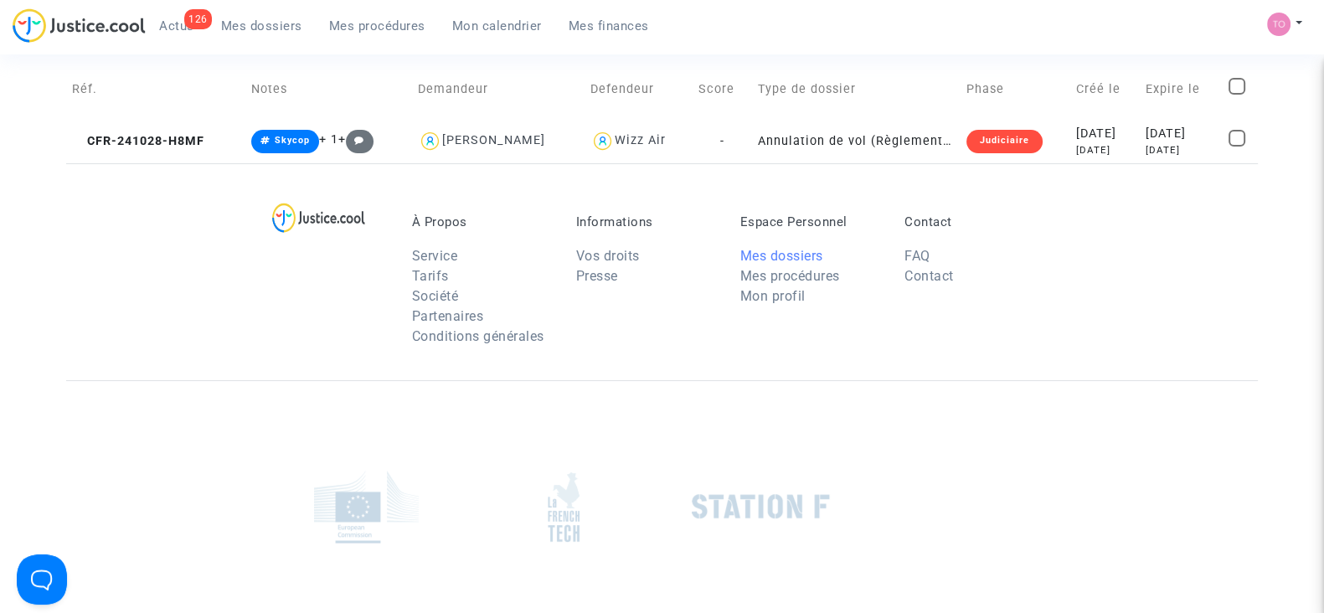
scroll to position [0, 0]
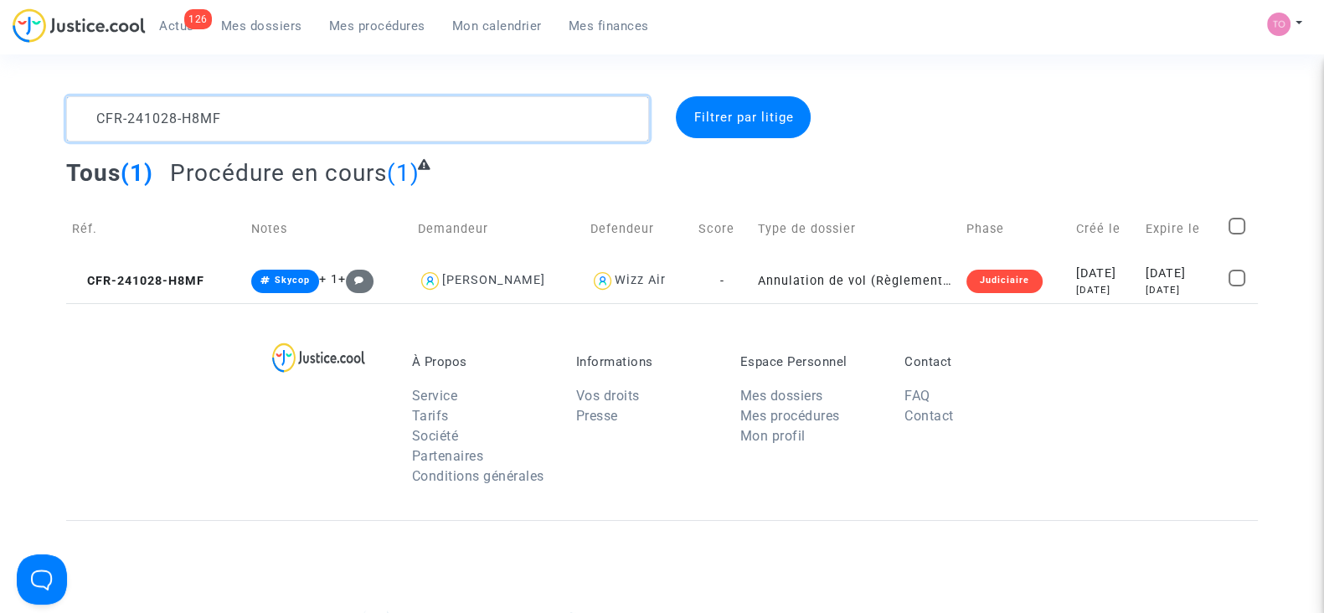
click at [251, 108] on textarea at bounding box center [357, 118] width 583 height 45
drag, startPoint x: 247, startPoint y: 114, endPoint x: 0, endPoint y: 111, distance: 247.1
click at [0, 111] on div "CFR-241028-H8MF Filtrer par litige Tous (1) Procédure en cours (1) Réf. Notes D…" at bounding box center [662, 199] width 1324 height 207
paste textarea "50331-H66"
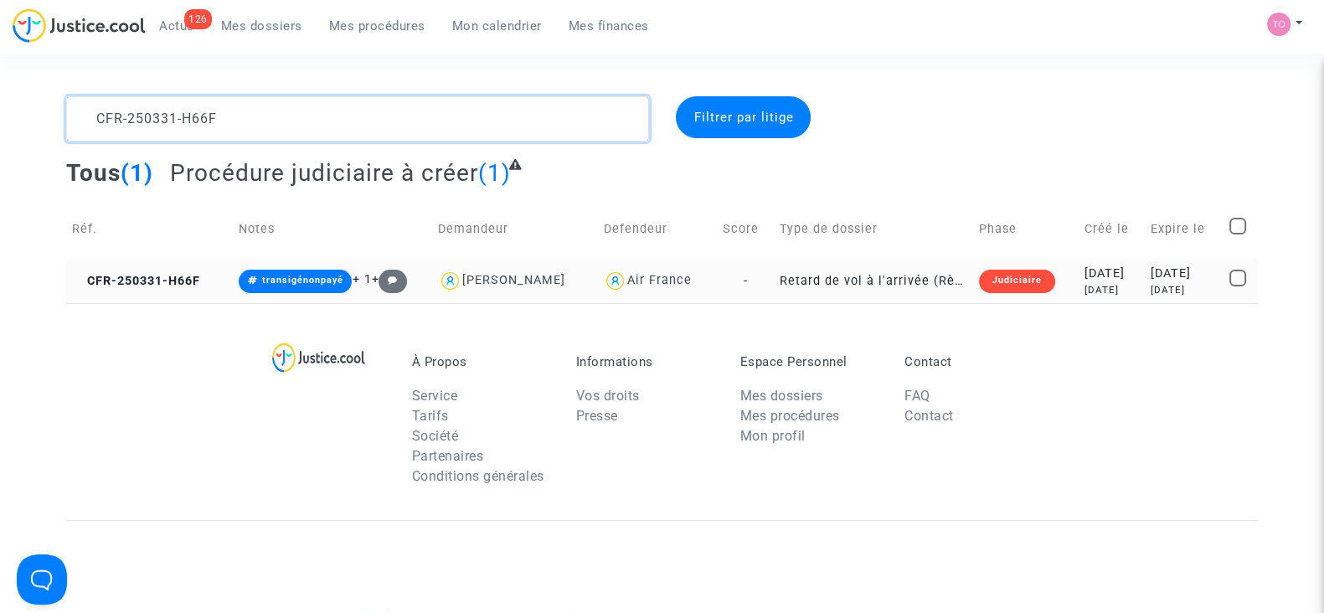
type textarea "CFR-250331-H66F"
click at [979, 278] on div "Judiciaire" at bounding box center [1017, 281] width 76 height 23
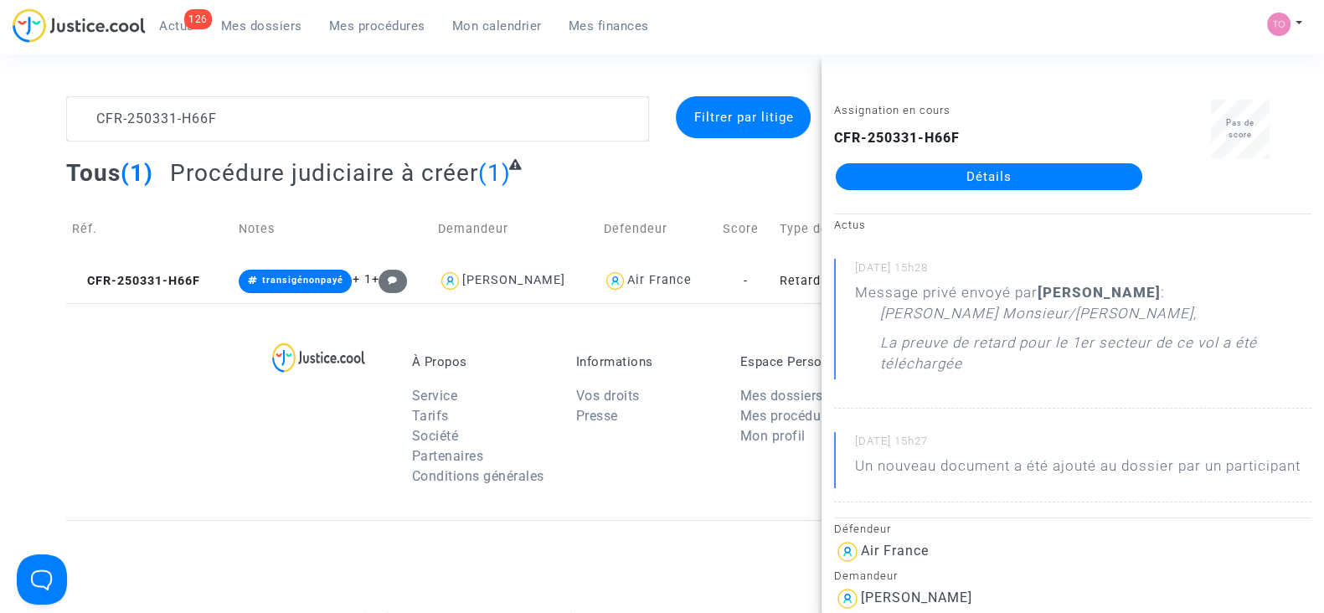
click at [926, 178] on link "Détails" at bounding box center [989, 176] width 307 height 27
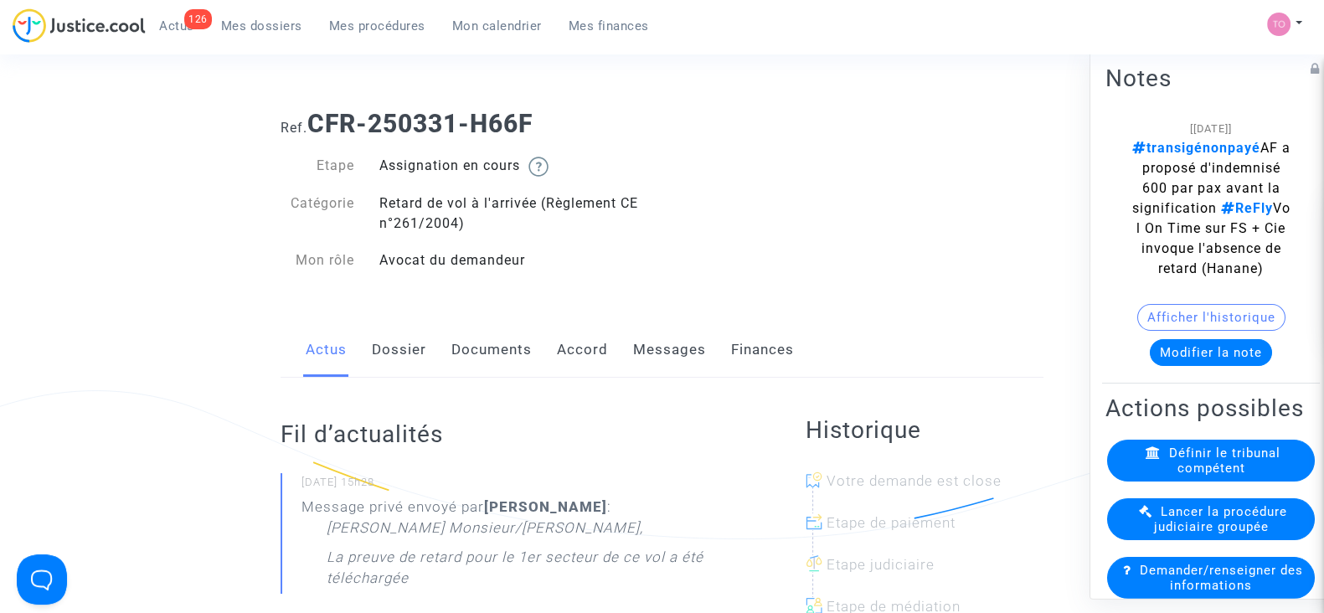
click at [1178, 366] on button "Modifier la note" at bounding box center [1211, 352] width 122 height 27
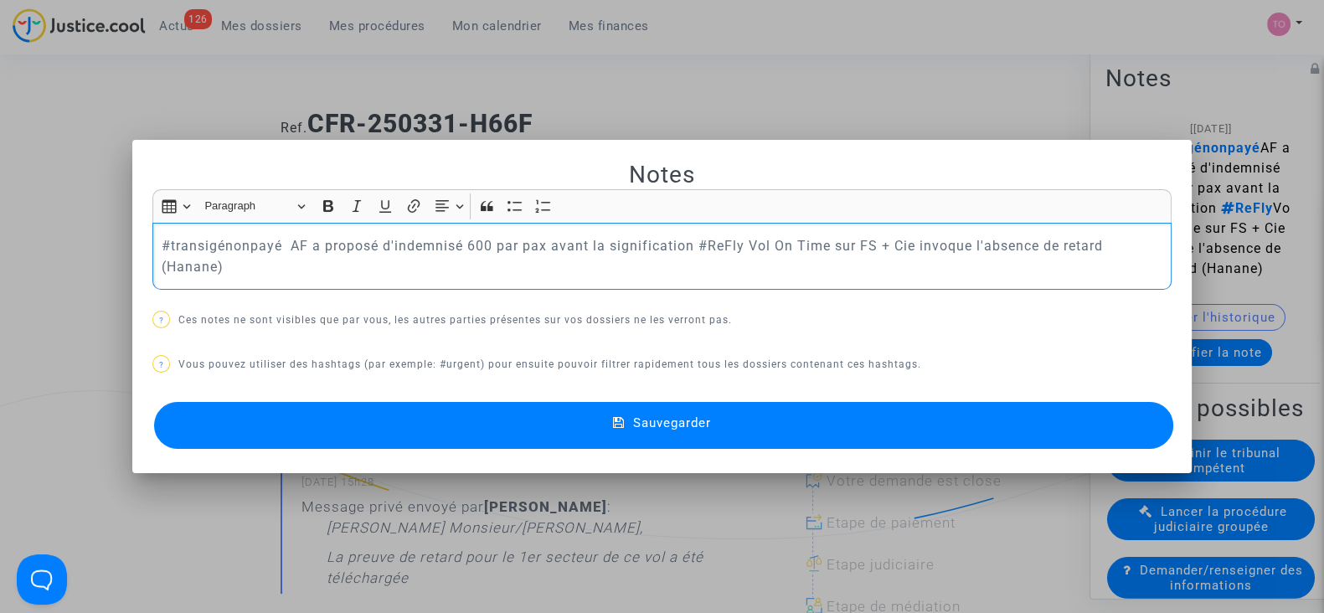
drag, startPoint x: 155, startPoint y: 253, endPoint x: 687, endPoint y: 255, distance: 531.9
click at [687, 255] on p "#transigénonpayé AF a proposé d'indemnisé 600 par pax avant la signification #R…" at bounding box center [663, 256] width 1002 height 42
copy p "#transigénonpayé AF a proposé d'indemnisé 600 par pax avant la signification"
click at [790, 91] on div at bounding box center [662, 306] width 1324 height 613
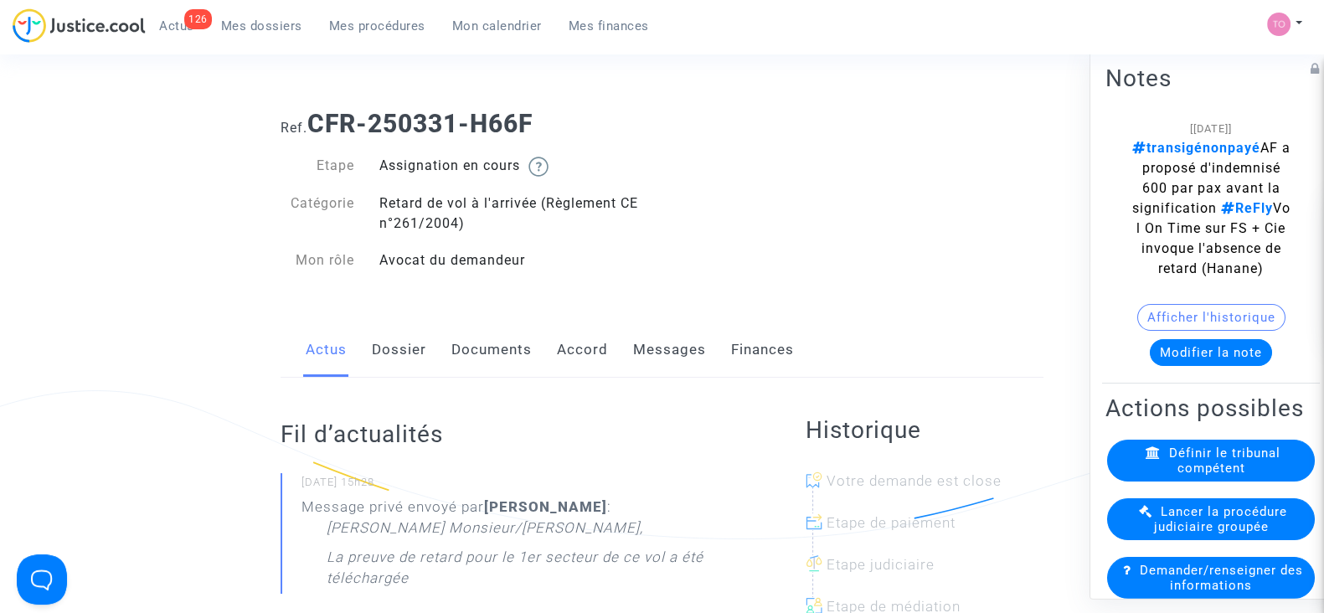
click at [1157, 366] on button "Modifier la note" at bounding box center [1211, 352] width 122 height 27
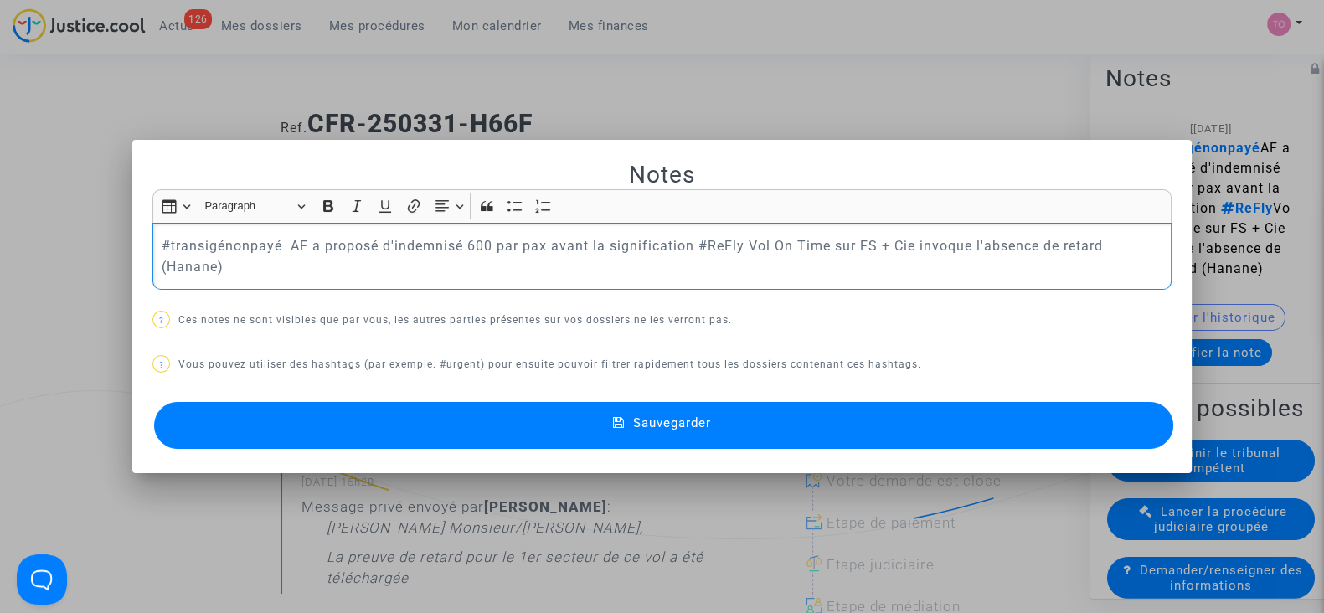
drag, startPoint x: 691, startPoint y: 255, endPoint x: 1318, endPoint y: 307, distance: 629.5
click at [1318, 307] on div "Notes Rich Text Editor Insert table Insert table Heading Paragraph Paragraph He…" at bounding box center [662, 306] width 1324 height 613
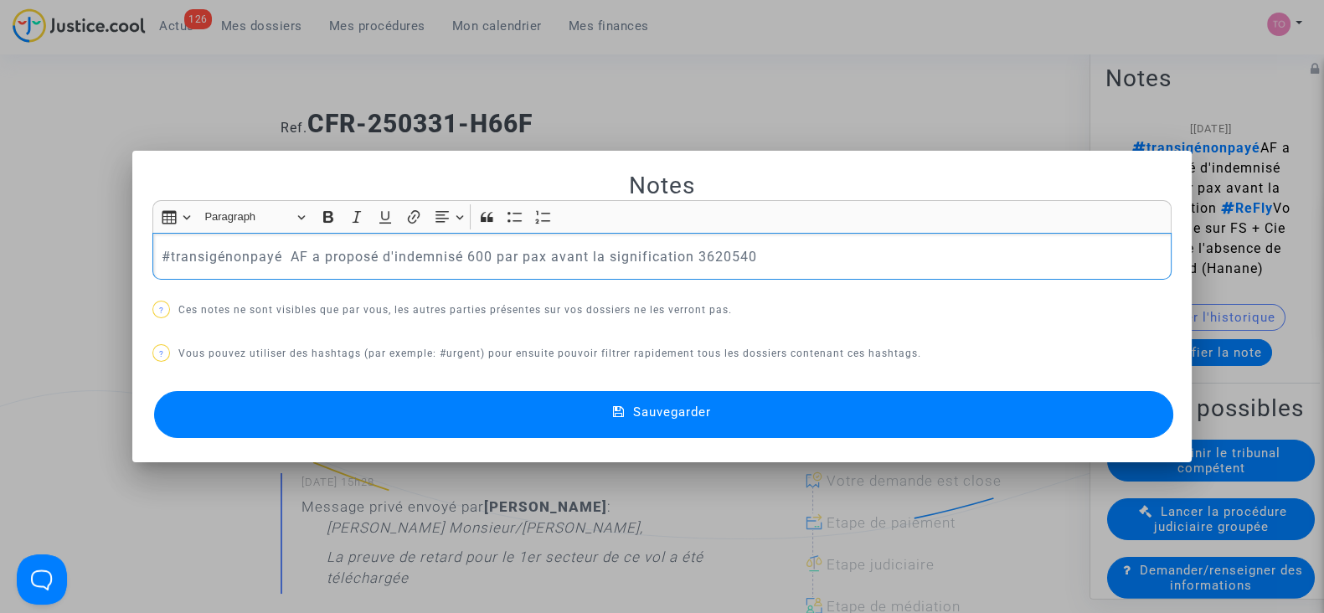
click at [834, 422] on button "Sauvegarder" at bounding box center [663, 414] width 1019 height 47
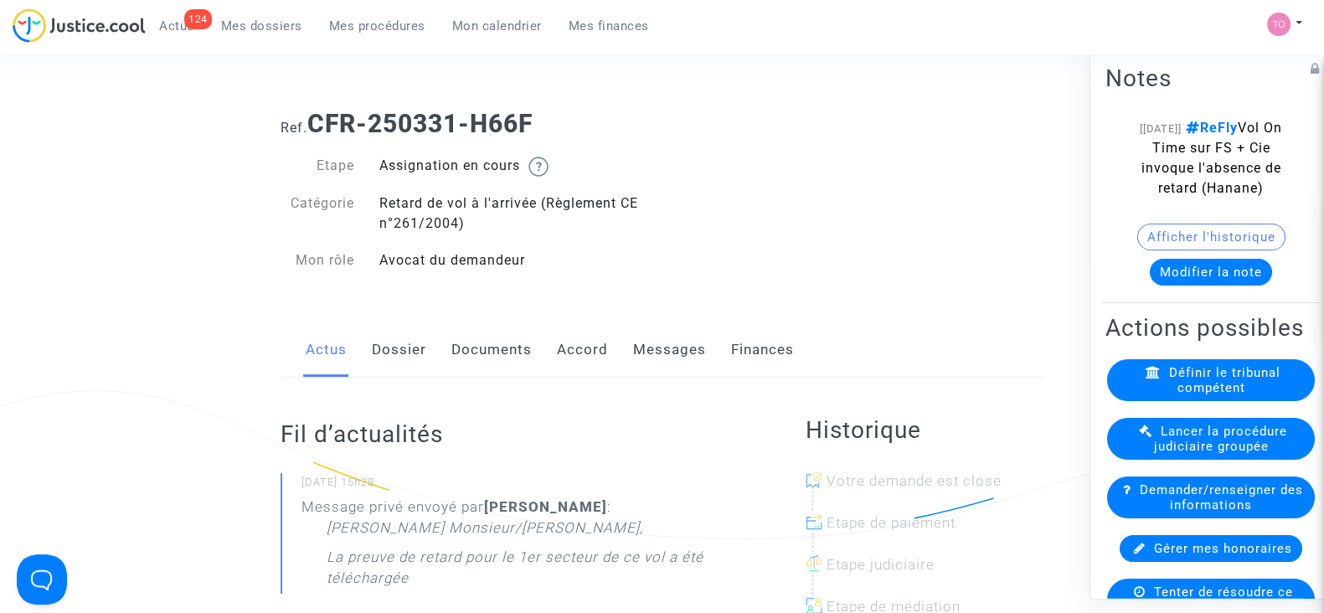
click at [379, 333] on link "Dossier" at bounding box center [399, 349] width 54 height 55
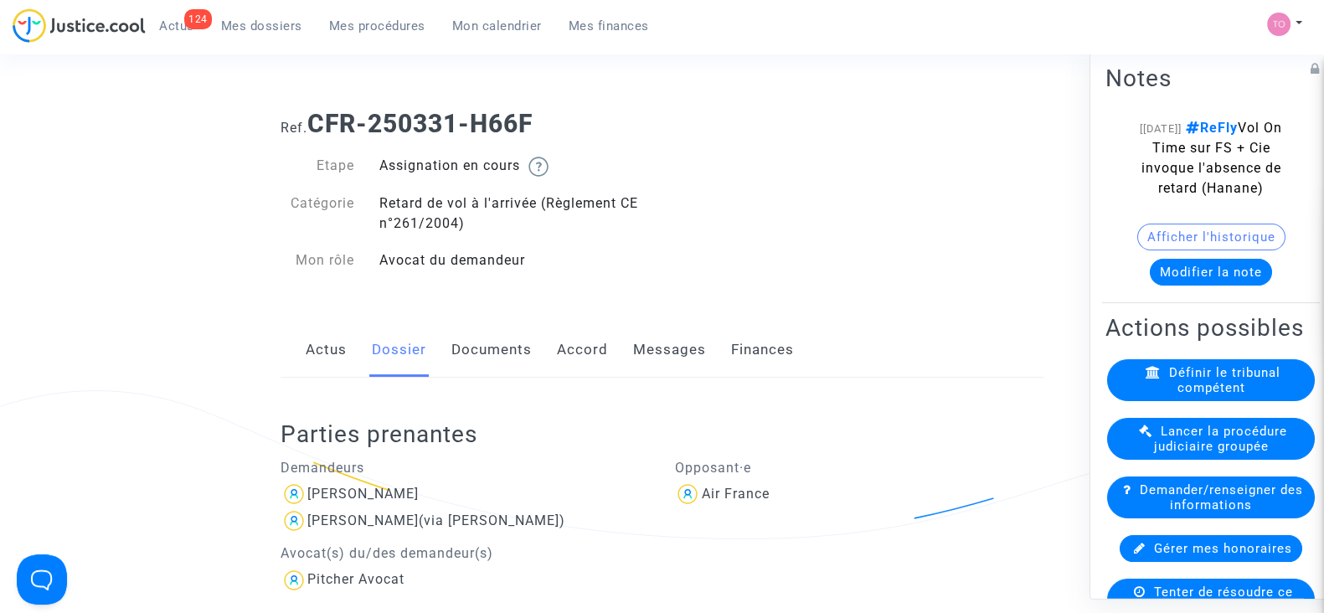
click at [495, 352] on link "Documents" at bounding box center [491, 349] width 80 height 55
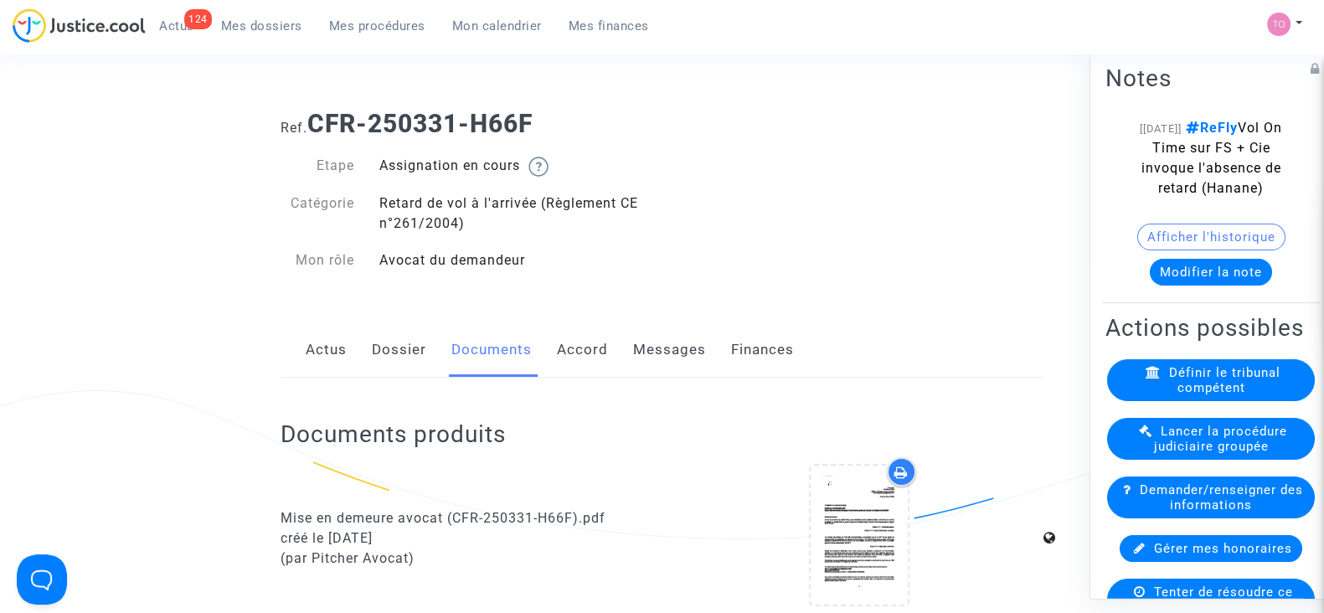
click at [590, 354] on link "Accord" at bounding box center [582, 349] width 51 height 55
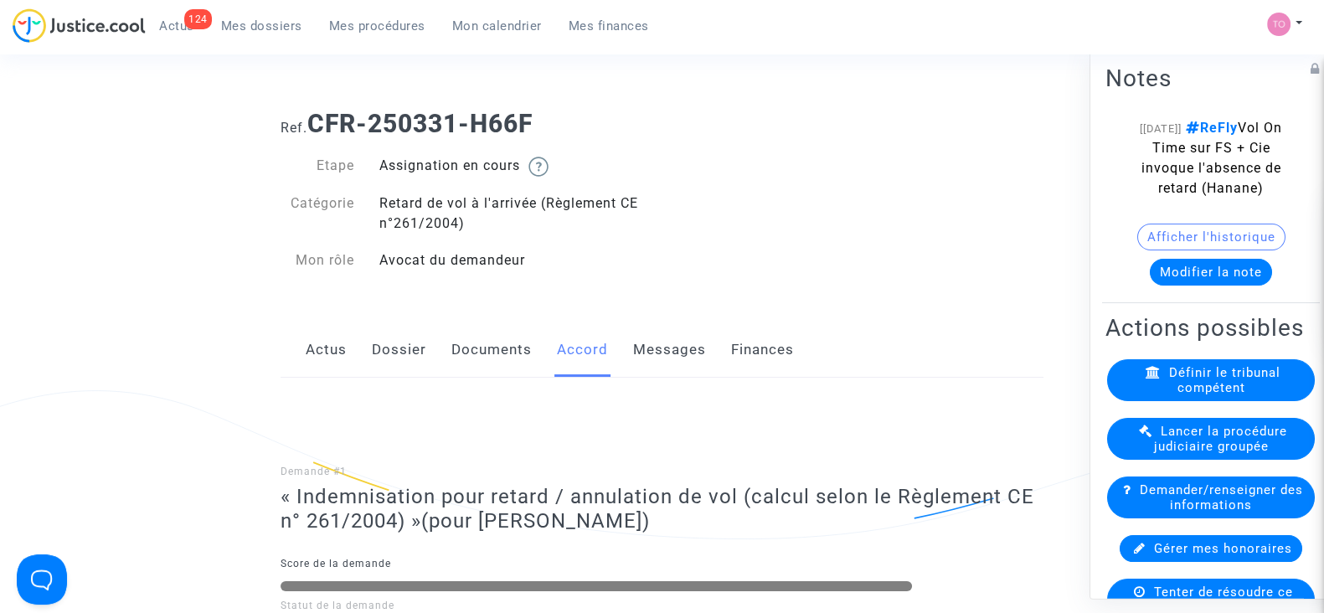
click at [675, 354] on link "Messages" at bounding box center [669, 349] width 73 height 55
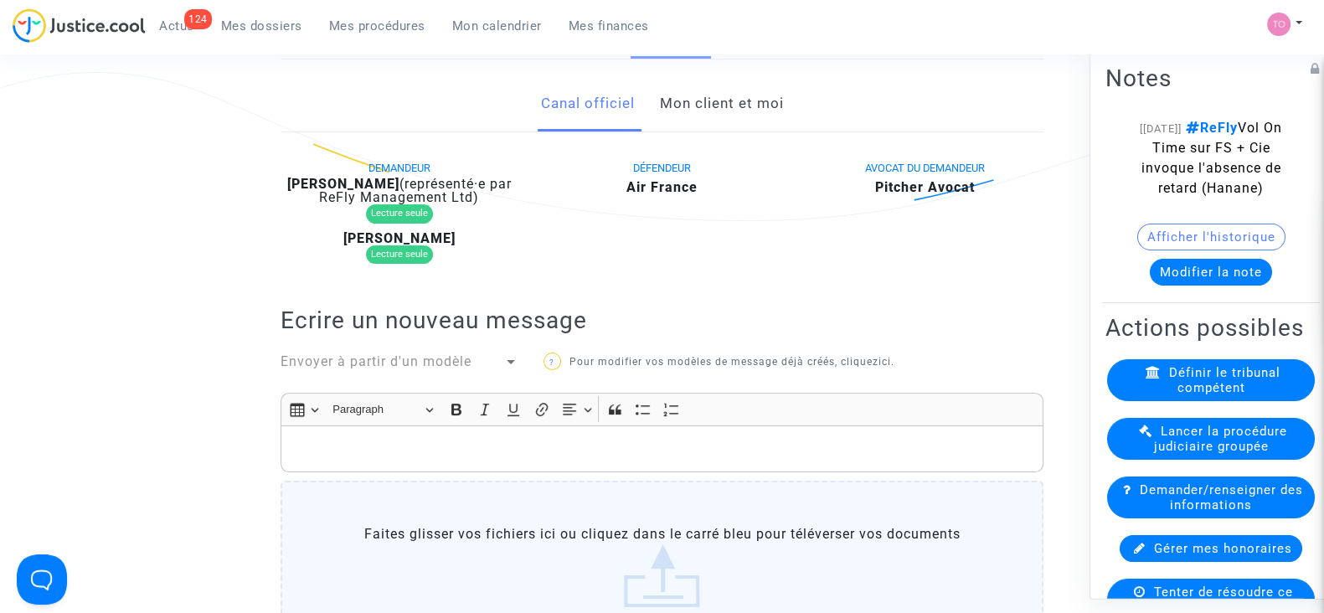
scroll to position [252, 0]
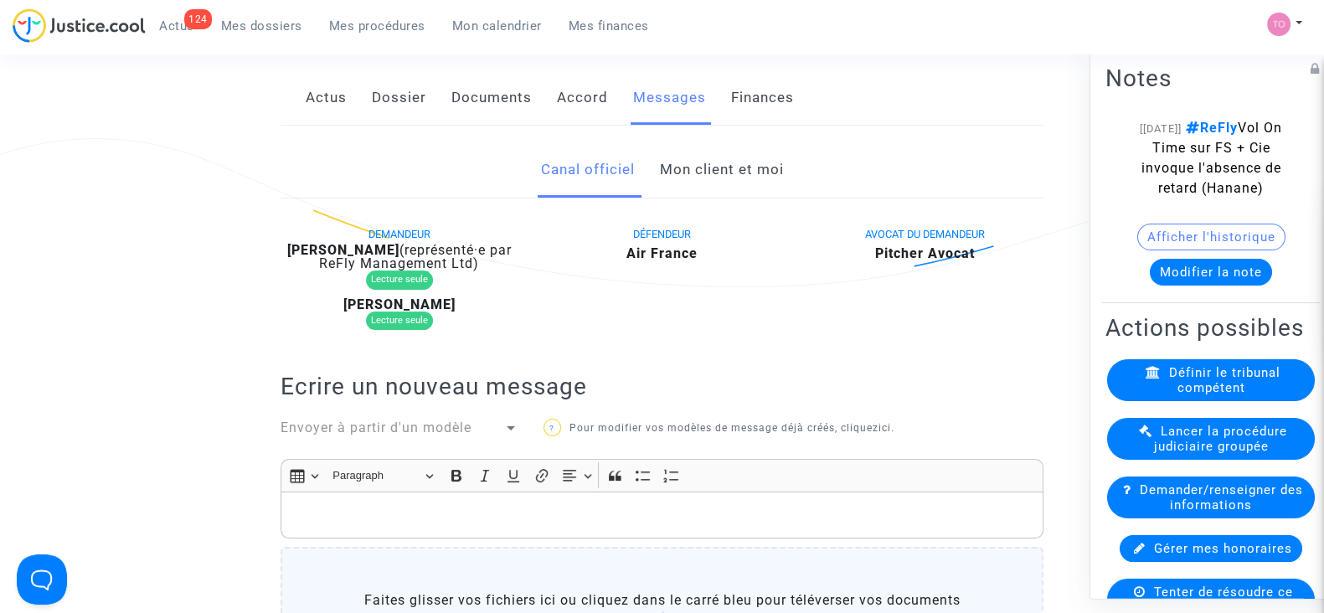
click at [310, 90] on link "Actus" at bounding box center [326, 97] width 41 height 55
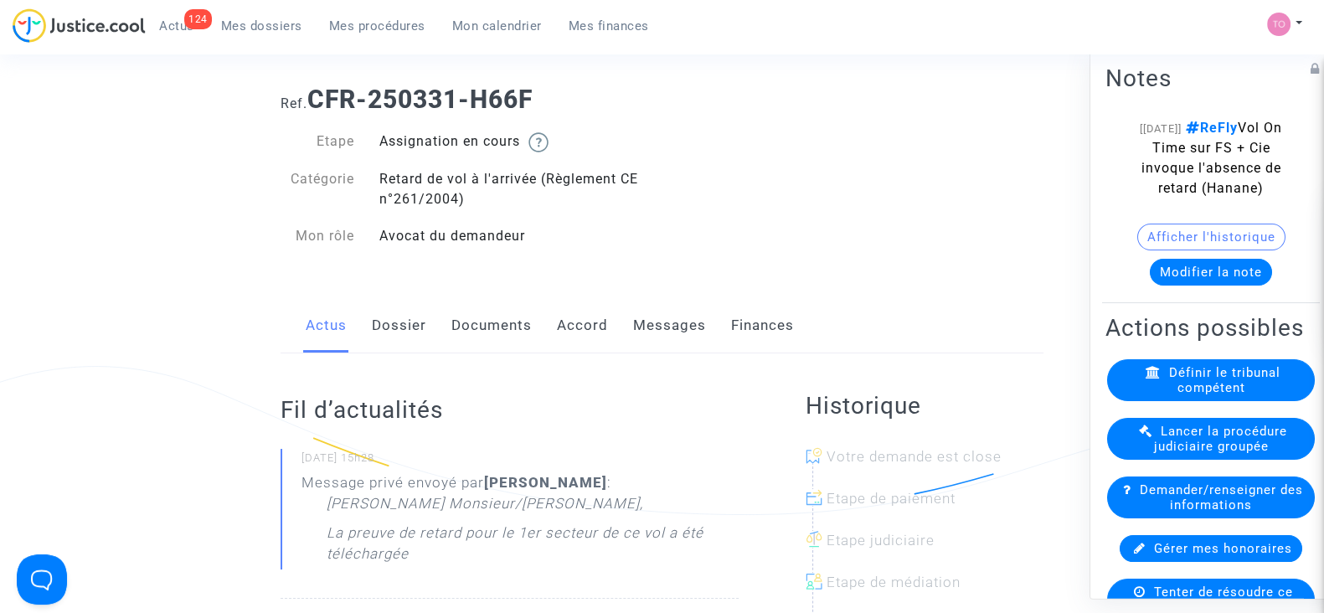
scroll to position [23, 0]
drag, startPoint x: 490, startPoint y: 478, endPoint x: 586, endPoint y: 480, distance: 96.3
click at [586, 480] on b "[PERSON_NAME]" at bounding box center [545, 484] width 123 height 17
copy b "[PERSON_NAME]"
click at [405, 320] on link "Dossier" at bounding box center [399, 327] width 54 height 55
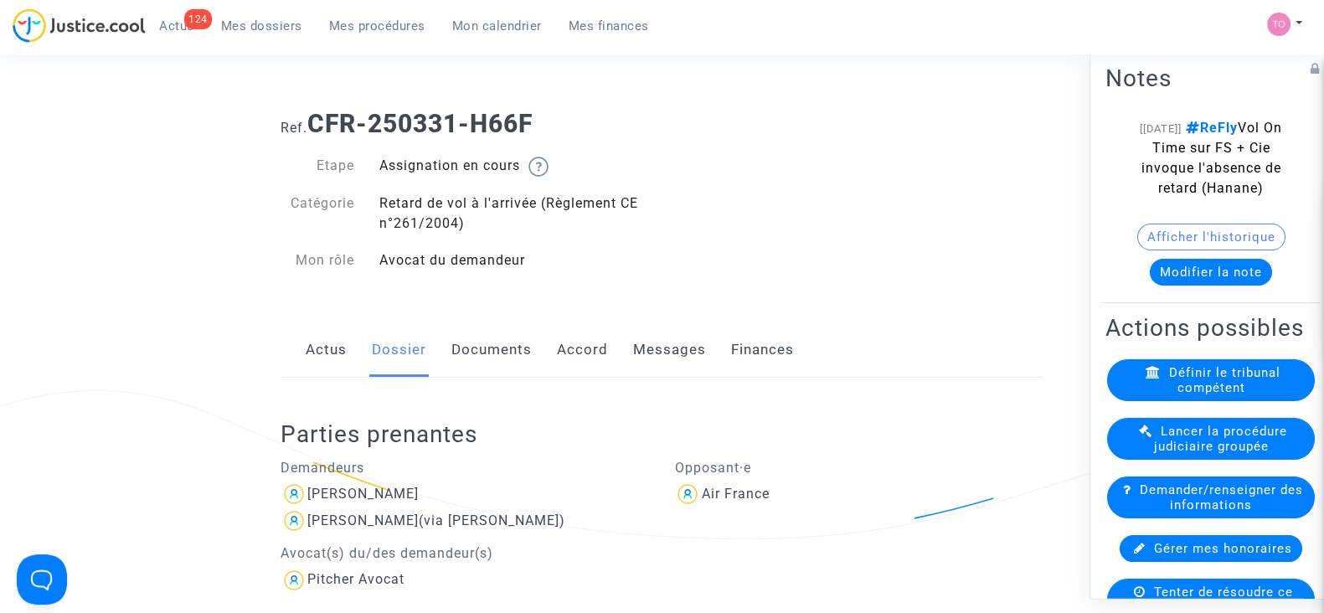
click at [325, 352] on link "Actus" at bounding box center [326, 349] width 41 height 55
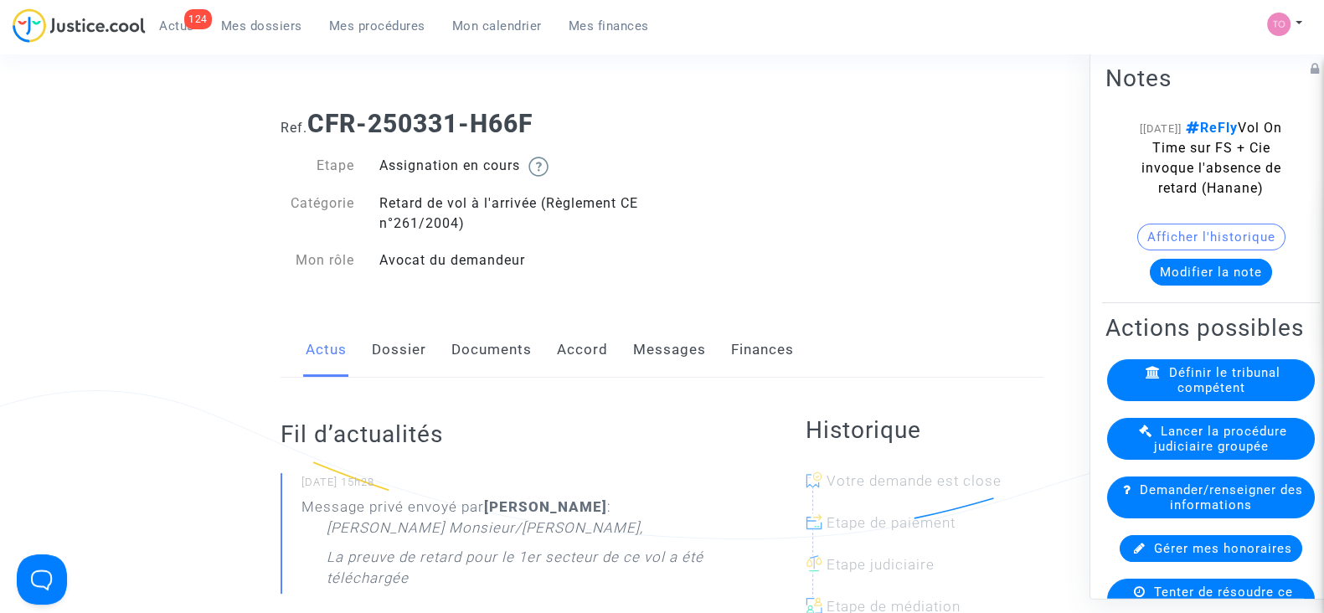
scroll to position [106, 0]
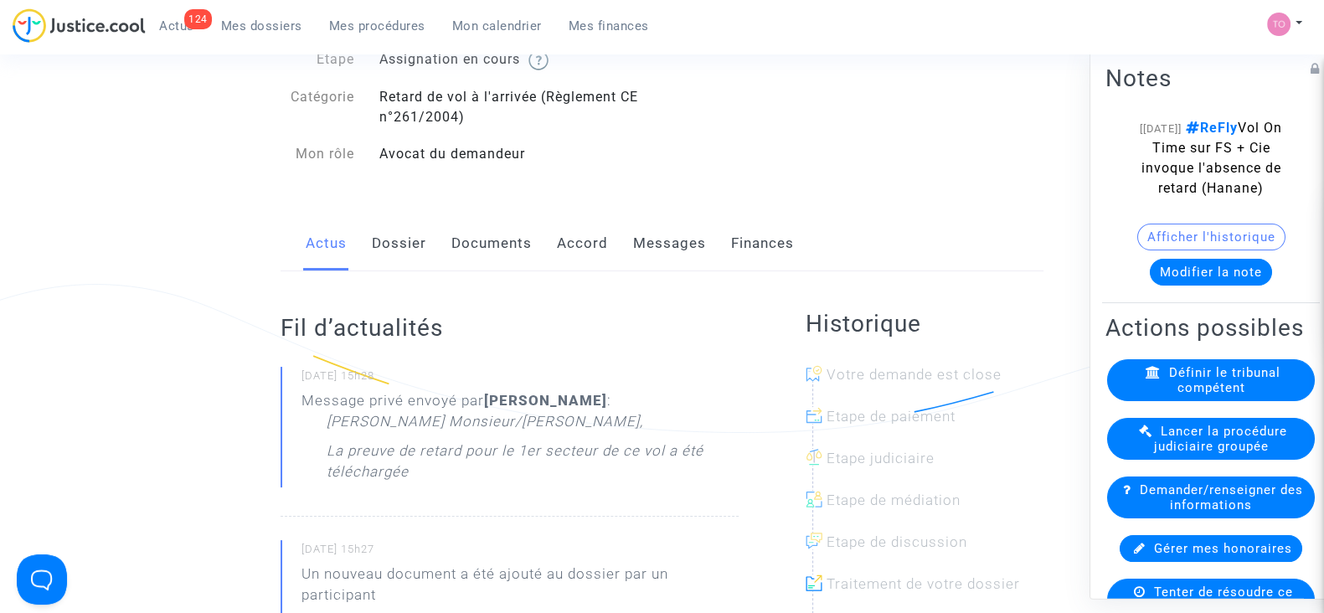
click at [470, 260] on link "Documents" at bounding box center [491, 243] width 80 height 55
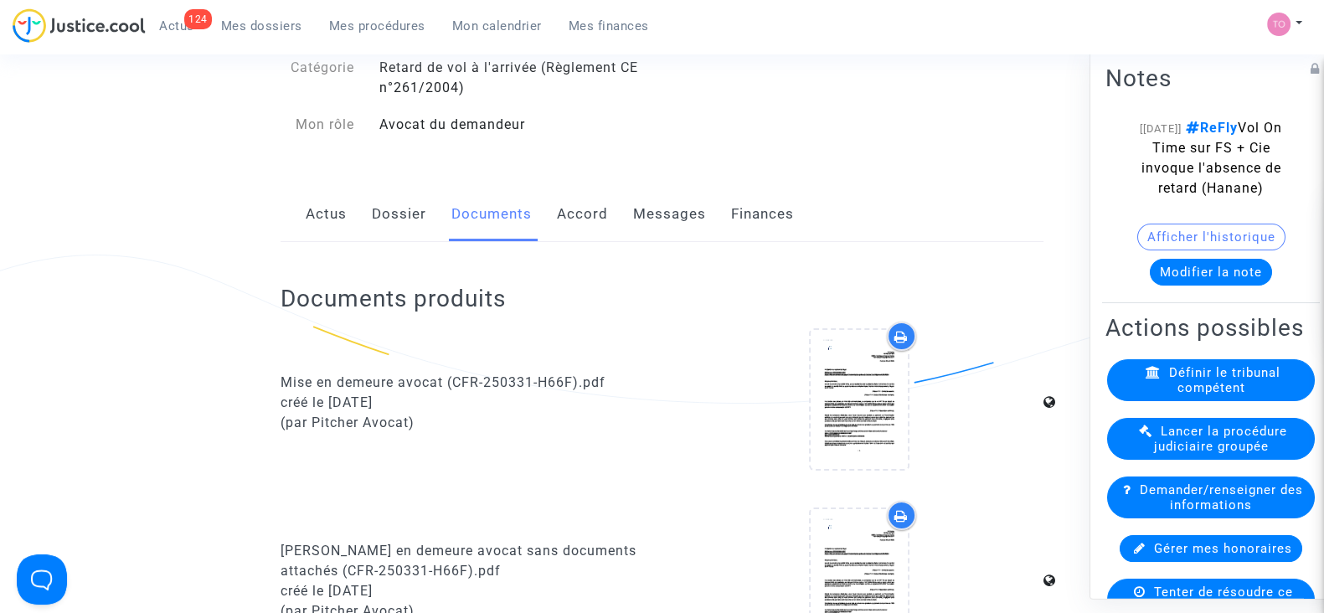
scroll to position [114, 0]
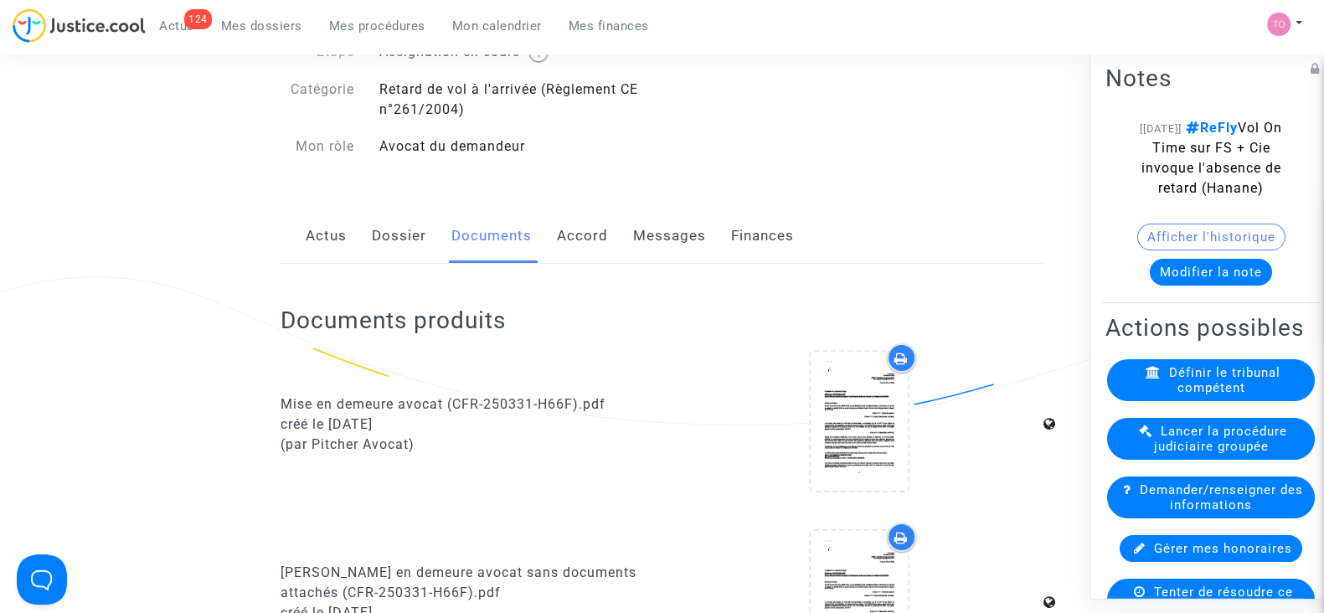
click at [561, 232] on link "Accord" at bounding box center [582, 236] width 51 height 55
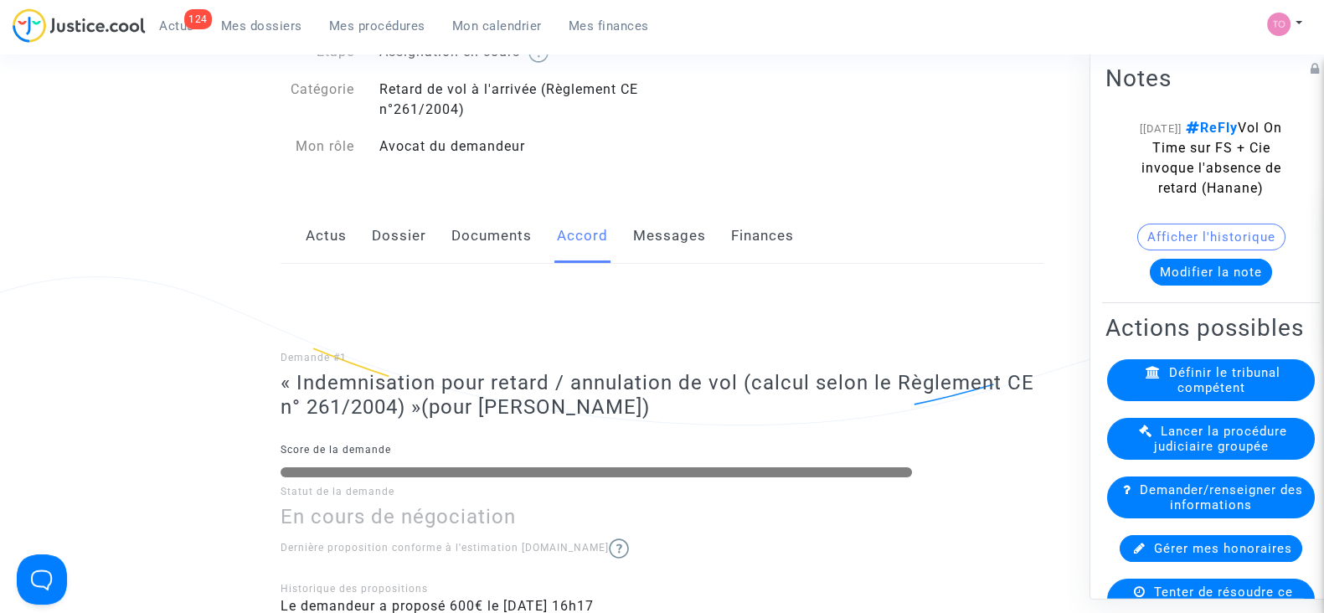
scroll to position [106, 0]
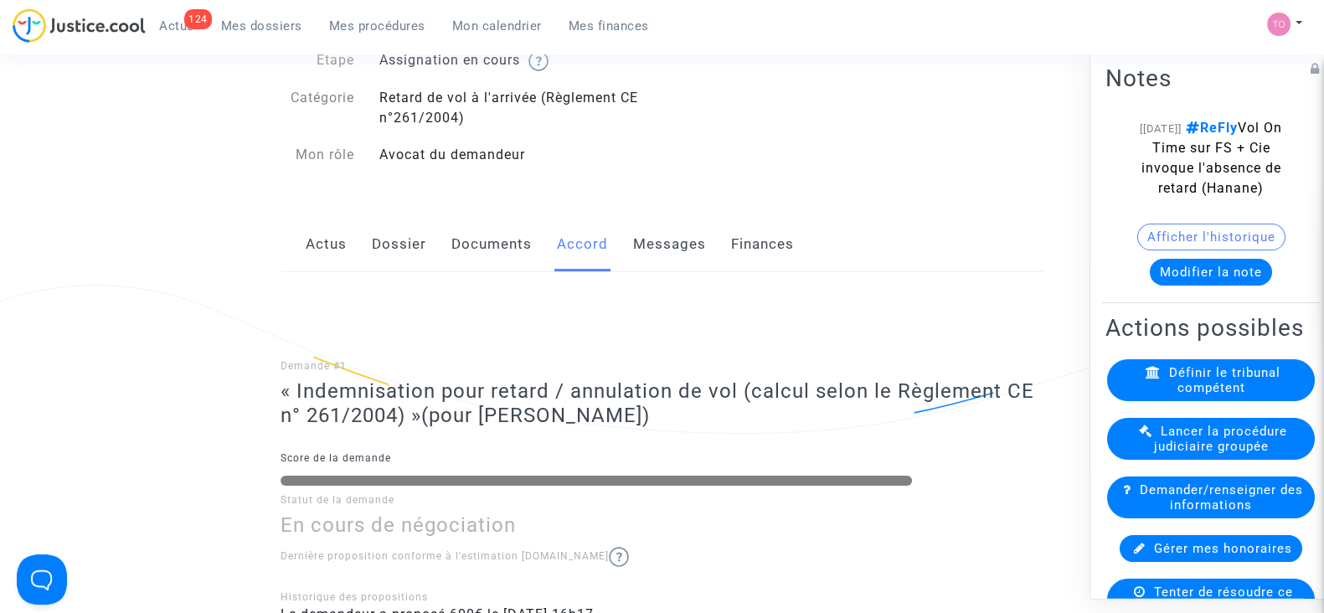
click at [498, 245] on link "Documents" at bounding box center [491, 244] width 80 height 55
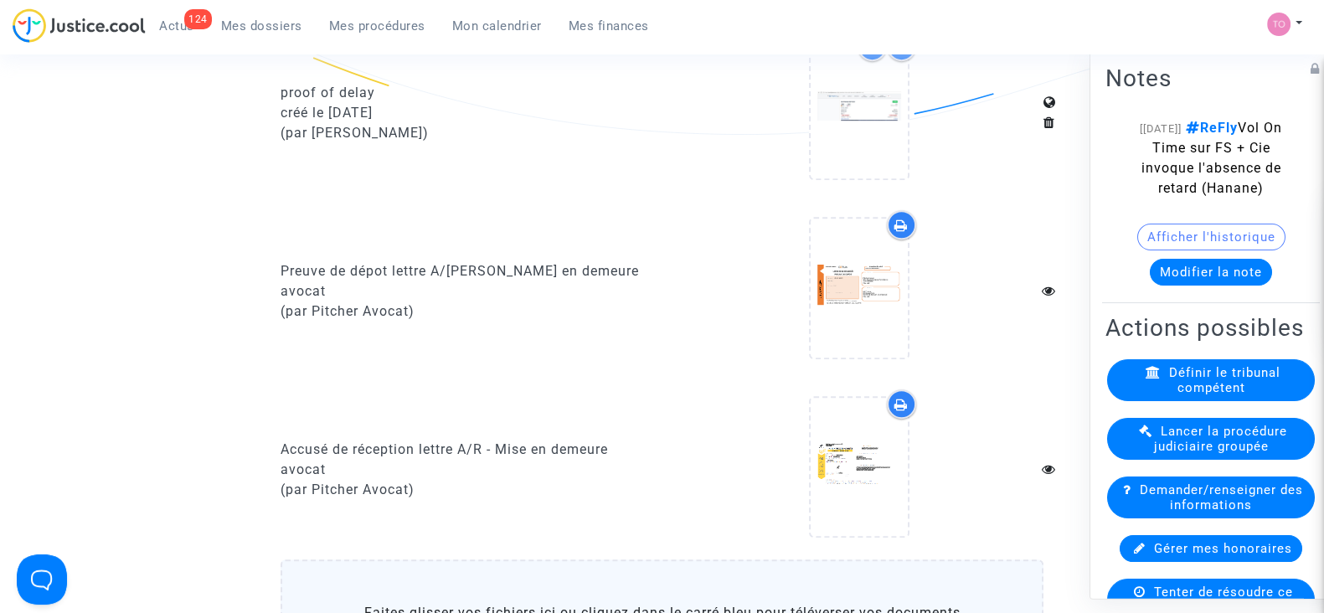
scroll to position [1152, 0]
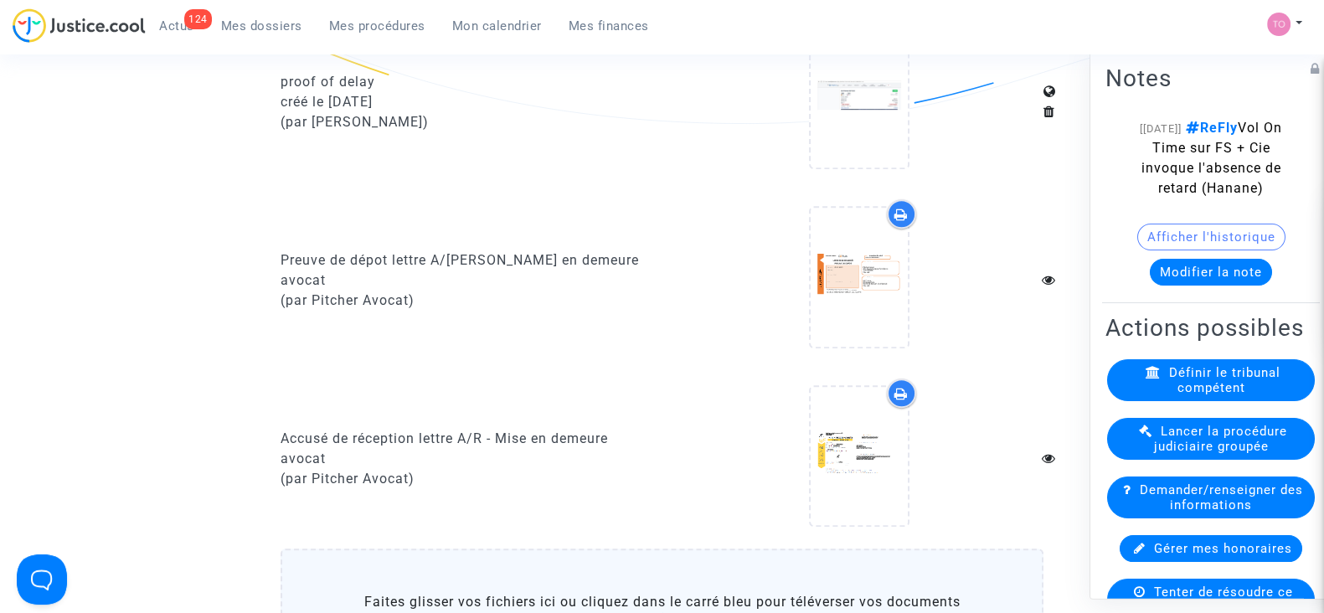
click at [517, 159] on div "proof of delay créé le 29/07/2025 (par Mariem Bader)" at bounding box center [465, 102] width 394 height 162
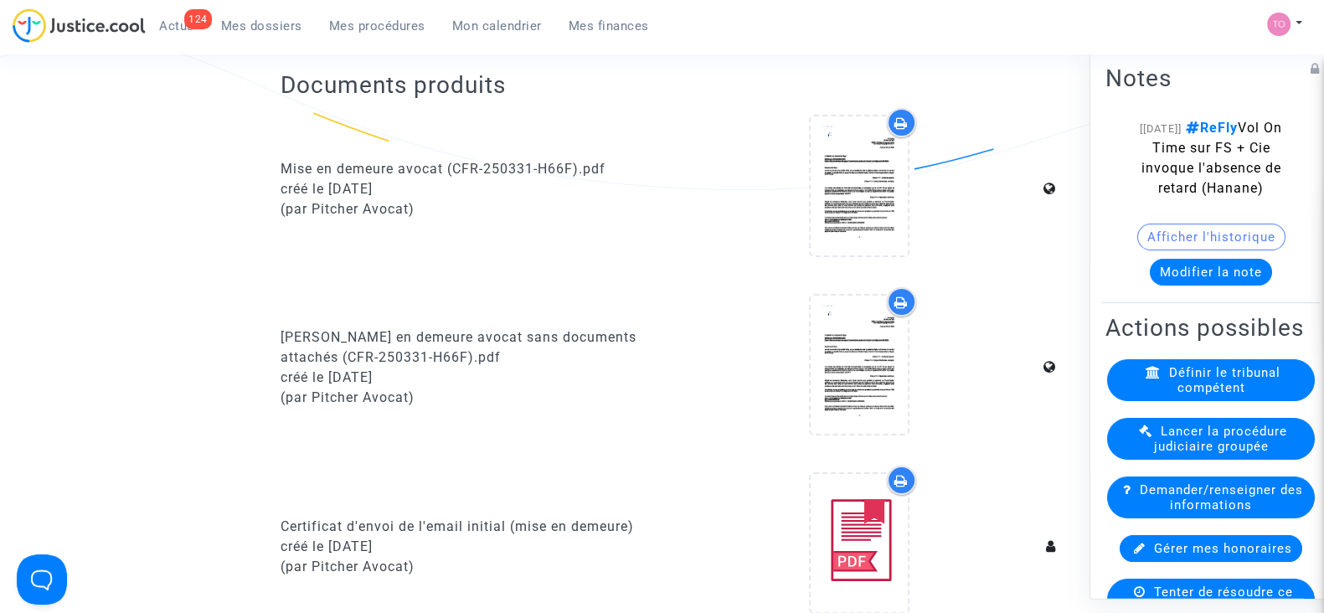
scroll to position [0, 0]
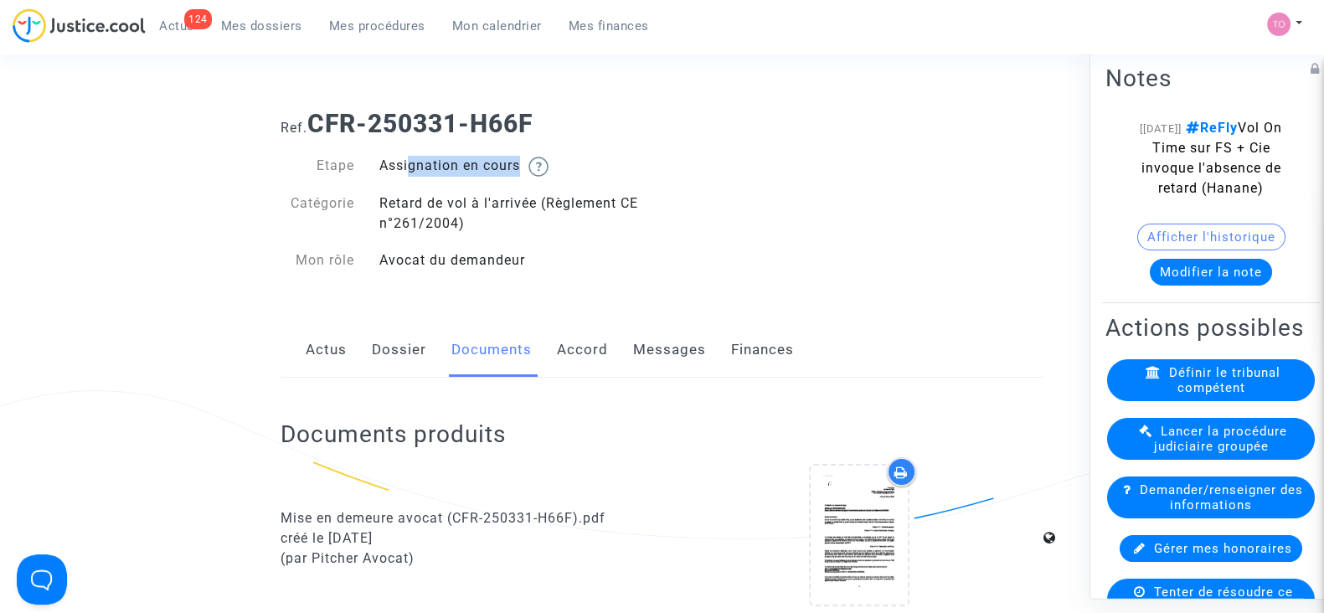
drag, startPoint x: 402, startPoint y: 162, endPoint x: 517, endPoint y: 168, distance: 114.9
click at [517, 168] on div "Assignation en cours" at bounding box center [515, 166] width 296 height 21
click at [714, 232] on div "Ref. CFR-250331-H66F Etape Assignation en cours Catégorie Retard de vol à l'arr…" at bounding box center [662, 192] width 788 height 192
click at [1215, 279] on button "Modifier la note" at bounding box center [1211, 272] width 122 height 27
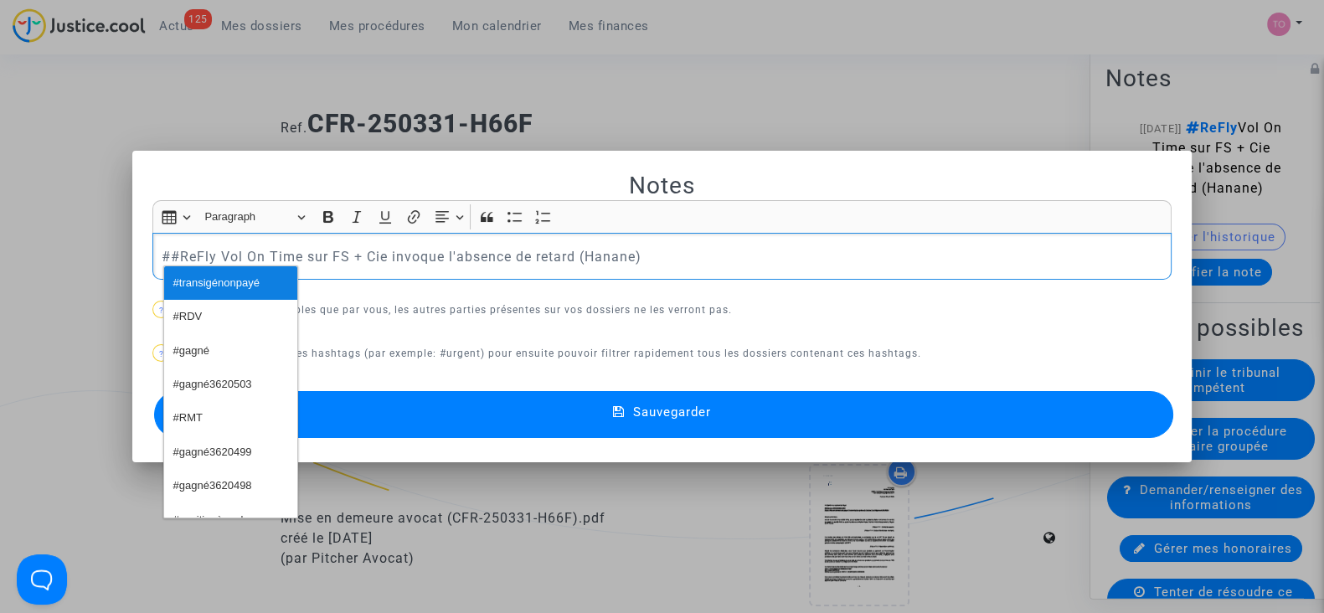
click at [190, 281] on span "#transigénonpayé" at bounding box center [216, 283] width 86 height 24
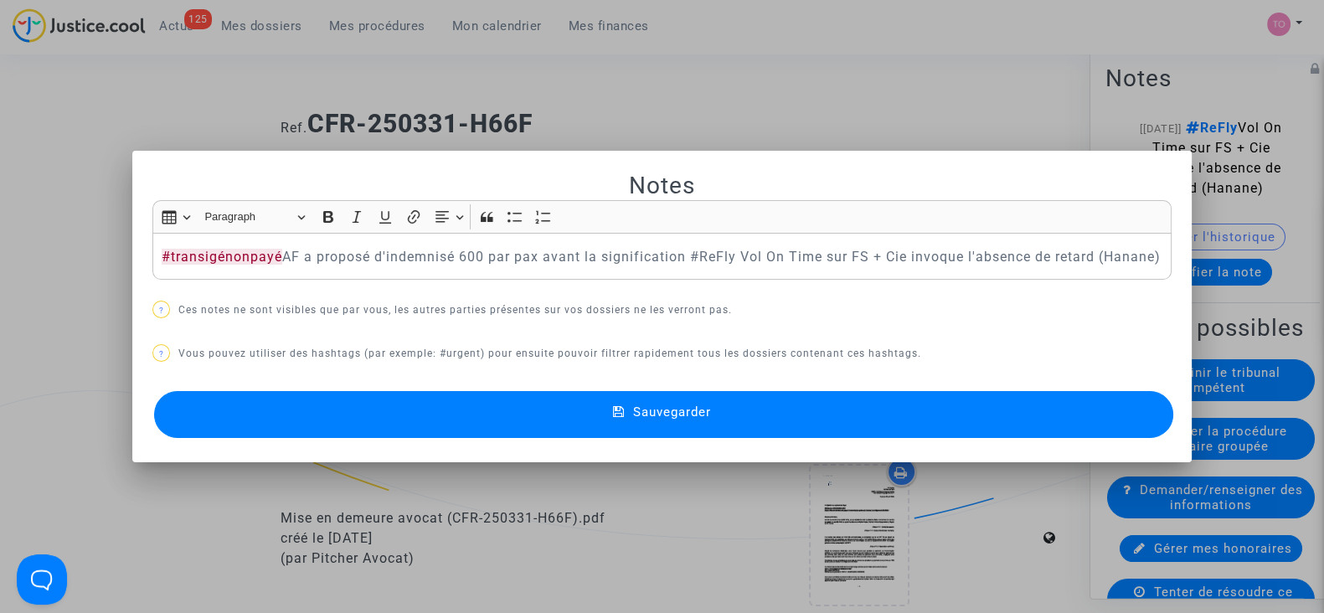
click at [467, 425] on button "Sauvegarder" at bounding box center [663, 414] width 1019 height 47
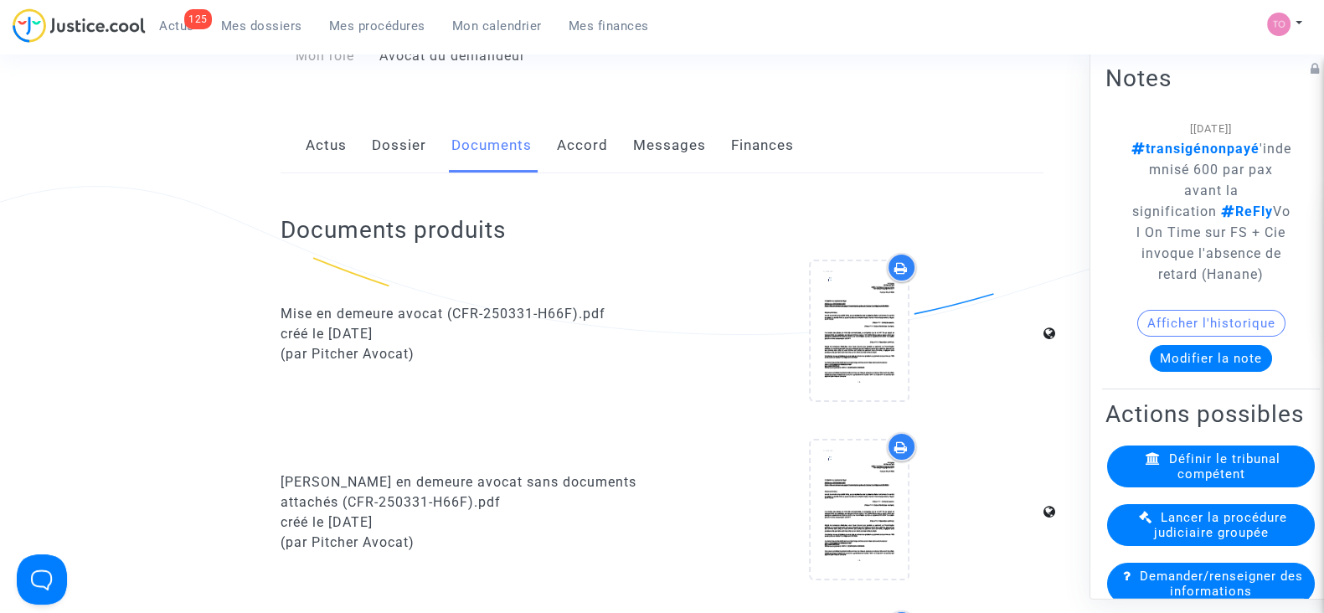
scroll to position [204, 0]
click at [930, 487] on div at bounding box center [858, 513] width 369 height 162
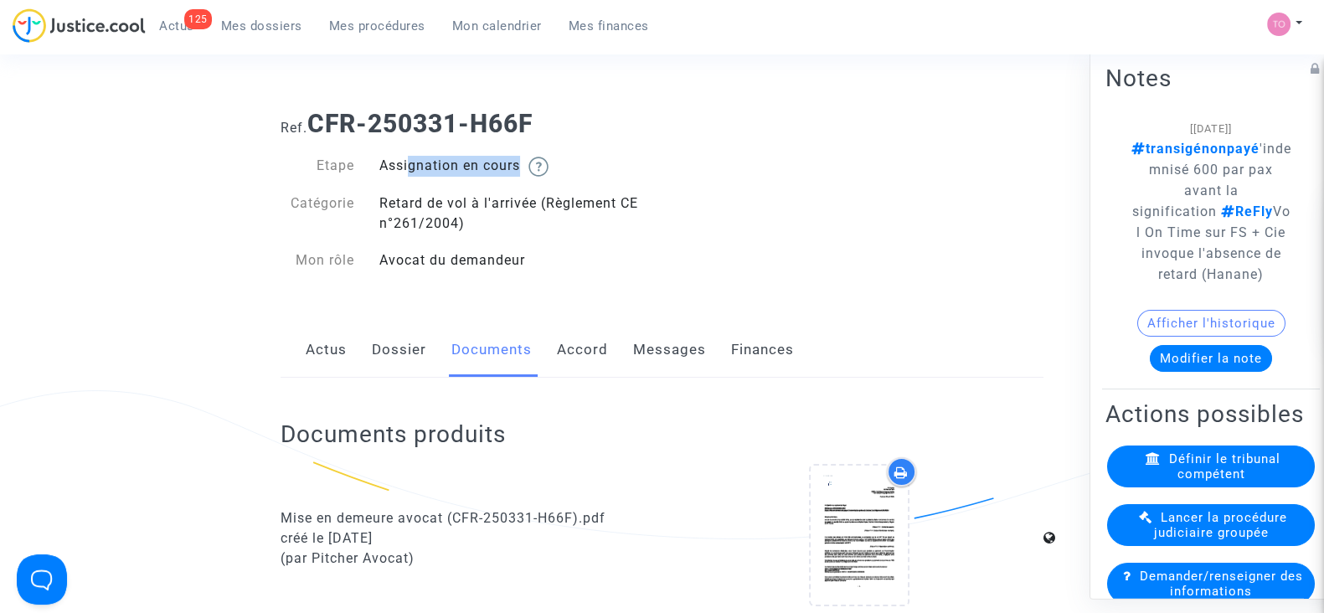
click at [379, 338] on link "Dossier" at bounding box center [399, 349] width 54 height 55
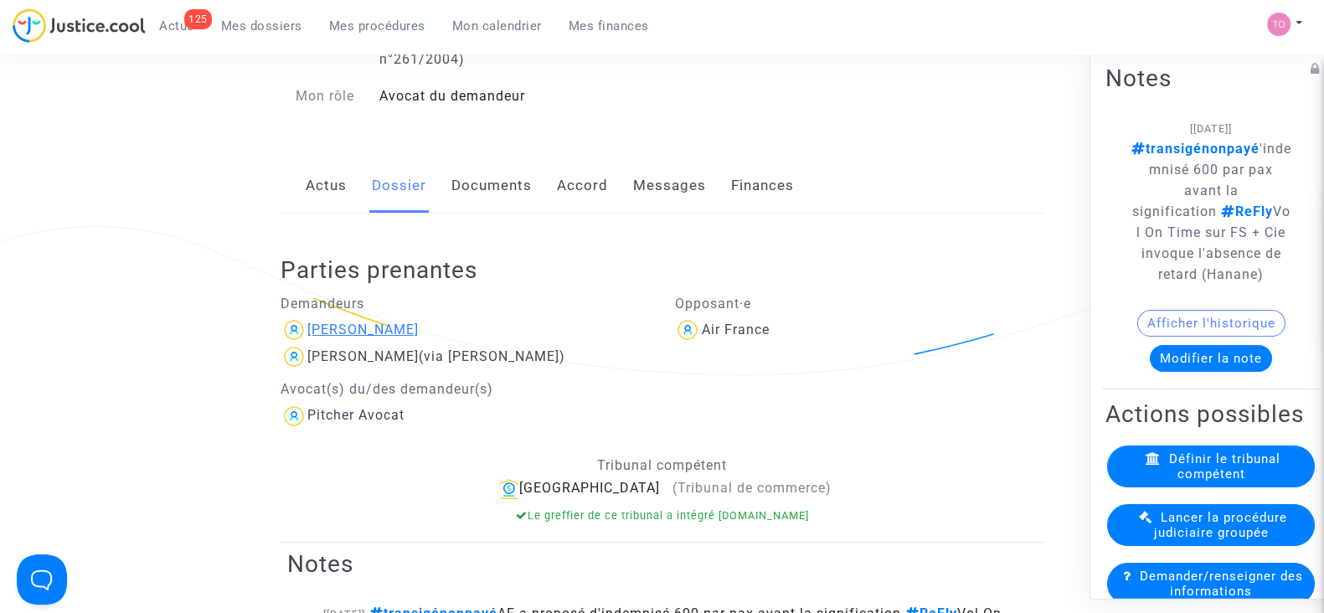
scroll to position [165, 0]
drag, startPoint x: 410, startPoint y: 327, endPoint x: 309, endPoint y: 327, distance: 101.3
click at [309, 327] on div "Mariem Bader" at bounding box center [465, 329] width 369 height 27
copy div "Mariem Bader"
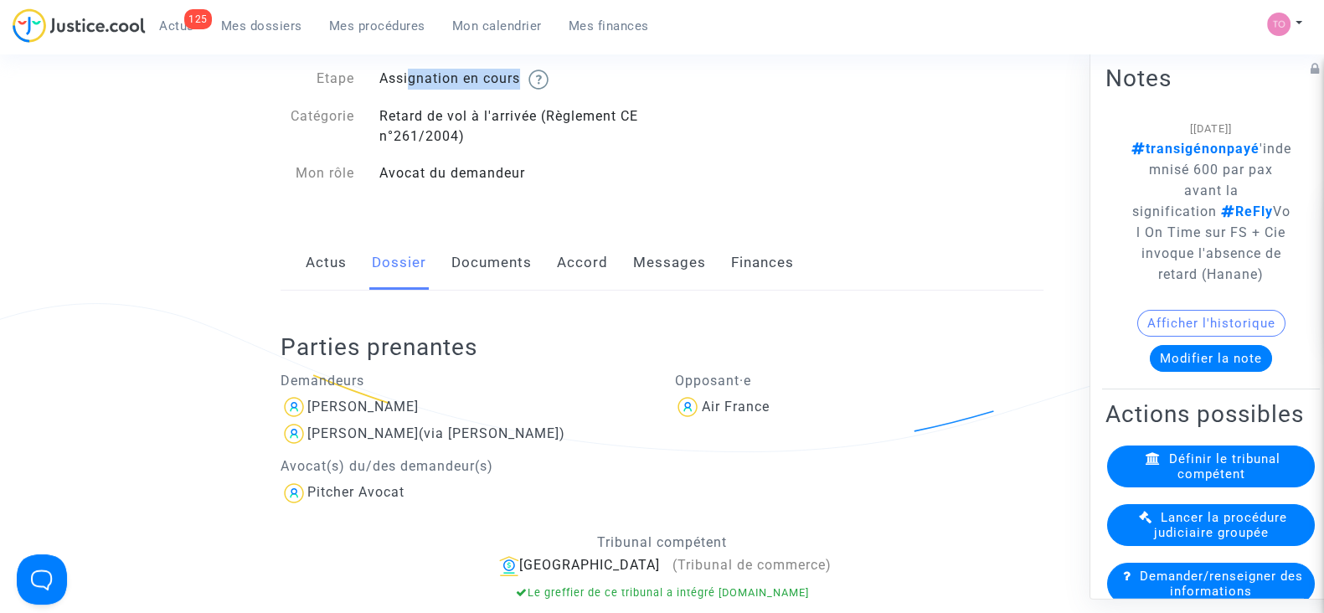
scroll to position [0, 0]
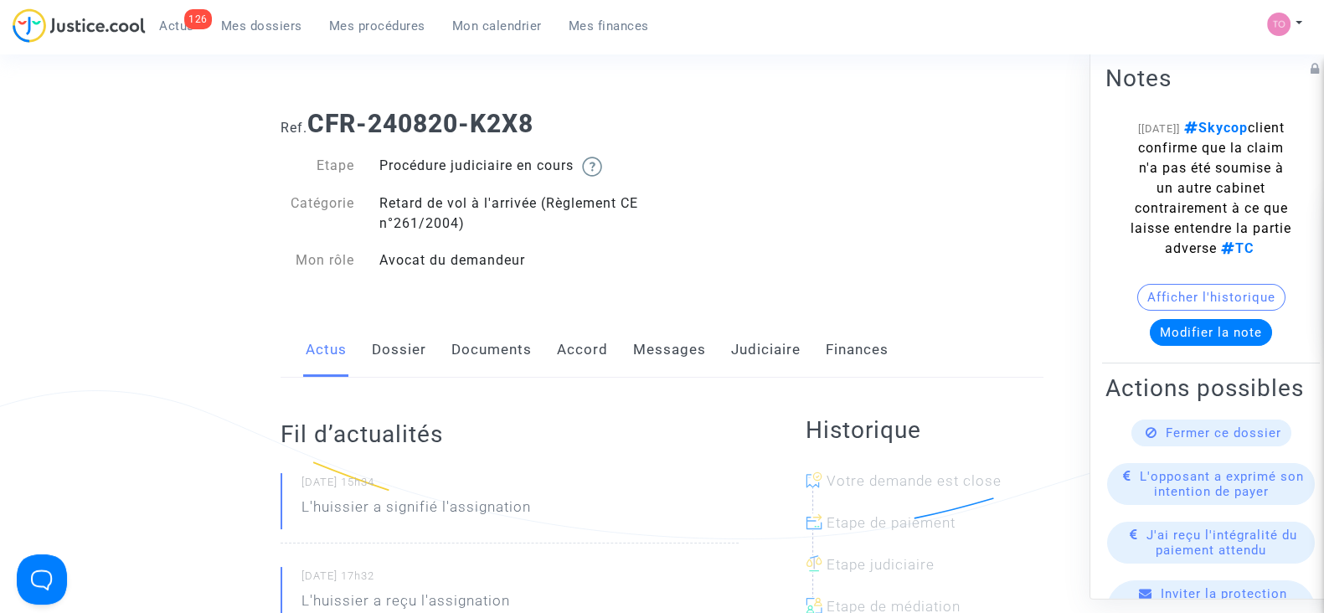
click at [657, 337] on link "Messages" at bounding box center [669, 349] width 73 height 55
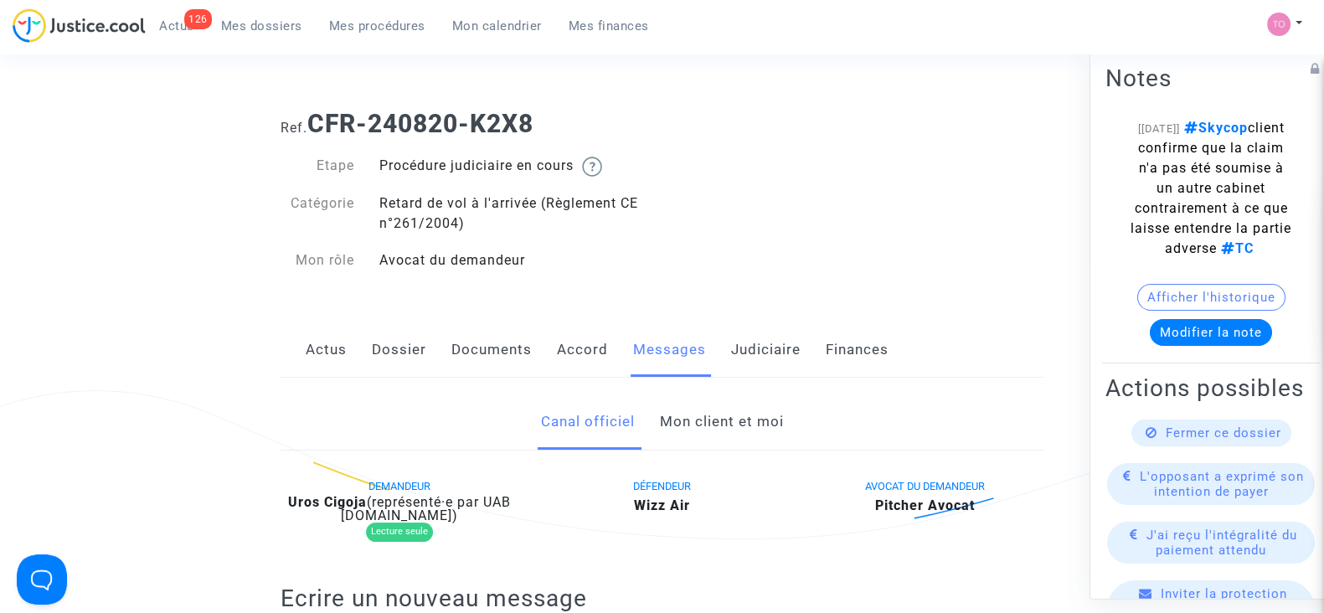
click at [560, 353] on link "Accord" at bounding box center [582, 349] width 51 height 55
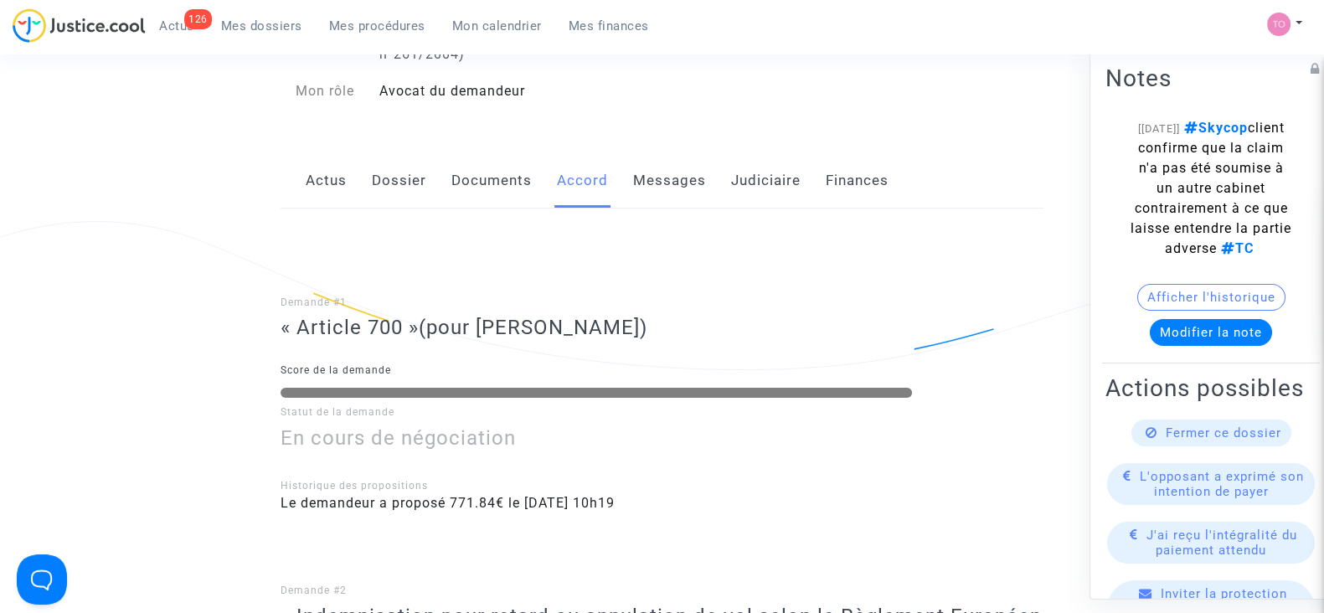
scroll to position [147, 0]
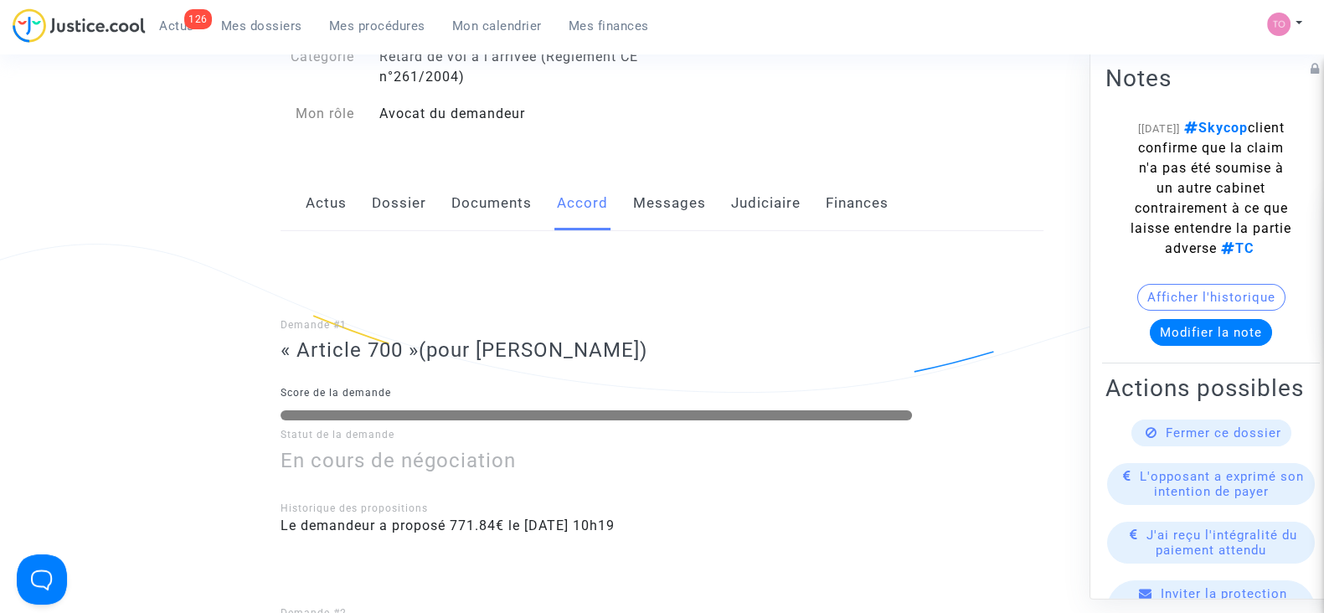
click at [668, 192] on link "Messages" at bounding box center [669, 203] width 73 height 55
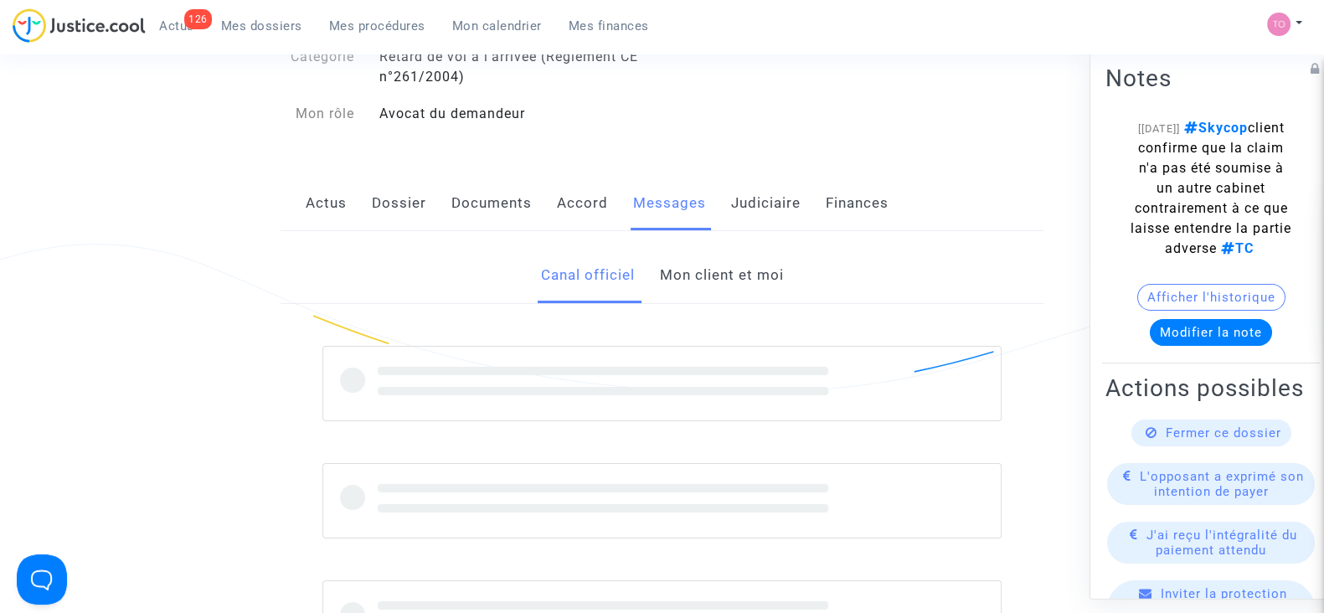
click at [758, 207] on link "Judiciaire" at bounding box center [766, 203] width 70 height 55
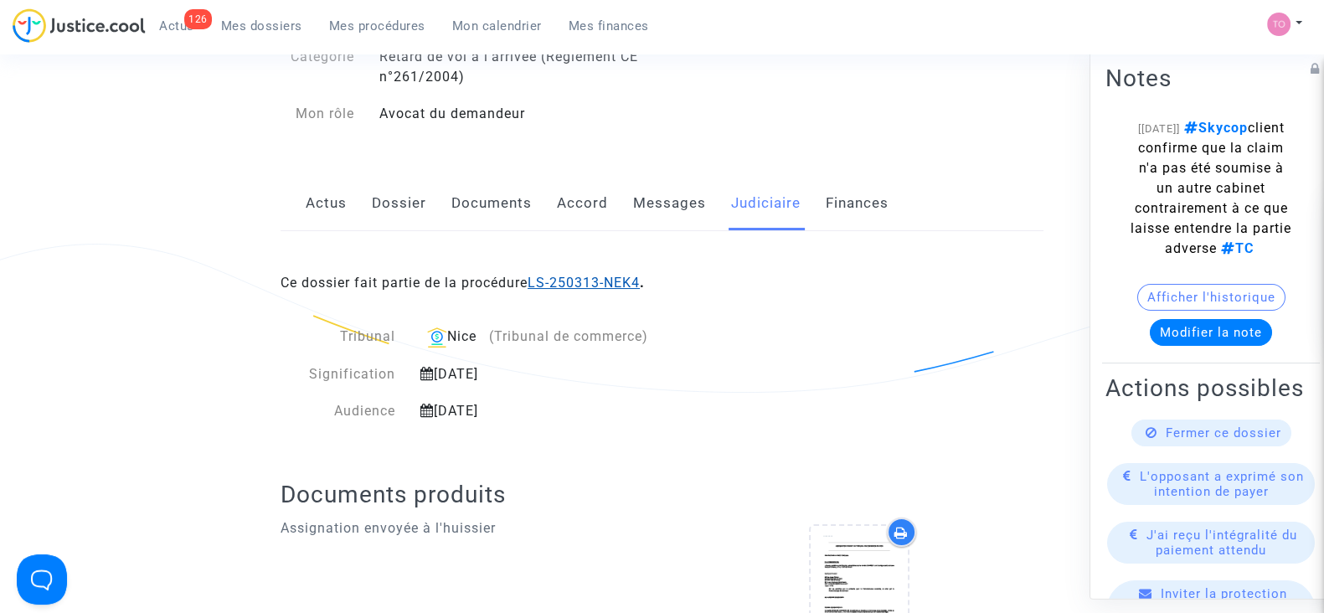
click at [553, 283] on link "LS-250313-NEK4" at bounding box center [584, 283] width 112 height 16
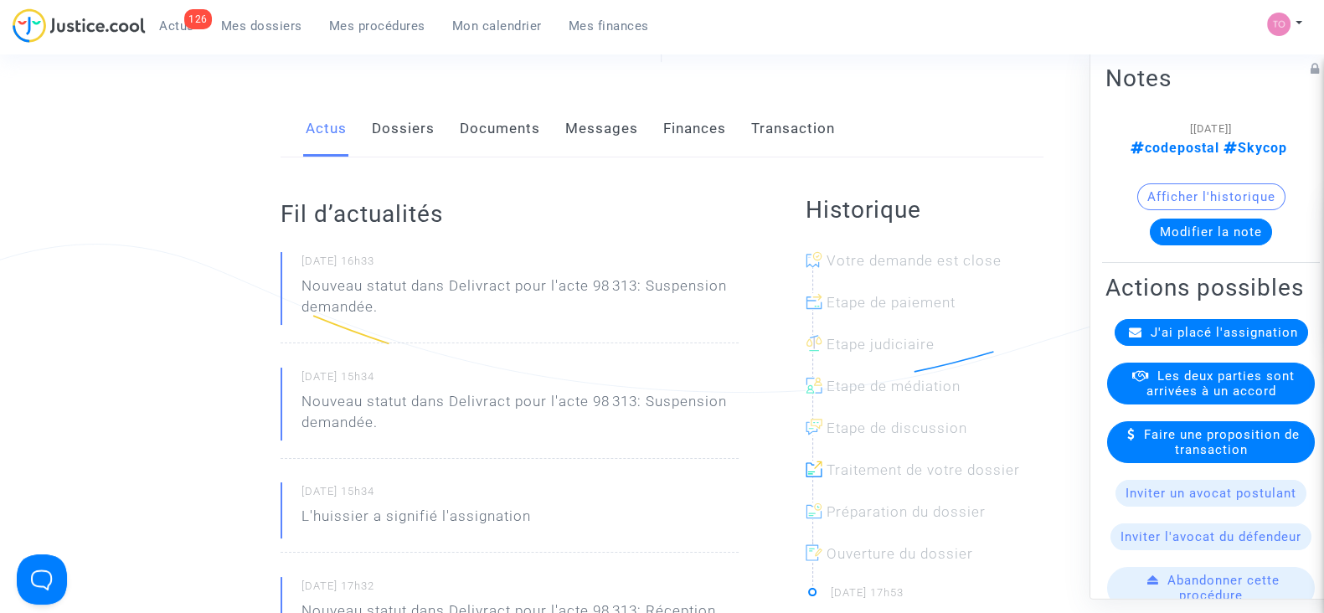
click at [670, 126] on link "Finances" at bounding box center [694, 128] width 63 height 55
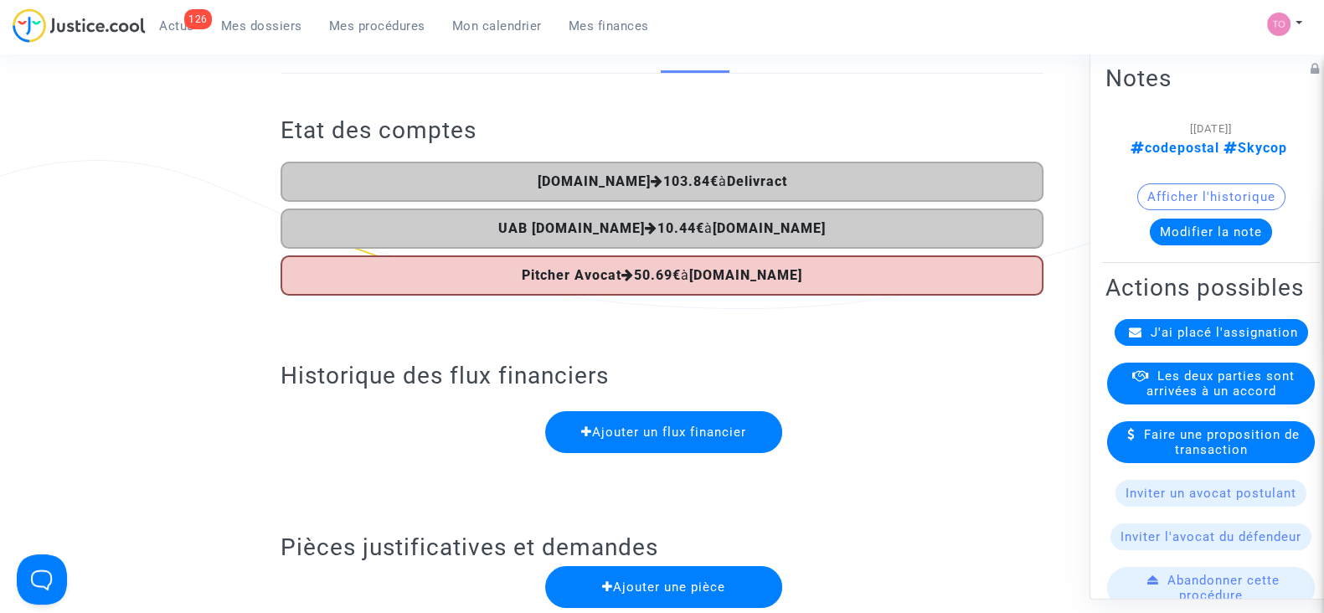
scroll to position [760, 0]
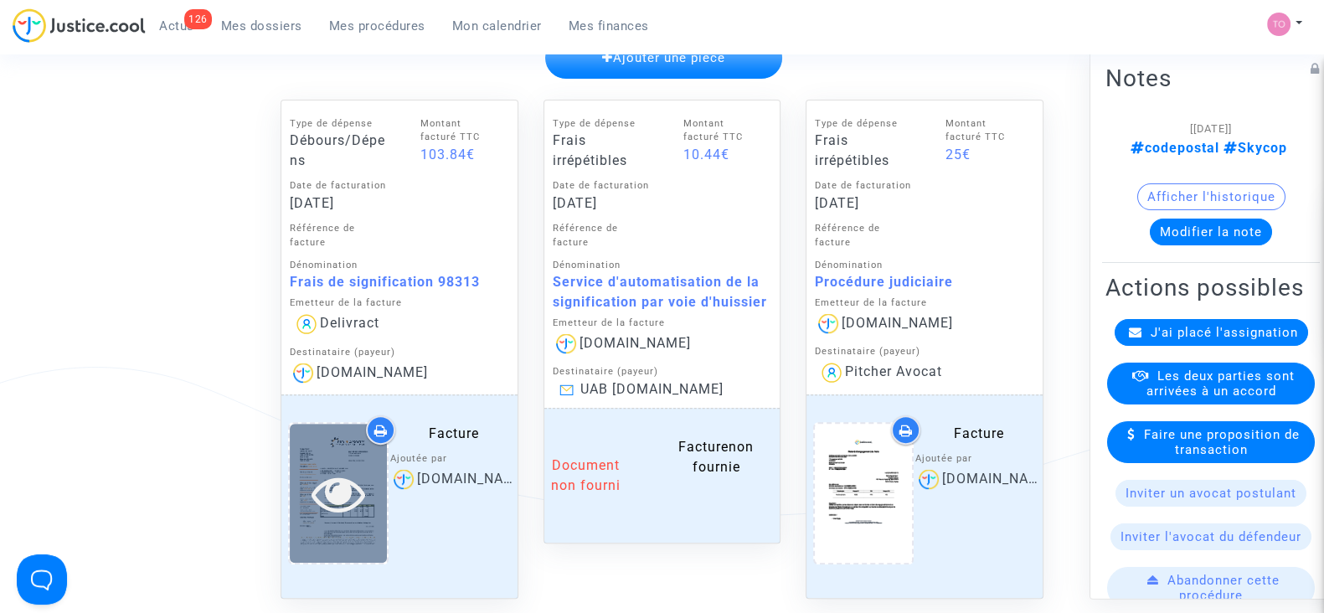
click at [337, 477] on icon at bounding box center [338, 494] width 54 height 54
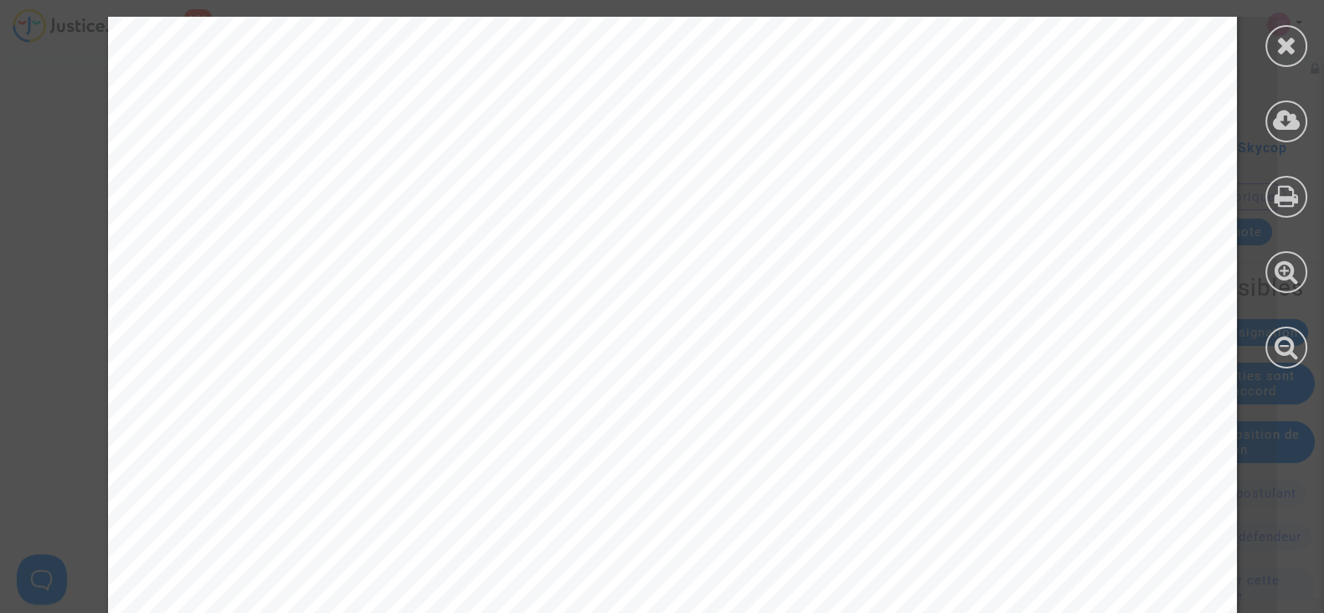
scroll to position [719, 0]
click at [1298, 43] on div at bounding box center [1287, 46] width 42 height 42
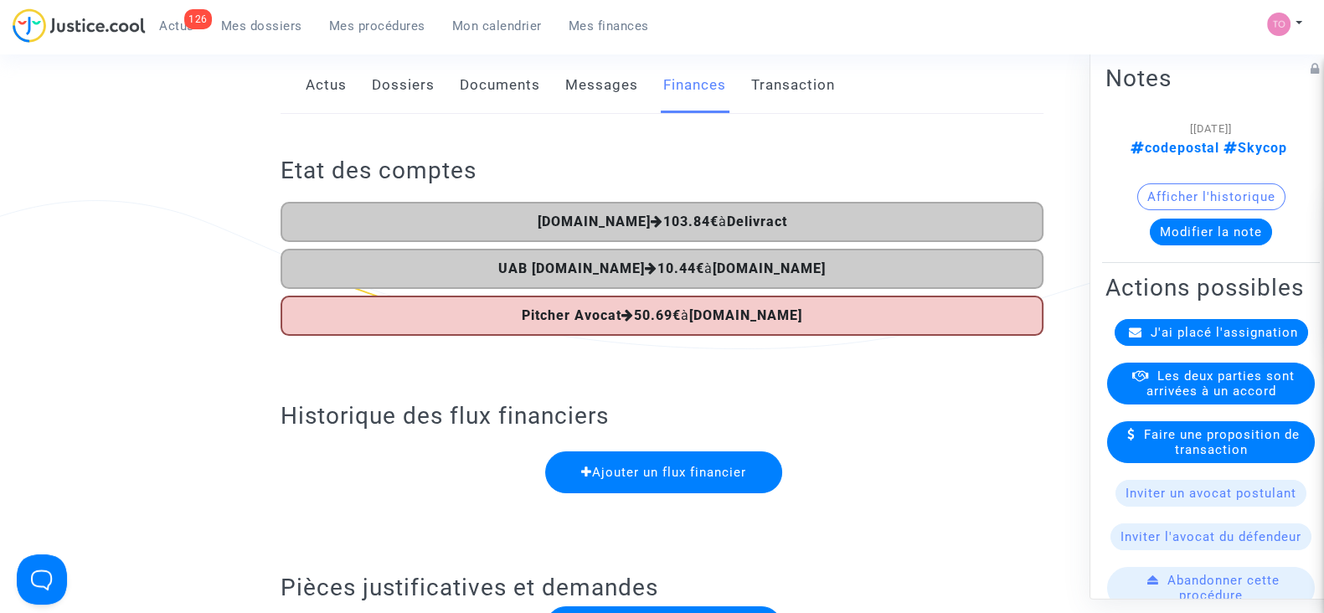
scroll to position [0, 0]
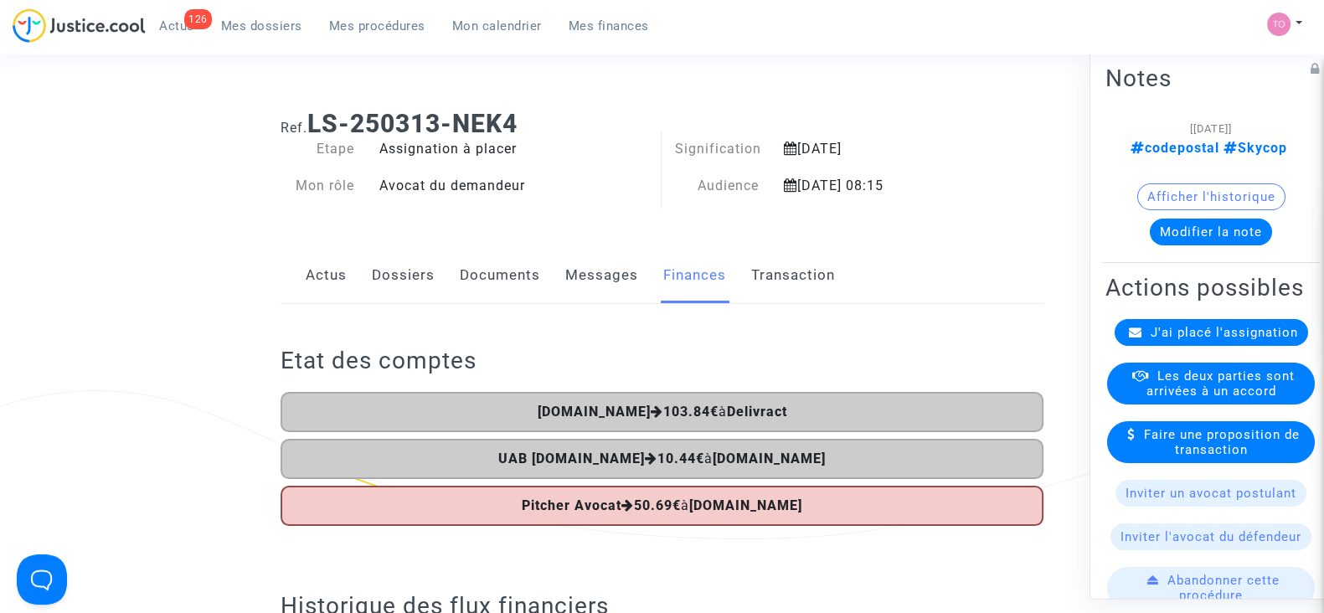
click at [389, 287] on link "Dossiers" at bounding box center [403, 275] width 63 height 55
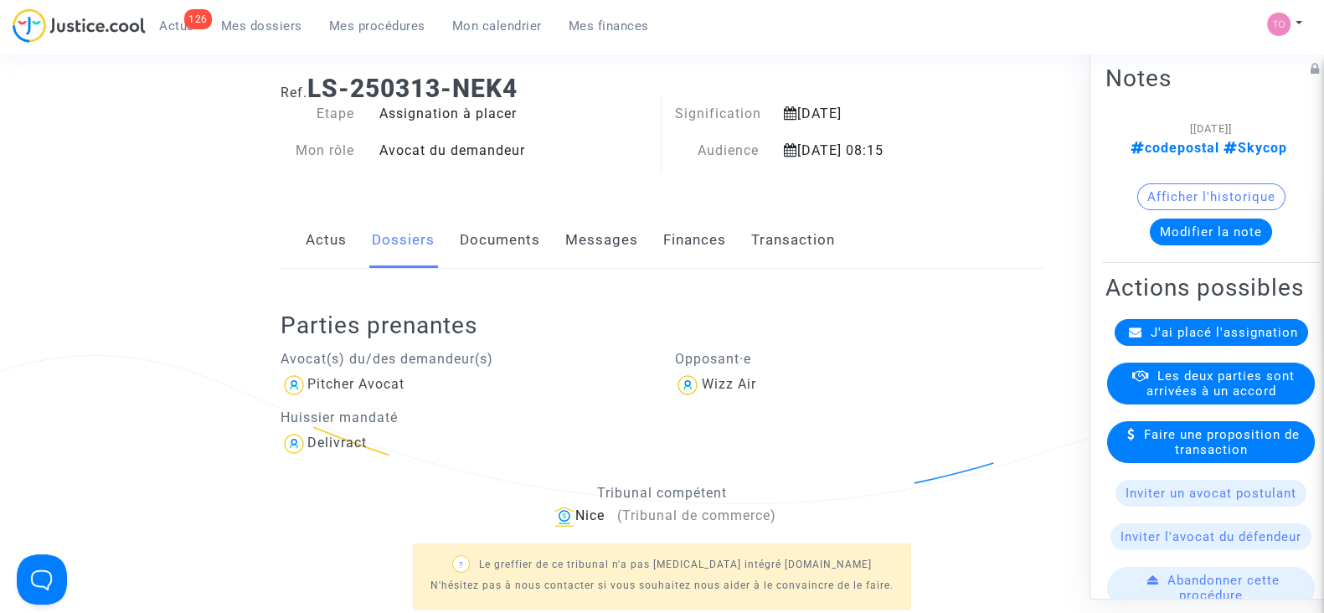
scroll to position [37, 0]
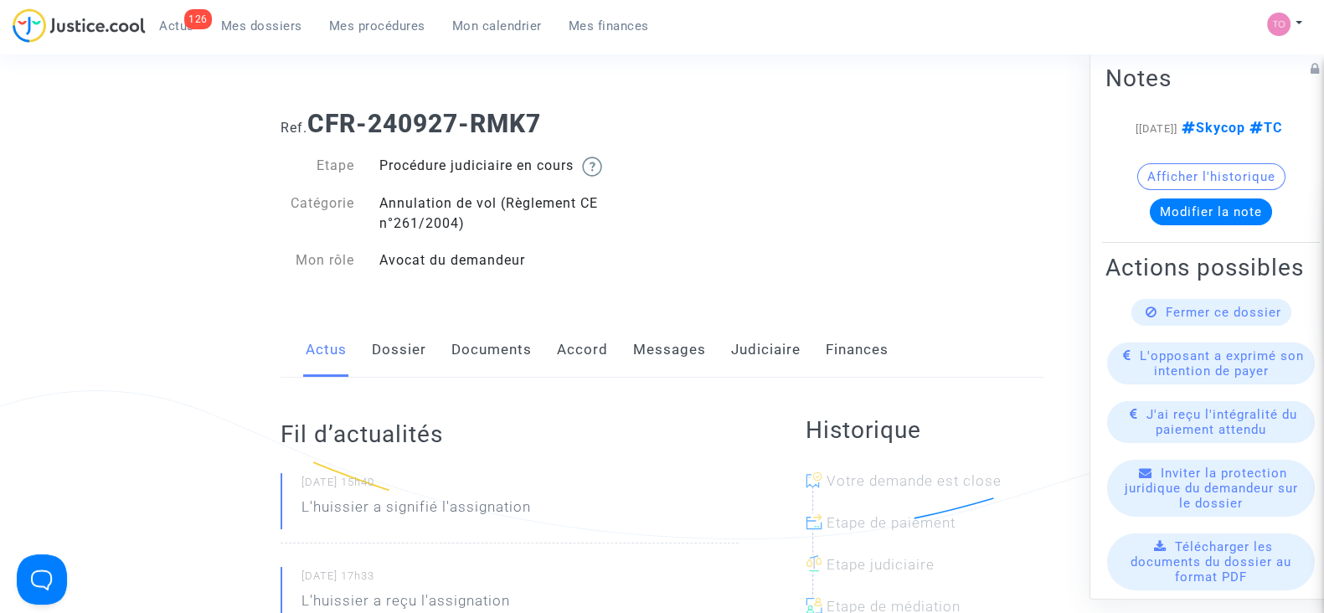
click at [586, 358] on link "Accord" at bounding box center [582, 349] width 51 height 55
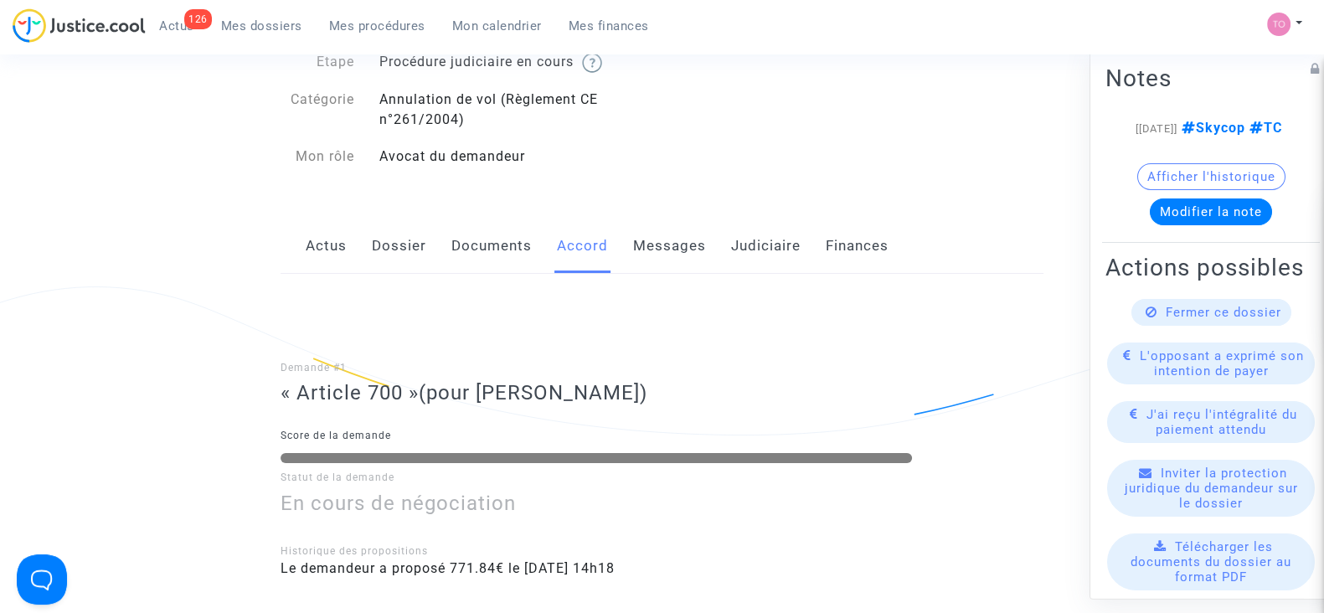
scroll to position [104, 0]
click at [670, 246] on link "Messages" at bounding box center [669, 246] width 73 height 55
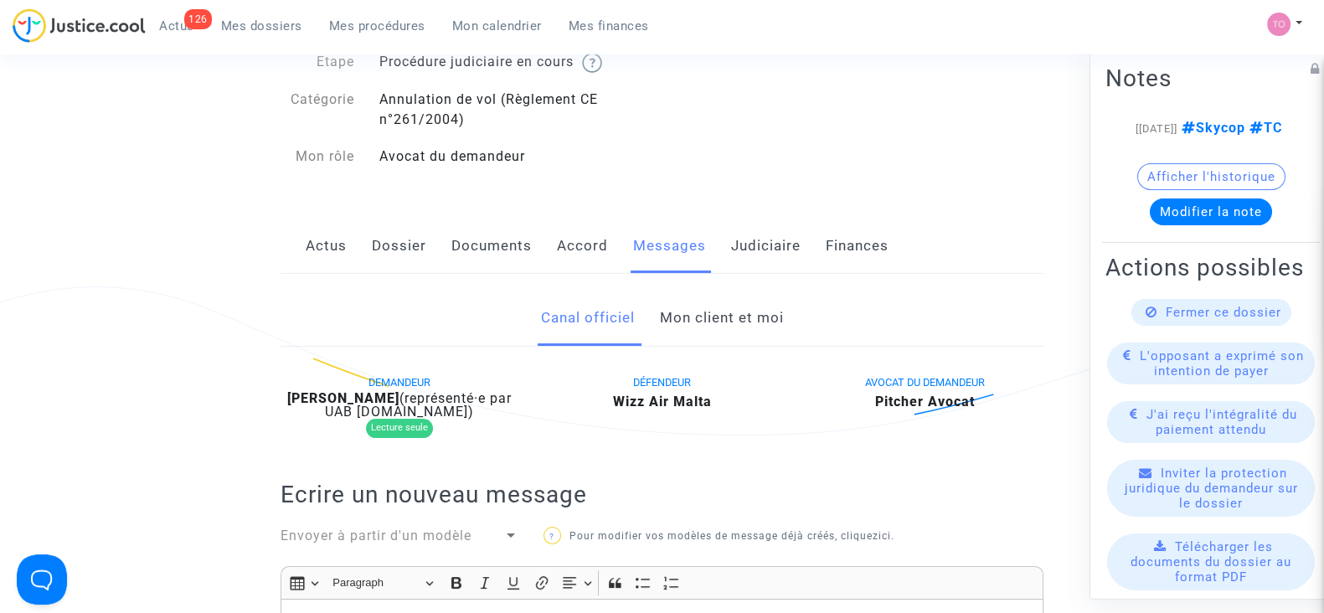
scroll to position [229, 0]
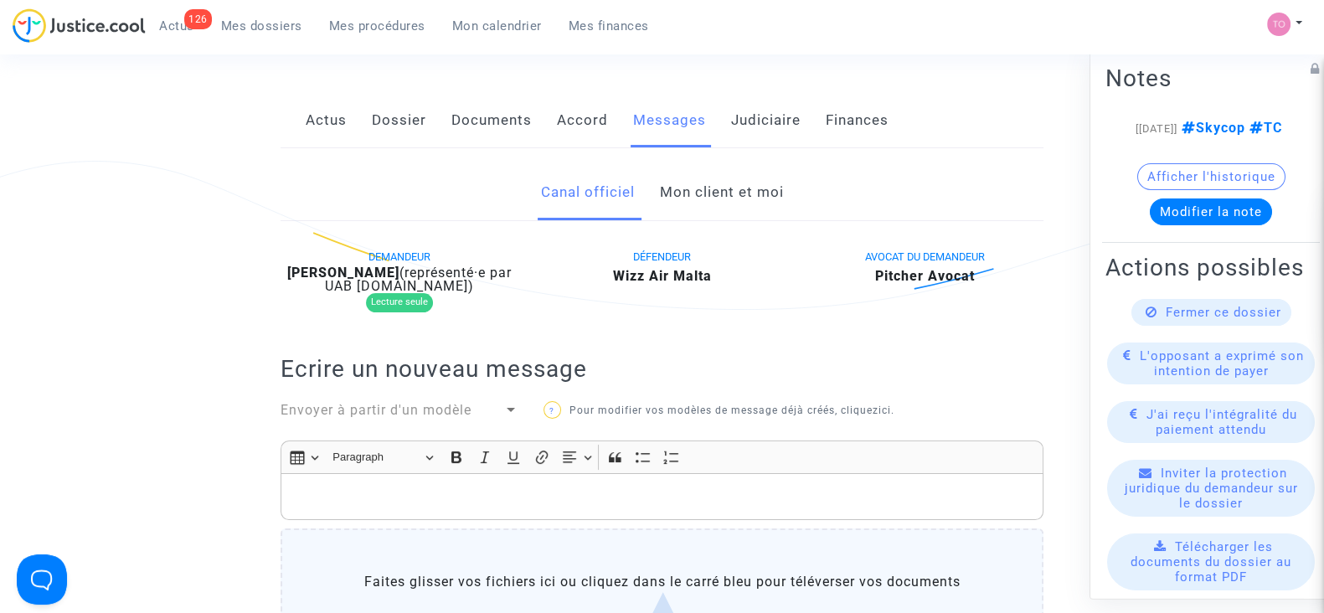
click at [766, 107] on link "Judiciaire" at bounding box center [766, 120] width 70 height 55
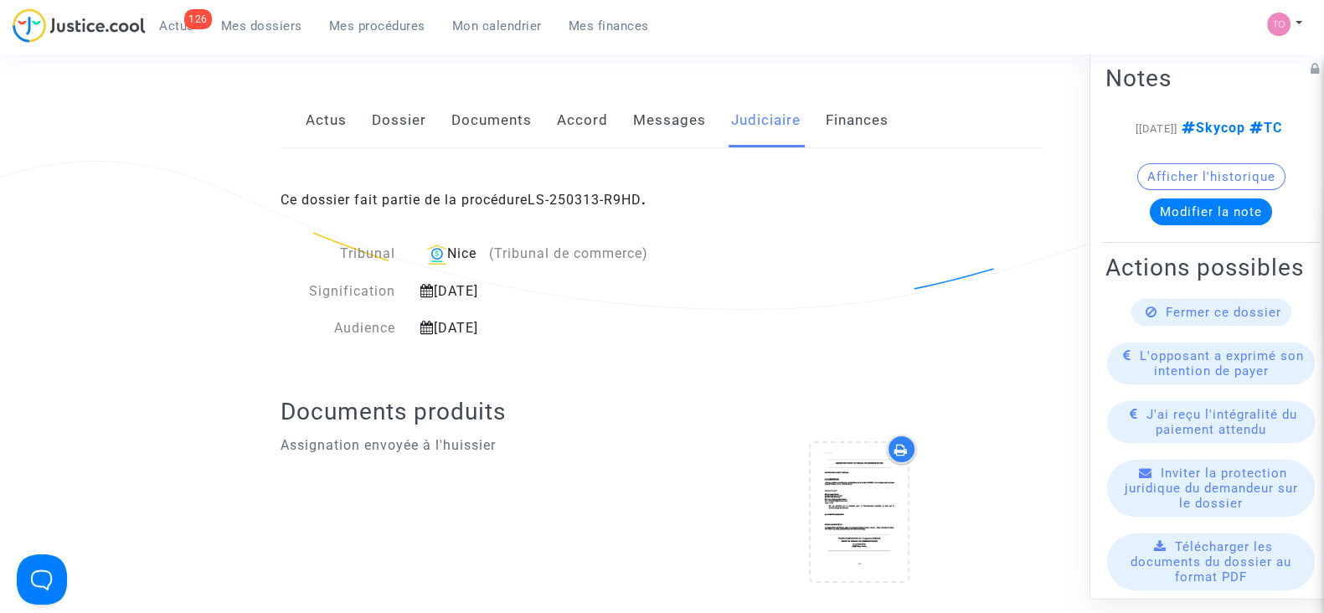
click at [826, 111] on link "Finances" at bounding box center [857, 120] width 63 height 55
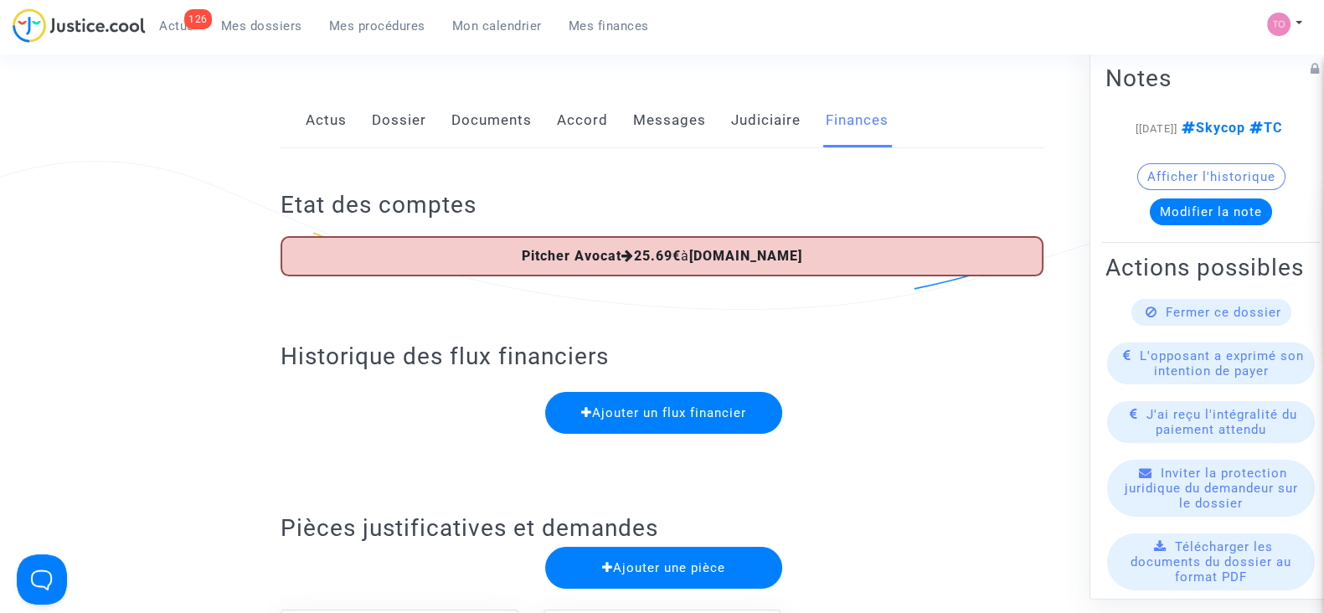
click at [797, 116] on link "Judiciaire" at bounding box center [766, 120] width 70 height 55
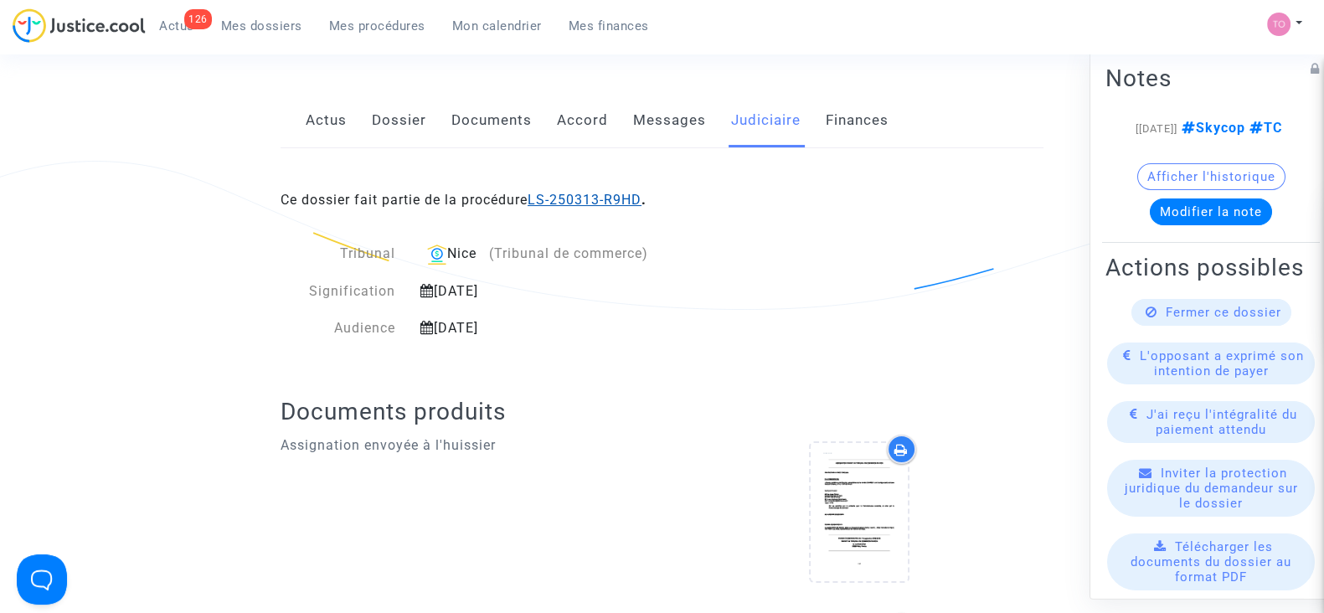
click at [570, 192] on link "LS-250313-R9HD" at bounding box center [585, 200] width 114 height 16
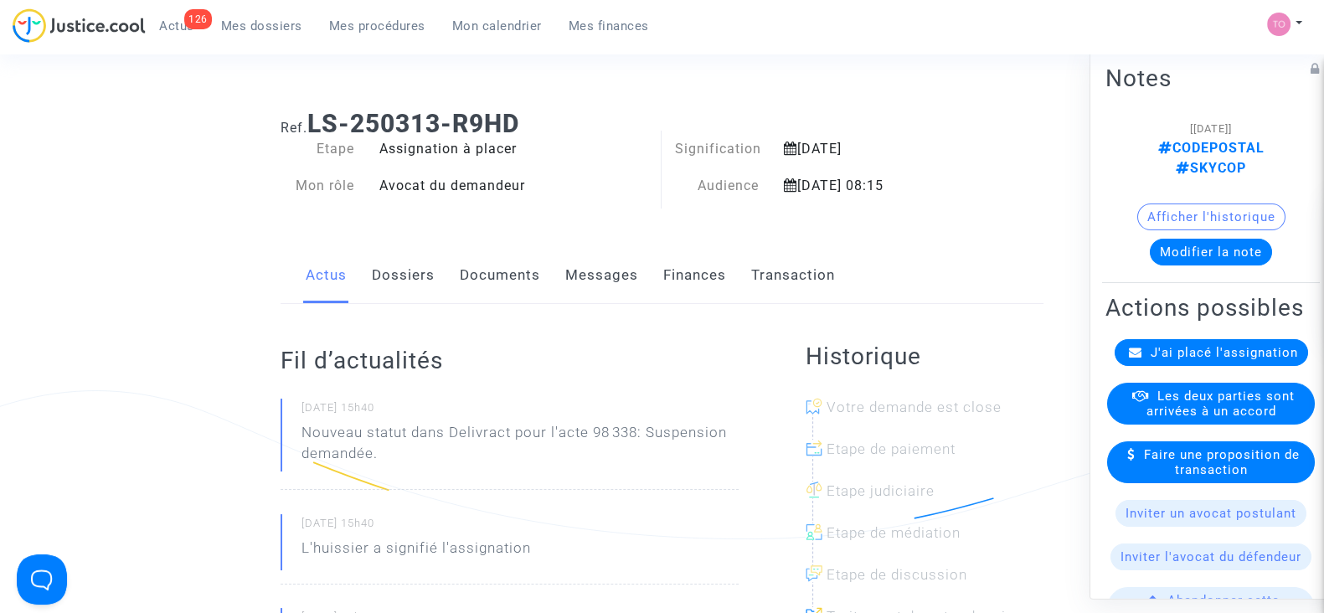
click at [679, 260] on link "Finances" at bounding box center [694, 275] width 63 height 55
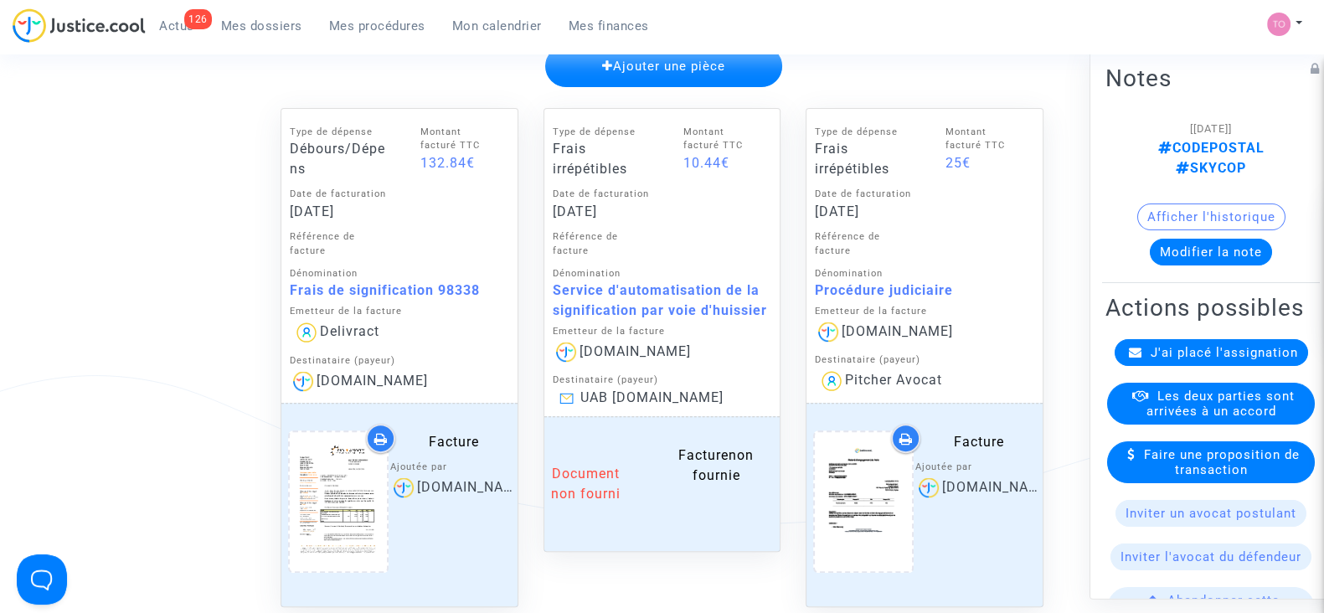
scroll to position [753, 0]
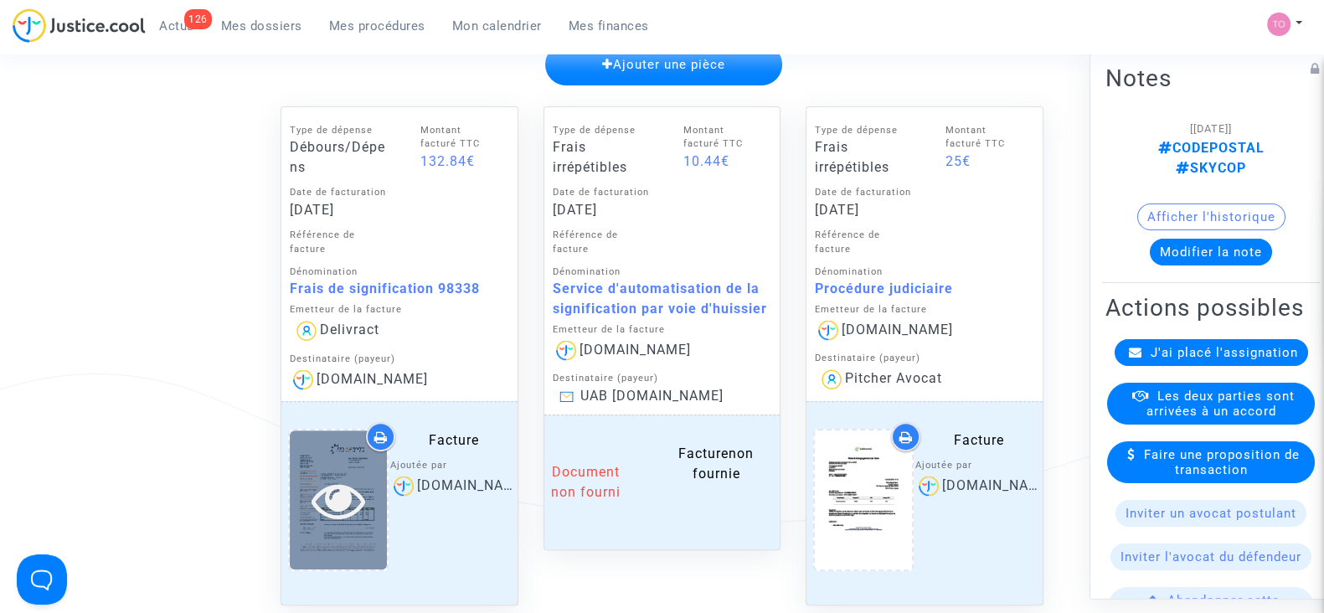
click at [357, 446] on div at bounding box center [338, 500] width 97 height 138
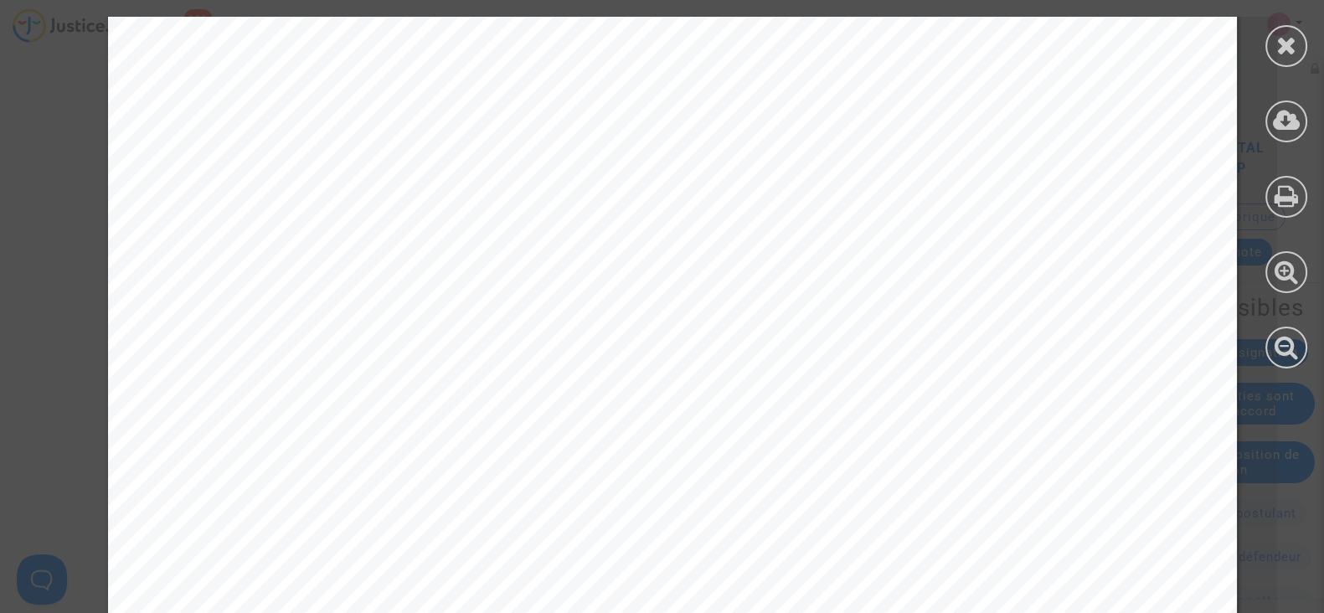
scroll to position [730, 0]
click at [1276, 48] on icon at bounding box center [1286, 45] width 21 height 25
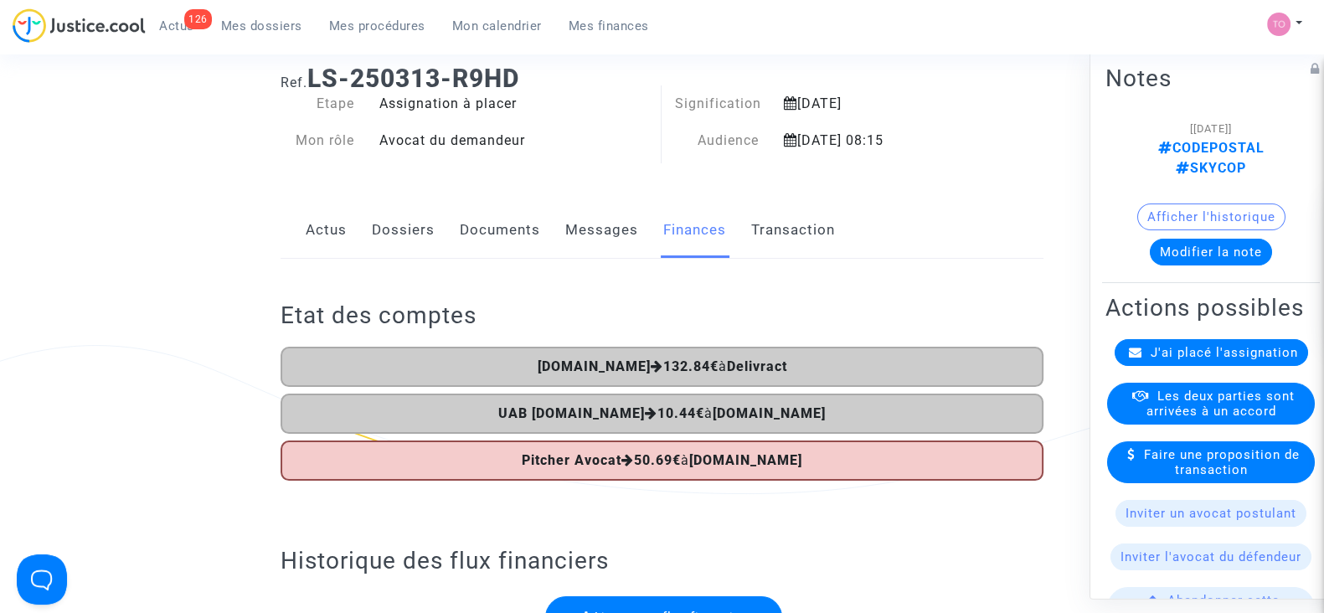
scroll to position [0, 0]
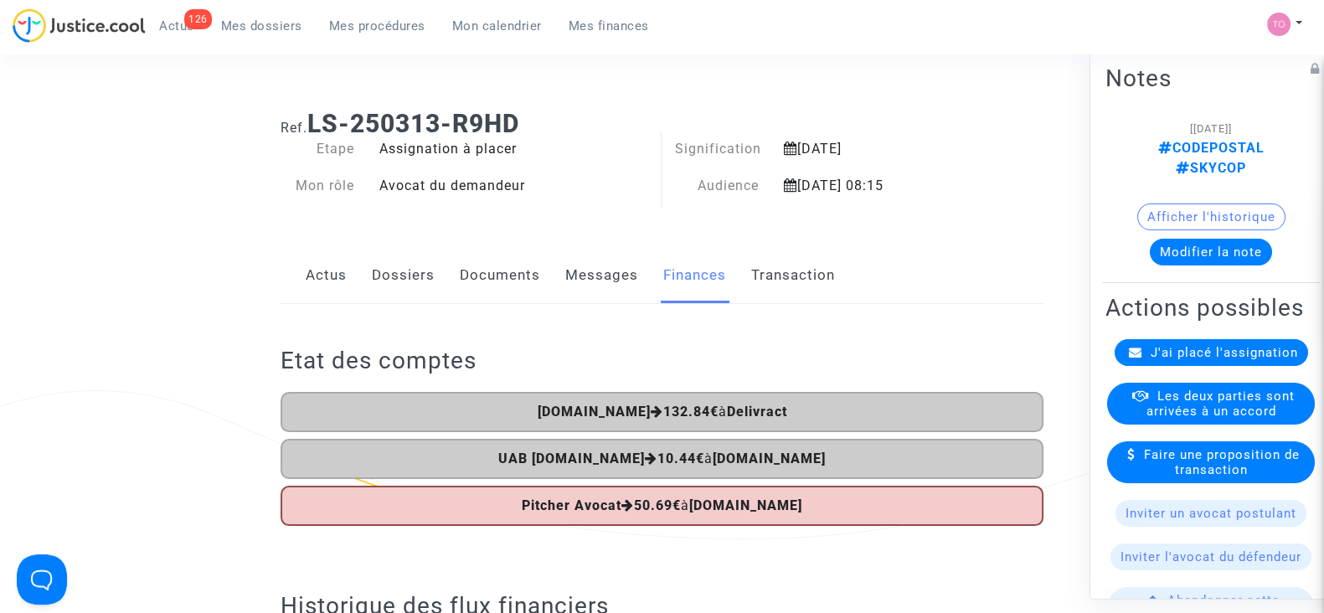
click at [389, 285] on link "Dossiers" at bounding box center [403, 275] width 63 height 55
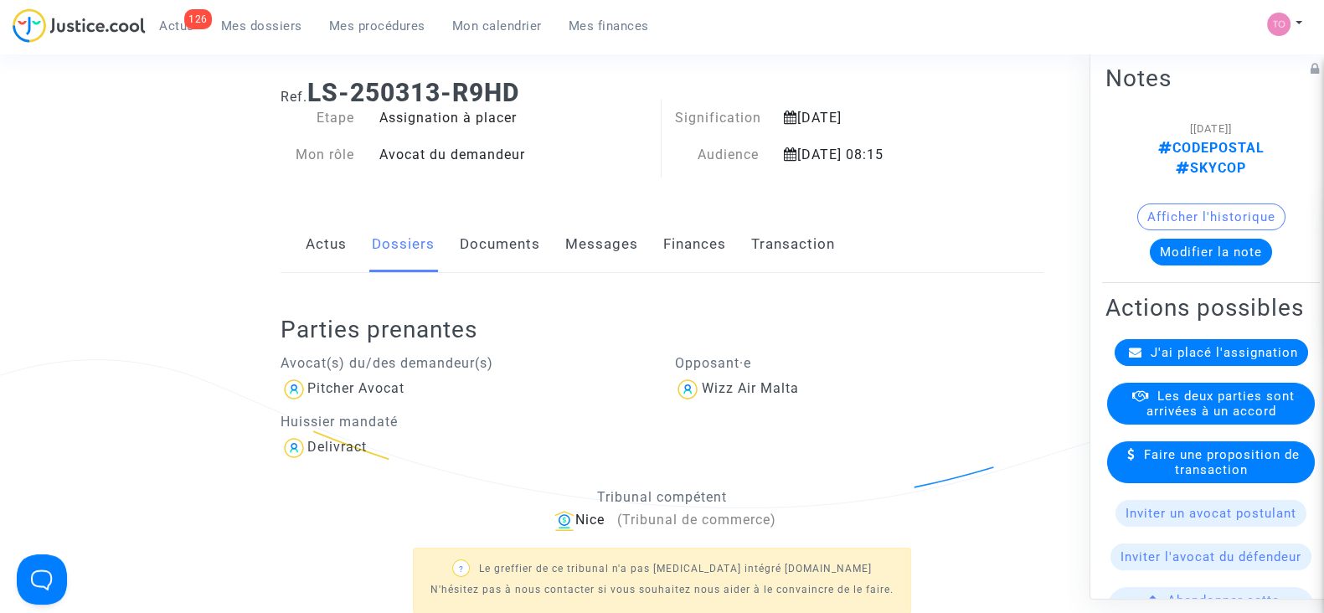
scroll to position [33, 0]
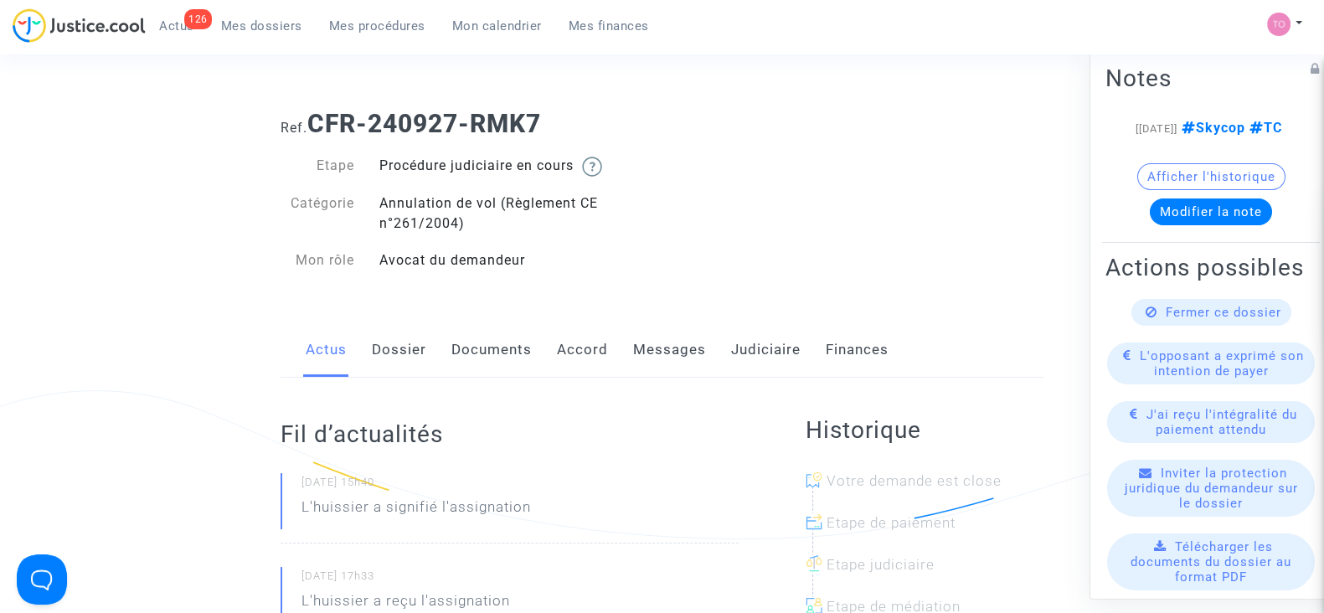
click at [759, 348] on link "Judiciaire" at bounding box center [766, 349] width 70 height 55
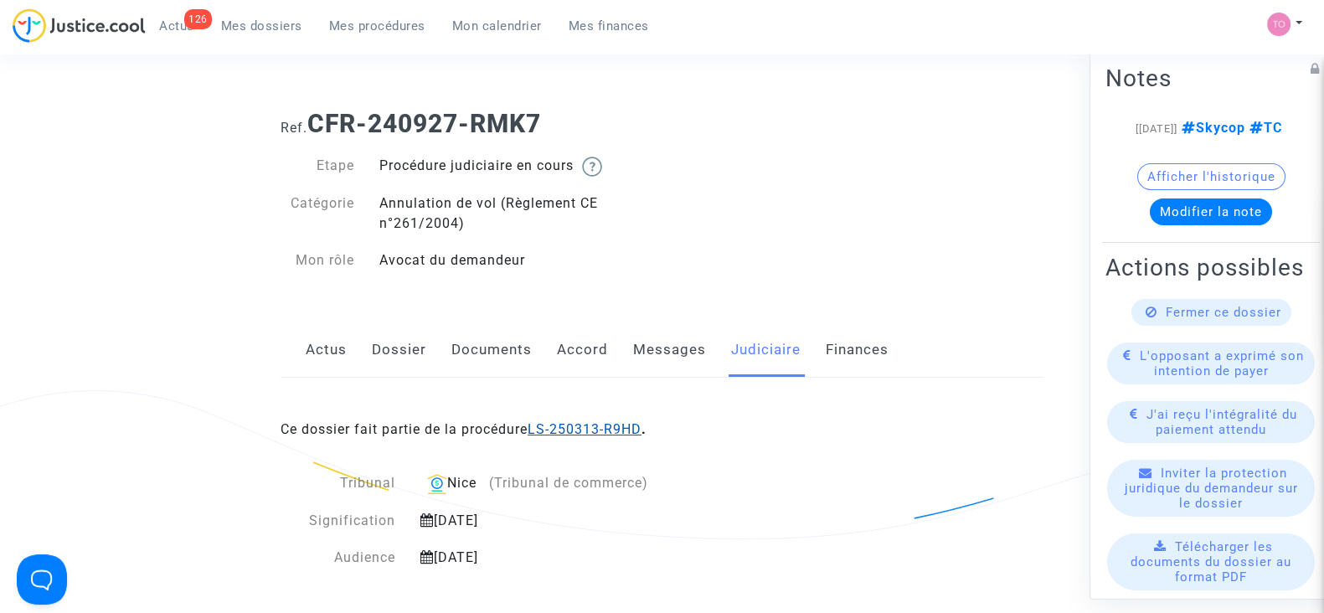
click at [581, 433] on link "LS-250313-R9HD" at bounding box center [585, 429] width 114 height 16
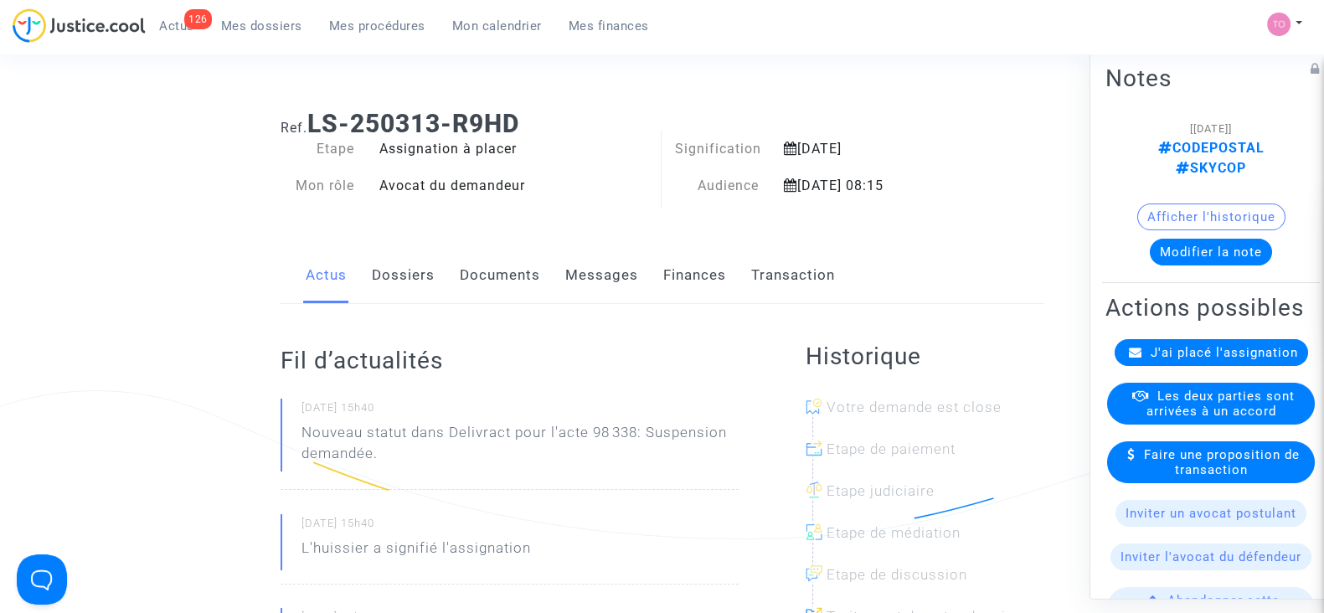
click at [694, 281] on link "Finances" at bounding box center [694, 275] width 63 height 55
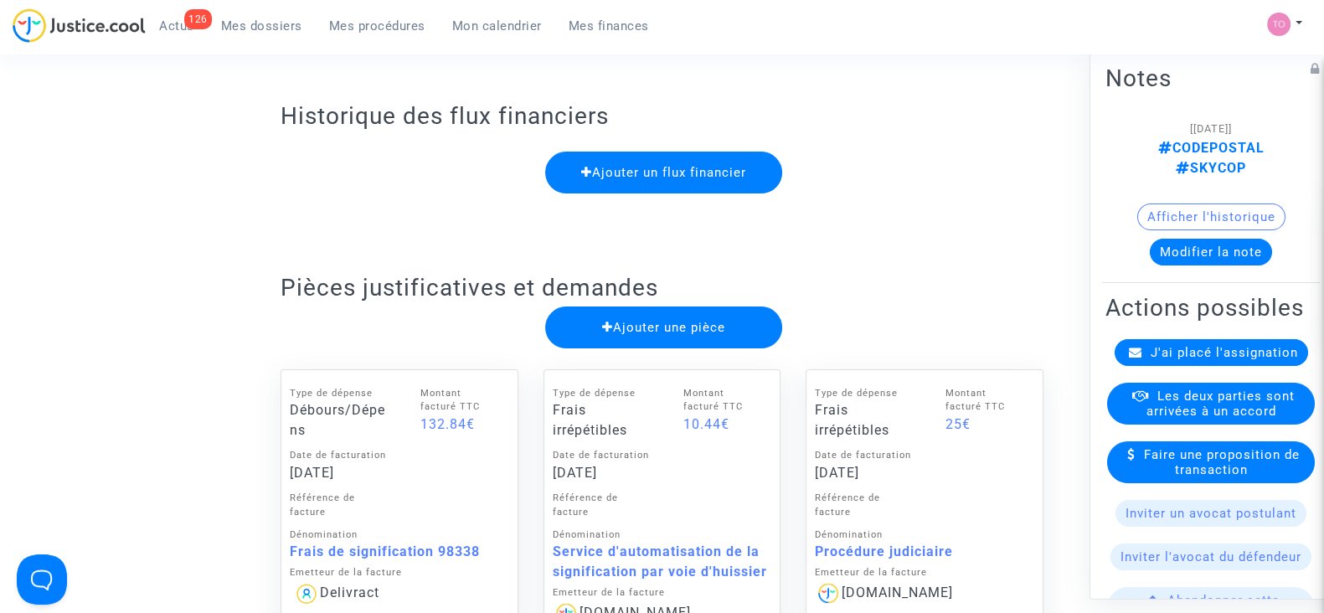
scroll to position [492, 0]
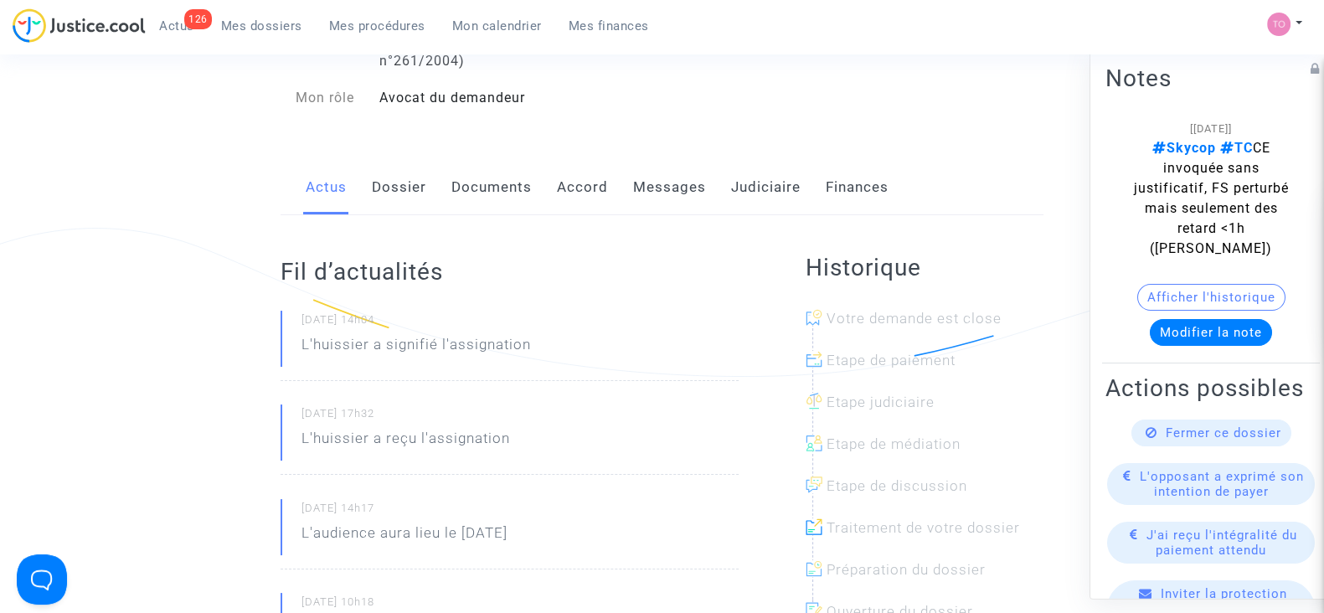
scroll to position [161, 0]
click at [763, 181] on link "Judiciaire" at bounding box center [766, 189] width 70 height 55
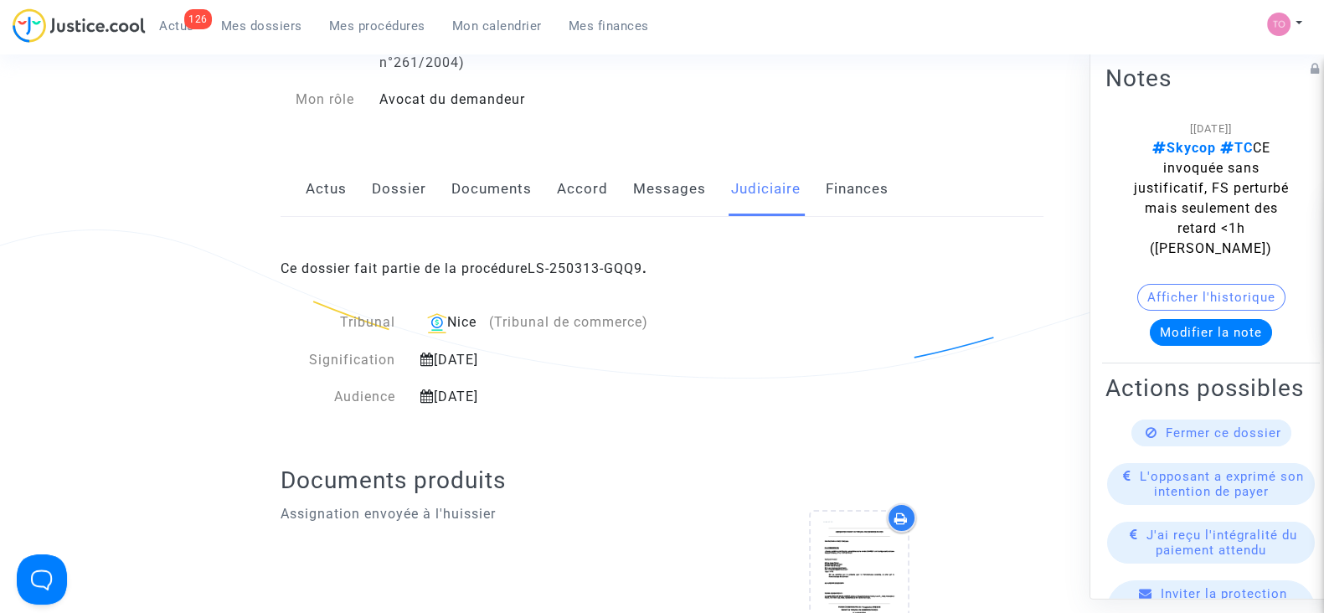
scroll to position [162, 0]
click at [577, 191] on link "Accord" at bounding box center [582, 187] width 51 height 55
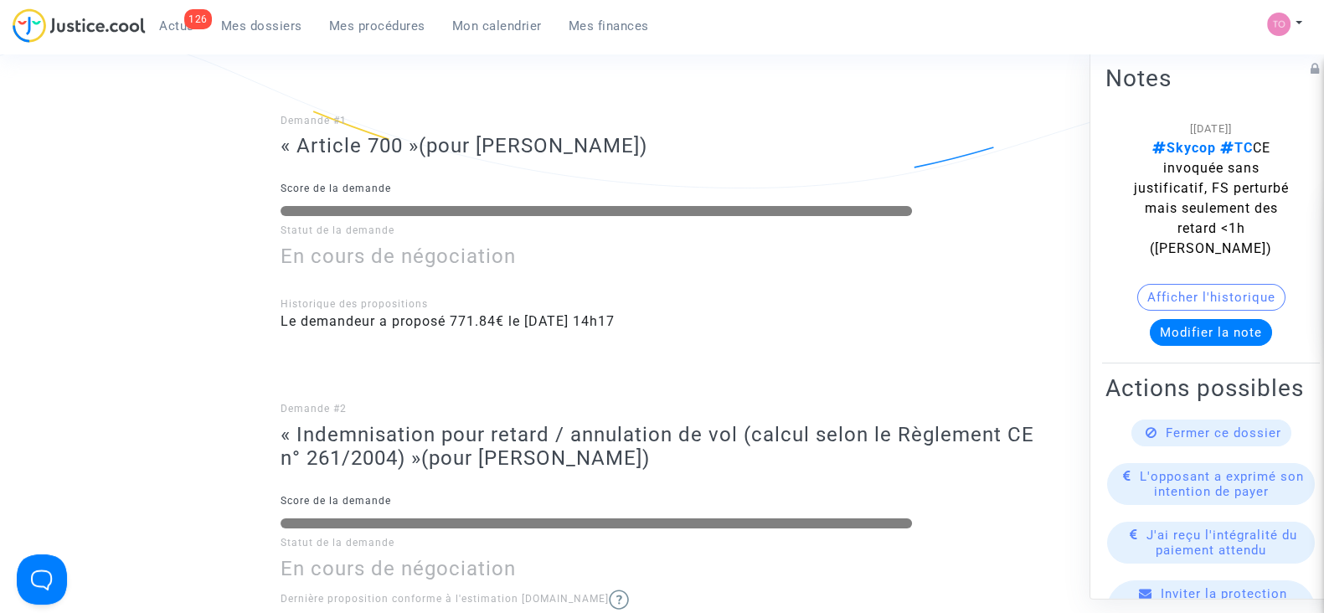
scroll to position [79, 0]
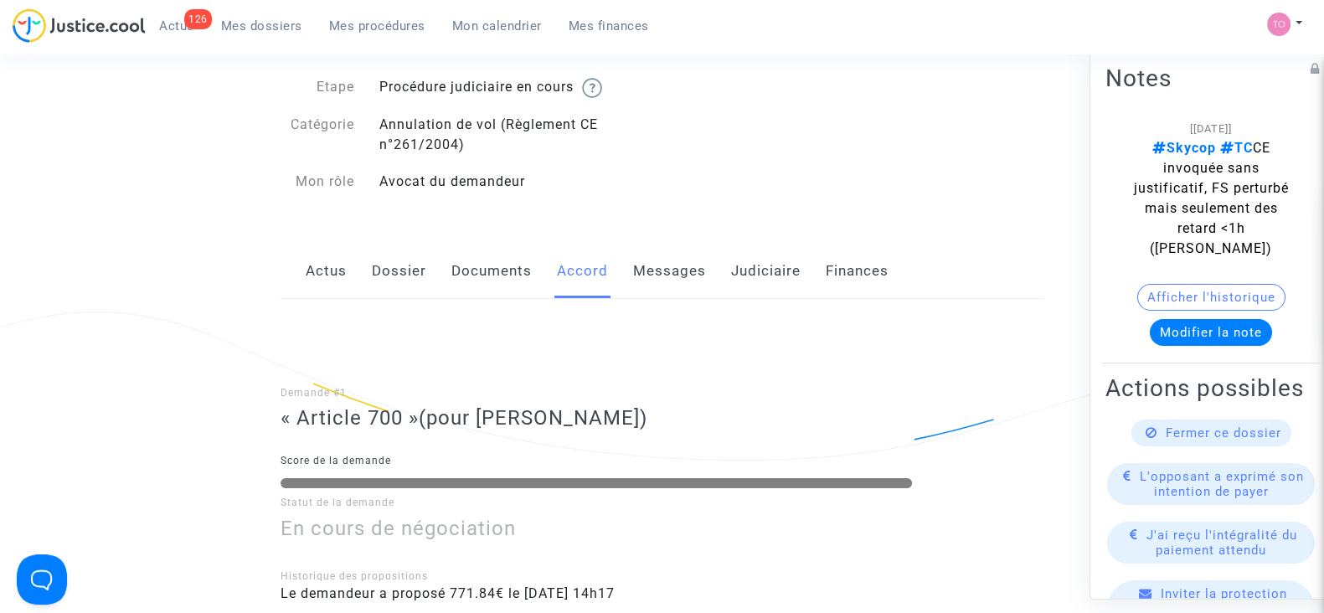
click at [762, 270] on link "Judiciaire" at bounding box center [766, 271] width 70 height 55
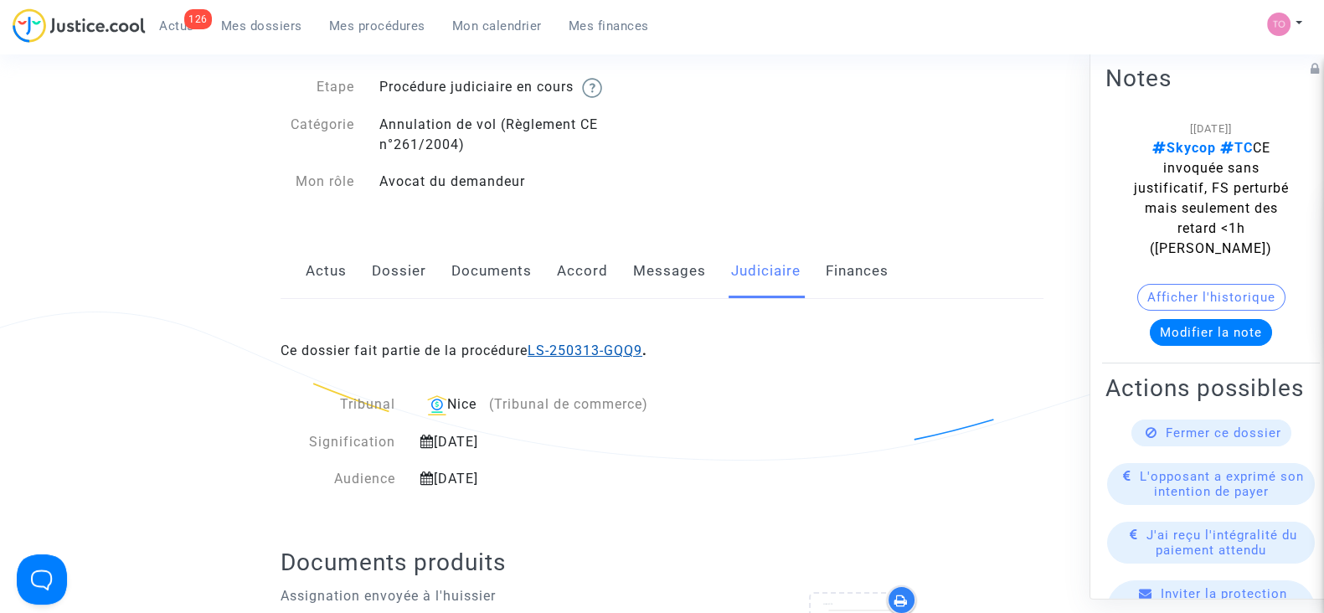
click at [559, 350] on link "LS-250313-GQQ9" at bounding box center [585, 351] width 115 height 16
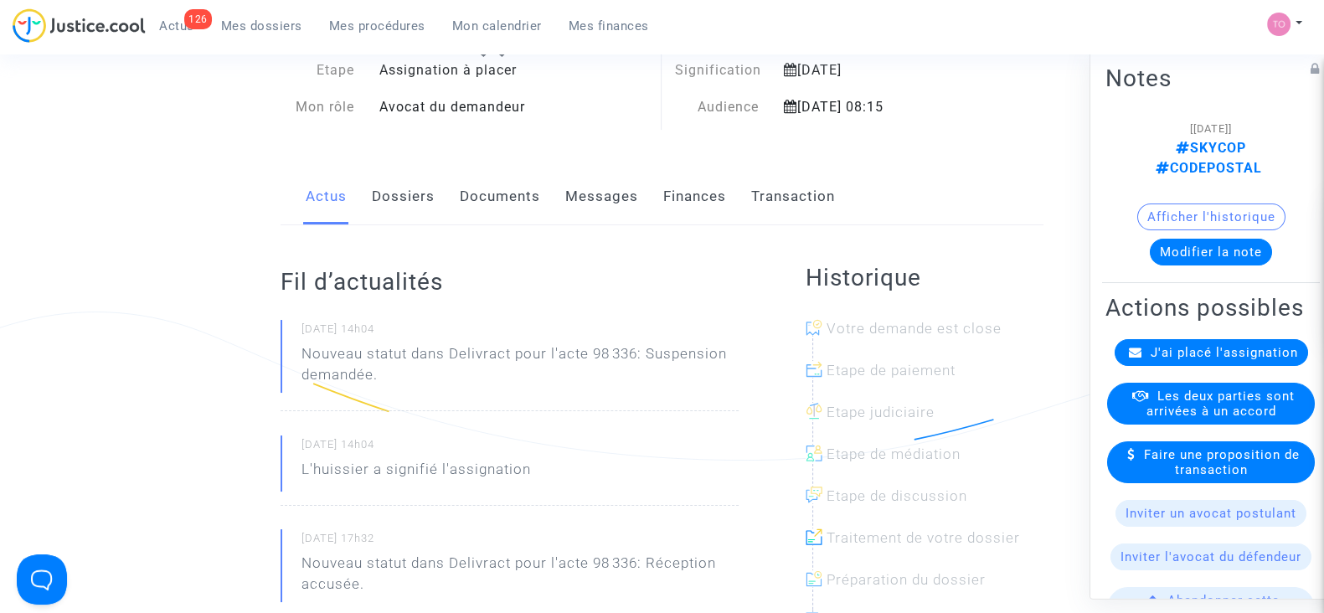
click at [694, 184] on link "Finances" at bounding box center [694, 196] width 63 height 55
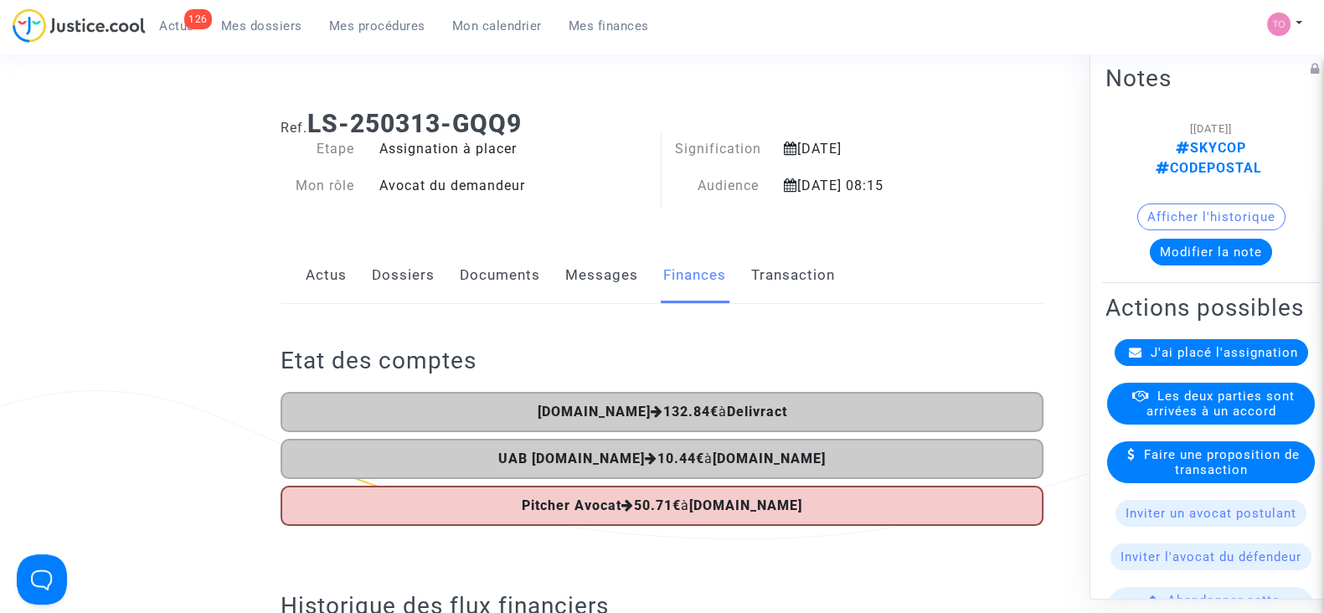
scroll to position [1, 0]
click at [595, 281] on link "Messages" at bounding box center [601, 274] width 73 height 55
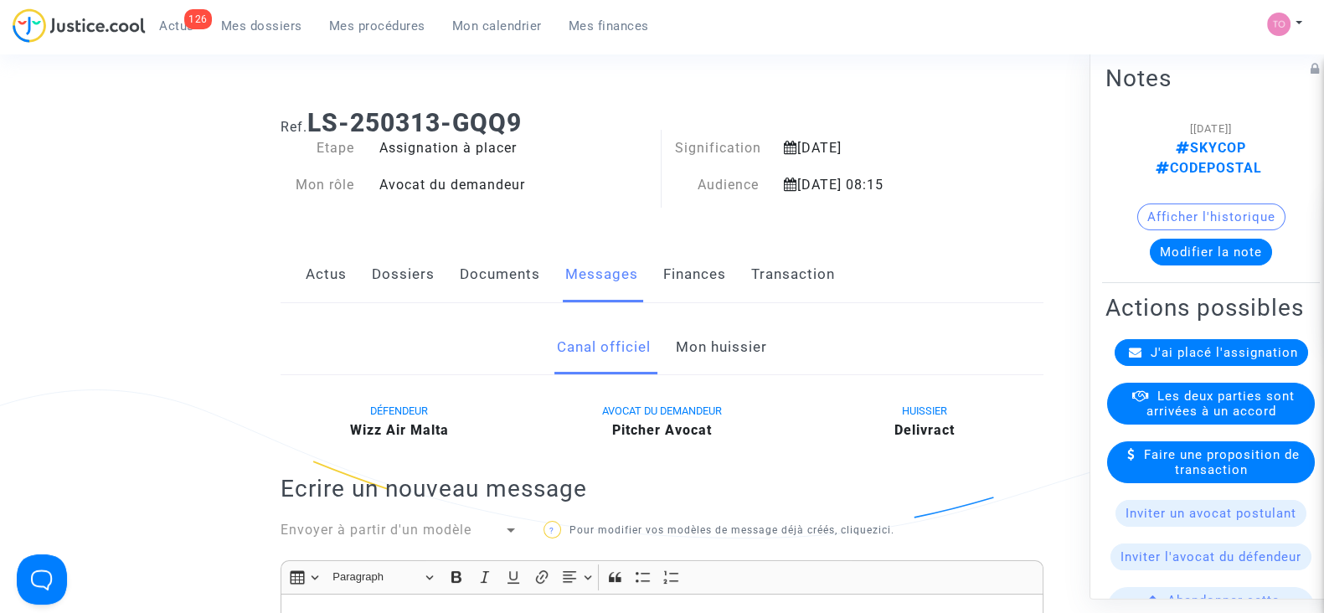
click at [397, 286] on link "Dossiers" at bounding box center [403, 274] width 63 height 55
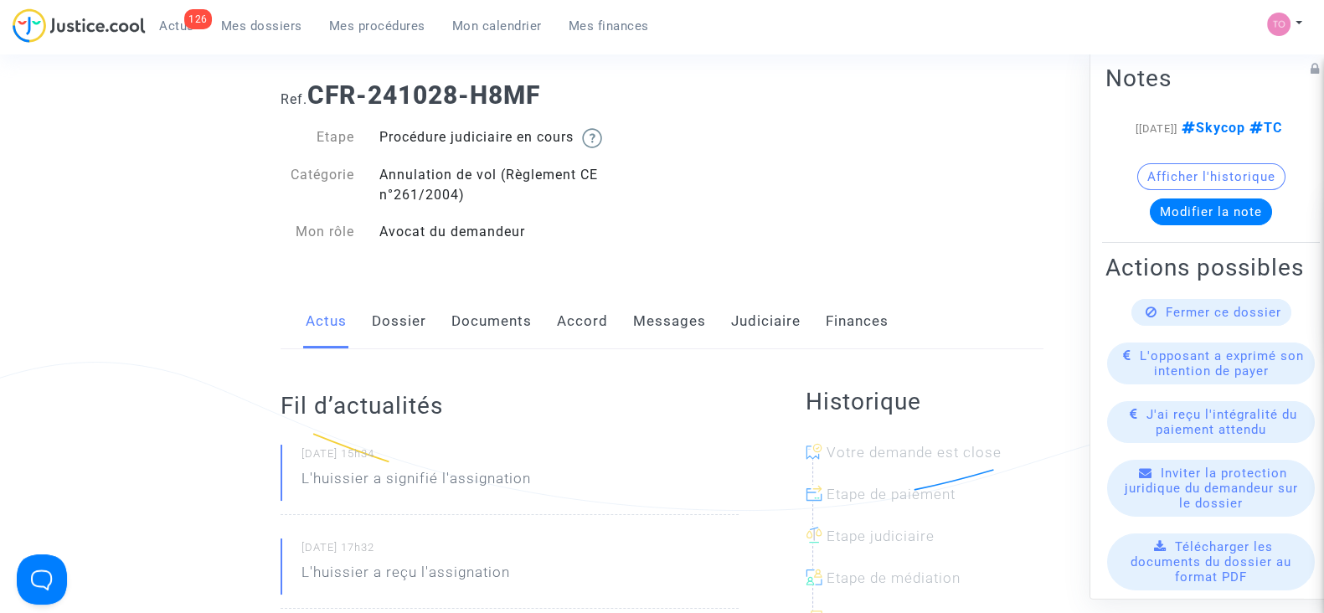
scroll to position [26, 0]
click at [581, 323] on link "Accord" at bounding box center [582, 323] width 51 height 55
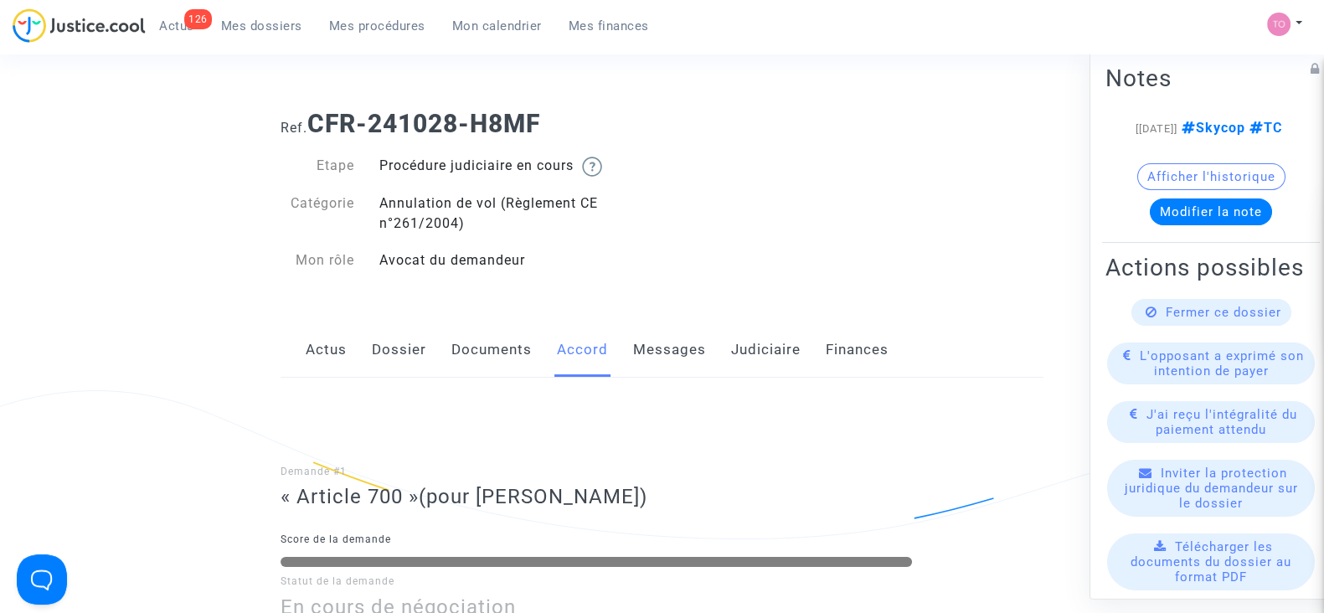
click at [771, 343] on link "Judiciaire" at bounding box center [766, 349] width 70 height 55
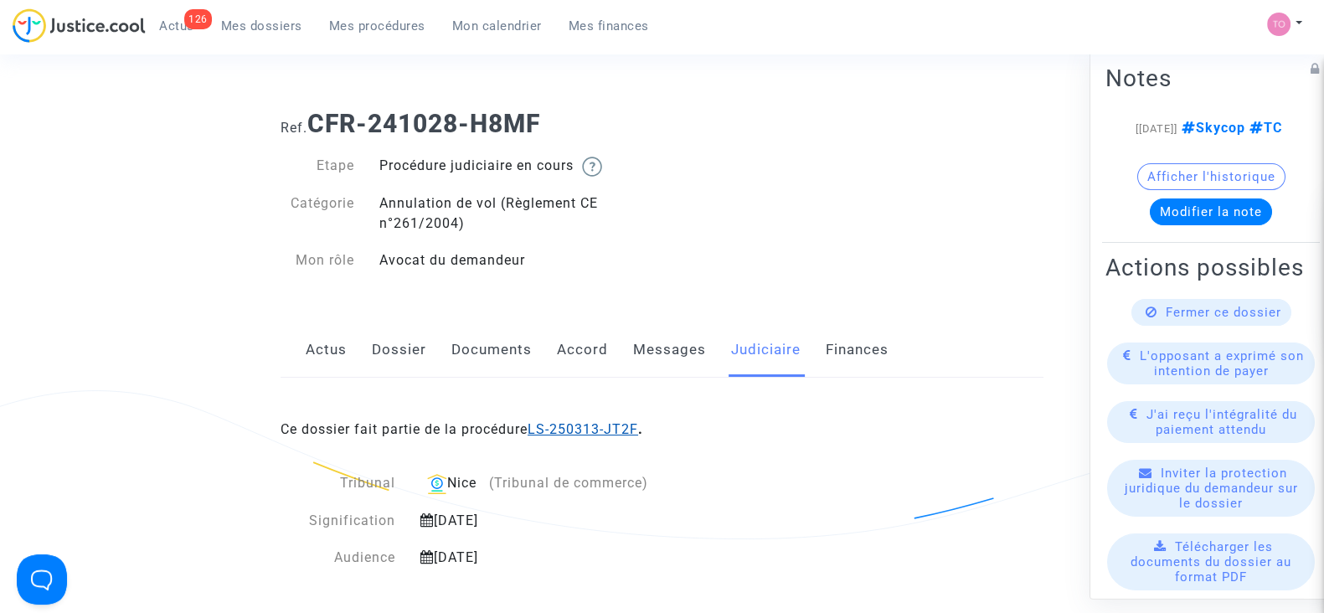
click at [565, 426] on link "LS-250313-JT2F" at bounding box center [583, 429] width 111 height 16
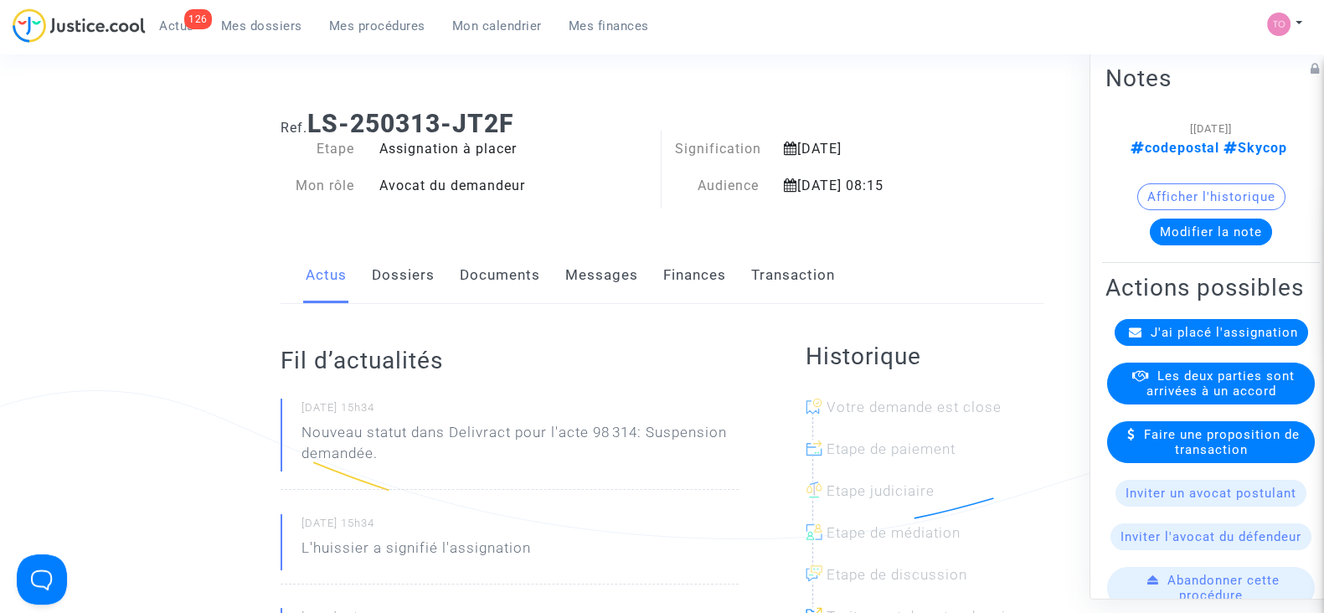
click at [672, 276] on link "Finances" at bounding box center [694, 275] width 63 height 55
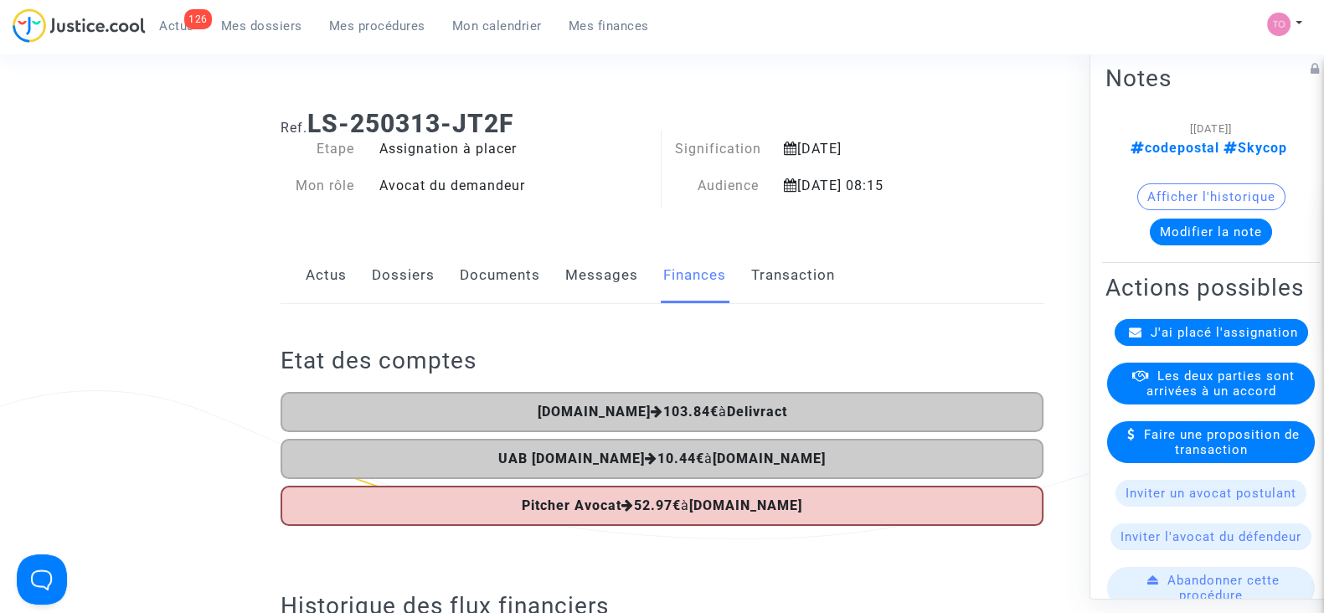
click at [240, 33] on span "Mes dossiers" at bounding box center [261, 25] width 81 height 15
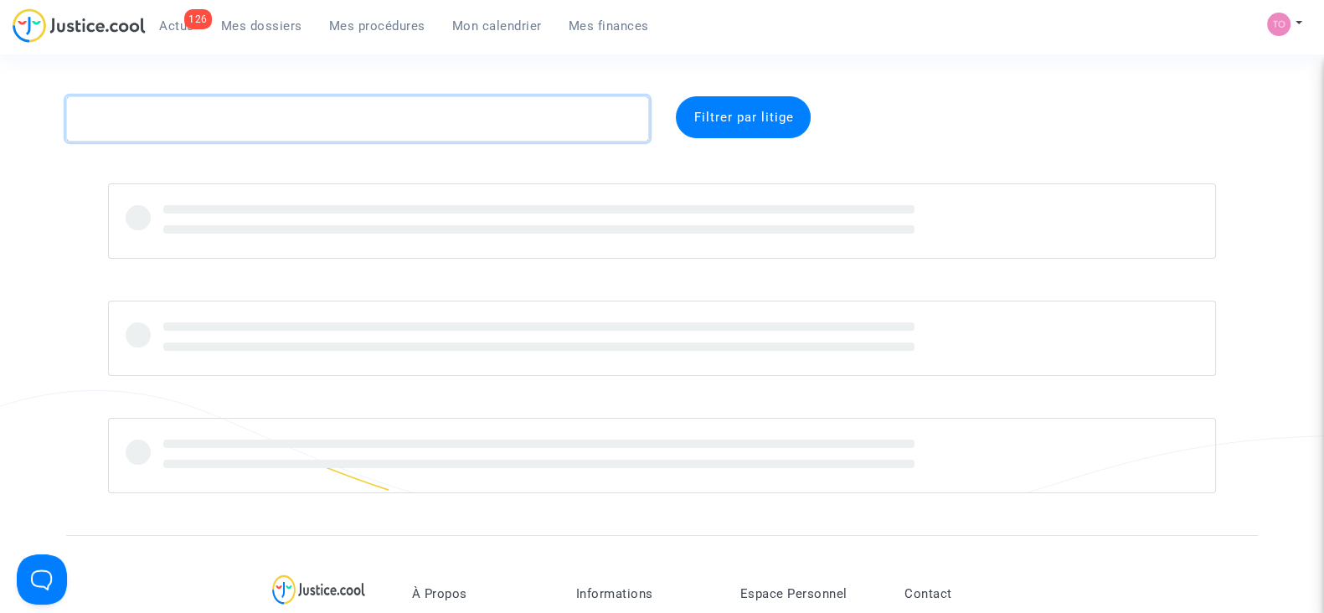
click at [203, 126] on textarea at bounding box center [357, 118] width 583 height 45
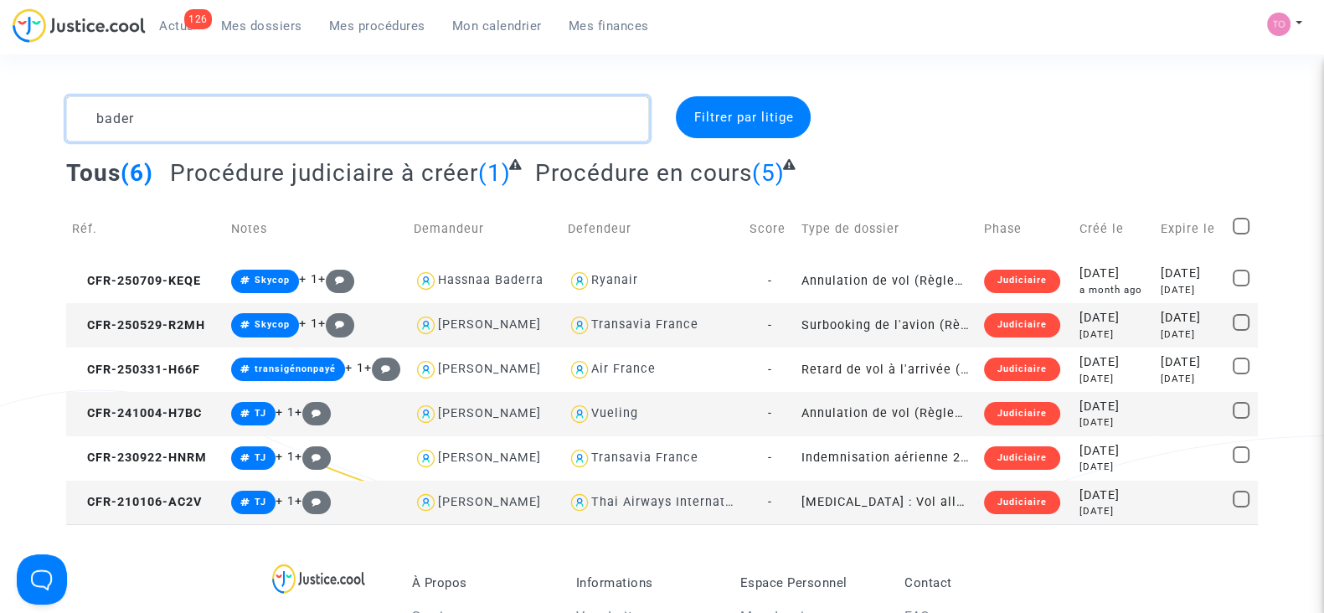
drag, startPoint x: 154, startPoint y: 106, endPoint x: 0, endPoint y: 102, distance: 154.1
click at [0, 102] on div "bader Filtrer par litige Tous (6) Procédure judiciaire à créer (1) Procédure en…" at bounding box center [662, 310] width 1324 height 428
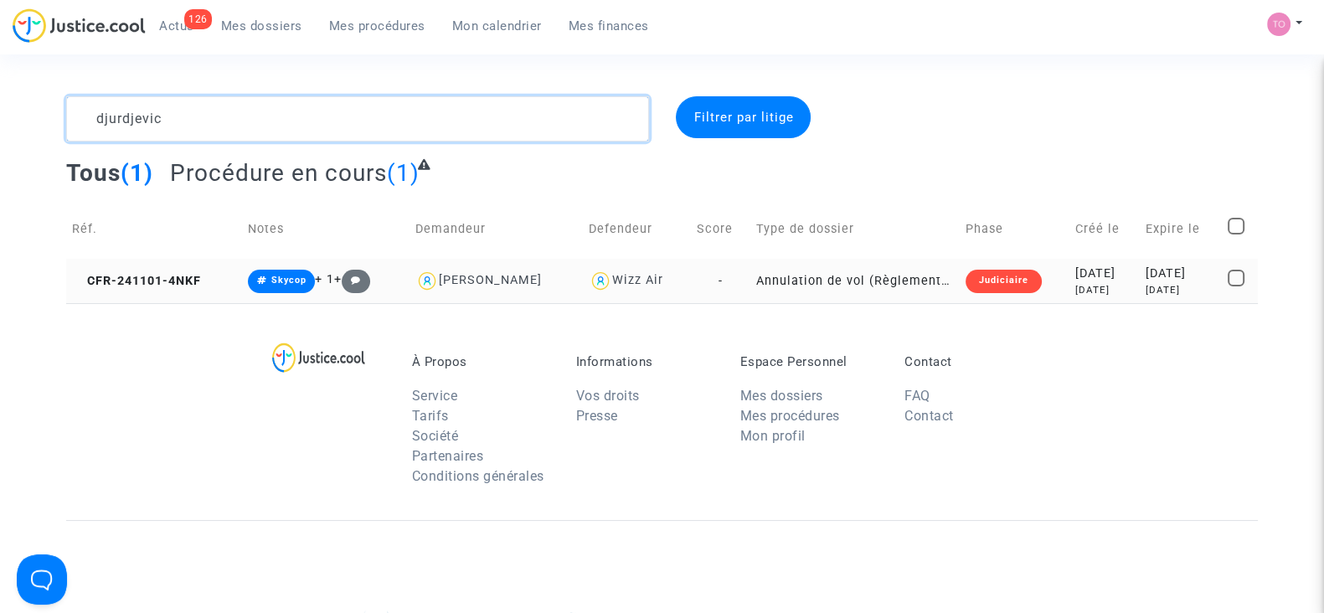
type textarea "djurdjevic"
click at [692, 281] on td "-" at bounding box center [720, 281] width 59 height 44
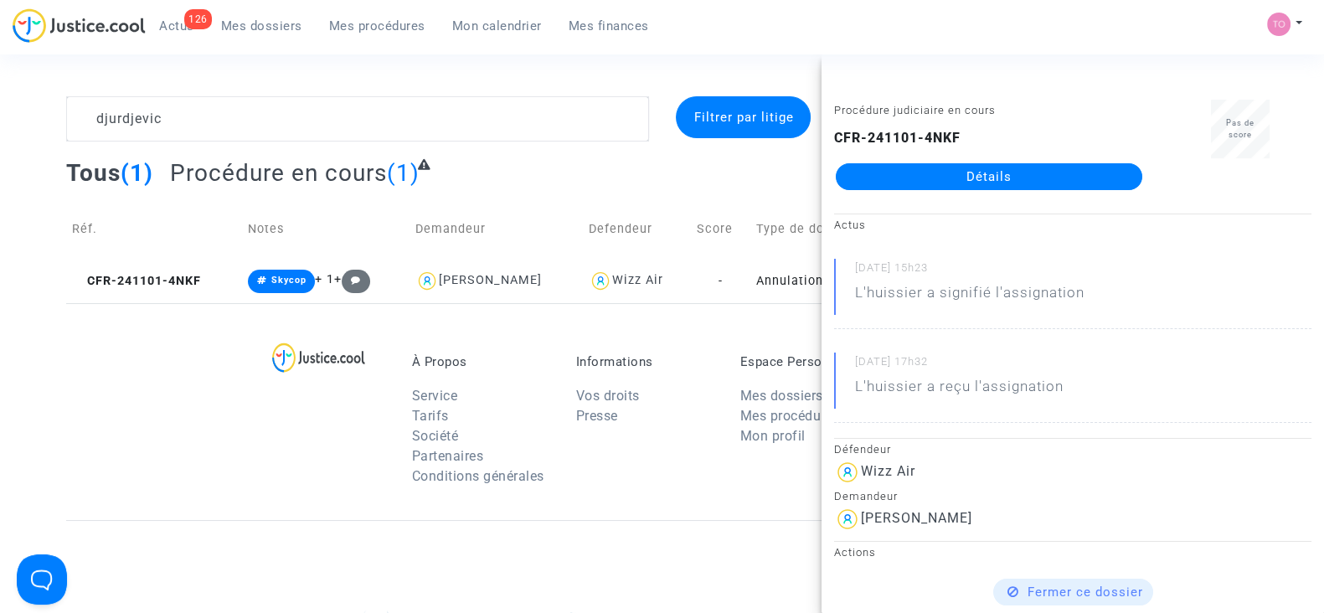
click at [912, 171] on link "Détails" at bounding box center [989, 176] width 307 height 27
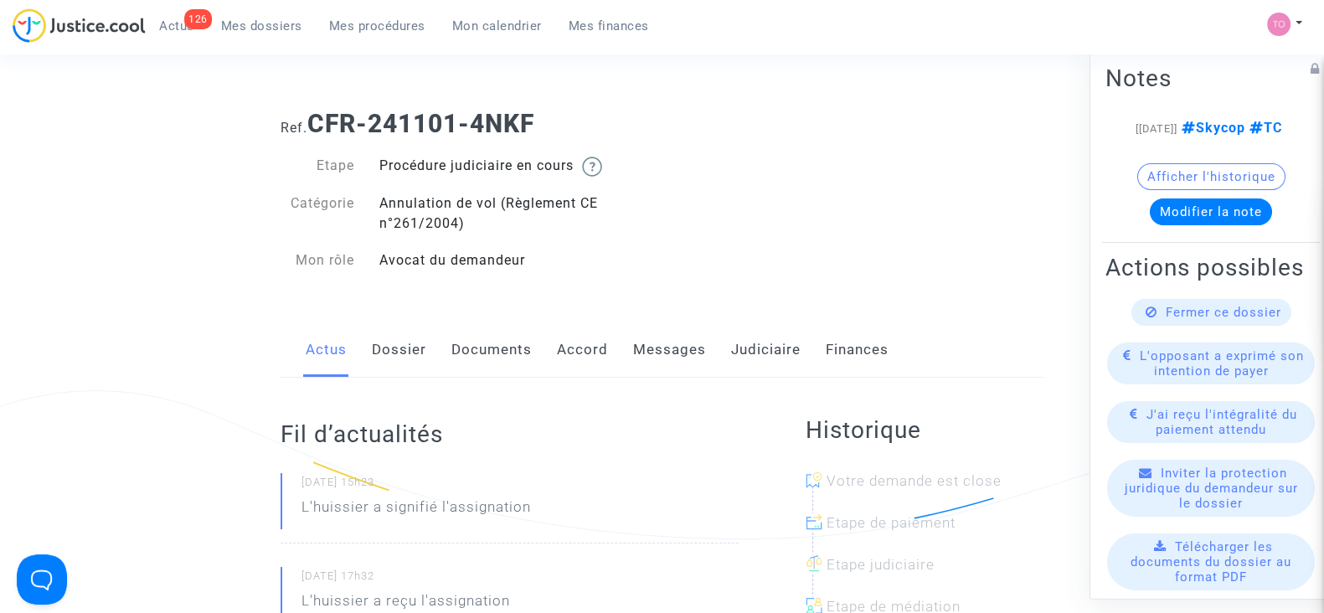
click at [758, 335] on link "Judiciaire" at bounding box center [766, 349] width 70 height 55
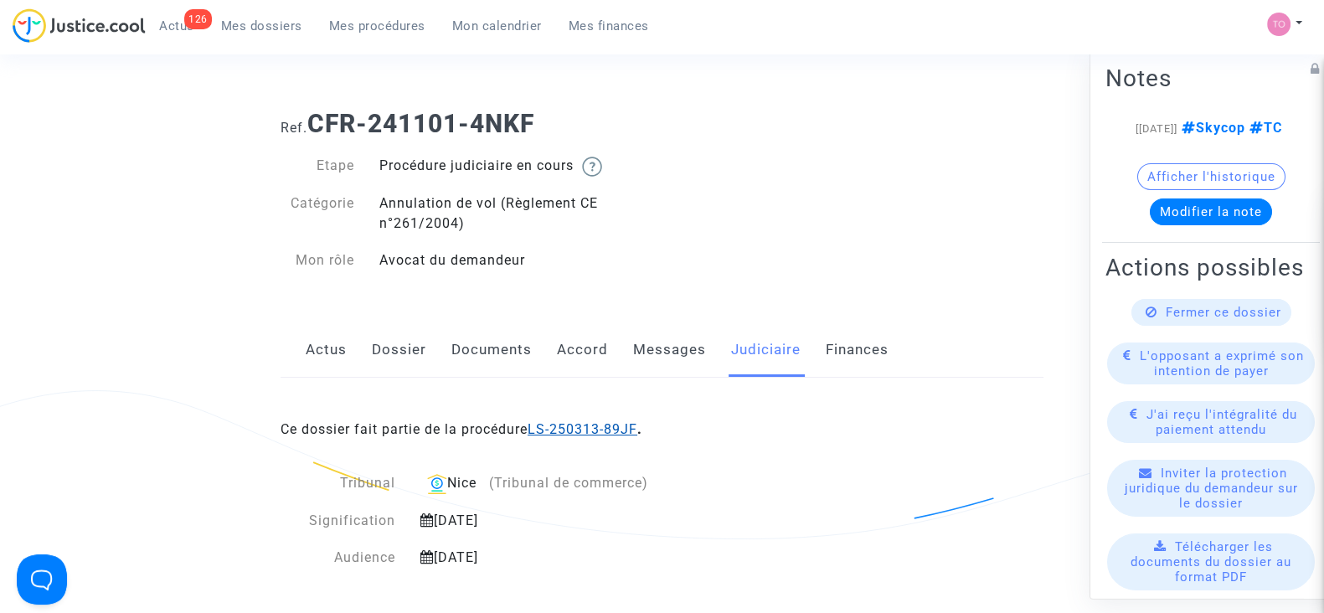
click at [573, 434] on link "LS-250313-89JF" at bounding box center [583, 429] width 110 height 16
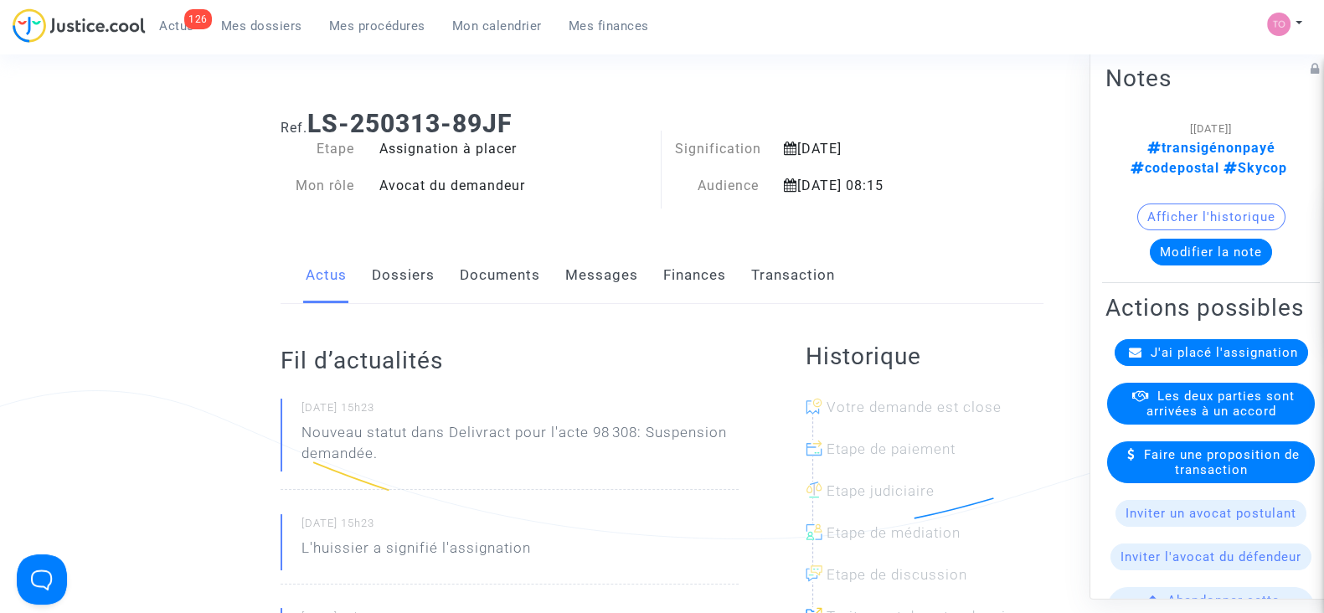
click at [1184, 242] on button "Modifier la note" at bounding box center [1211, 252] width 122 height 27
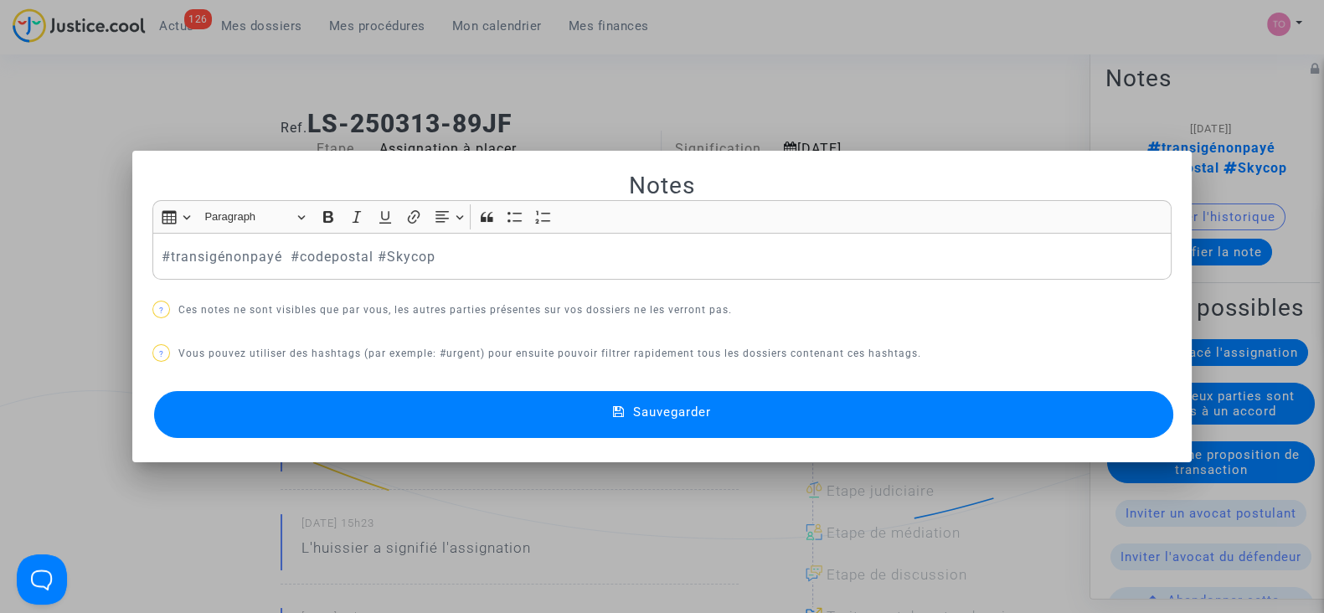
click at [645, 58] on div at bounding box center [662, 306] width 1324 height 613
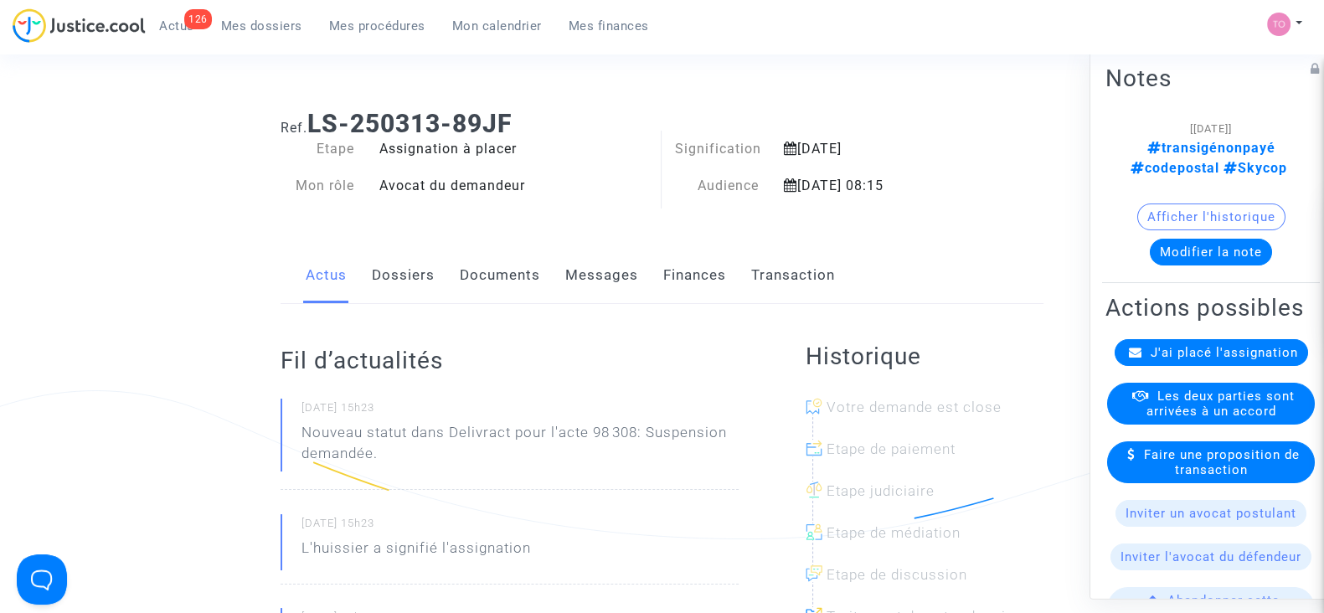
click at [1165, 262] on button "Modifier la note" at bounding box center [1211, 252] width 122 height 27
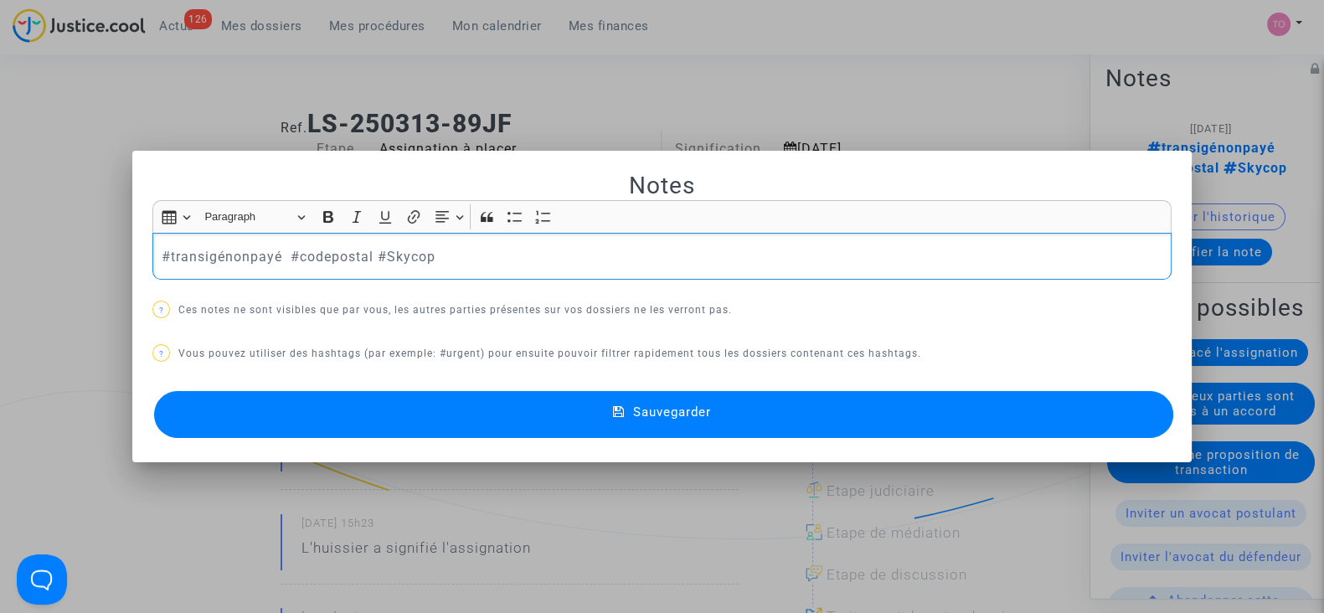
click at [273, 258] on p "#transigénonpayé #codepostal #Skycop" at bounding box center [663, 256] width 1002 height 21
click at [273, 258] on p "#transigénonpayé 3620538 #codepostal #Skycop" at bounding box center [663, 256] width 1002 height 21
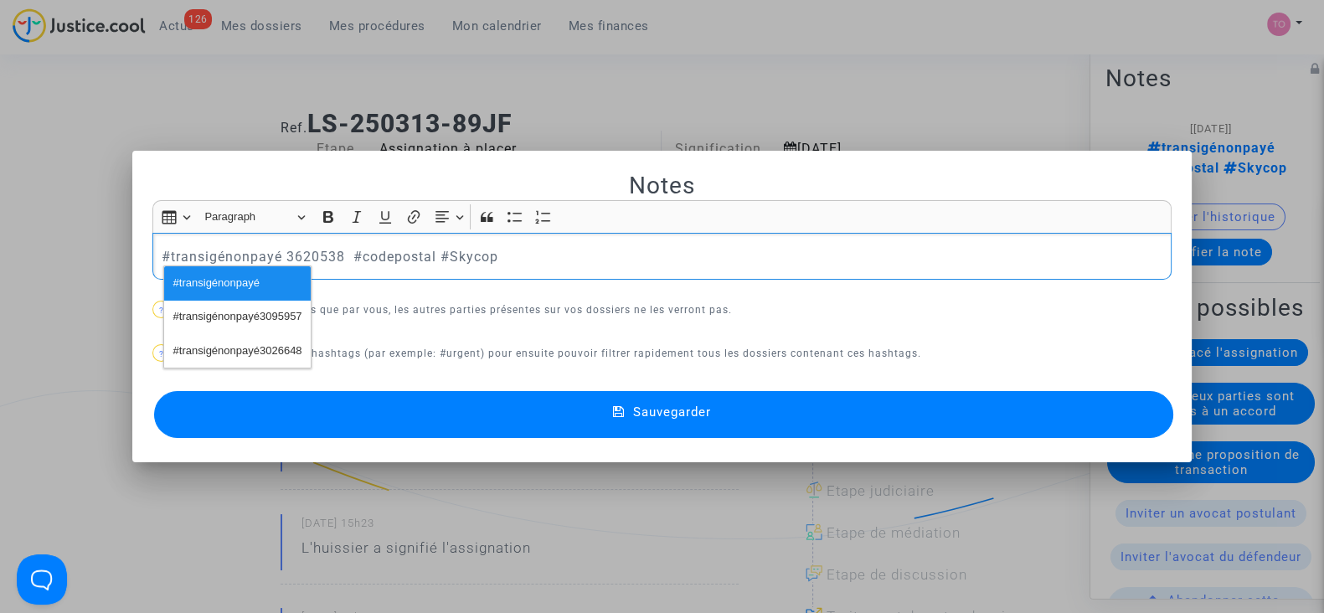
click at [440, 403] on button "Sauvegarder" at bounding box center [663, 414] width 1019 height 47
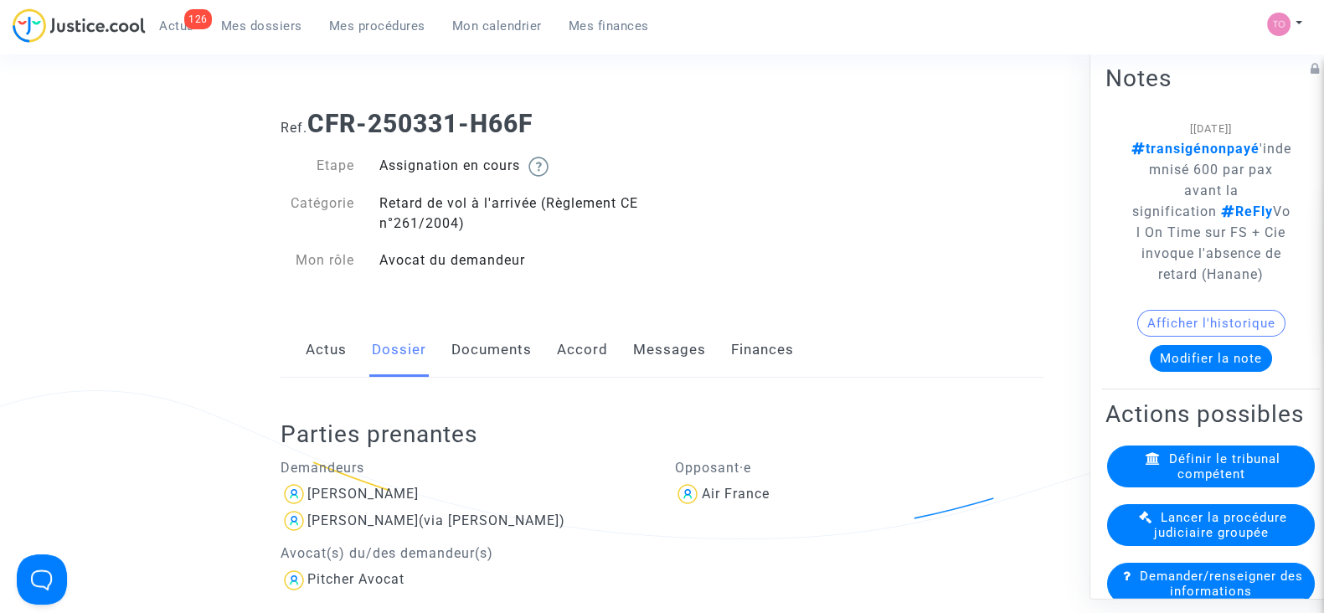
click at [221, 27] on span "Mes dossiers" at bounding box center [261, 25] width 81 height 15
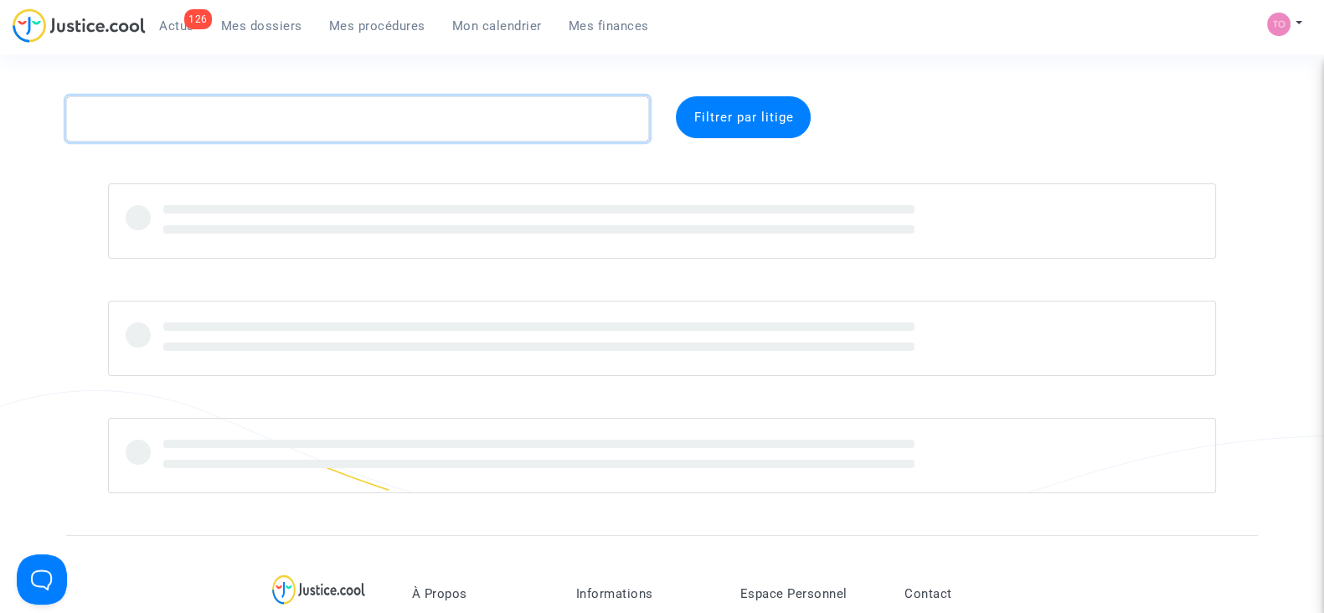
click at [274, 114] on textarea at bounding box center [357, 118] width 583 height 45
paste textarea "EL GHOUL"
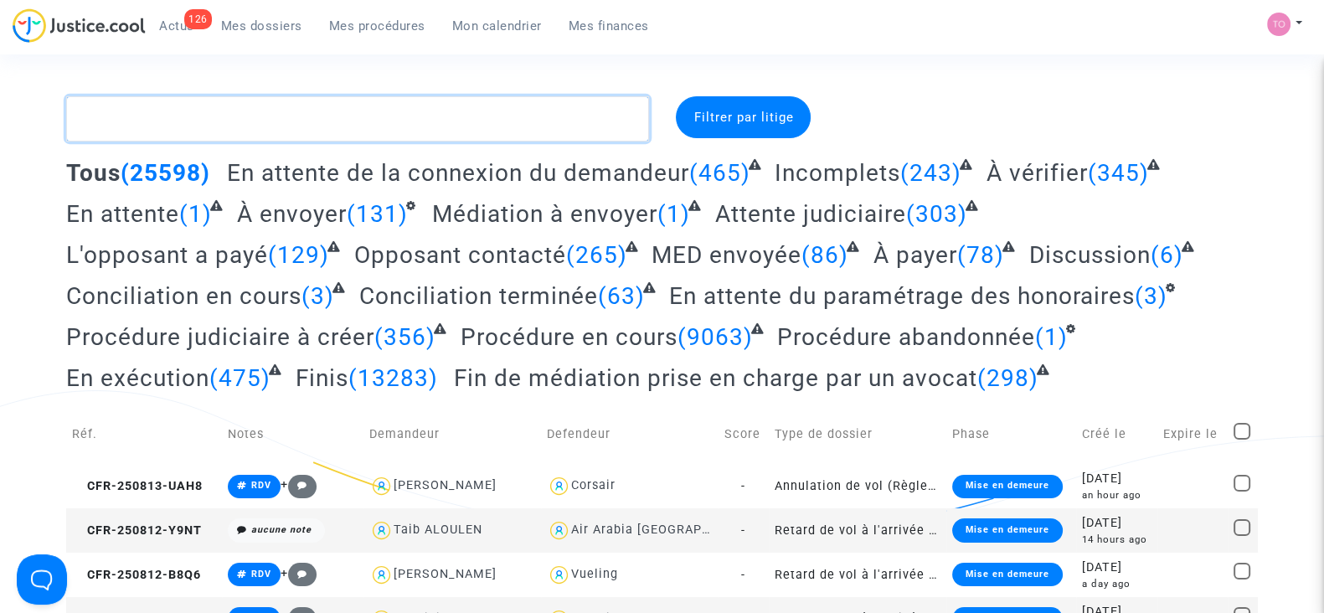
click at [274, 114] on textarea at bounding box center [357, 118] width 583 height 45
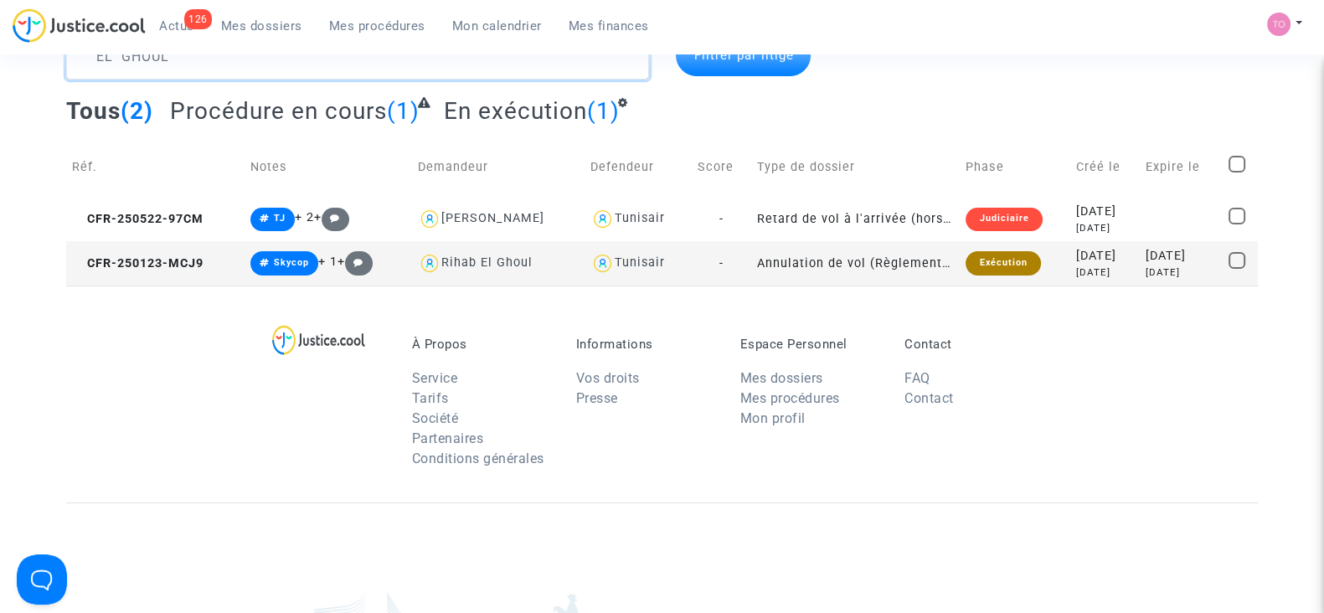
scroll to position [63, 0]
type textarea "EL GHOUL"
click at [966, 258] on div "Exécution" at bounding box center [1003, 261] width 75 height 23
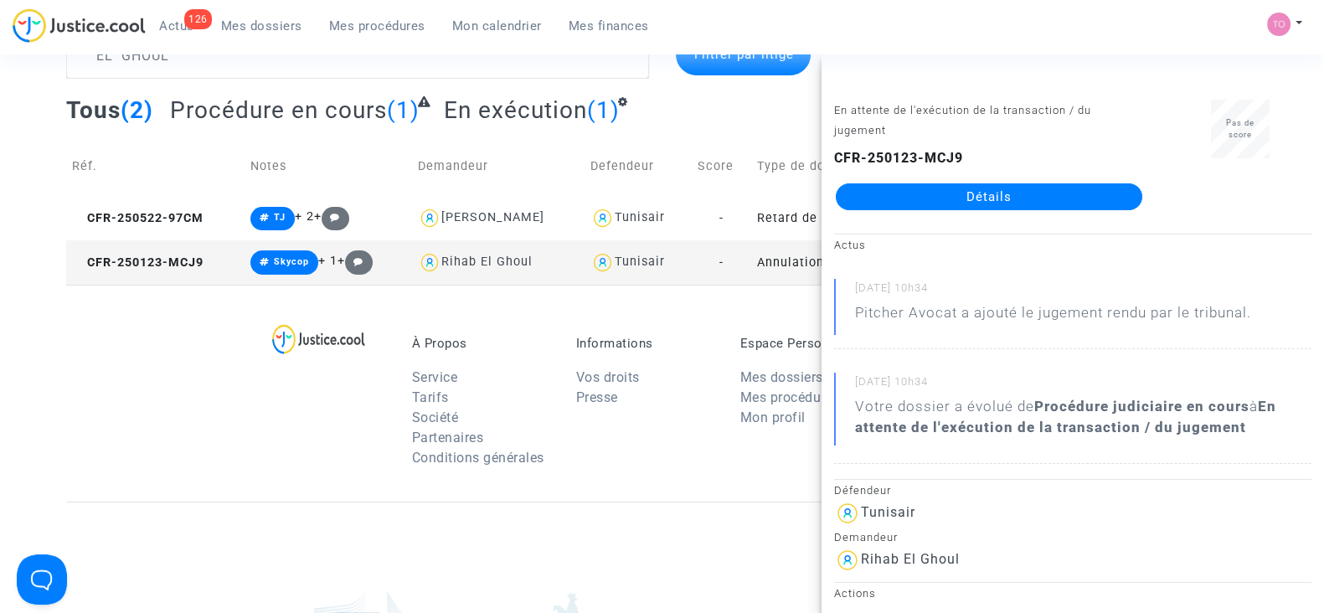
click at [955, 196] on link "Détails" at bounding box center [989, 196] width 307 height 27
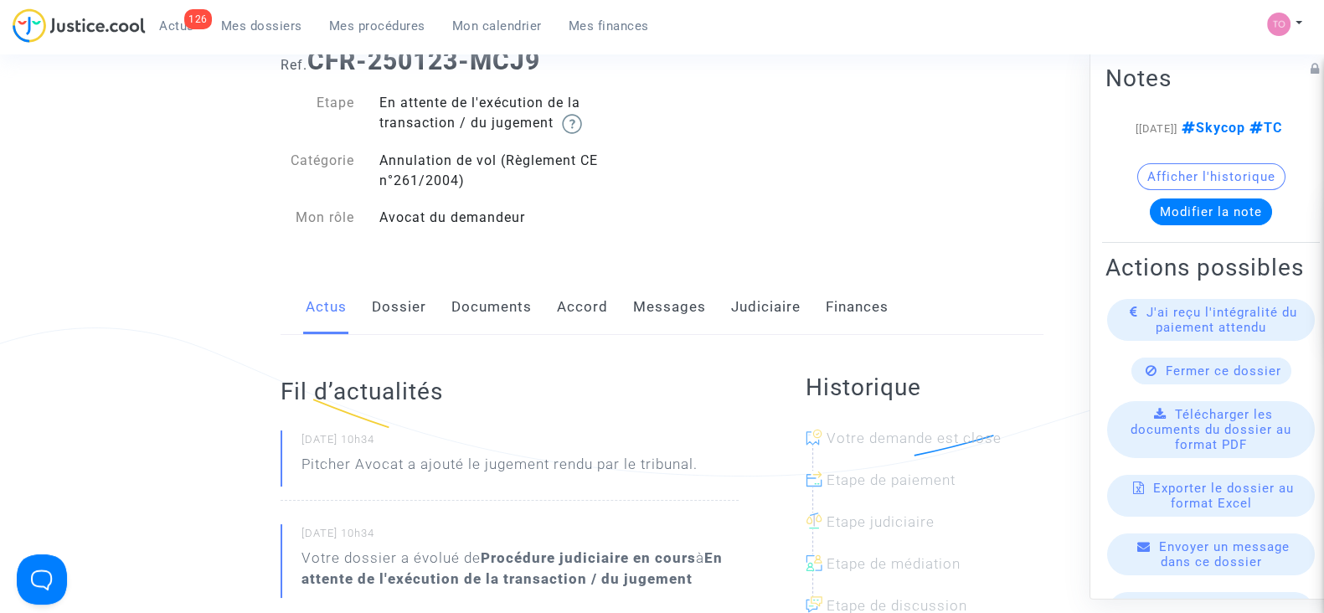
click at [743, 303] on link "Judiciaire" at bounding box center [766, 307] width 70 height 55
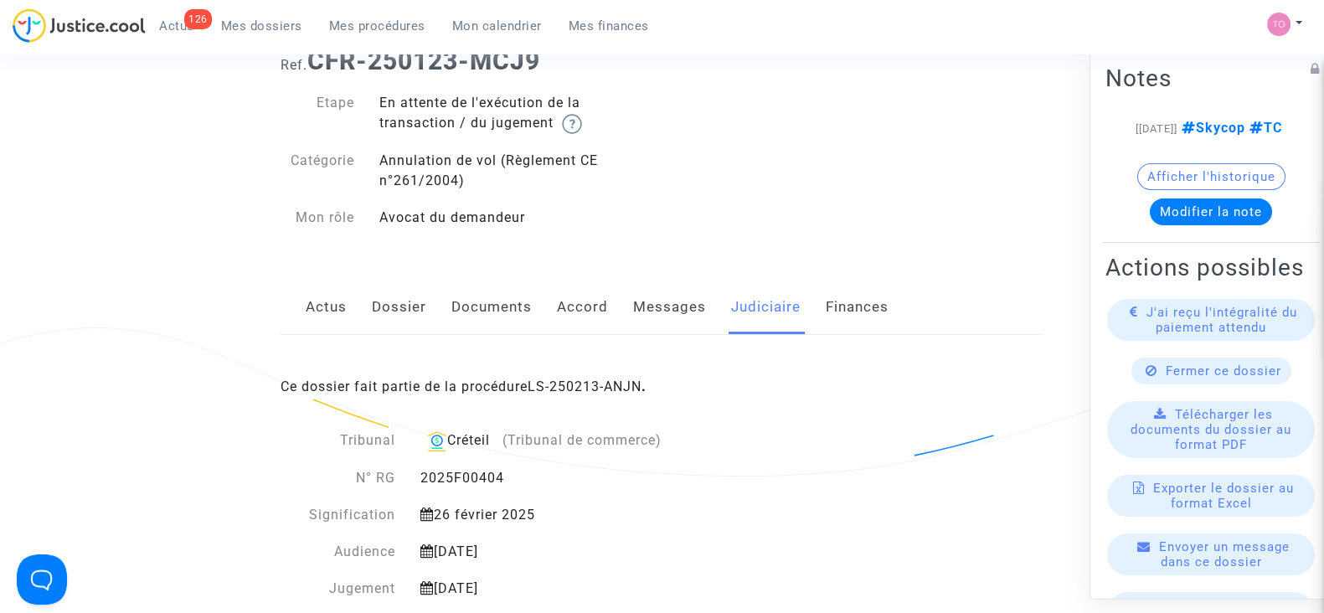
click at [545, 395] on div "Ce dossier fait partie de la procédure LS-250213-ANJN ." at bounding box center [662, 374] width 763 height 79
click at [549, 386] on link "LS-250213-ANJN" at bounding box center [585, 387] width 114 height 16
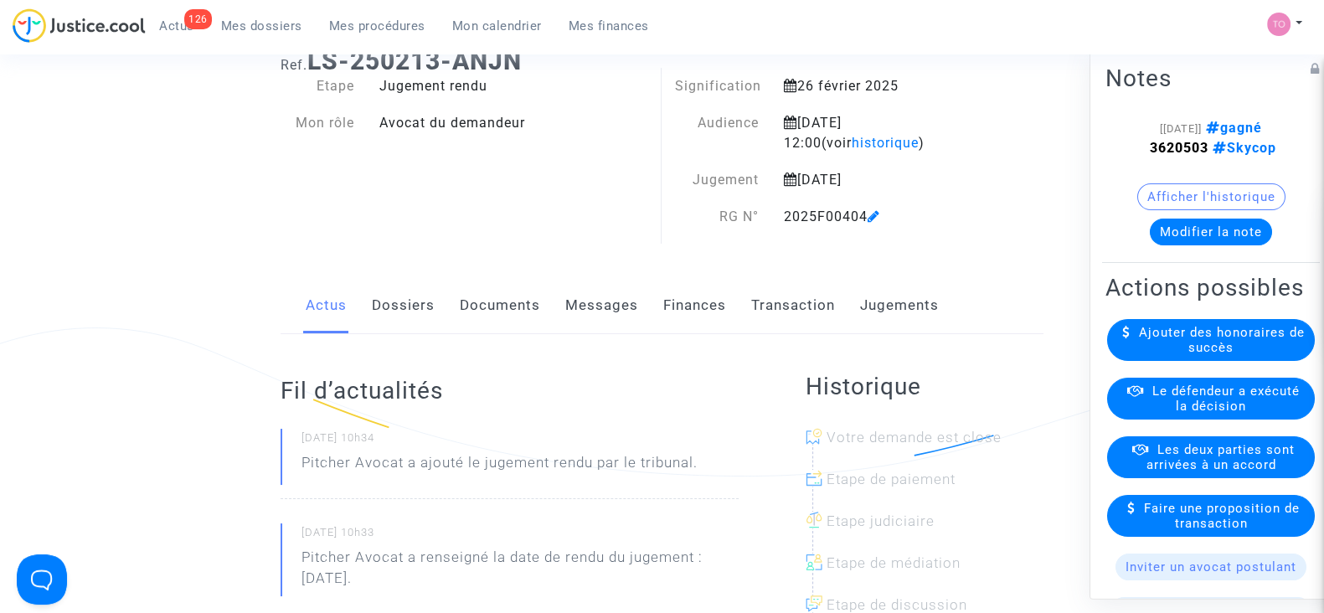
click at [1198, 228] on button "Modifier la note" at bounding box center [1211, 232] width 122 height 27
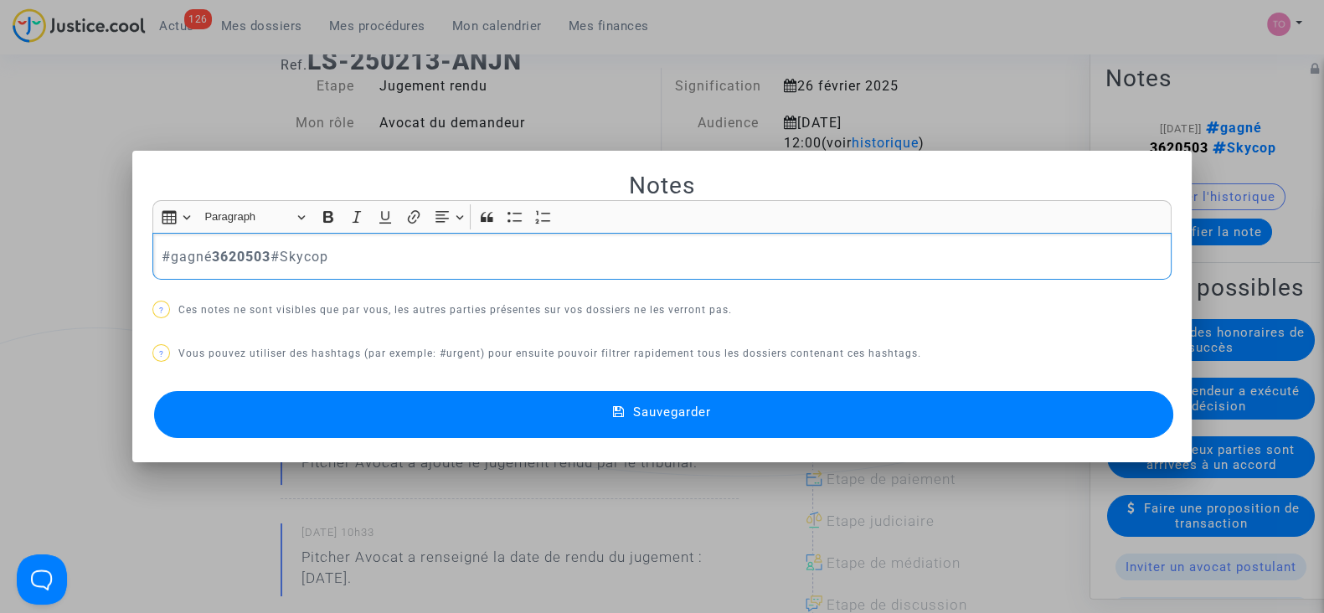
click at [387, 255] on p "#gagné 3620503 #Skycop" at bounding box center [663, 256] width 1002 height 21
drag, startPoint x: 394, startPoint y: 255, endPoint x: 337, endPoint y: 259, distance: 57.9
click at [337, 259] on p "#gagné 3620503 #Skycop3620503" at bounding box center [663, 256] width 1002 height 21
drag, startPoint x: 345, startPoint y: 266, endPoint x: 99, endPoint y: 249, distance: 246.8
click at [99, 249] on div "Notes Rich Text Editor Insert table Insert table Heading Paragraph Paragraph He…" at bounding box center [662, 306] width 1324 height 613
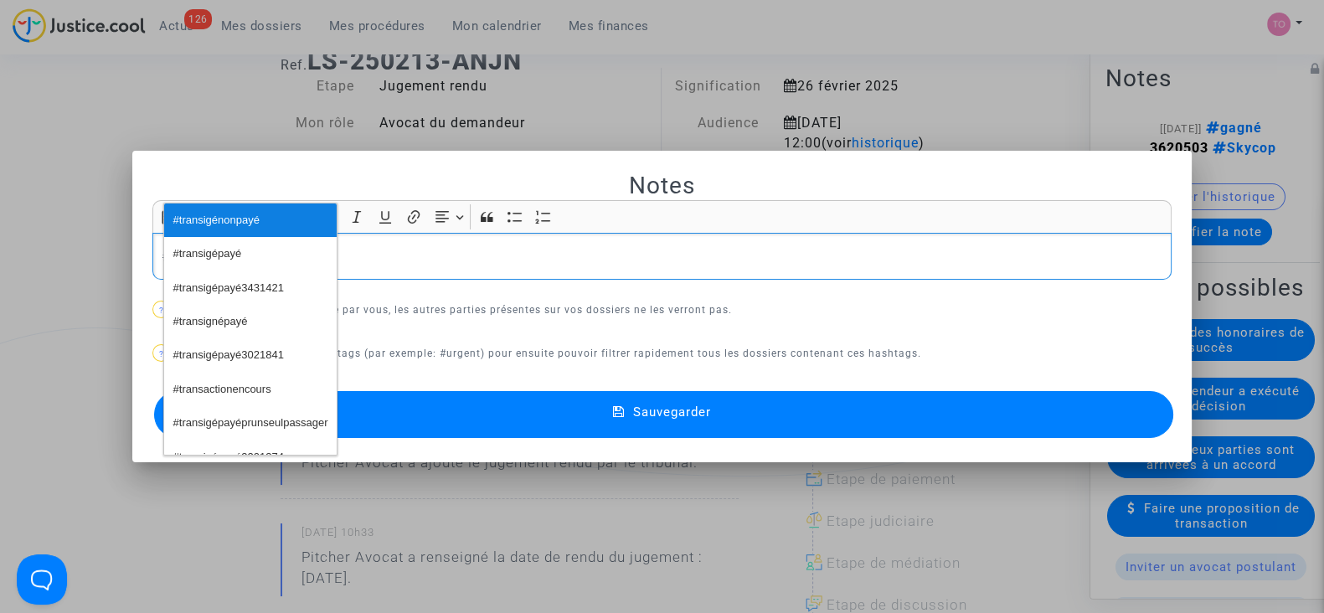
click at [199, 223] on span "#transigénonpayé" at bounding box center [216, 221] width 86 height 24
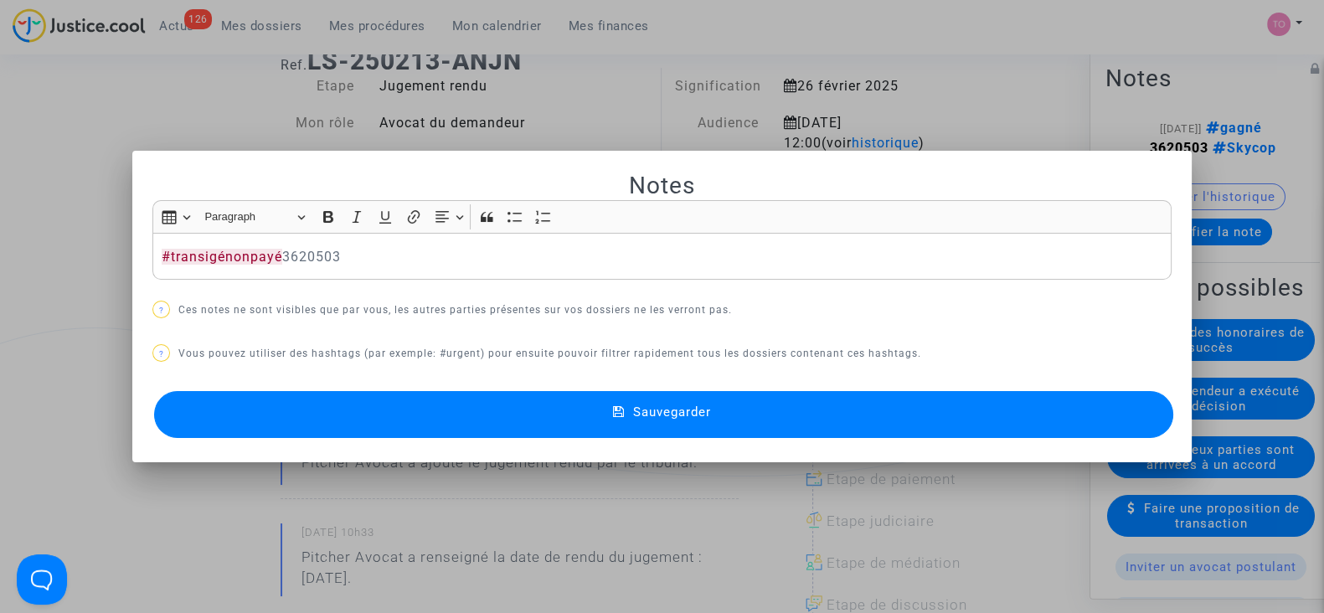
click at [536, 424] on button "Sauvegarder" at bounding box center [663, 414] width 1019 height 47
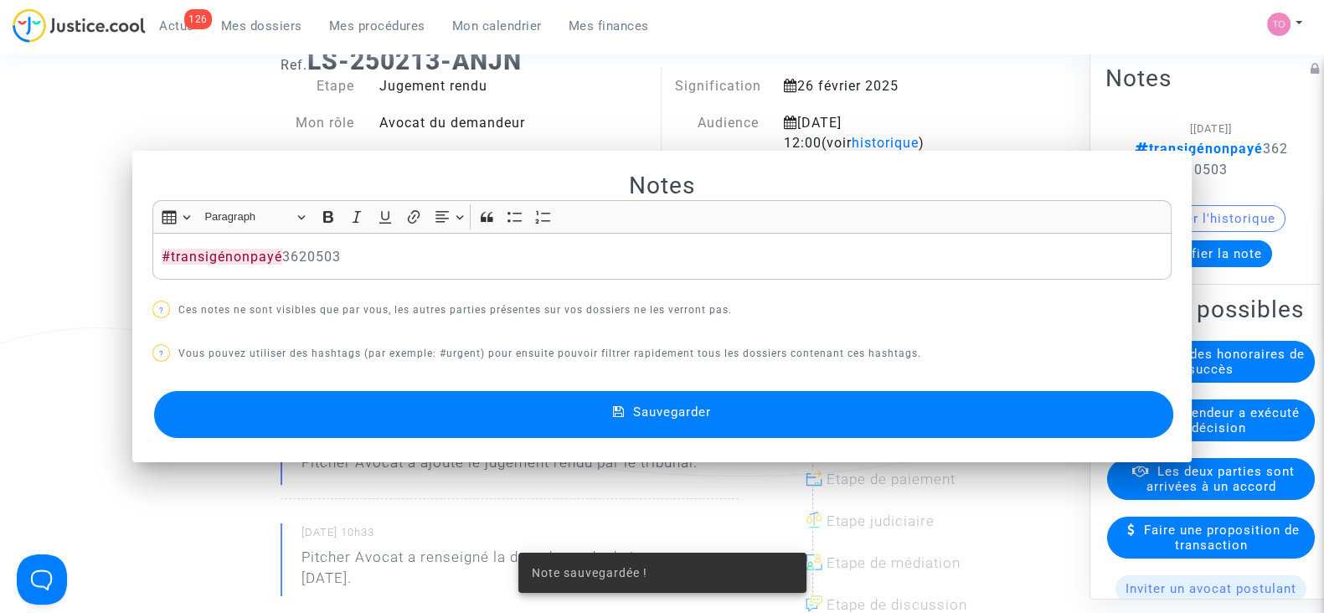
scroll to position [63, 0]
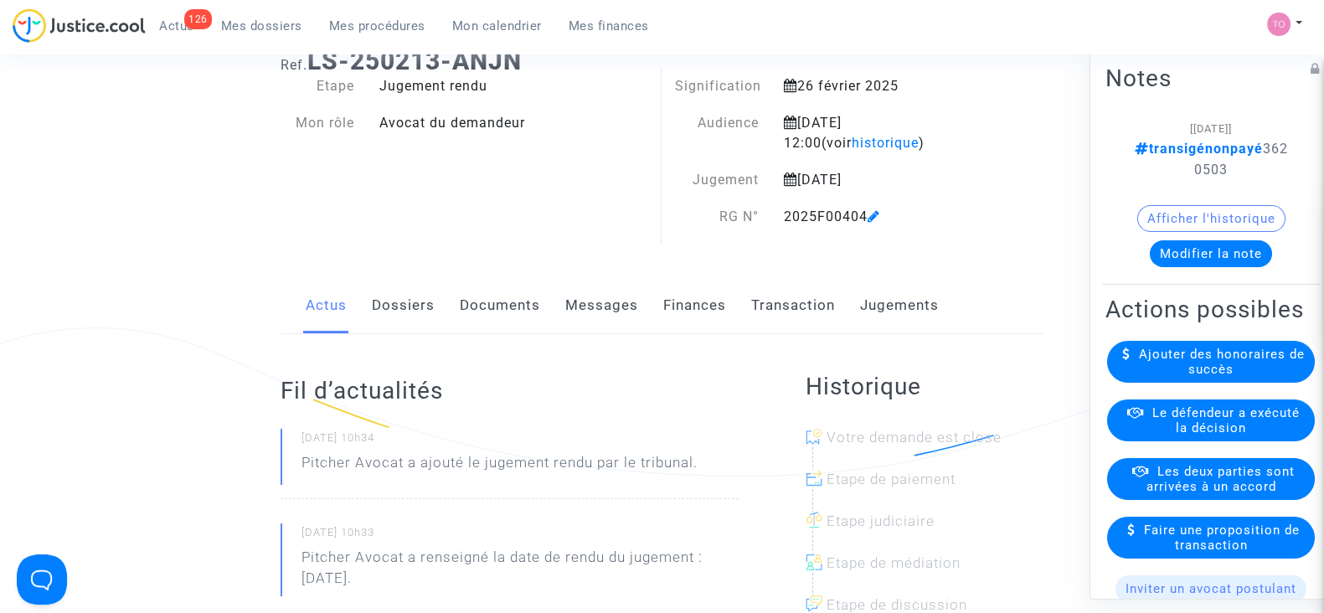
click at [494, 308] on link "Documents" at bounding box center [500, 305] width 80 height 55
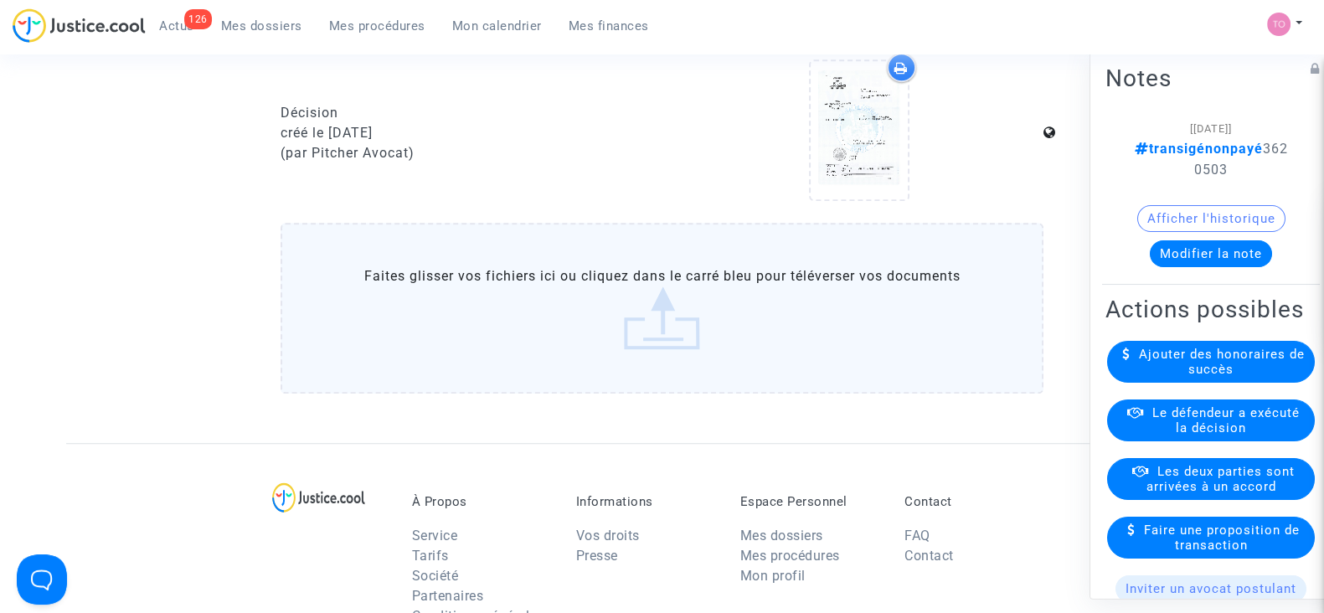
scroll to position [1193, 0]
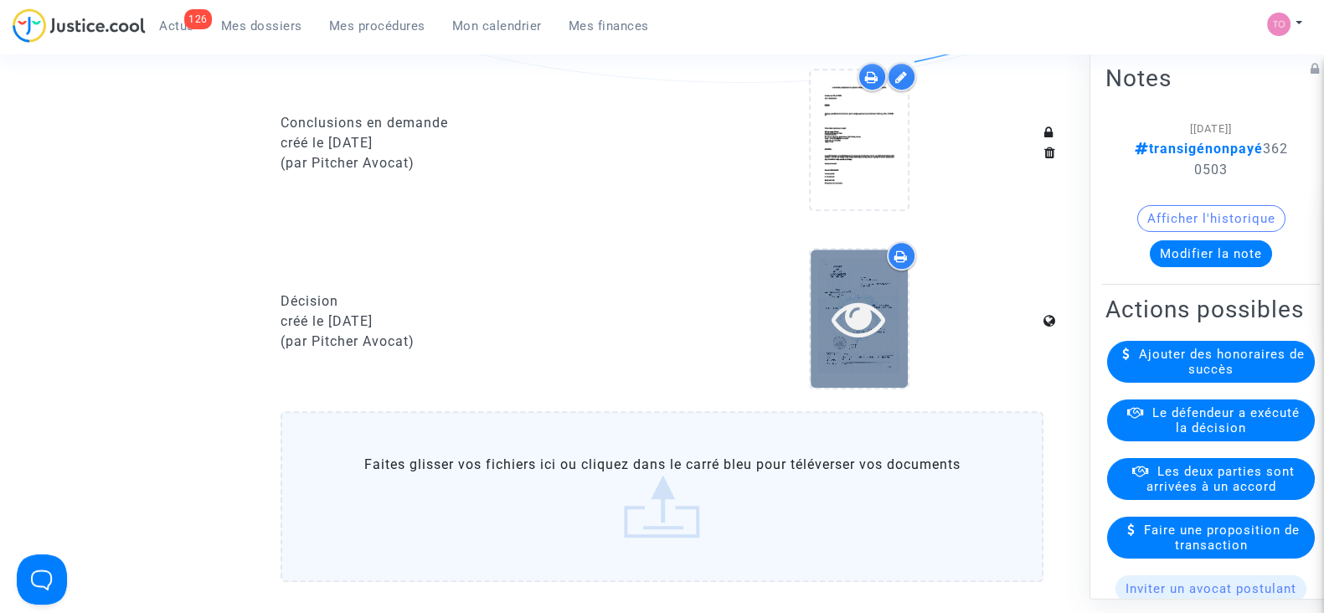
click at [817, 307] on div at bounding box center [859, 318] width 97 height 54
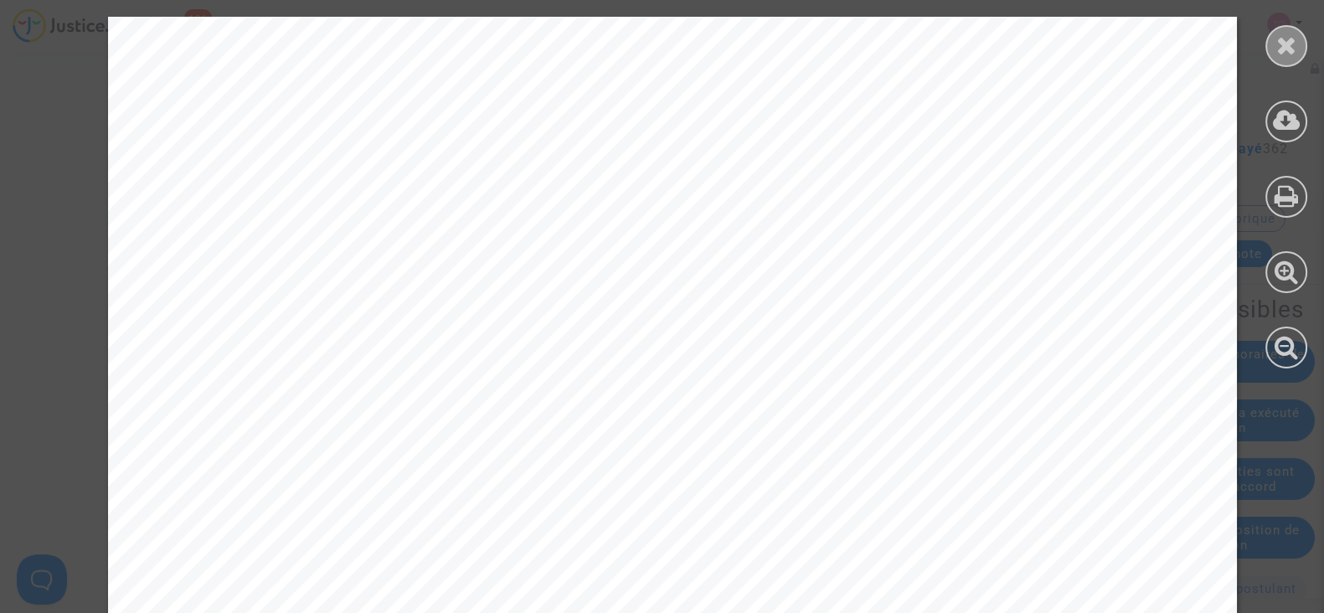
click at [1301, 44] on div at bounding box center [1287, 46] width 42 height 42
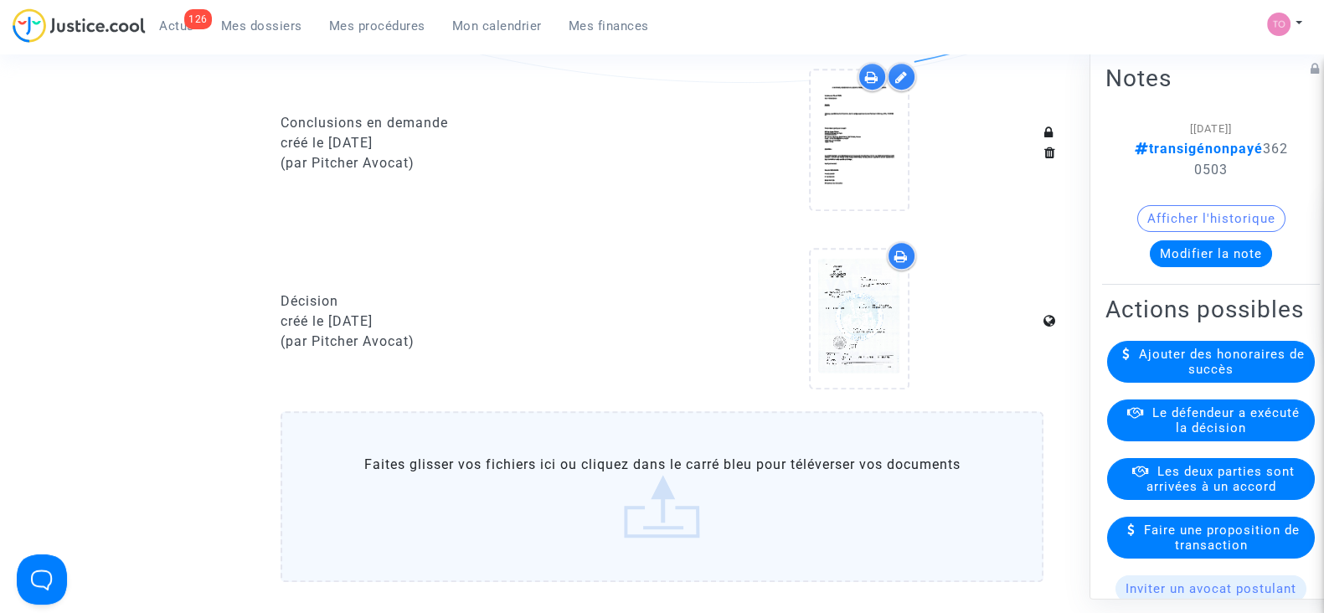
click at [776, 274] on div at bounding box center [858, 322] width 369 height 162
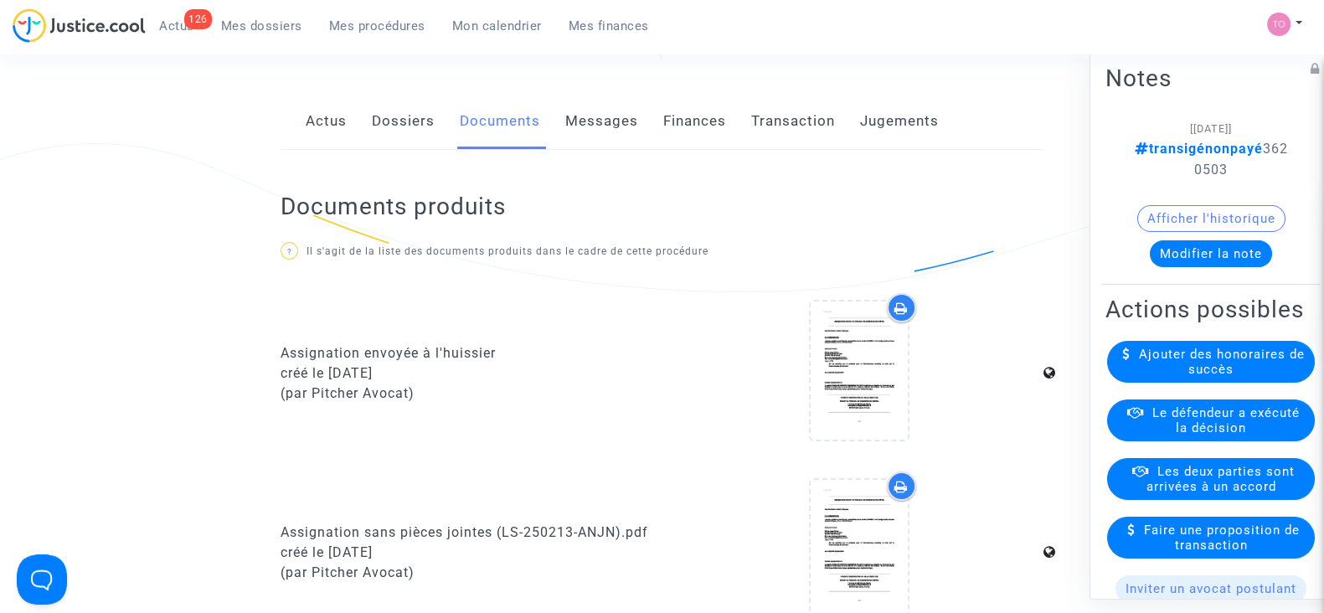
scroll to position [0, 0]
